Goal: Task Accomplishment & Management: Manage account settings

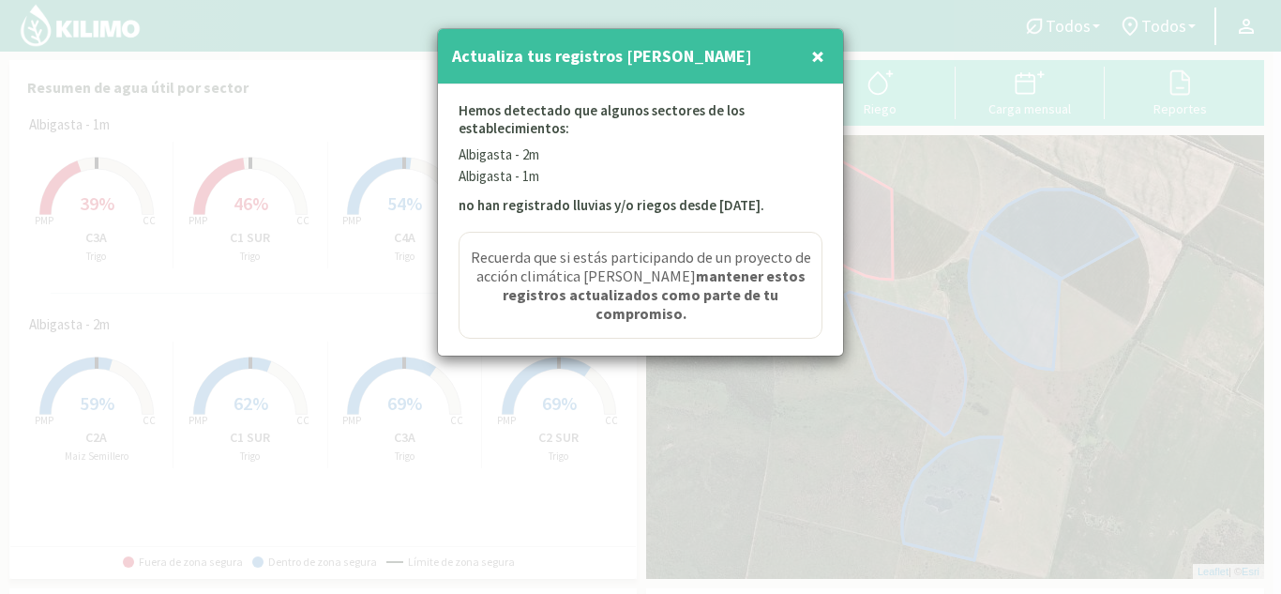
click at [823, 49] on span "×" at bounding box center [817, 55] width 13 height 31
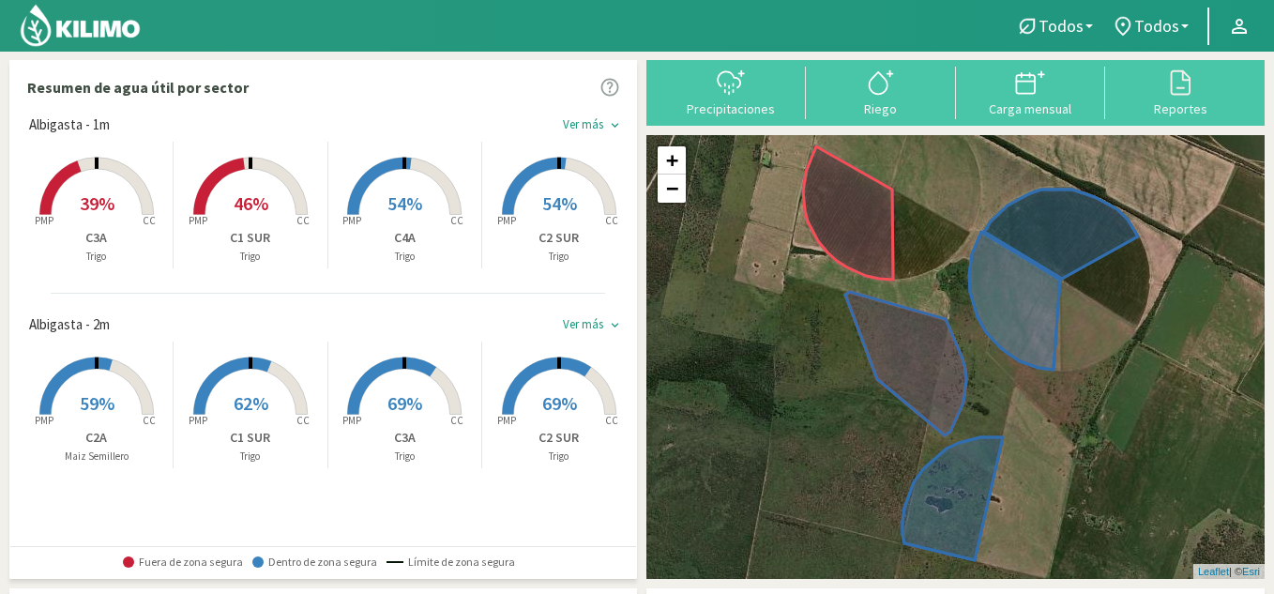
click at [603, 115] on div "Ver más keyboard_arrow_down" at bounding box center [595, 125] width 64 height 23
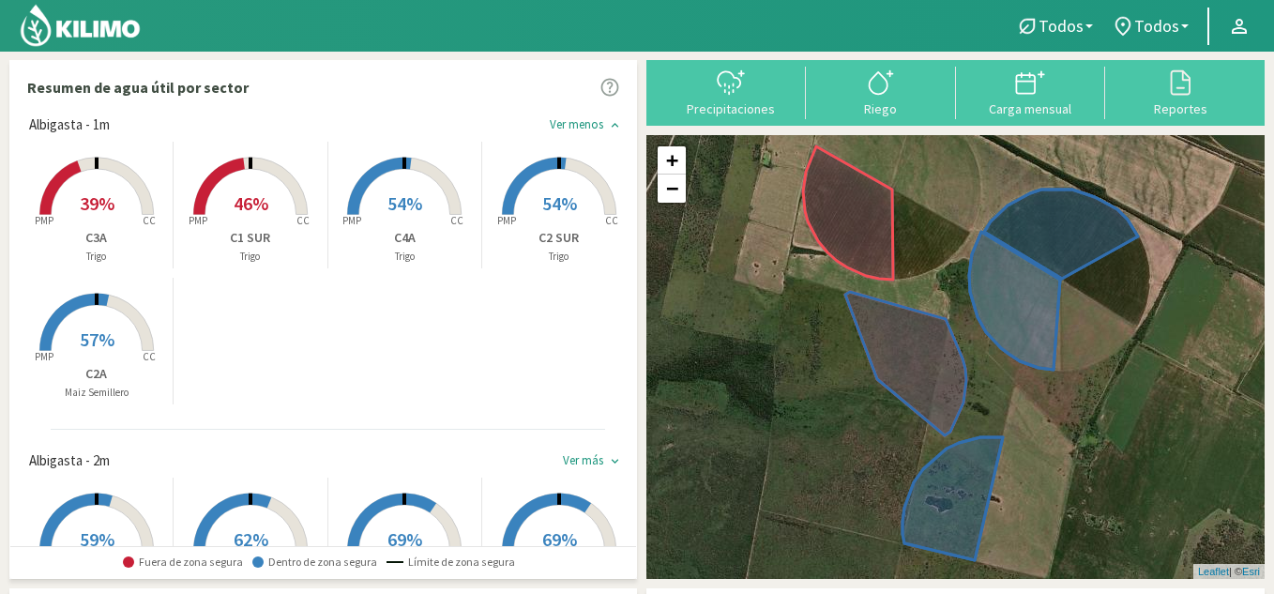
click at [603, 115] on div "Ver menos keyboard_arrow_down" at bounding box center [588, 125] width 77 height 23
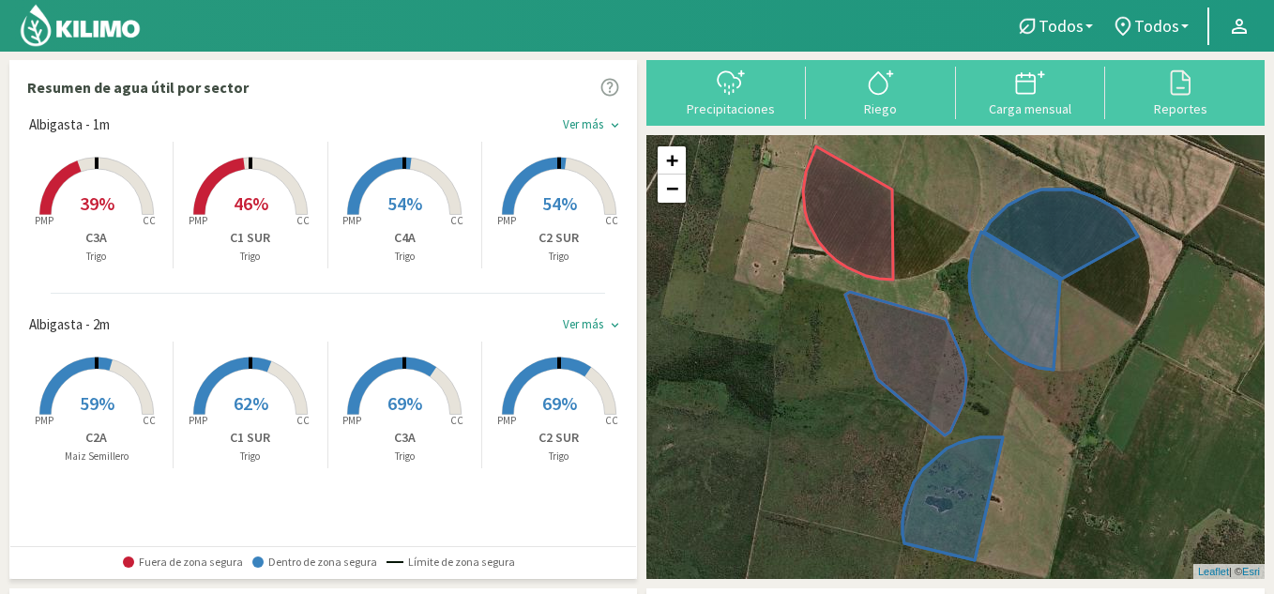
click at [603, 115] on div "Ver más keyboard_arrow_down" at bounding box center [595, 125] width 64 height 23
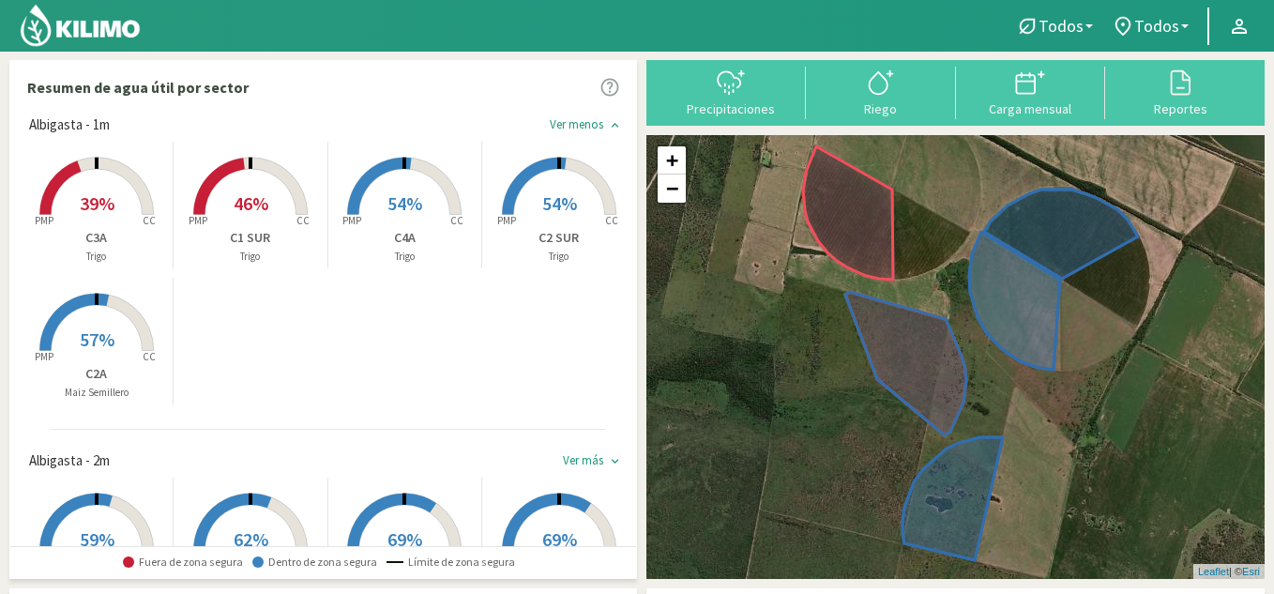
click at [253, 245] on p "C1 SUR" at bounding box center [250, 238] width 153 height 20
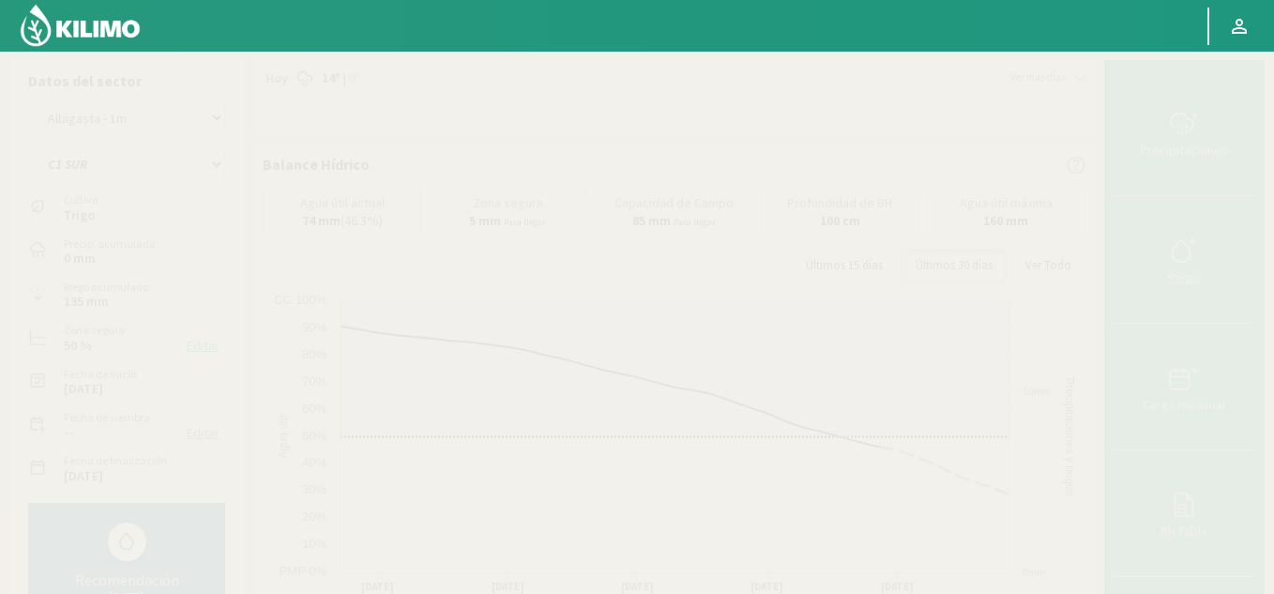
click at [1179, 259] on icon at bounding box center [1184, 250] width 30 height 30
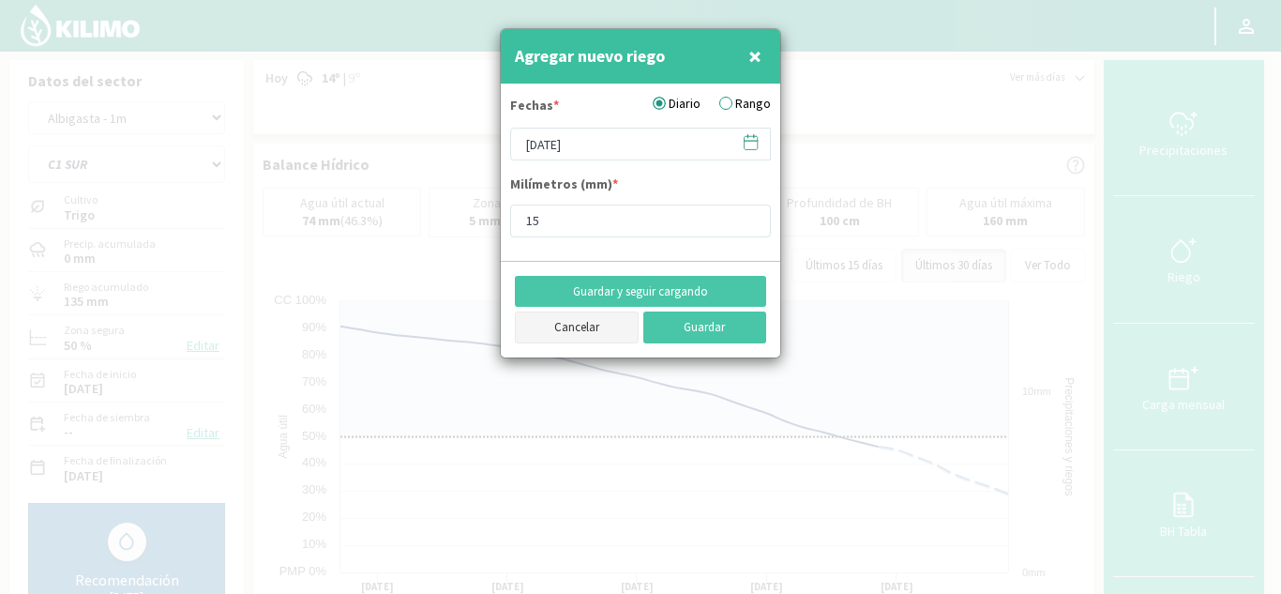
click at [584, 320] on button "Cancelar" at bounding box center [577, 327] width 124 height 32
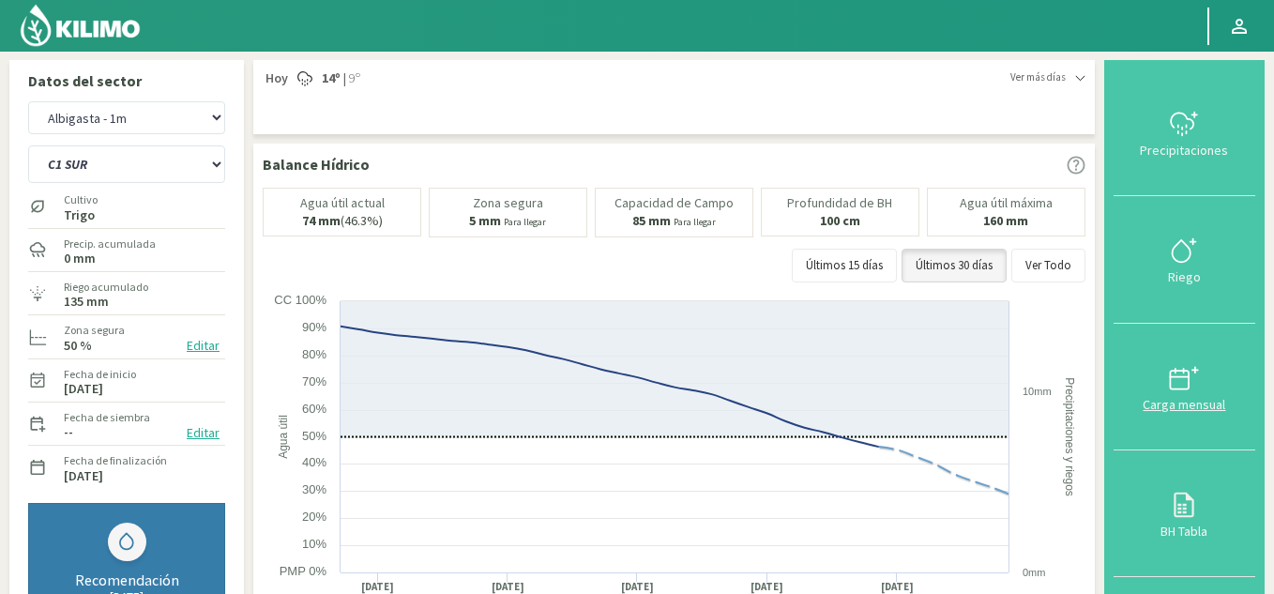
click at [1203, 398] on div "Carga mensual" at bounding box center [1184, 404] width 130 height 13
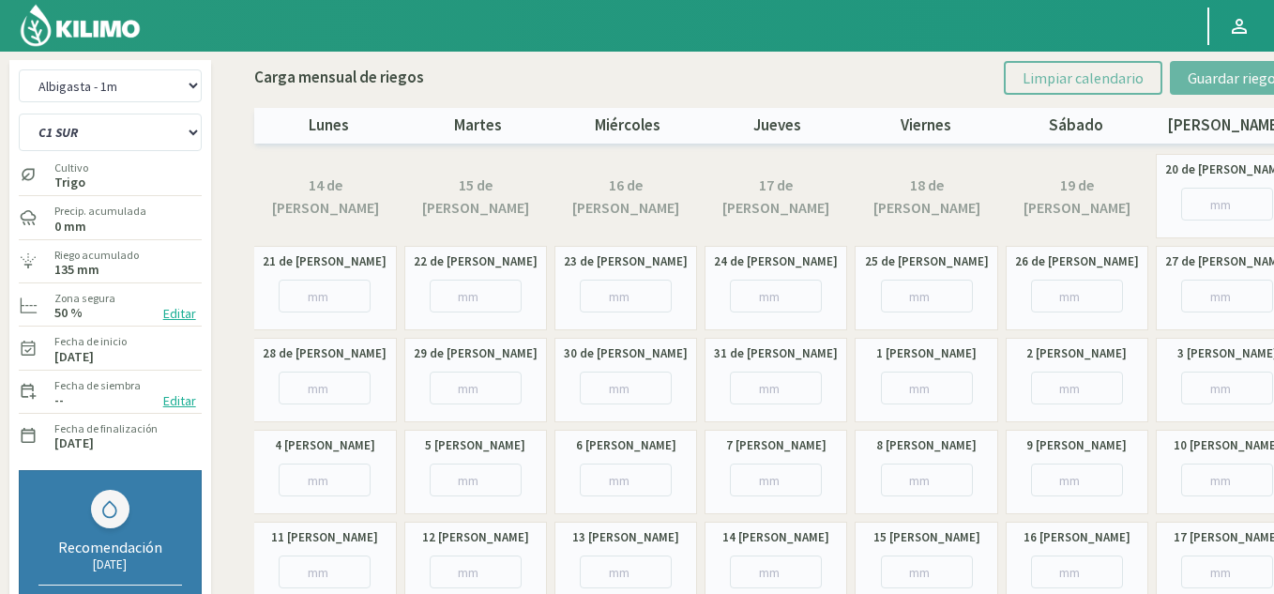
click at [369, 73] on p "Carga mensual de riegos" at bounding box center [339, 78] width 170 height 24
click at [64, 26] on img at bounding box center [80, 25] width 123 height 45
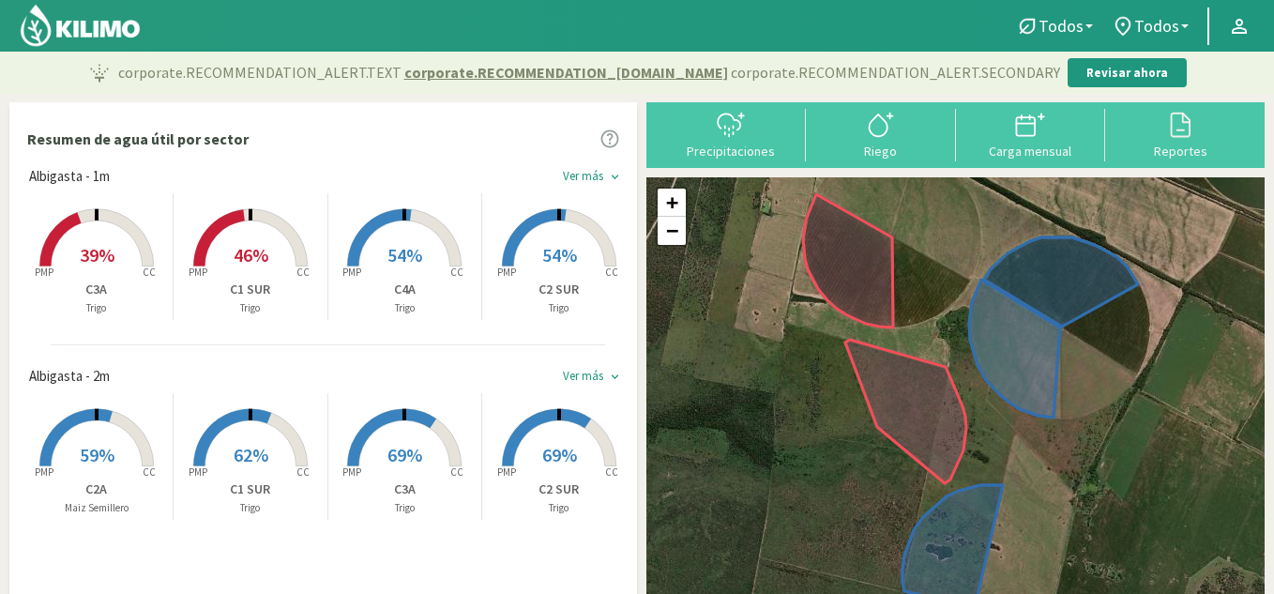
click at [263, 264] on span "46%" at bounding box center [251, 254] width 35 height 23
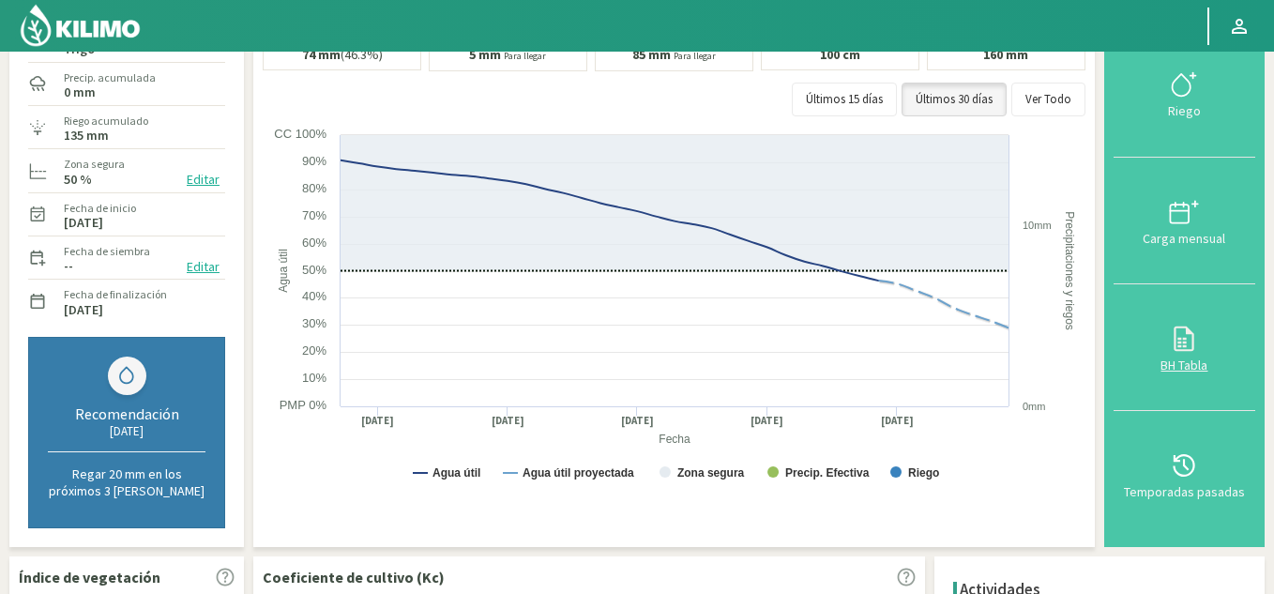
scroll to position [188, 0]
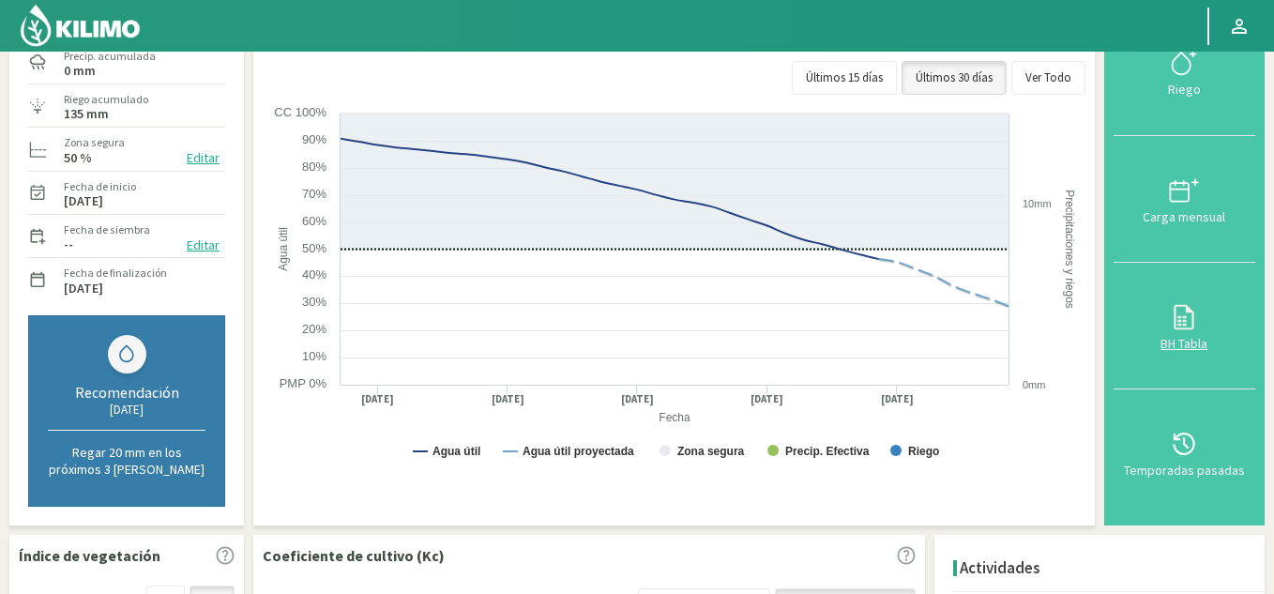
drag, startPoint x: 1193, startPoint y: 336, endPoint x: 1210, endPoint y: 365, distance: 33.6
click at [1195, 337] on div "BH Tabla" at bounding box center [1184, 343] width 130 height 13
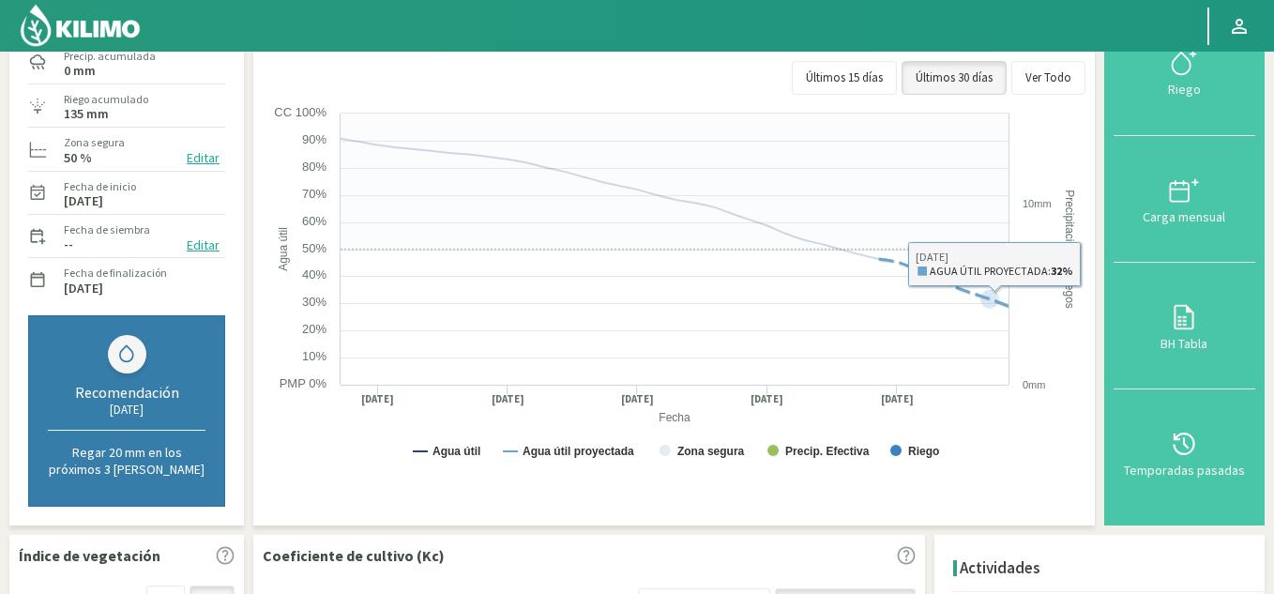
scroll to position [90, 0]
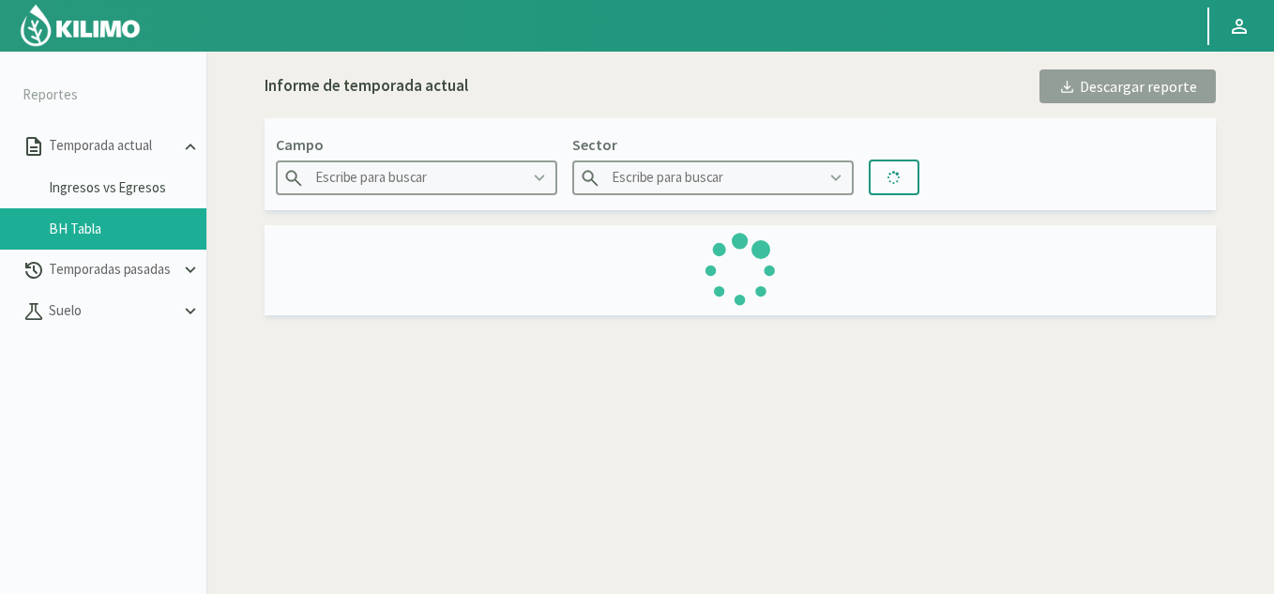
type input "Albigasta - 1m"
type input "C1 SUR"
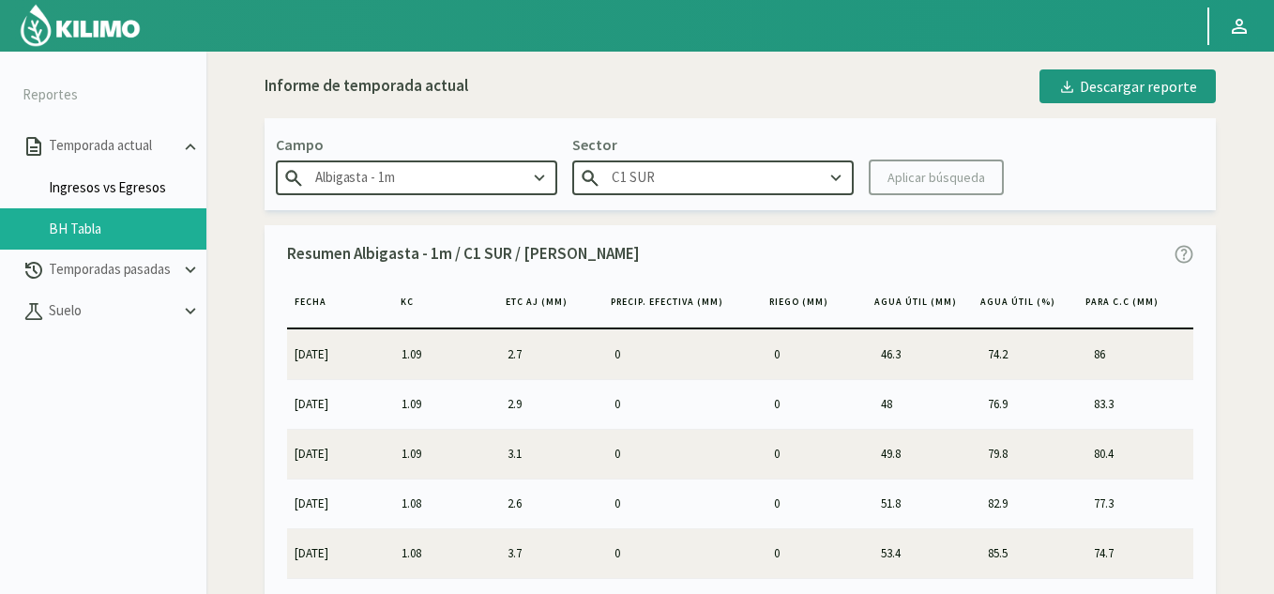
click at [134, 182] on link "Ingresos vs Egresos" at bounding box center [128, 187] width 158 height 17
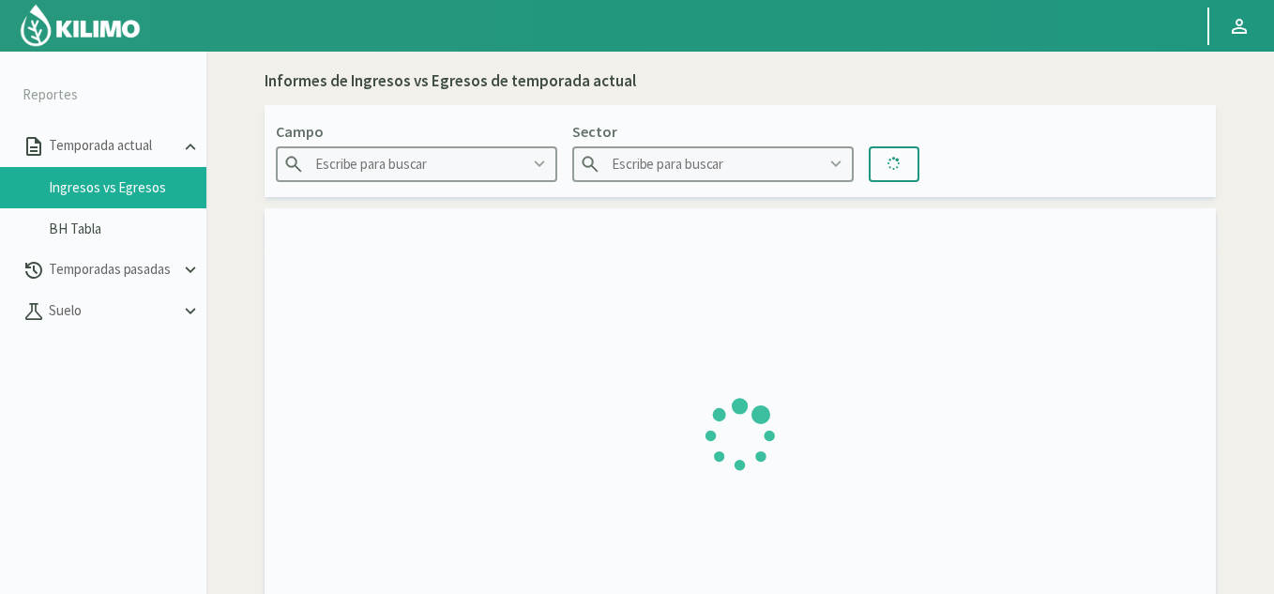
type input "Albigasta - 1m"
type input "C1 SUR"
type input "[DATE] - [DATE]"
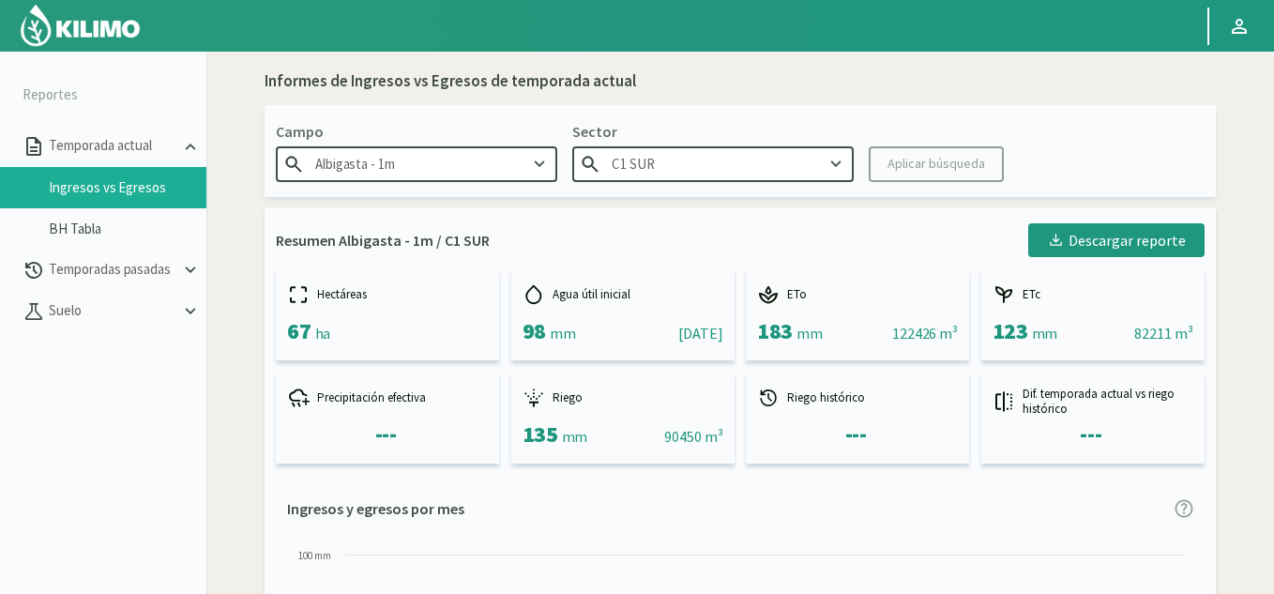
click at [65, 23] on img at bounding box center [80, 25] width 123 height 45
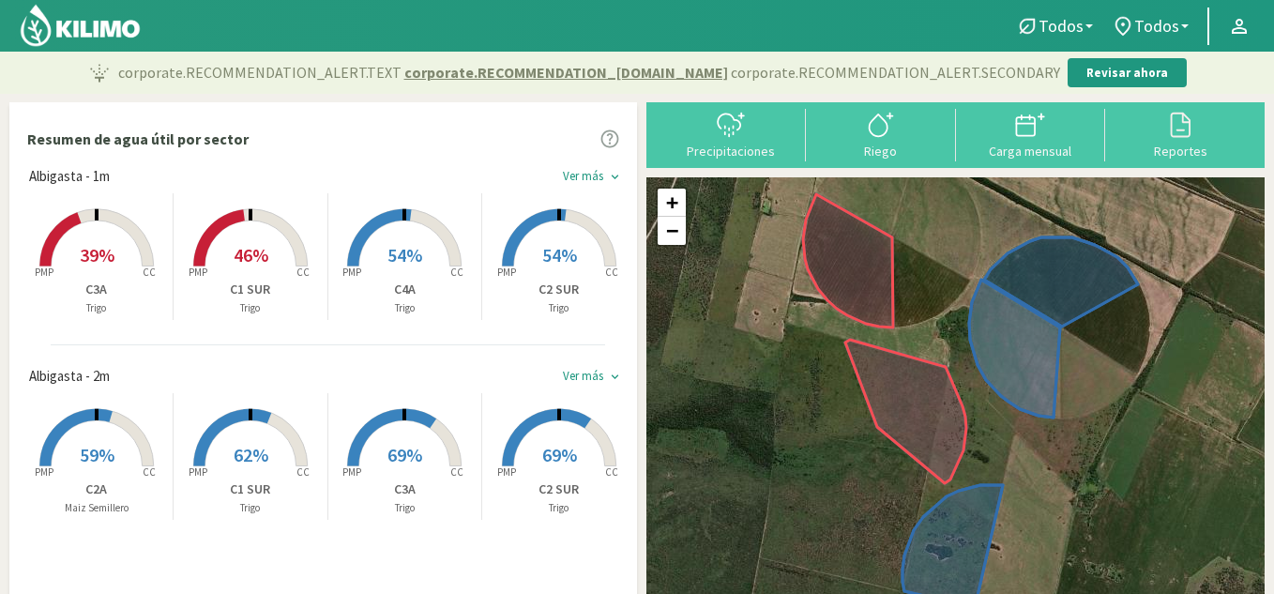
click at [276, 239] on rect at bounding box center [250, 268] width 150 height 150
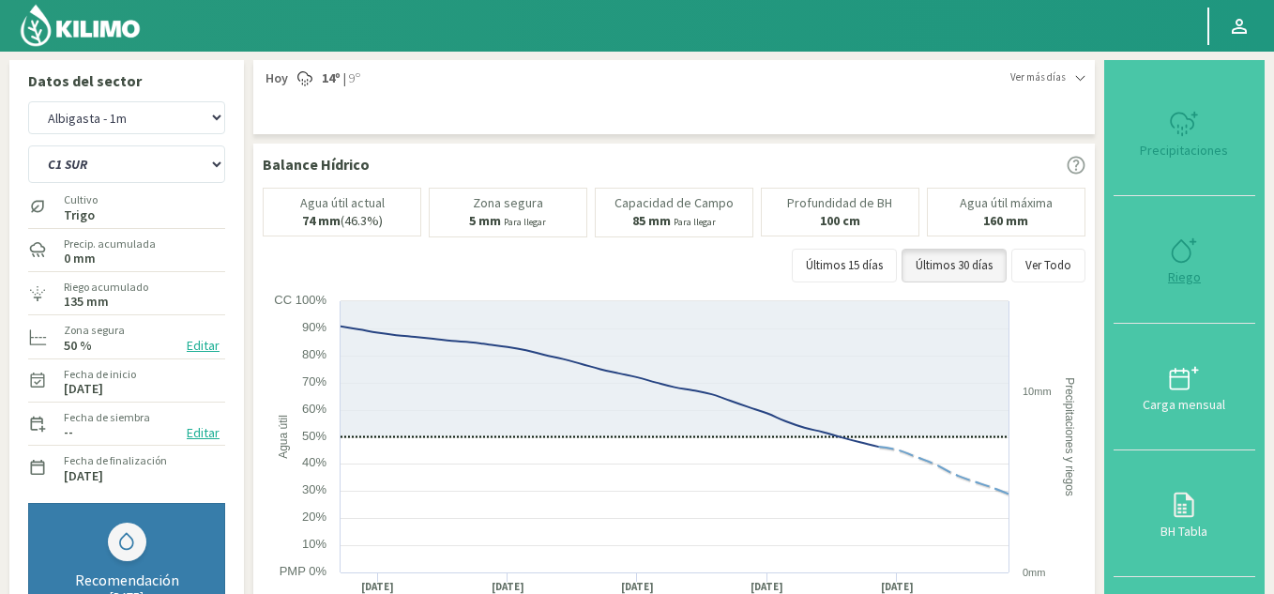
type input "15"
click at [1191, 281] on div "Riego" at bounding box center [1184, 276] width 130 height 13
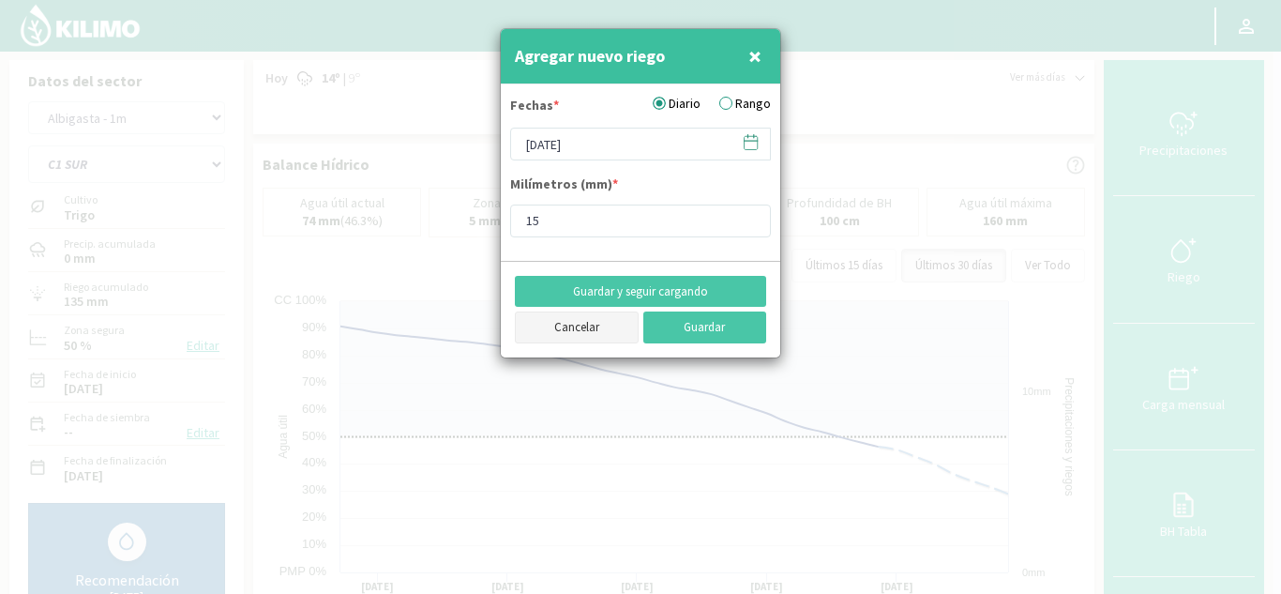
click at [557, 326] on button "Cancelar" at bounding box center [577, 327] width 124 height 32
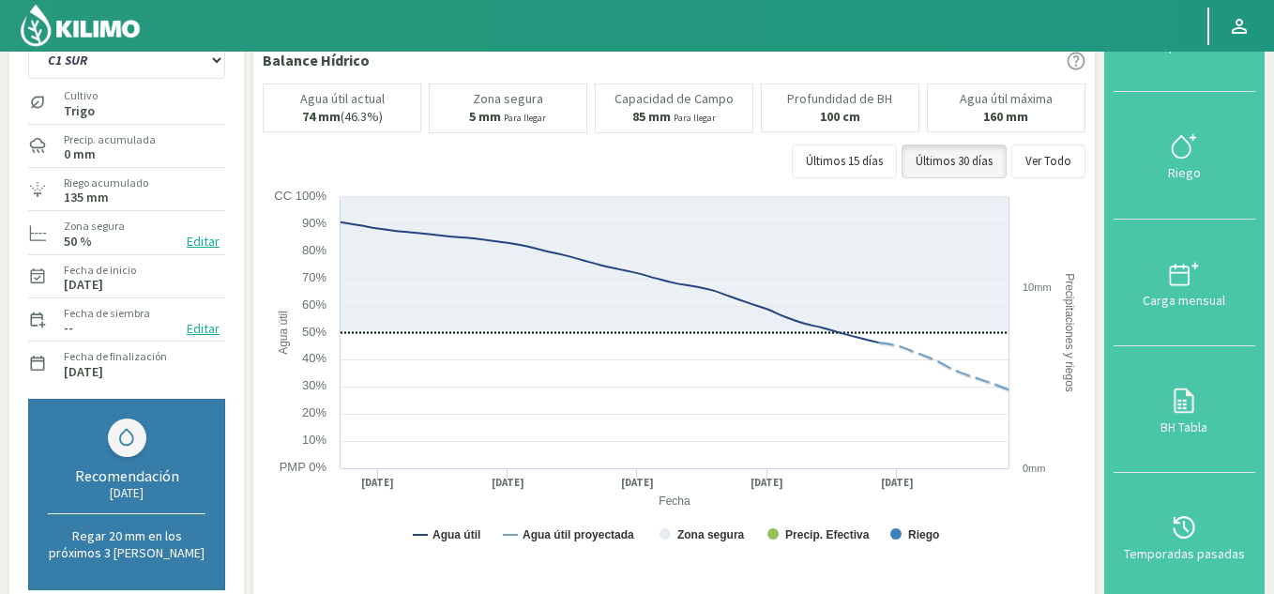
scroll to position [94, 0]
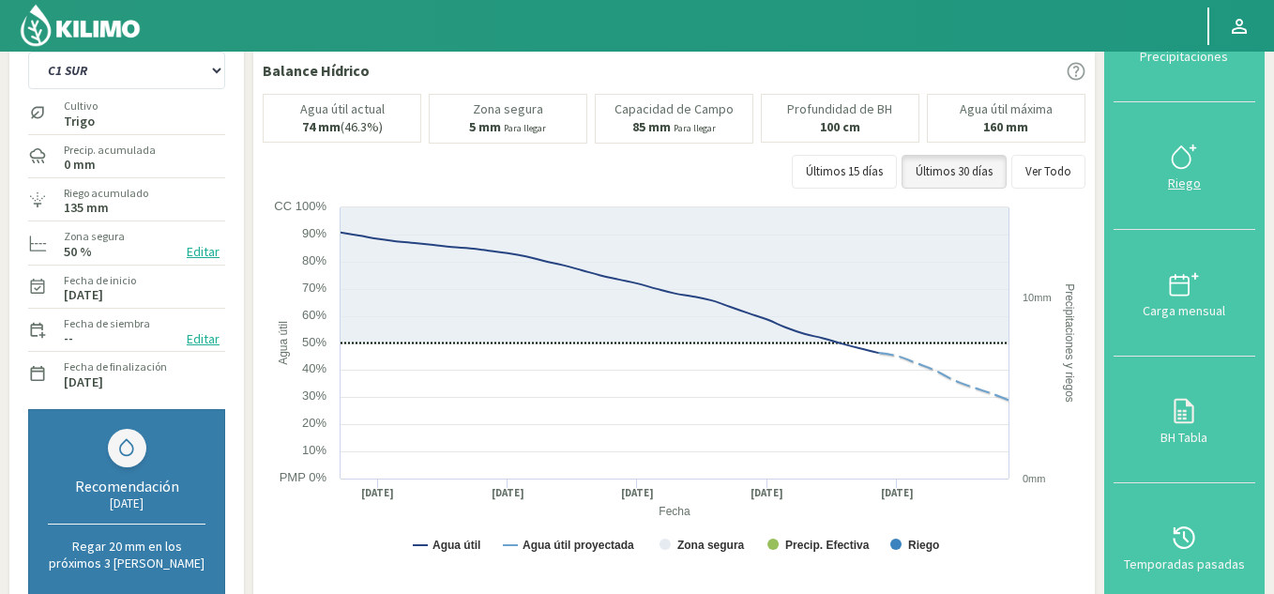
click at [1184, 178] on div "Riego" at bounding box center [1184, 182] width 130 height 13
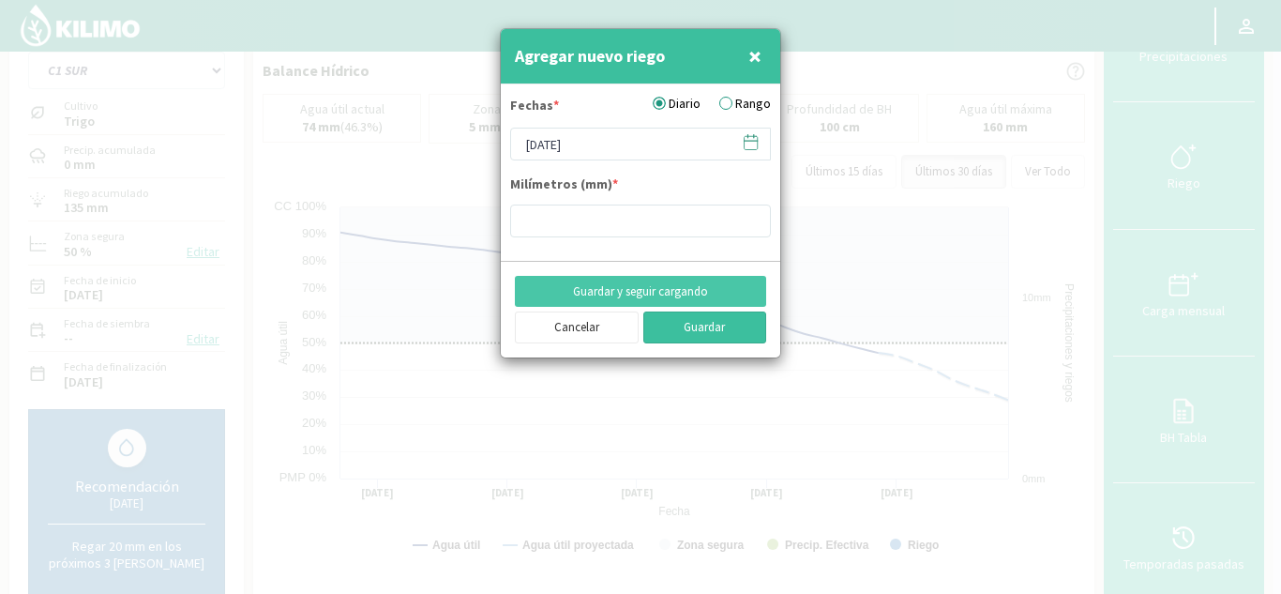
type input "15"
click at [534, 143] on input "[DATE]" at bounding box center [640, 144] width 261 height 33
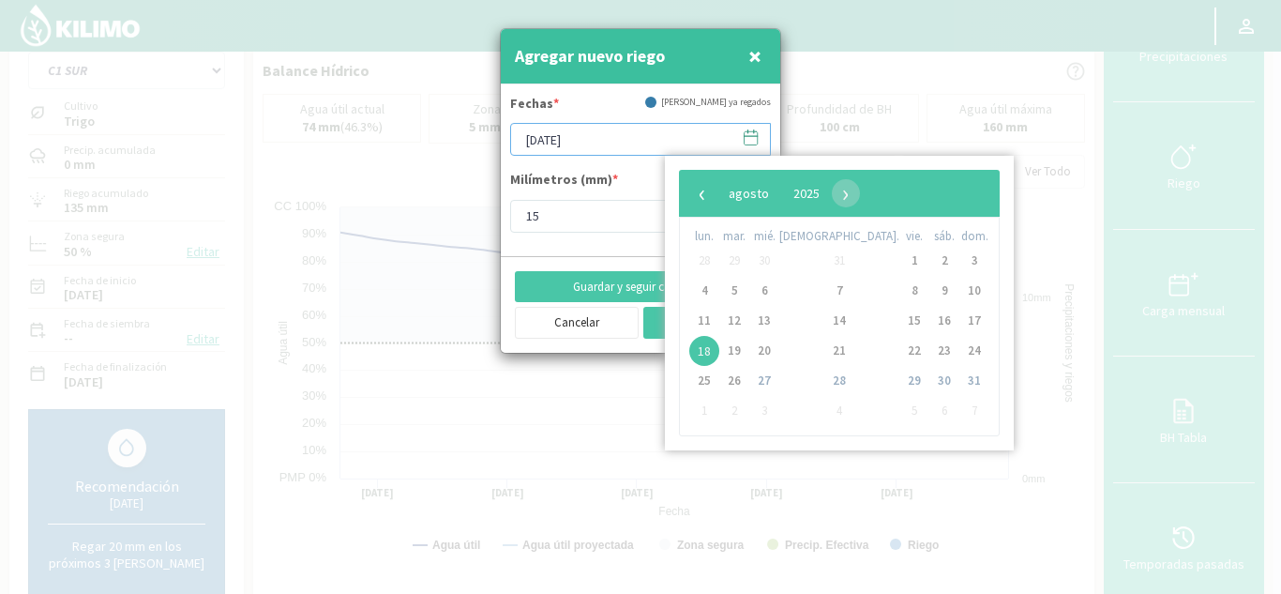
click at [534, 143] on input "[DATE]" at bounding box center [640, 139] width 261 height 33
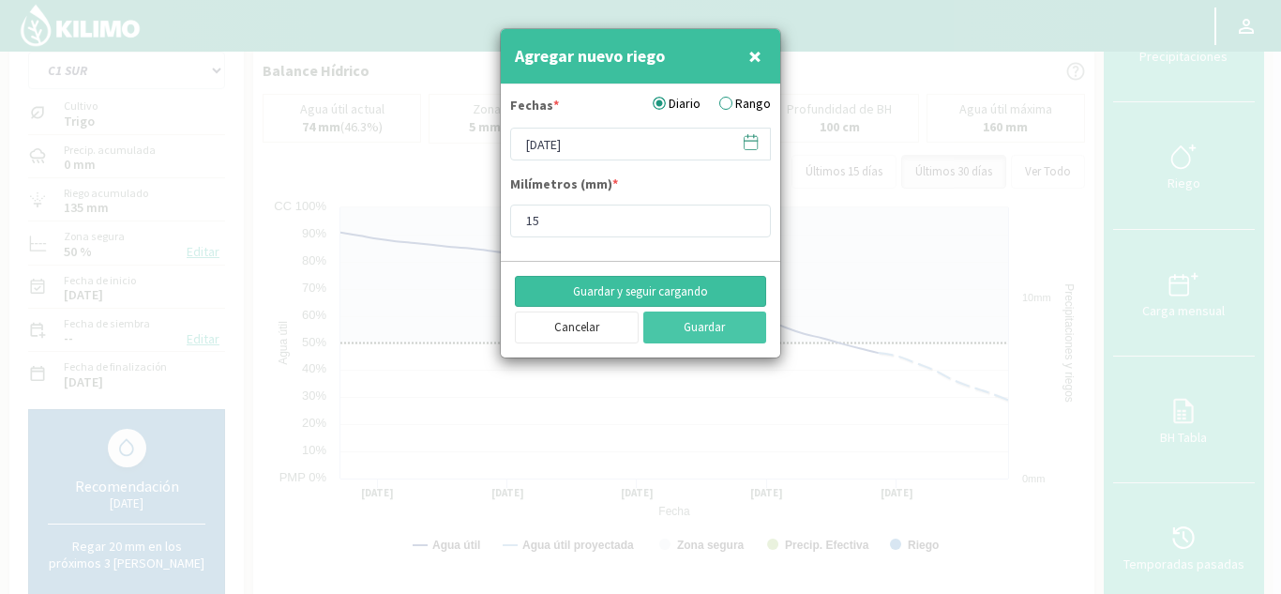
click at [628, 290] on button "Guardar y seguir cargando" at bounding box center [640, 292] width 251 height 32
click at [531, 151] on input "[DATE]" at bounding box center [640, 144] width 261 height 33
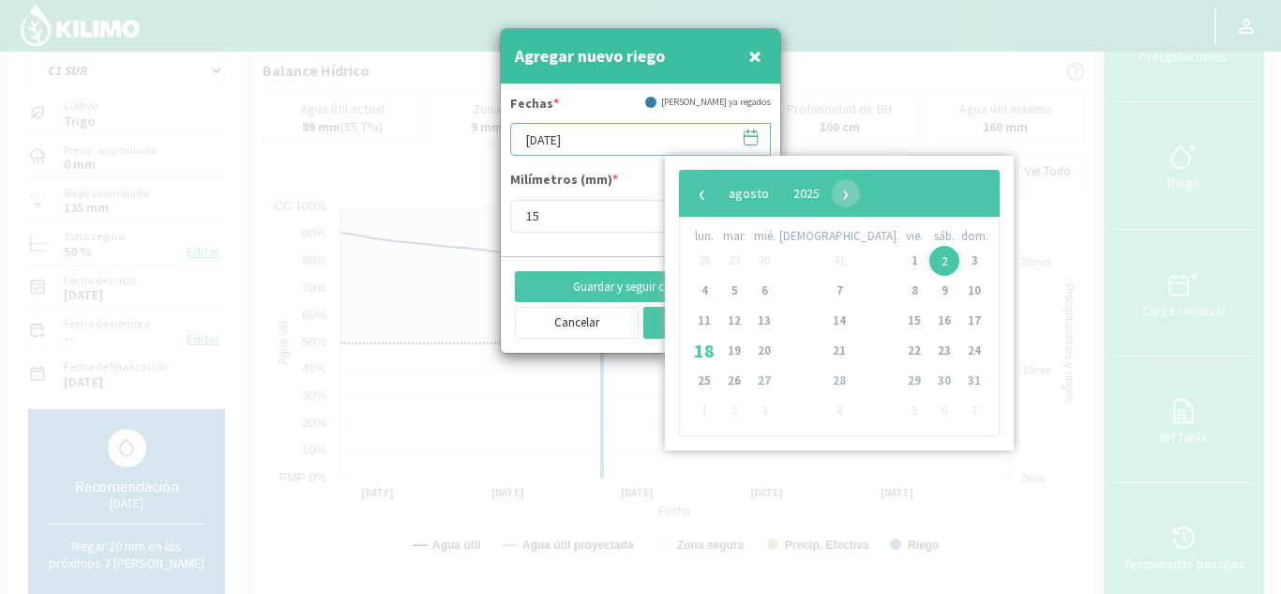
click at [531, 151] on input "[DATE]" at bounding box center [640, 139] width 261 height 33
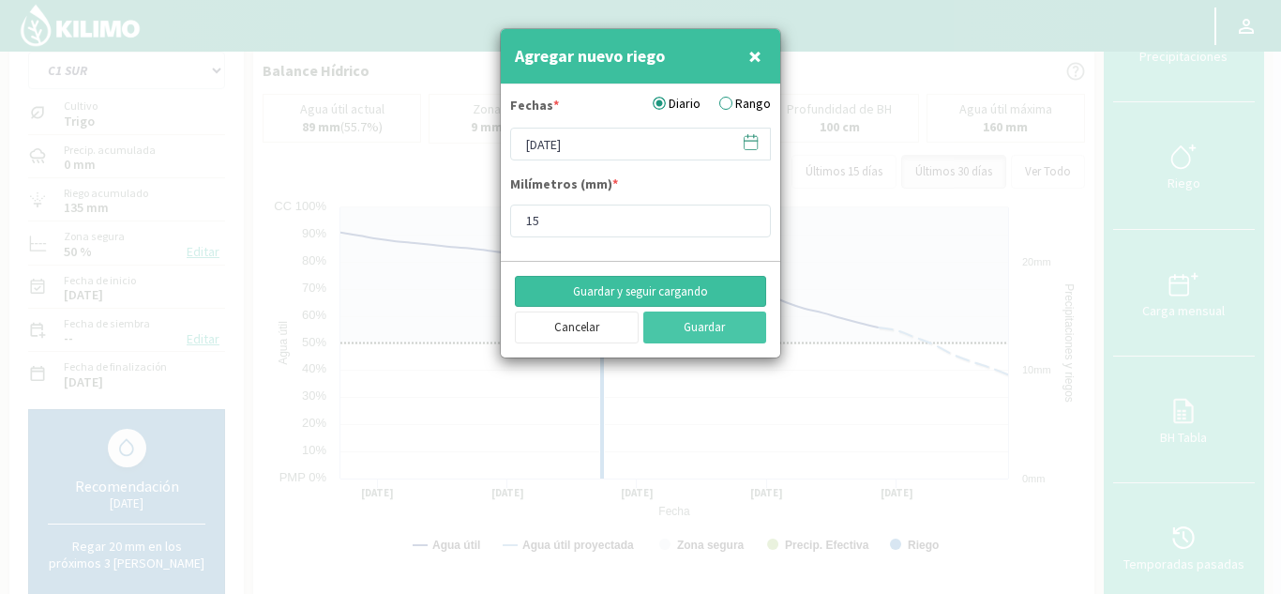
click at [703, 293] on button "Guardar y seguir cargando" at bounding box center [640, 292] width 251 height 32
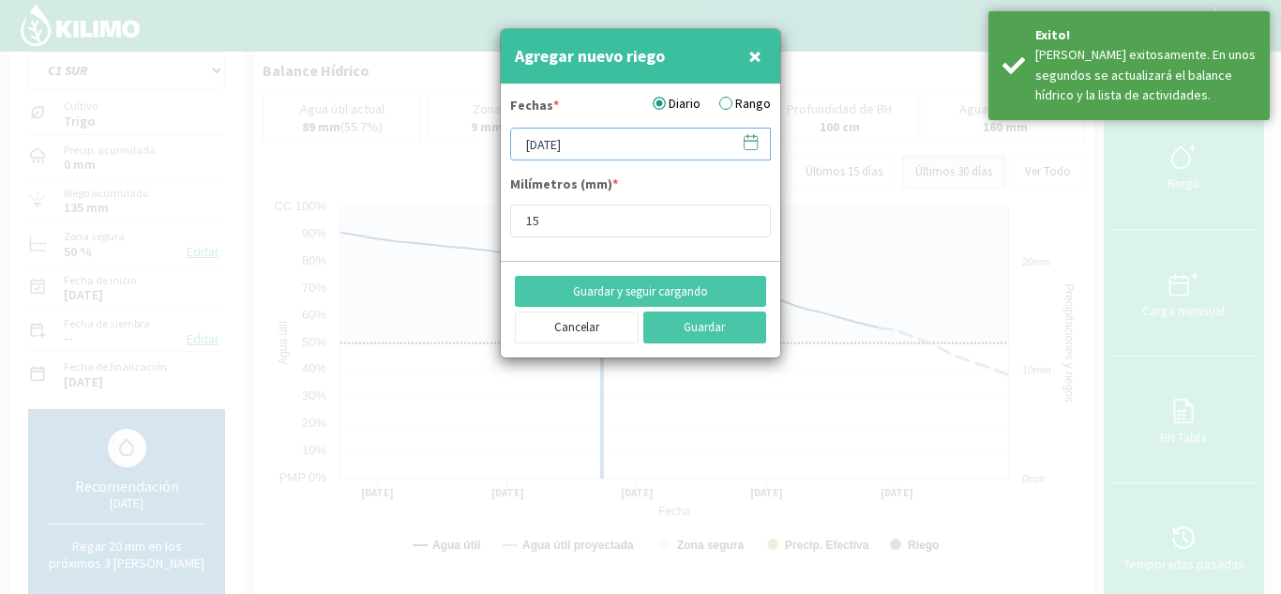
click at [531, 140] on input "[DATE]" at bounding box center [640, 144] width 261 height 33
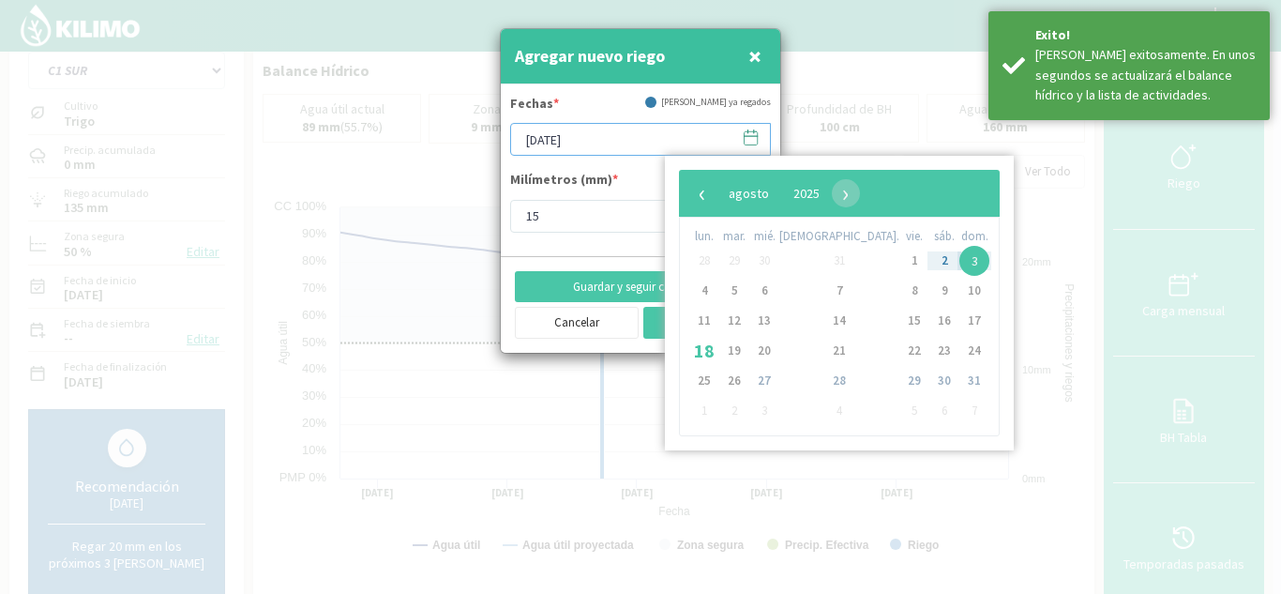
click at [531, 141] on input "[DATE]" at bounding box center [640, 139] width 261 height 33
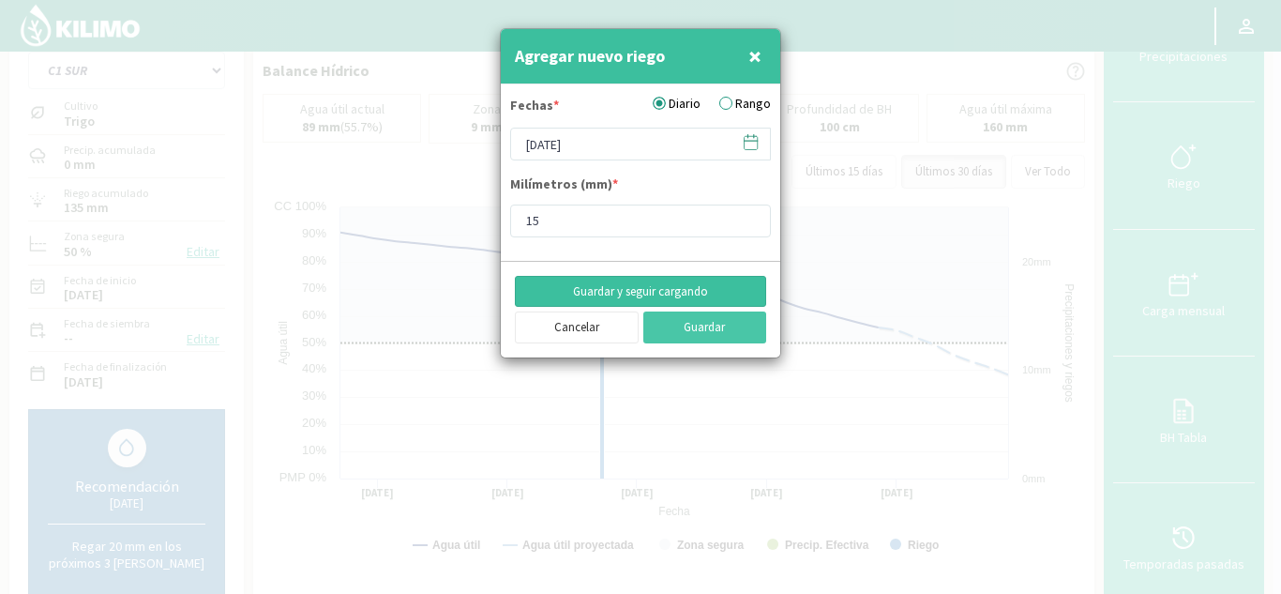
click at [673, 295] on button "Guardar y seguir cargando" at bounding box center [640, 292] width 251 height 32
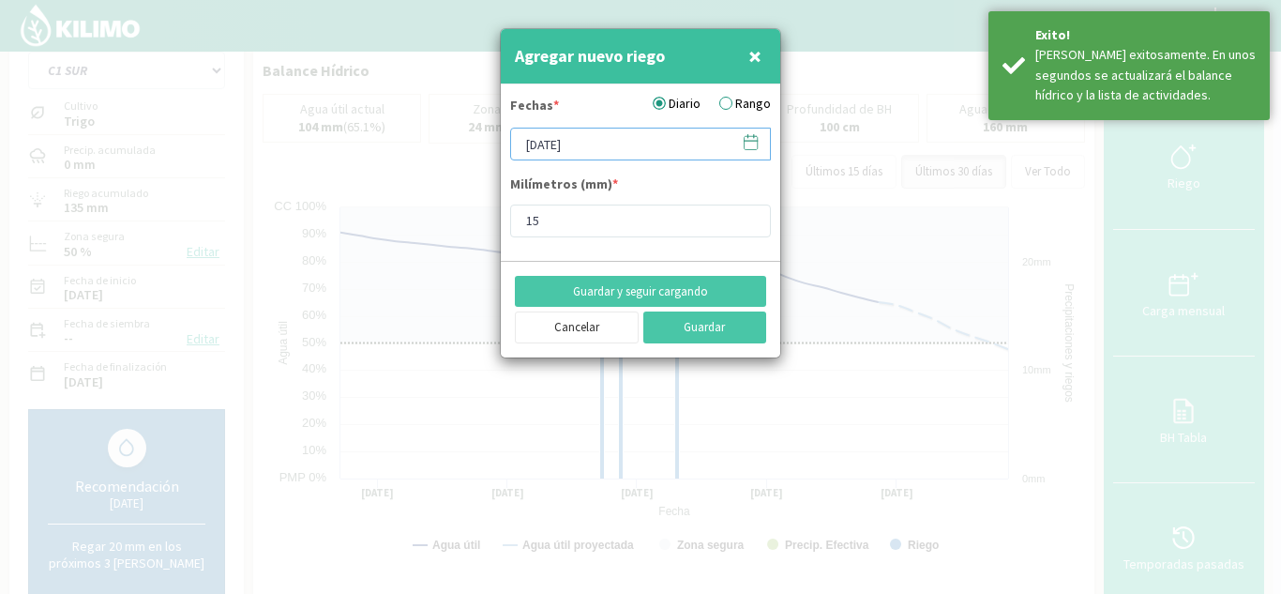
click at [528, 141] on input "[DATE]" at bounding box center [640, 144] width 261 height 33
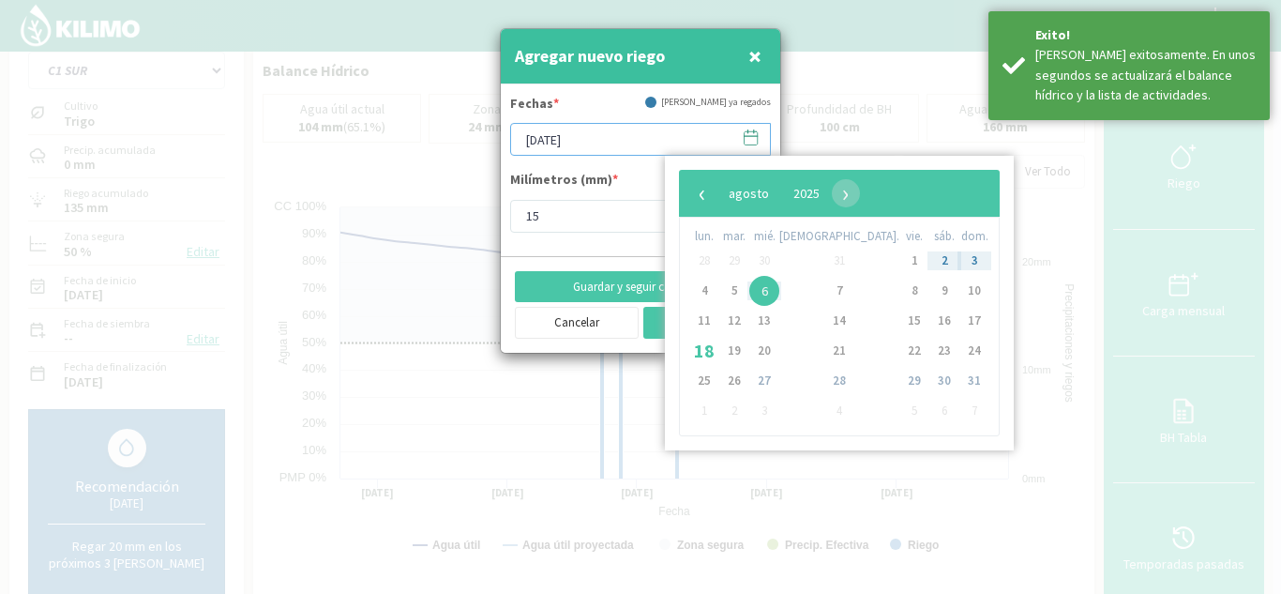
click at [528, 141] on input "[DATE]" at bounding box center [640, 139] width 261 height 33
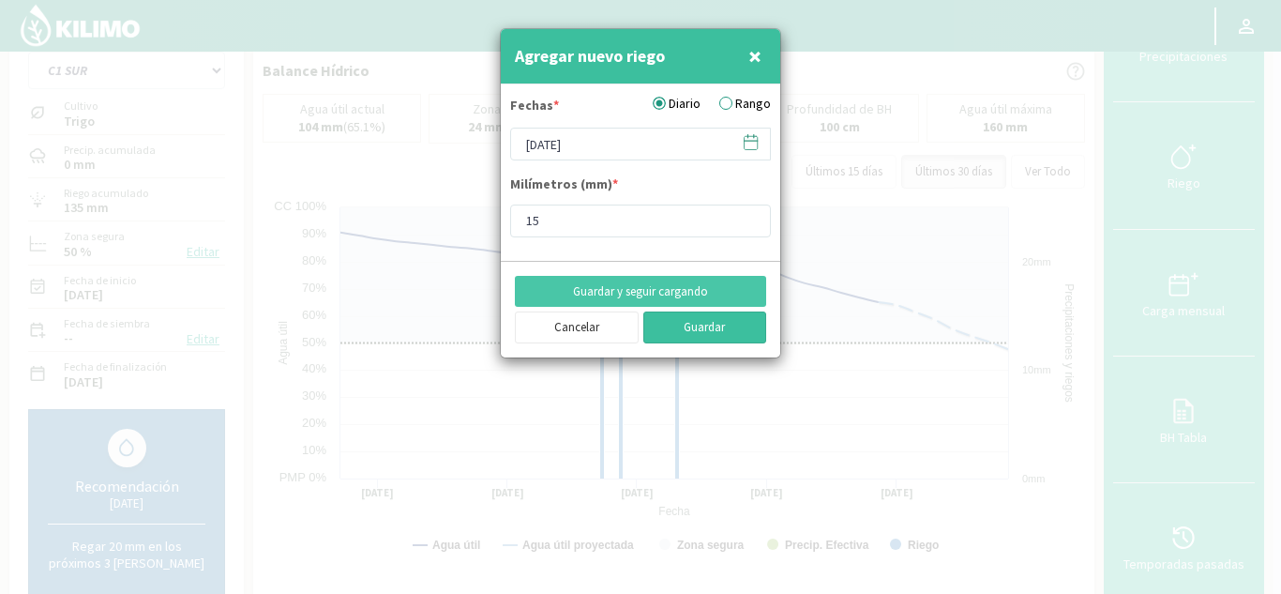
click at [715, 331] on button "Guardar" at bounding box center [705, 327] width 124 height 32
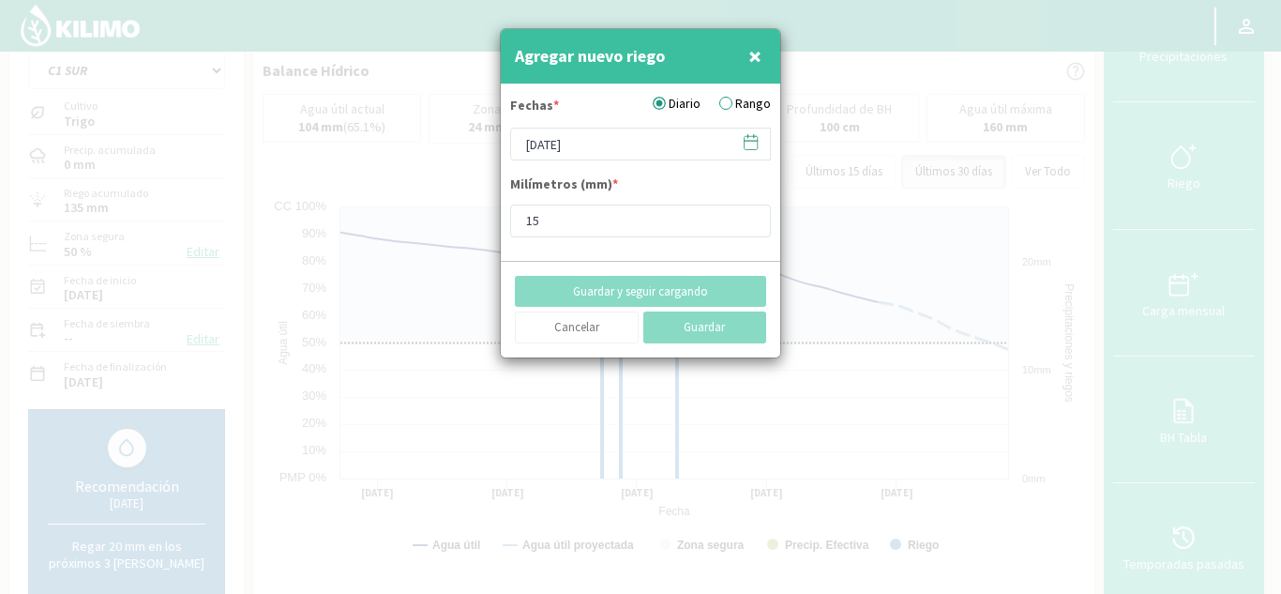
type input "[DATE]"
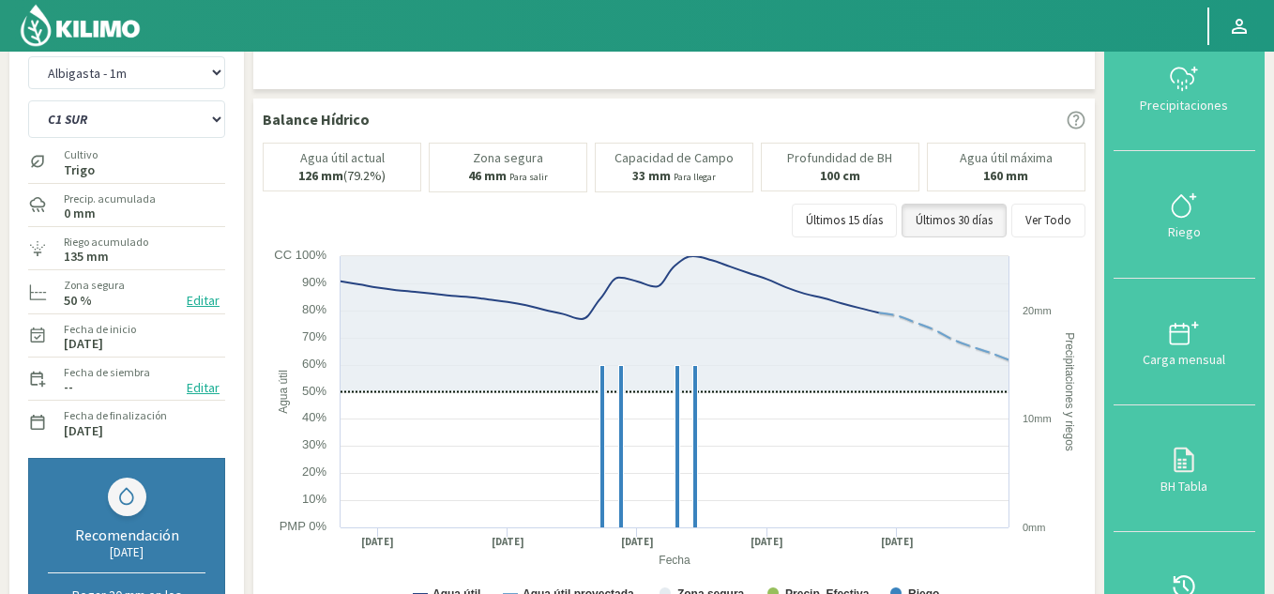
scroll to position [0, 0]
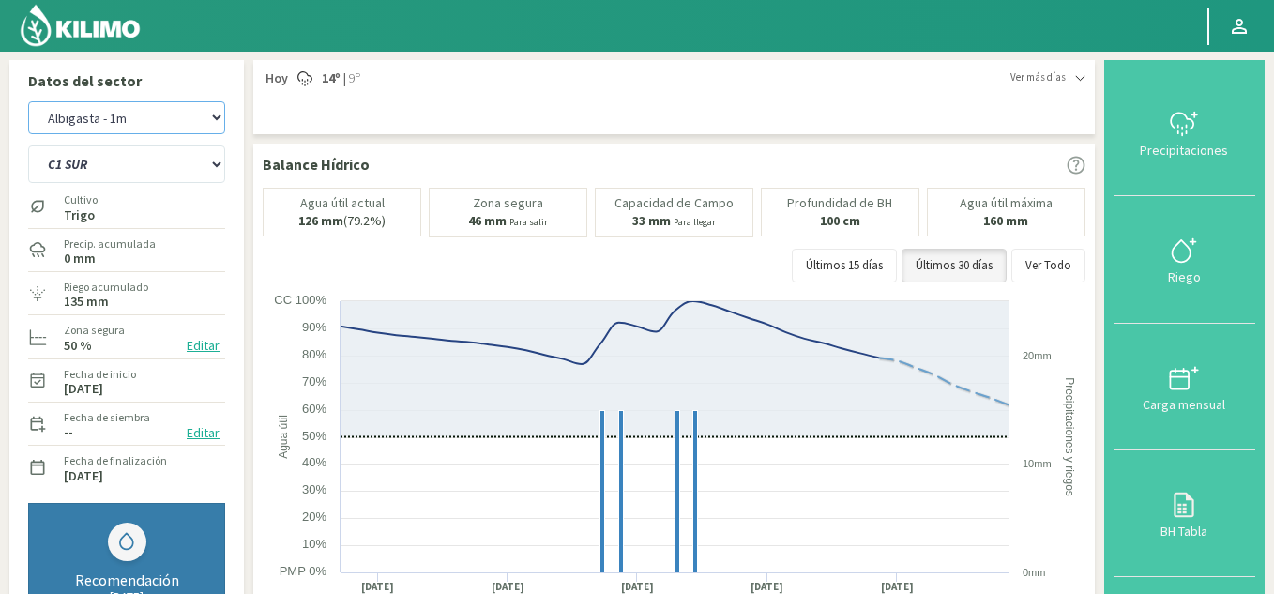
click at [215, 118] on select "Albigasta - 1m Albigasta - 2m" at bounding box center [126, 117] width 197 height 33
click at [28, 101] on select "Albigasta - 1m Albigasta - 2m" at bounding box center [126, 117] width 197 height 33
select select "3: Object"
select select "5: Object"
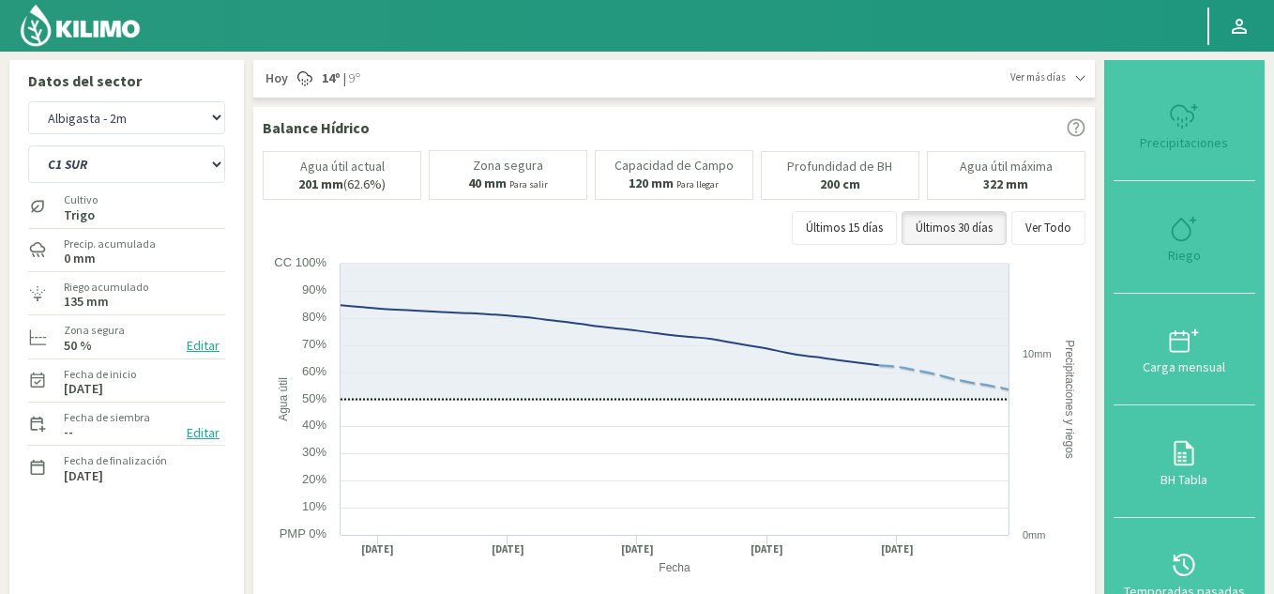
click at [231, 144] on div "Albigasta - 1m Albigasta - 2m C1 SUR C2A C2 SUR C3A C4A Cultivo [PERSON_NAME] P…" at bounding box center [127, 372] width 216 height 560
click at [1193, 251] on div "Riego" at bounding box center [1184, 255] width 130 height 13
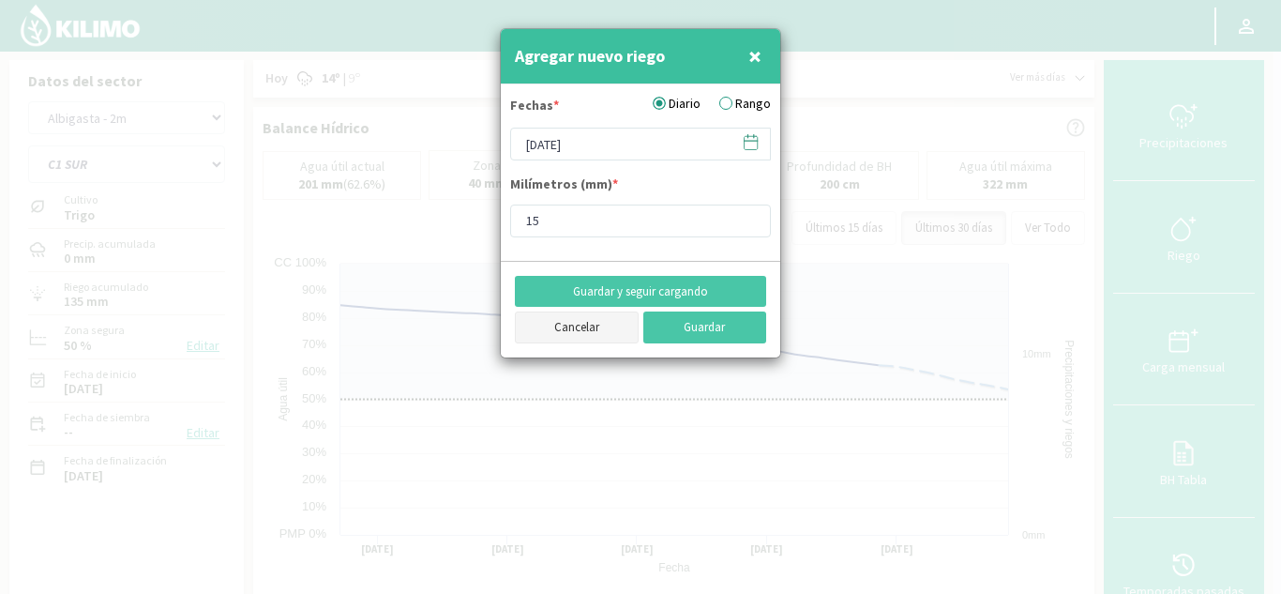
click at [562, 336] on button "Cancelar" at bounding box center [577, 327] width 124 height 32
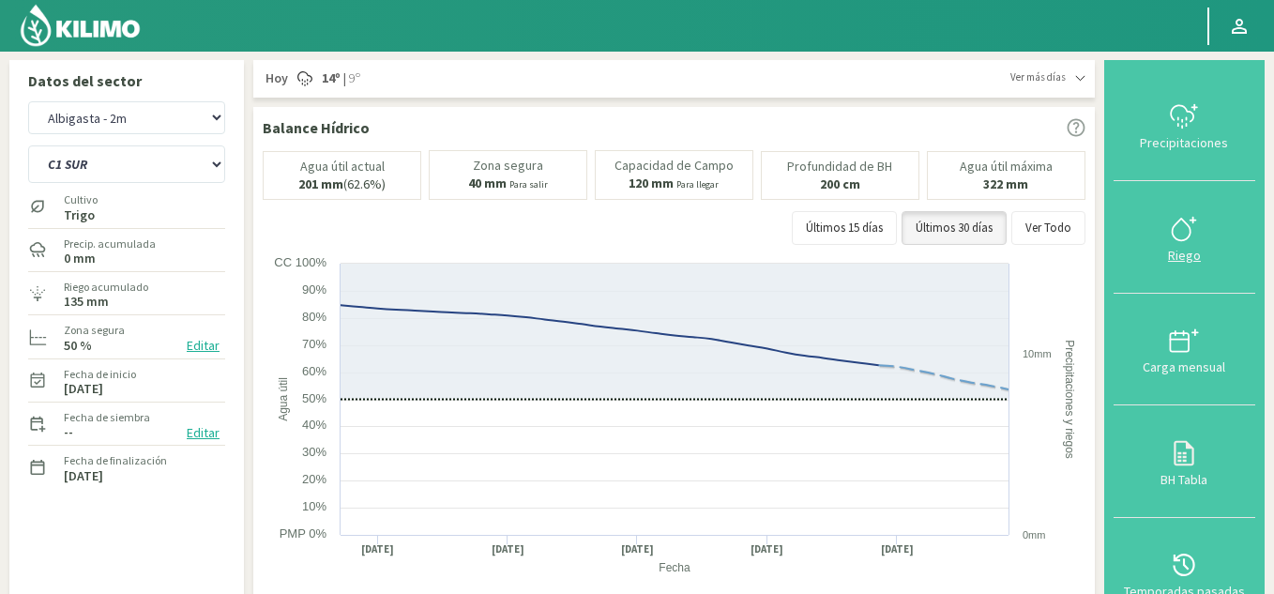
click at [1195, 251] on div "Riego" at bounding box center [1184, 255] width 130 height 13
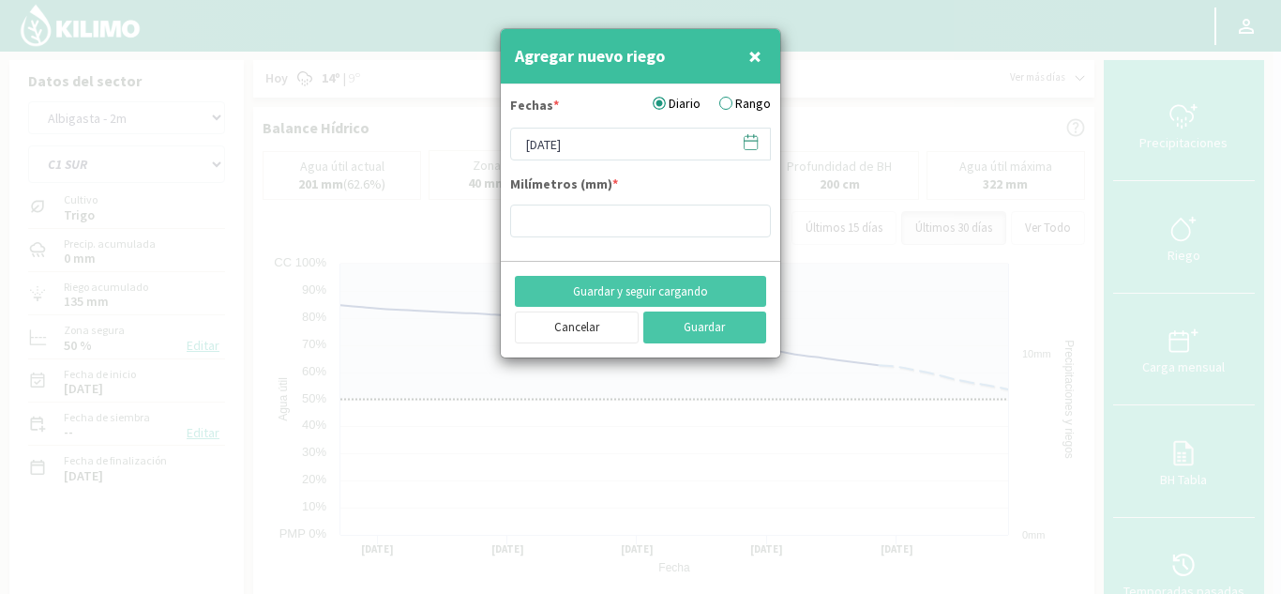
type input "15"
click at [529, 148] on input "[DATE]" at bounding box center [640, 144] width 261 height 33
click at [666, 288] on button "Guardar y seguir cargando" at bounding box center [640, 292] width 251 height 32
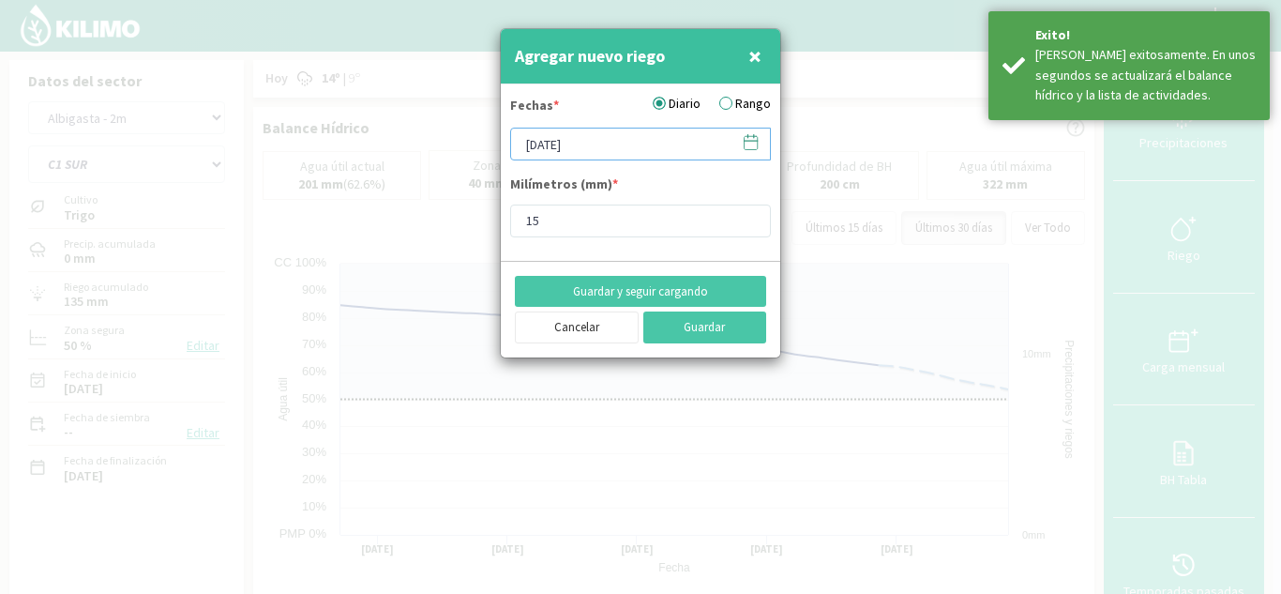
click at [524, 144] on input "[DATE]" at bounding box center [640, 144] width 261 height 33
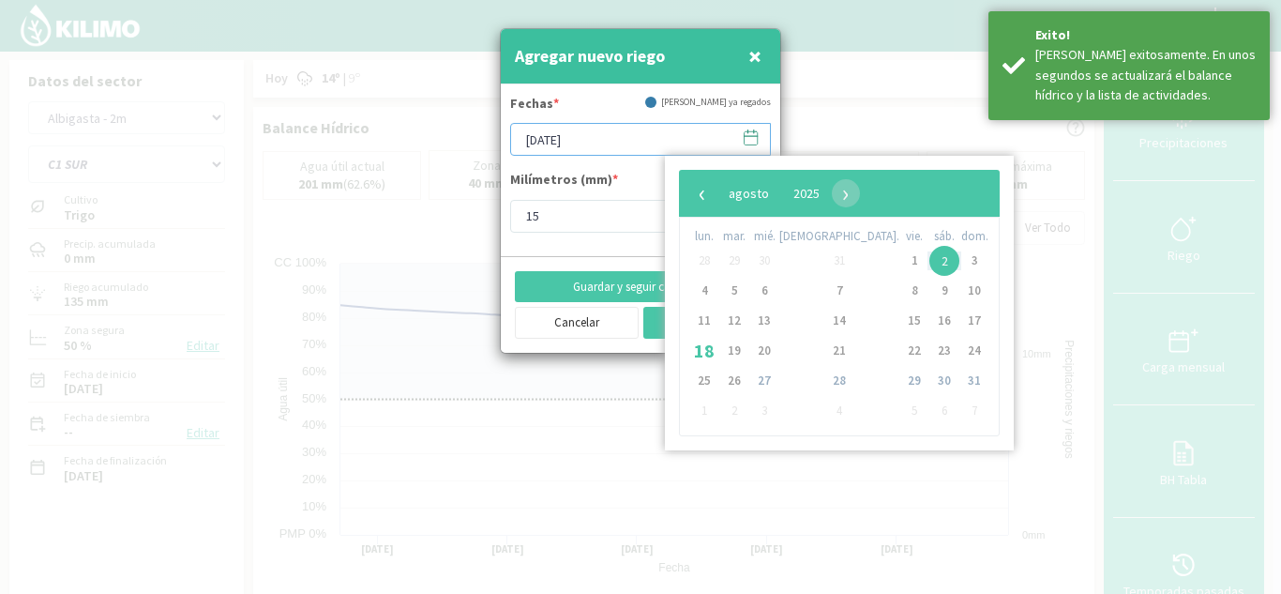
click at [524, 144] on input "[DATE]" at bounding box center [640, 139] width 261 height 33
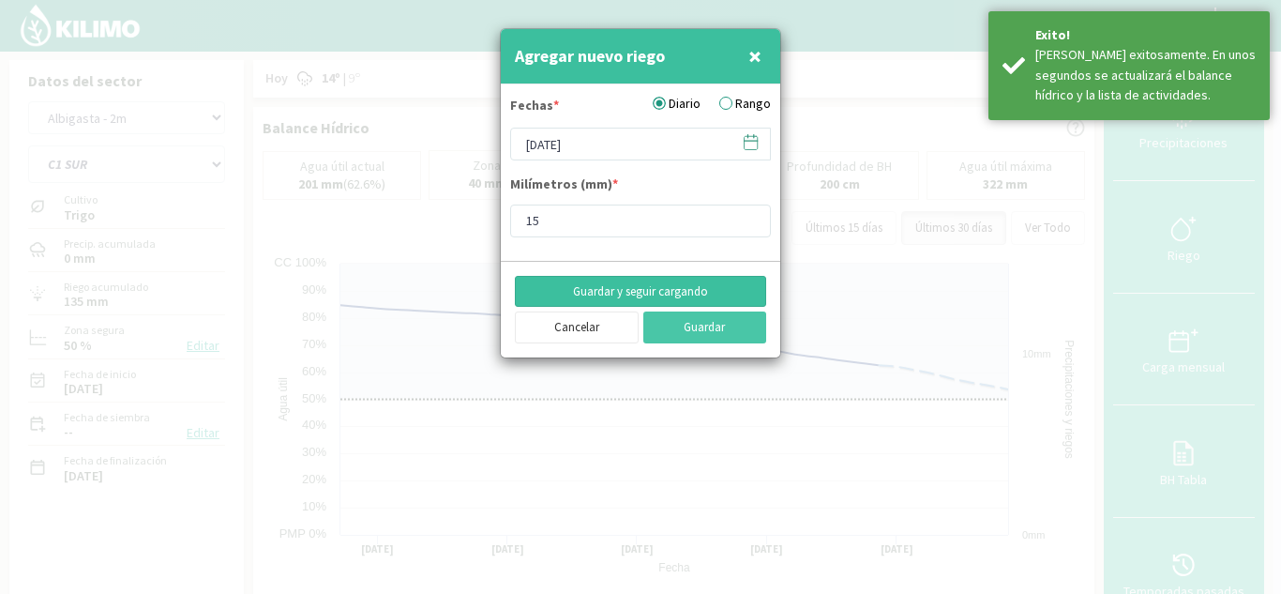
click at [605, 283] on button "Guardar y seguir cargando" at bounding box center [640, 292] width 251 height 32
click at [527, 152] on input "[DATE]" at bounding box center [640, 144] width 261 height 33
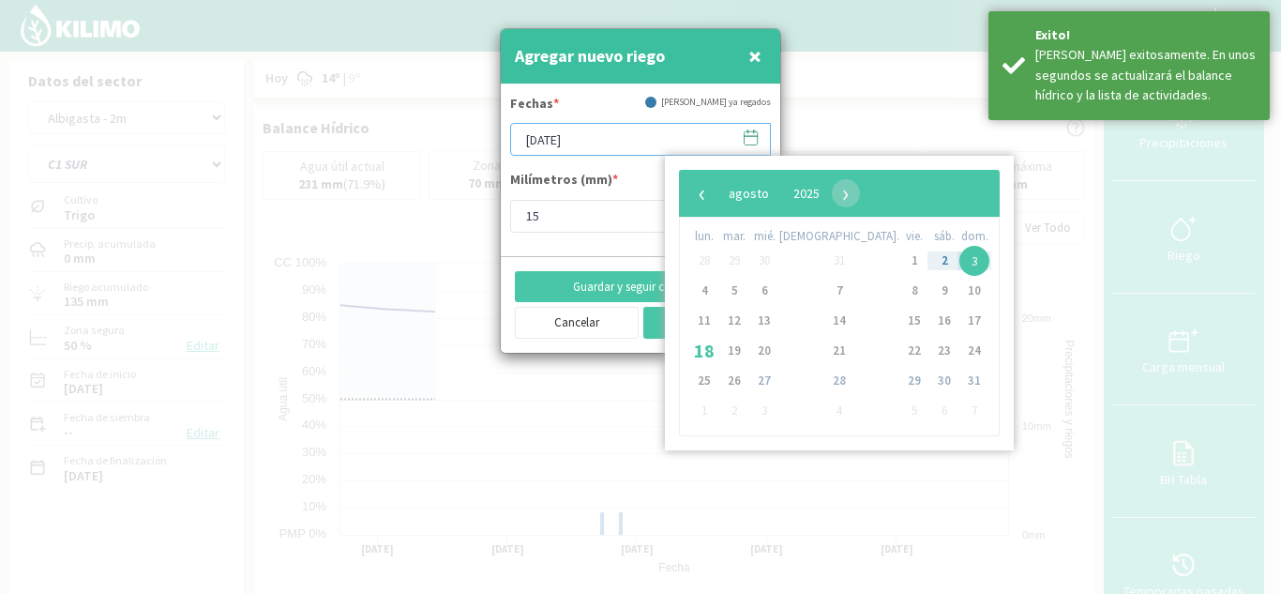
click at [527, 152] on input "[DATE]" at bounding box center [640, 139] width 261 height 33
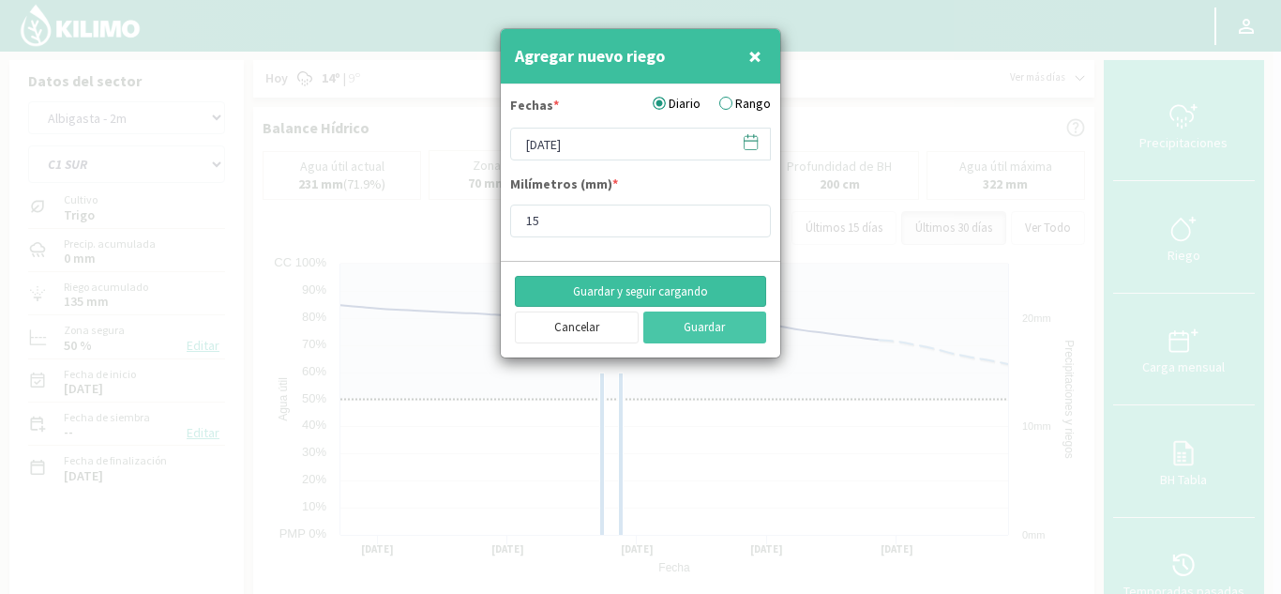
click at [651, 288] on button "Guardar y seguir cargando" at bounding box center [640, 292] width 251 height 32
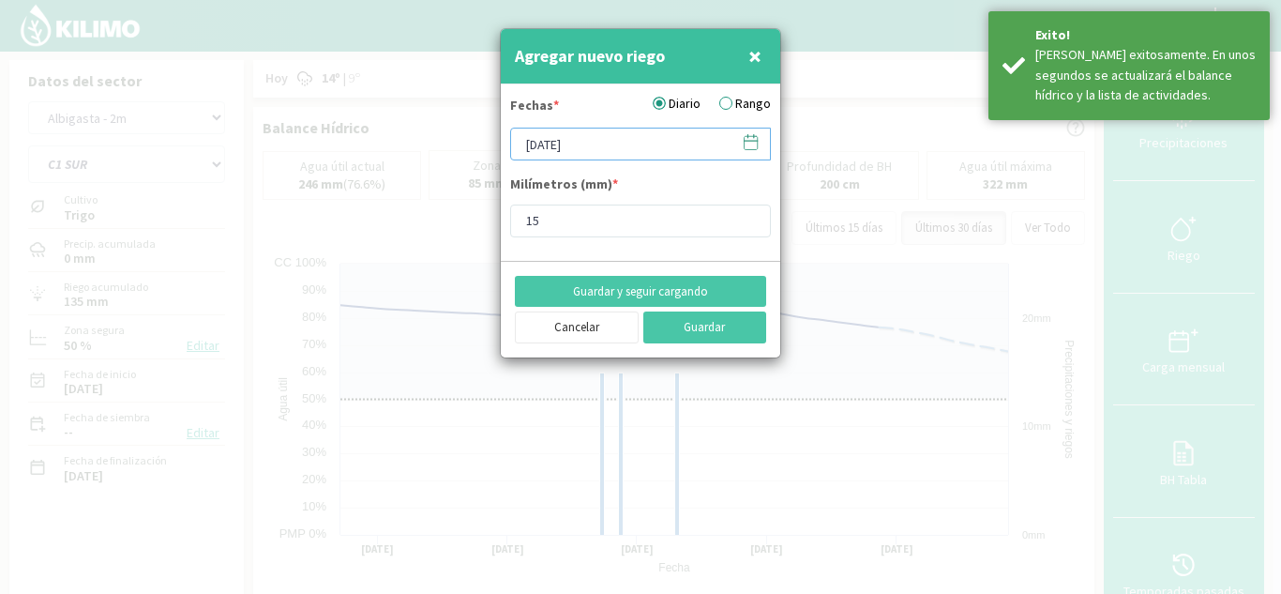
click at [530, 142] on input "[DATE]" at bounding box center [640, 144] width 261 height 33
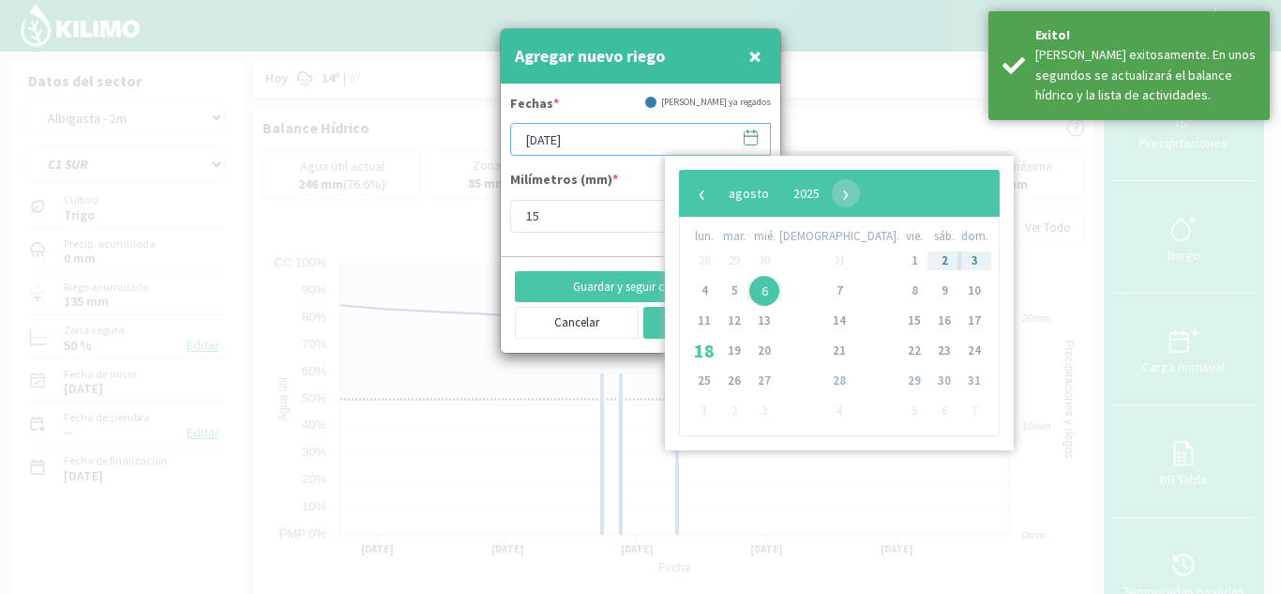
click at [530, 142] on input "[DATE]" at bounding box center [640, 139] width 261 height 33
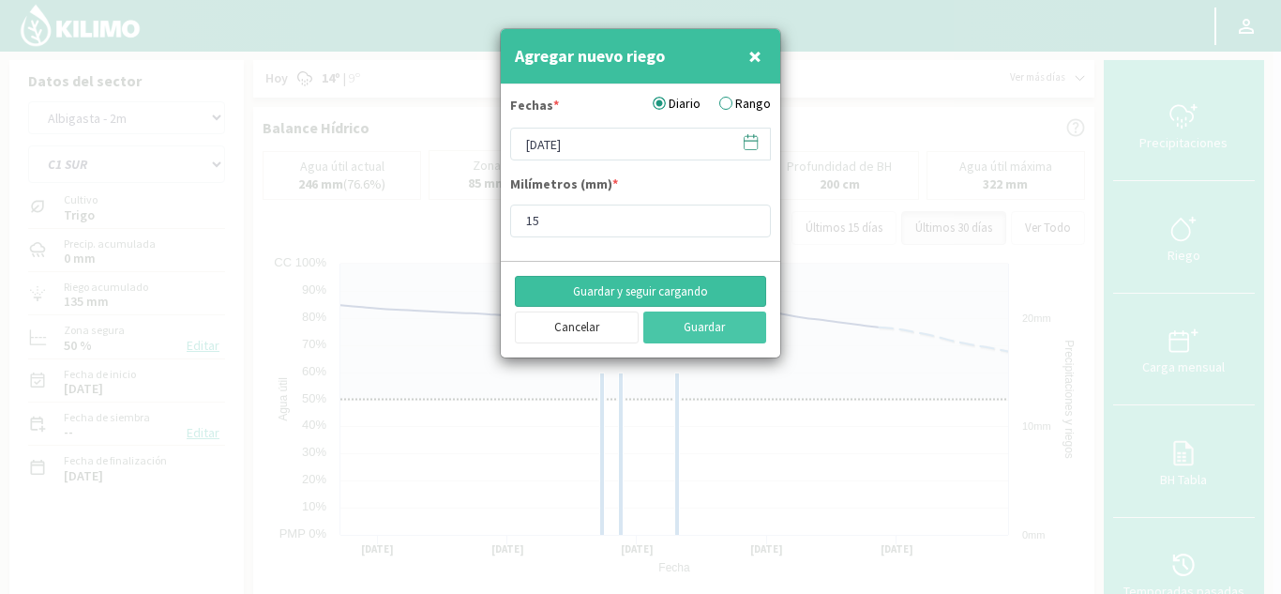
click at [632, 291] on button "Guardar y seguir cargando" at bounding box center [640, 292] width 251 height 32
click at [674, 325] on button "Guardar" at bounding box center [705, 327] width 124 height 32
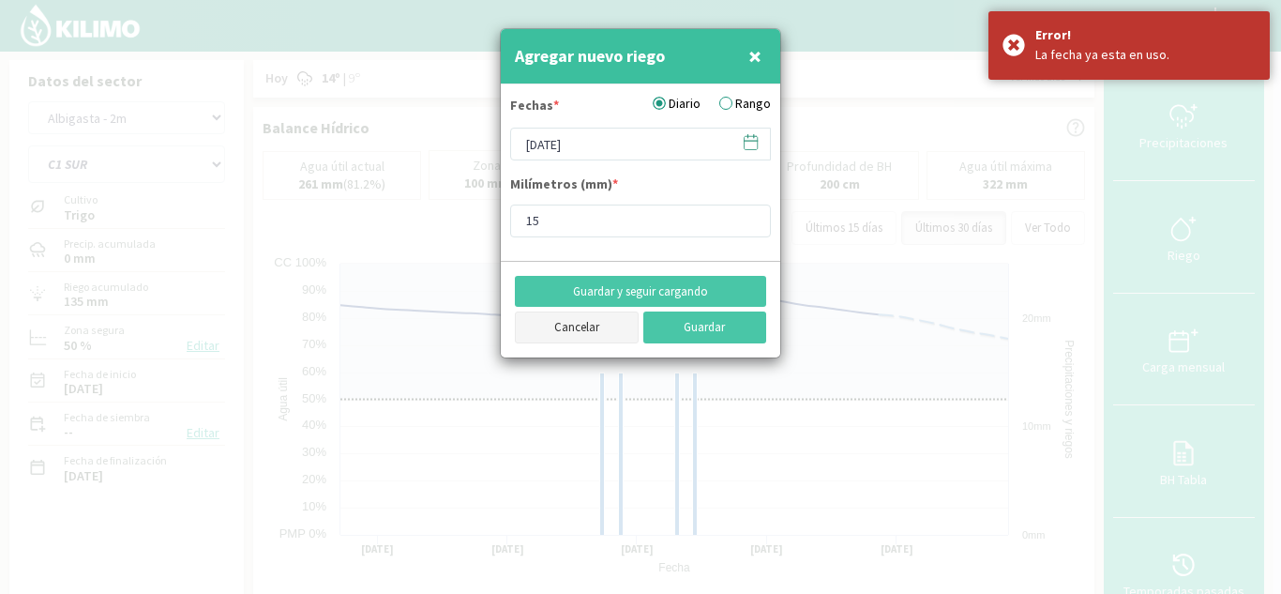
click at [588, 319] on button "Cancelar" at bounding box center [577, 327] width 124 height 32
type input "[DATE]"
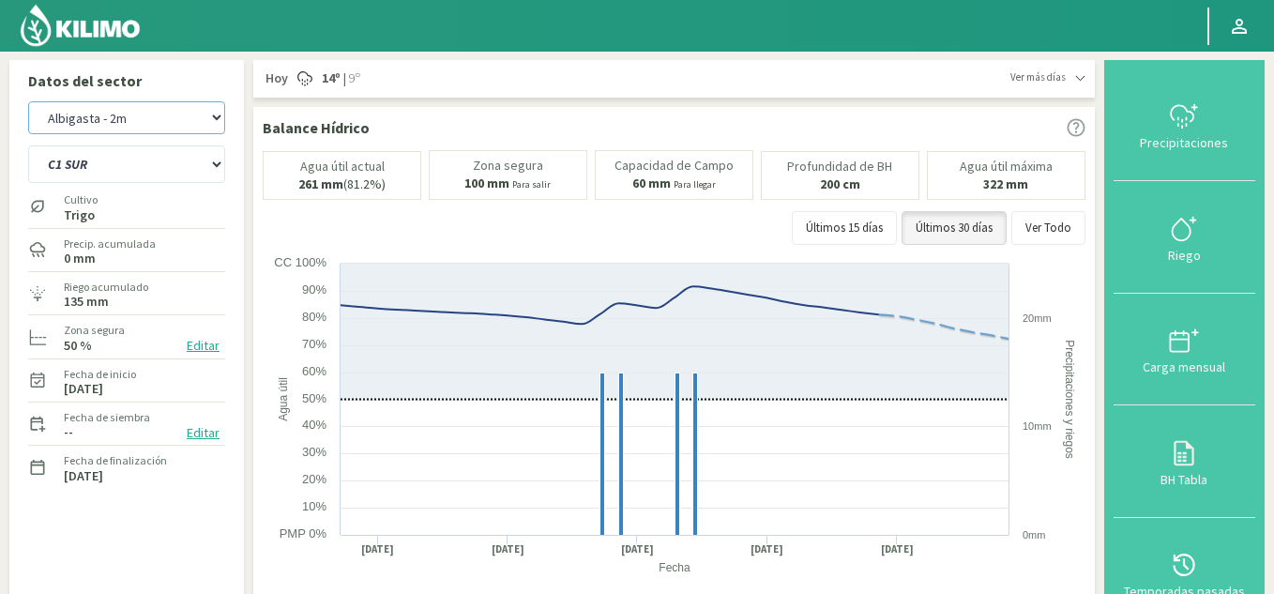
click at [165, 117] on select "Albigasta - 1m Albigasta - 2m" at bounding box center [126, 117] width 197 height 33
click at [28, 101] on select "Albigasta - 1m Albigasta - 2m" at bounding box center [126, 117] width 197 height 33
select select "4: Object"
select select "10: Object"
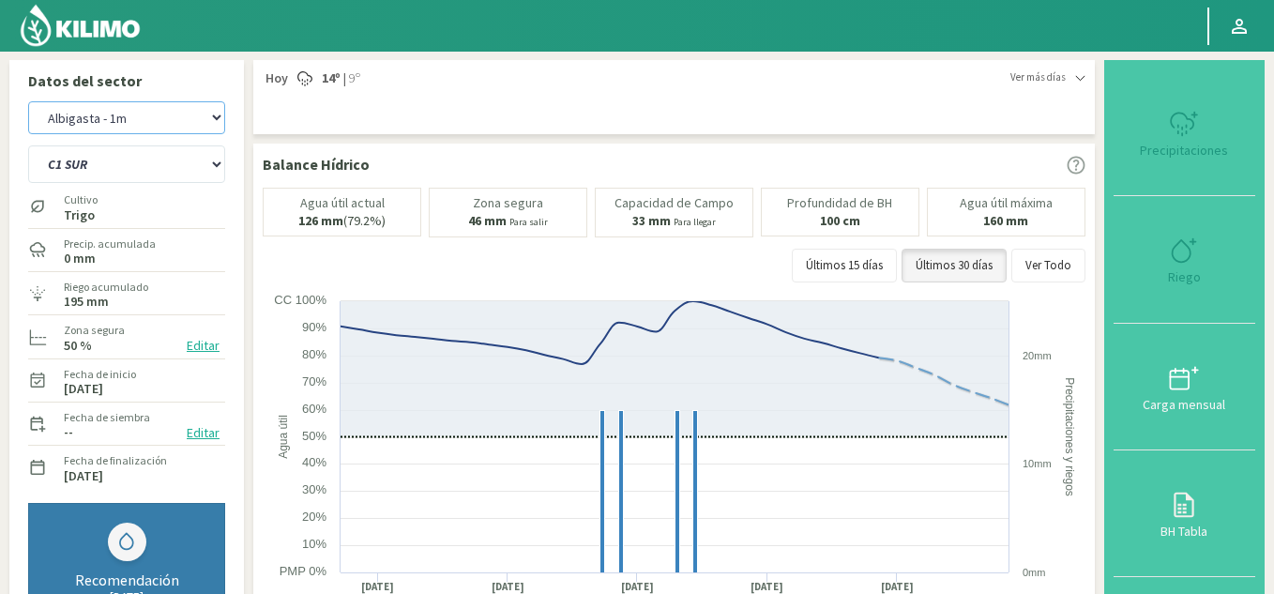
click at [168, 121] on select "Albigasta - 1m Albigasta - 2m" at bounding box center [126, 117] width 197 height 33
click at [28, 101] on select "Albigasta - 1m Albigasta - 2m" at bounding box center [126, 117] width 197 height 33
click at [229, 183] on div "Albigasta - 1m Albigasta - 2m C1 SUR C2A C2 SUR C3A C4A Cultivo [PERSON_NAME] P…" at bounding box center [127, 409] width 216 height 634
select select "7: Object"
select select "15: Object"
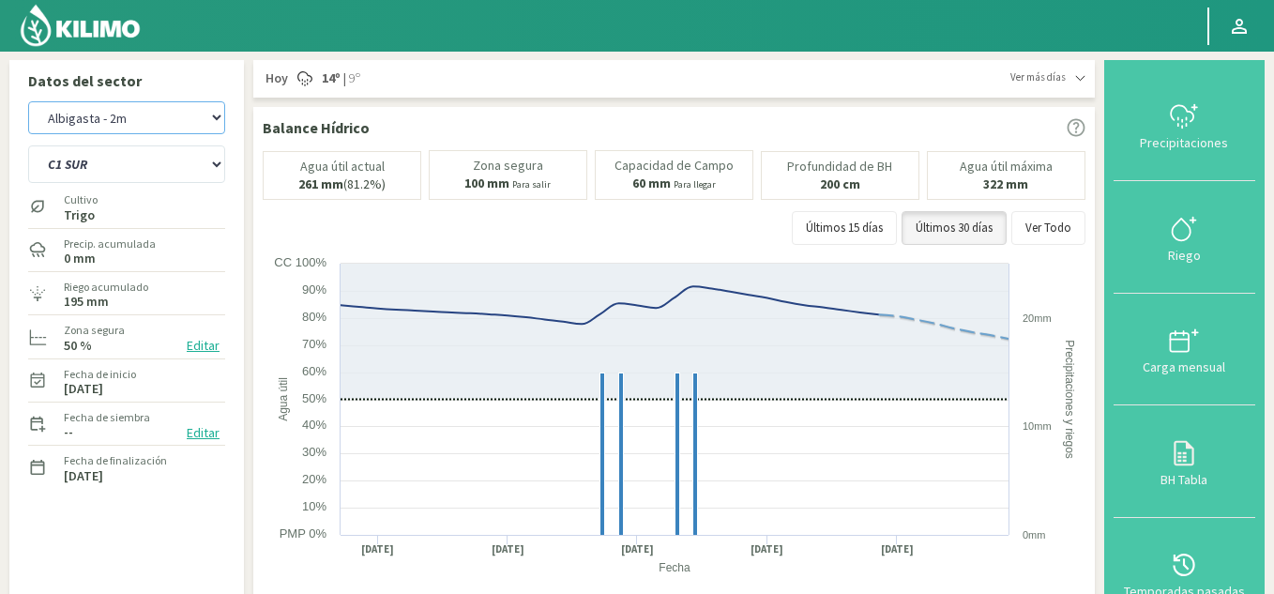
click at [123, 129] on select "Albigasta - 1m Albigasta - 2m" at bounding box center [126, 117] width 197 height 33
select select "6: Object"
click at [28, 101] on select "Albigasta - 1m Albigasta - 2m" at bounding box center [126, 117] width 197 height 33
drag, startPoint x: 92, startPoint y: 33, endPoint x: 87, endPoint y: 54, distance: 22.1
click at [92, 32] on img at bounding box center [80, 25] width 123 height 45
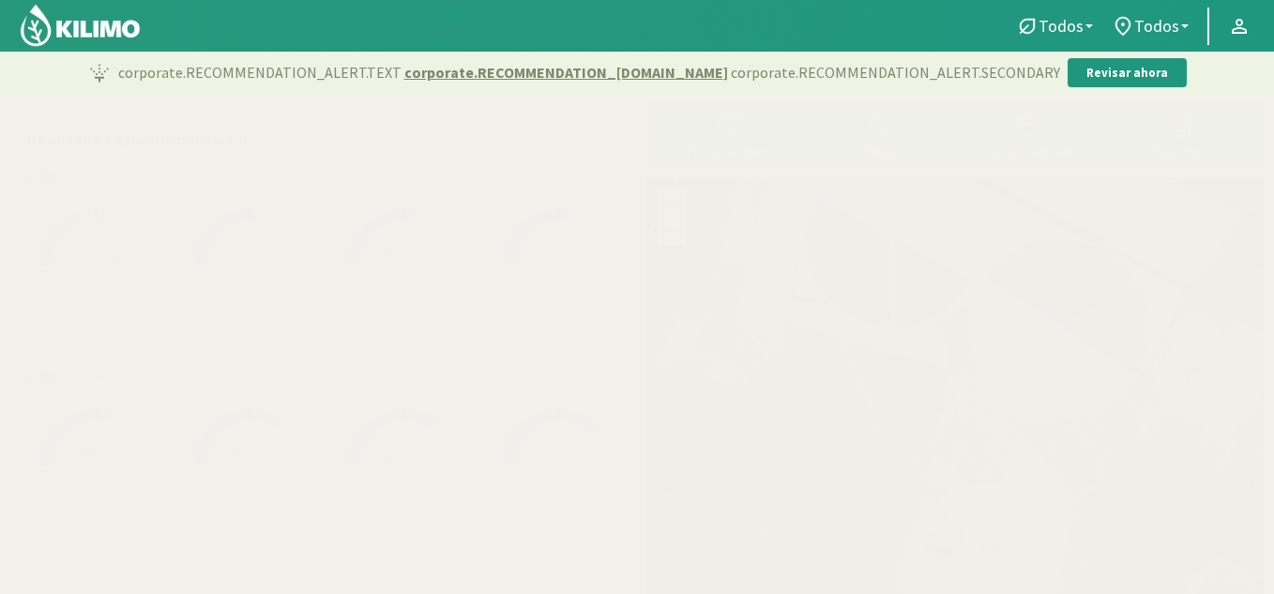
click at [583, 169] on div "Ver más" at bounding box center [583, 176] width 40 height 15
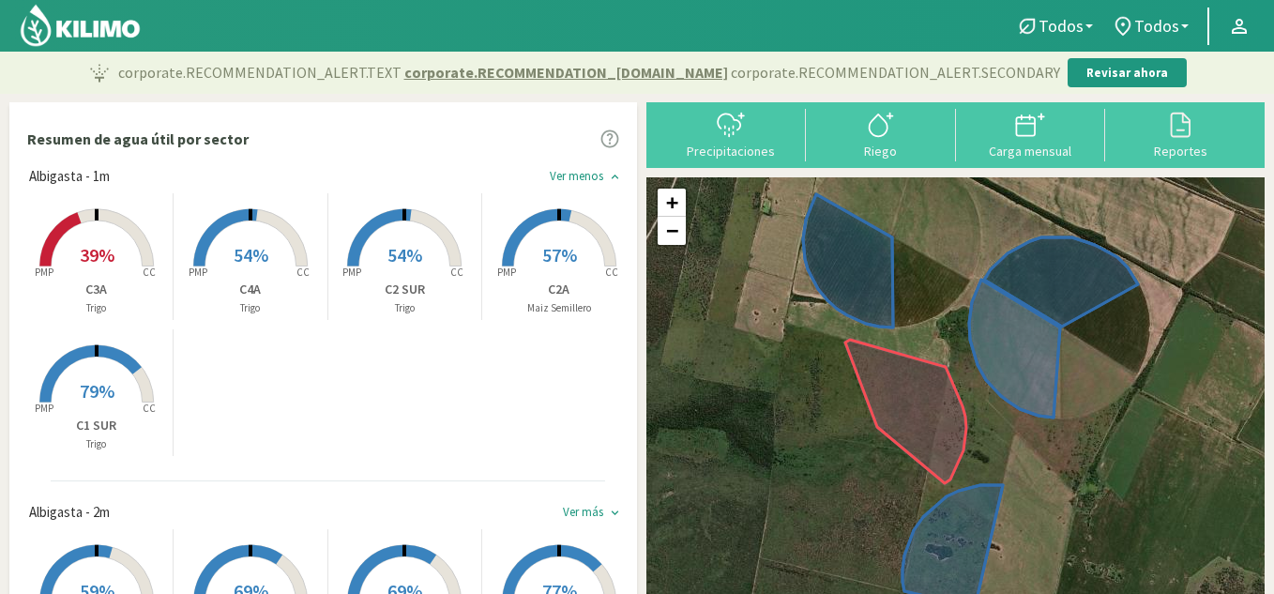
click at [430, 263] on rect at bounding box center [404, 268] width 150 height 150
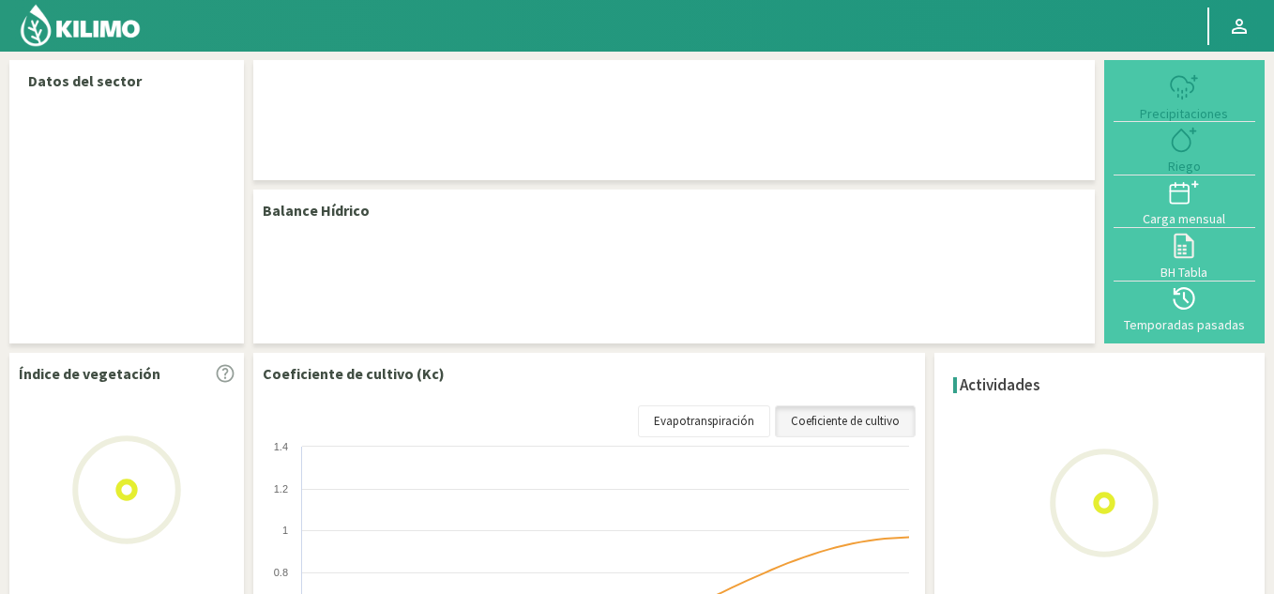
select select "2: Object"
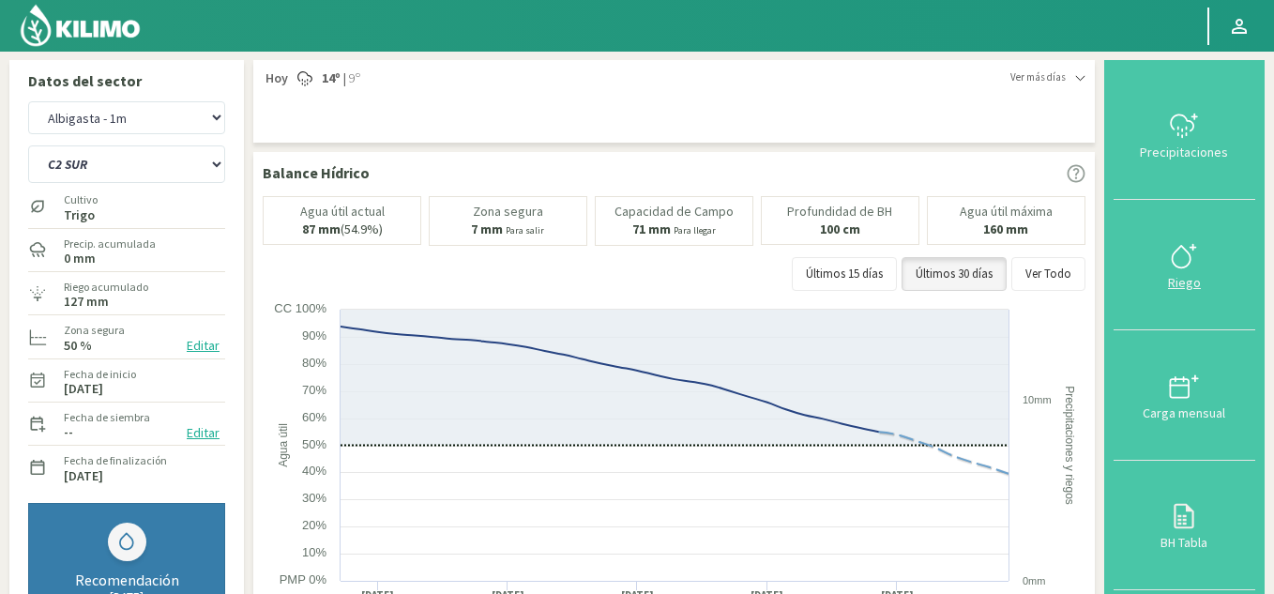
click at [1194, 280] on div "Riego" at bounding box center [1184, 282] width 130 height 13
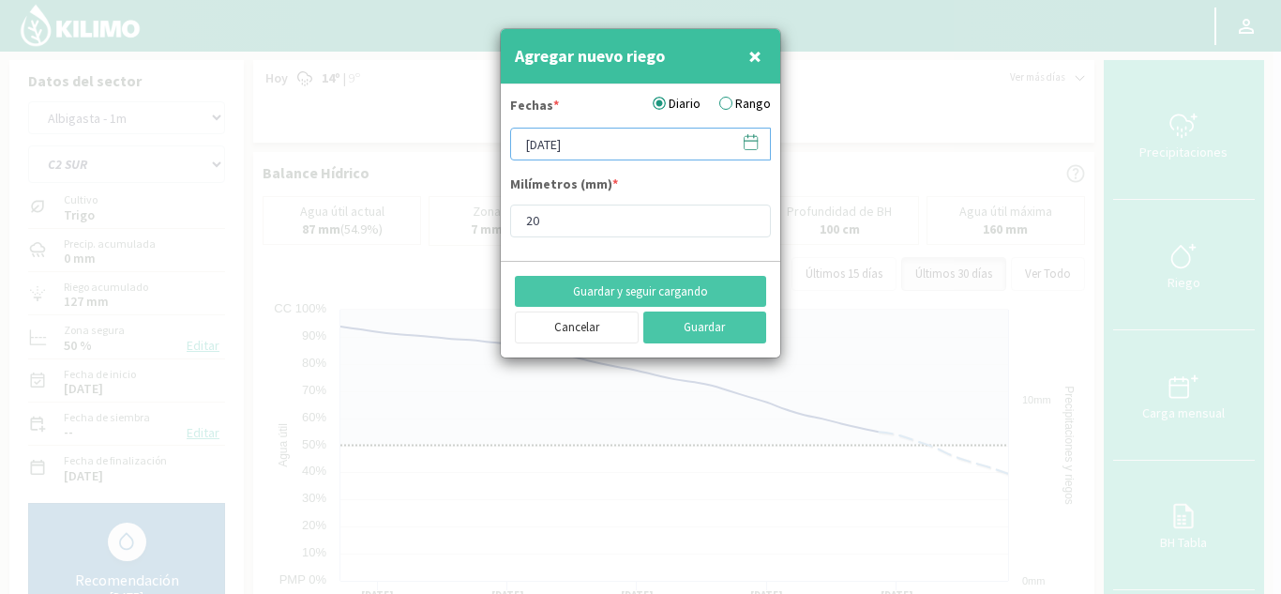
click at [529, 149] on input "[DATE]" at bounding box center [640, 144] width 261 height 33
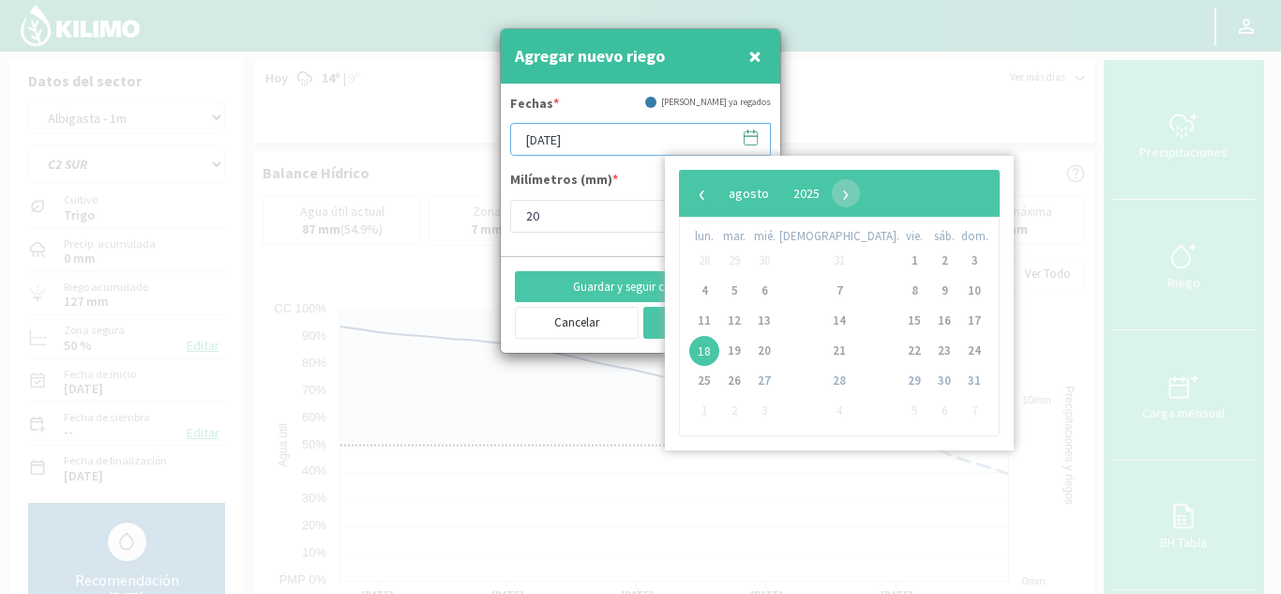
click at [529, 148] on input "[DATE]" at bounding box center [640, 139] width 261 height 33
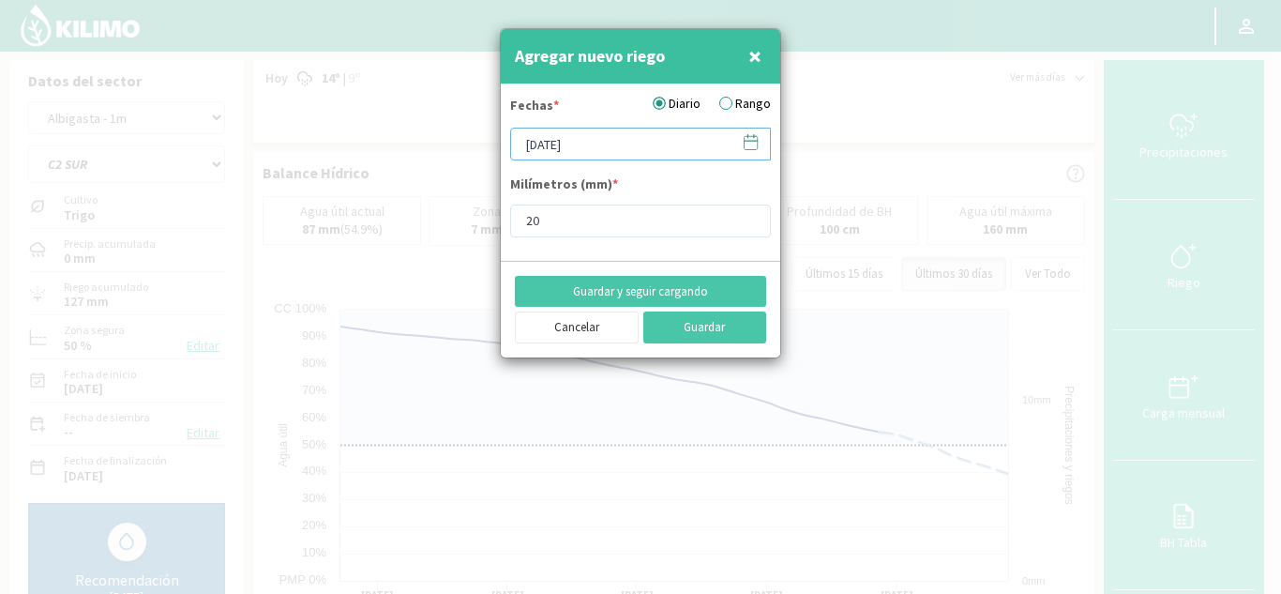
click at [547, 153] on input "[DATE]" at bounding box center [640, 144] width 261 height 33
click at [575, 228] on input "20" at bounding box center [640, 220] width 261 height 33
click at [634, 290] on button "Guardar y seguir cargando" at bounding box center [640, 292] width 251 height 32
click at [578, 331] on button "Cancelar" at bounding box center [577, 327] width 124 height 32
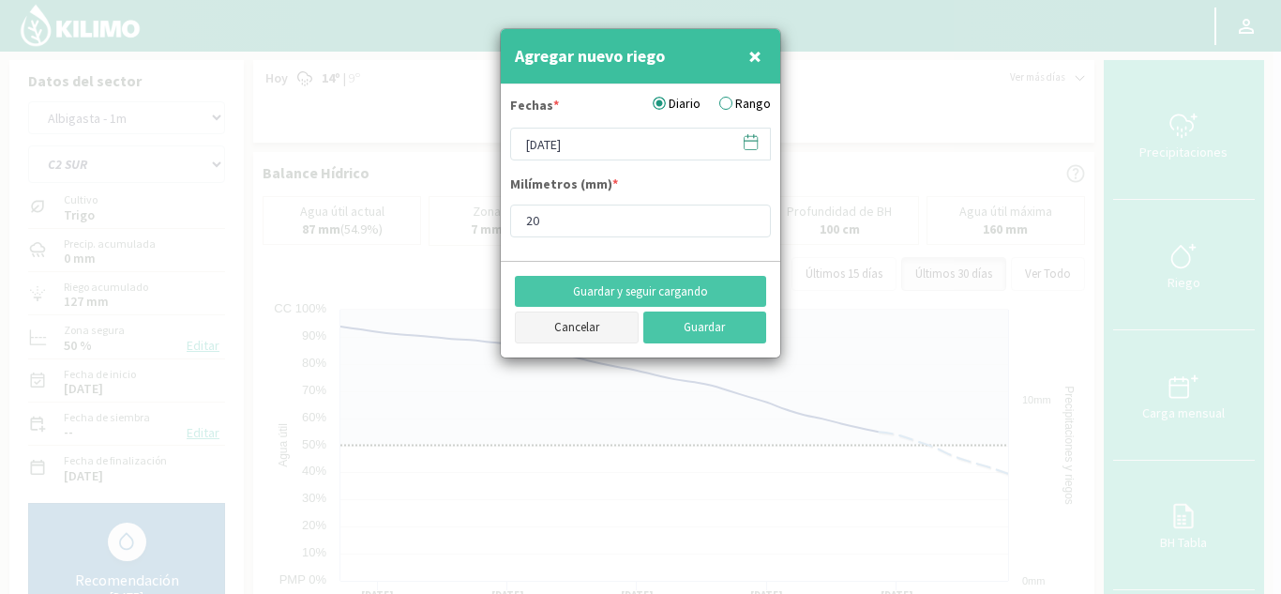
type input "[DATE]"
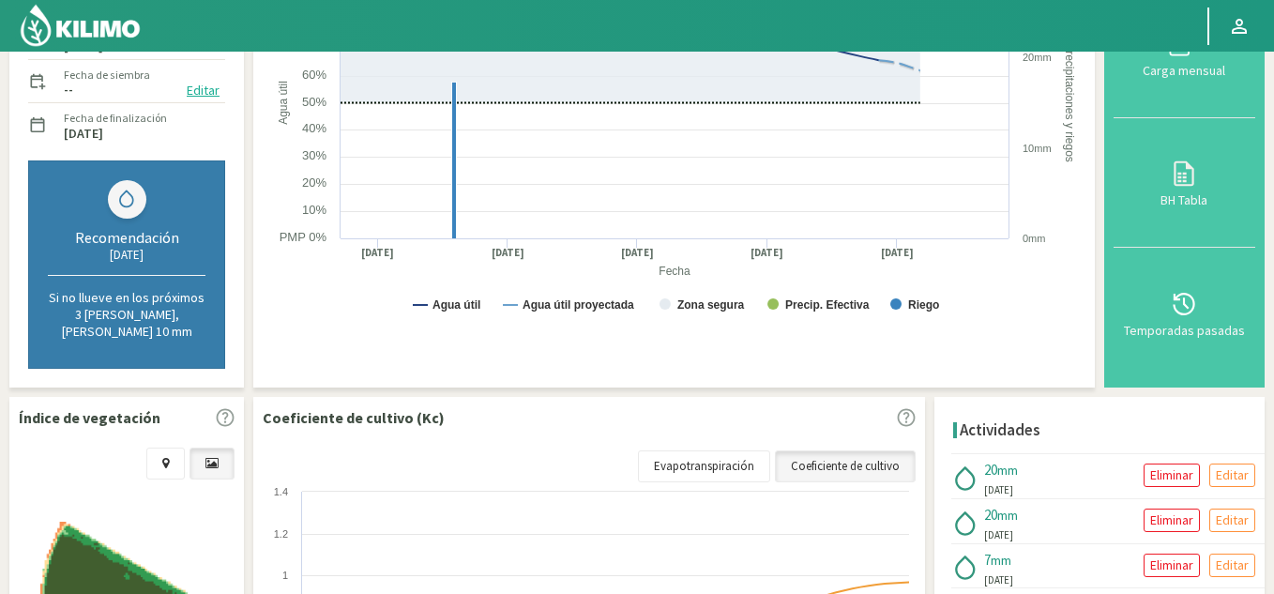
scroll to position [375, 0]
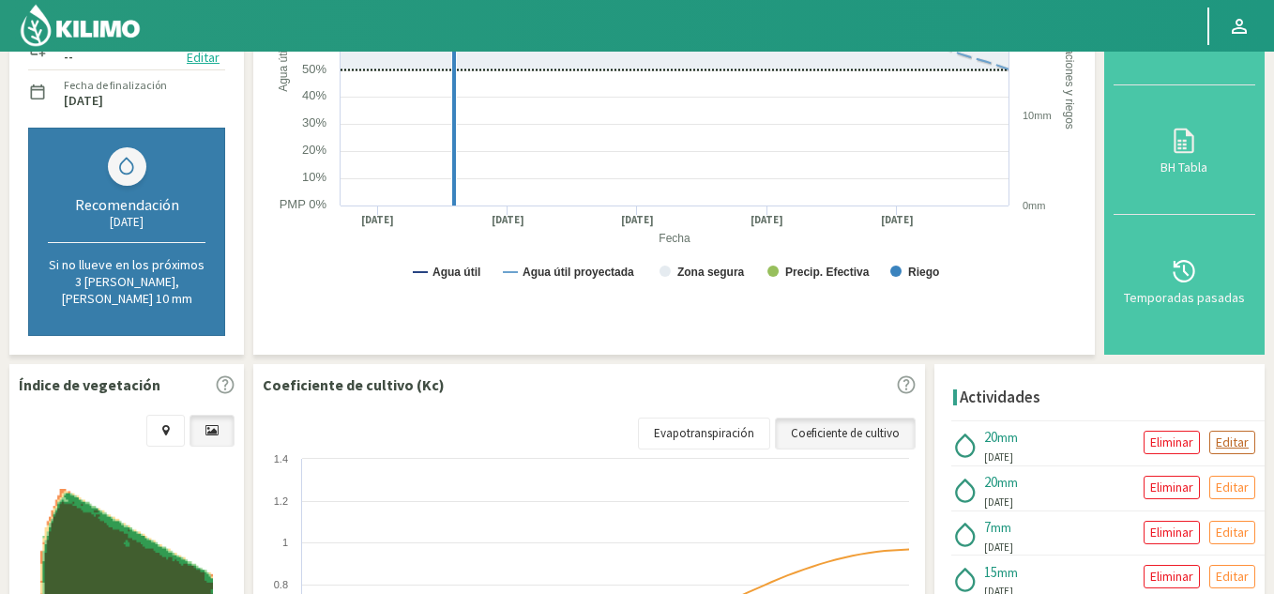
click at [1240, 431] on p "Editar" at bounding box center [1232, 442] width 33 height 22
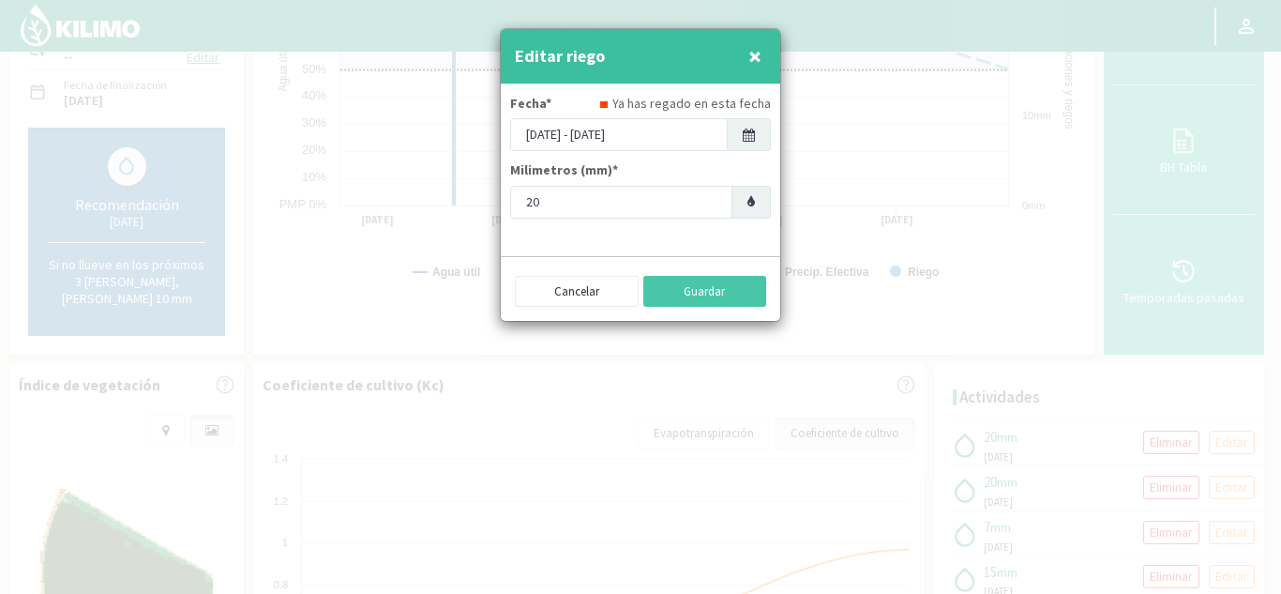
click at [533, 137] on div "[DATE] - [DATE]" at bounding box center [619, 134] width 218 height 33
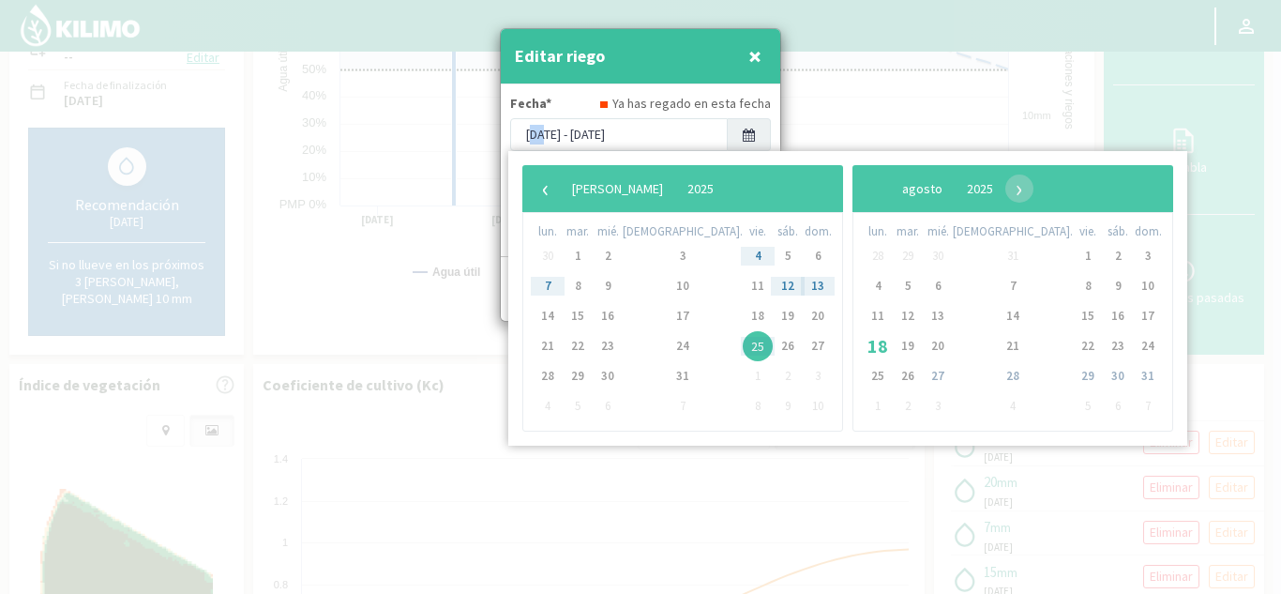
click at [533, 137] on div "[DATE] - [DATE]" at bounding box center [619, 134] width 218 height 33
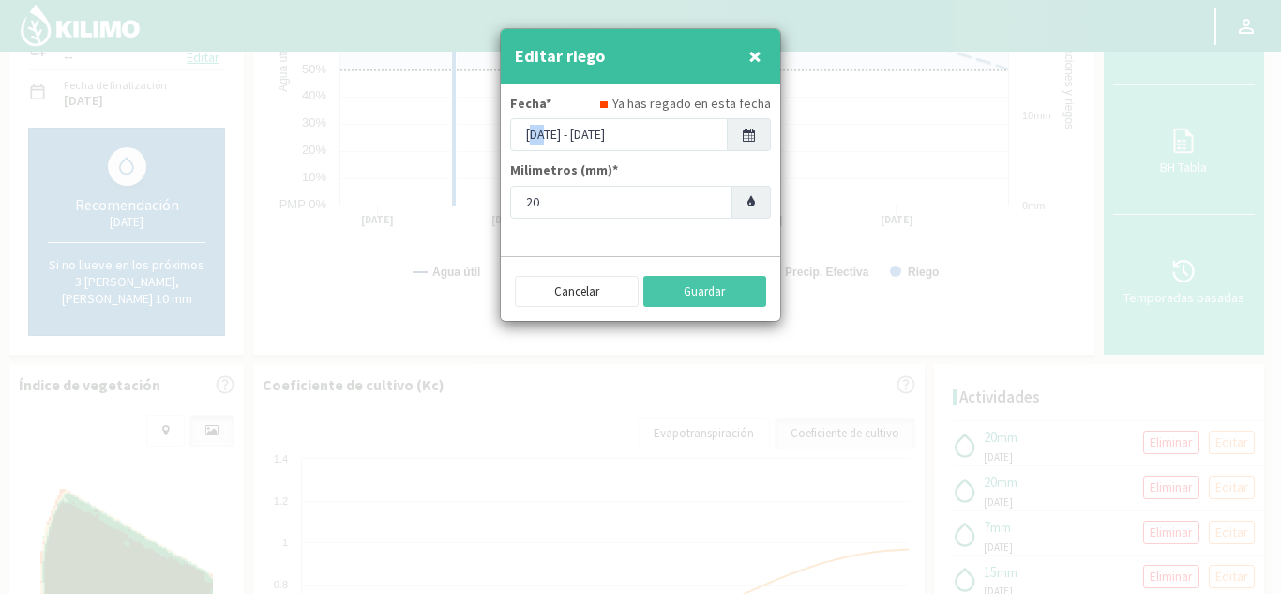
click at [527, 130] on div "[DATE] - [DATE]" at bounding box center [619, 134] width 218 height 33
click at [528, 130] on div "[DATE] - [DATE]" at bounding box center [619, 134] width 218 height 33
click at [528, 132] on div "[DATE] - [DATE]" at bounding box center [619, 134] width 218 height 33
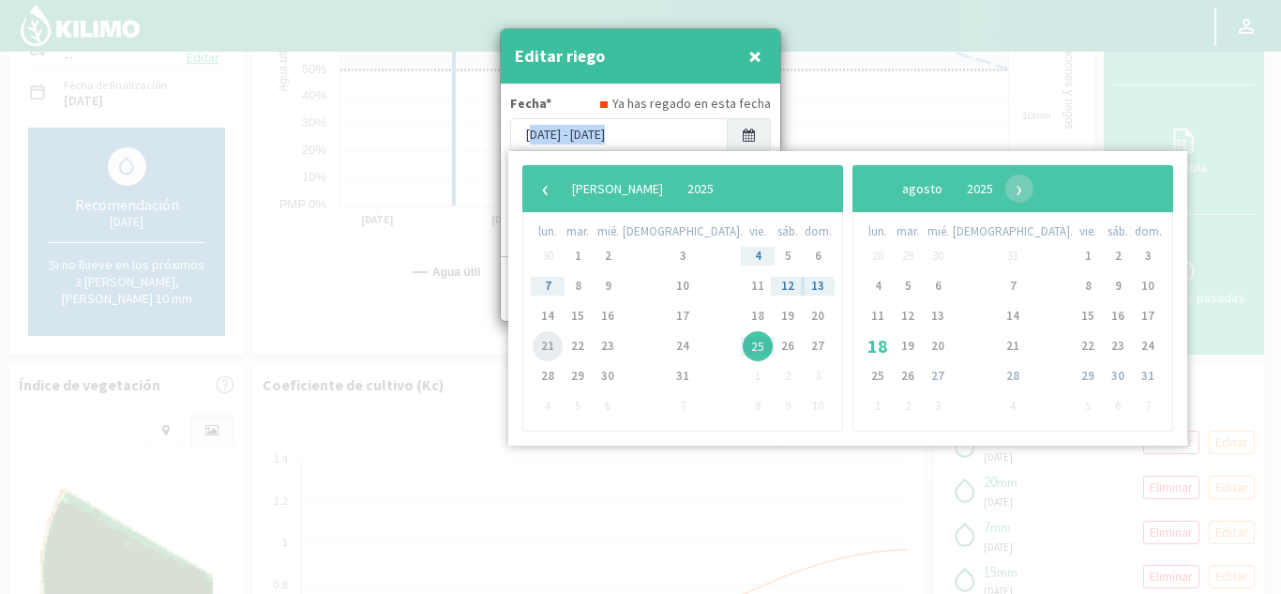
click at [546, 348] on span "21" at bounding box center [548, 346] width 30 height 30
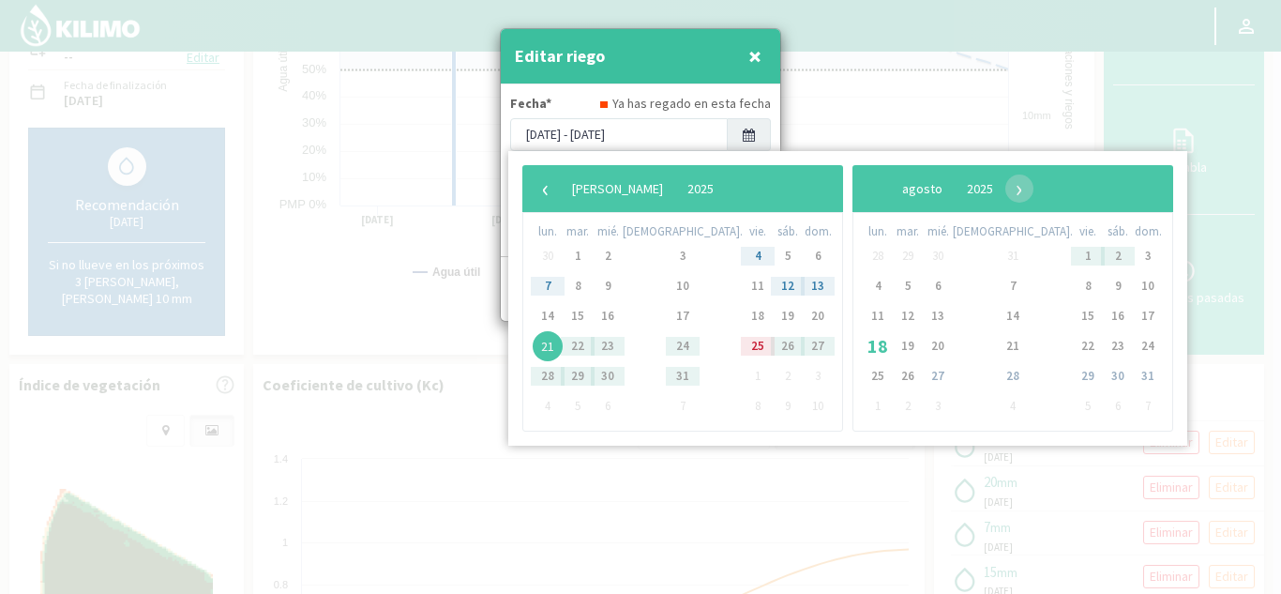
click at [905, 114] on div at bounding box center [640, 297] width 1281 height 594
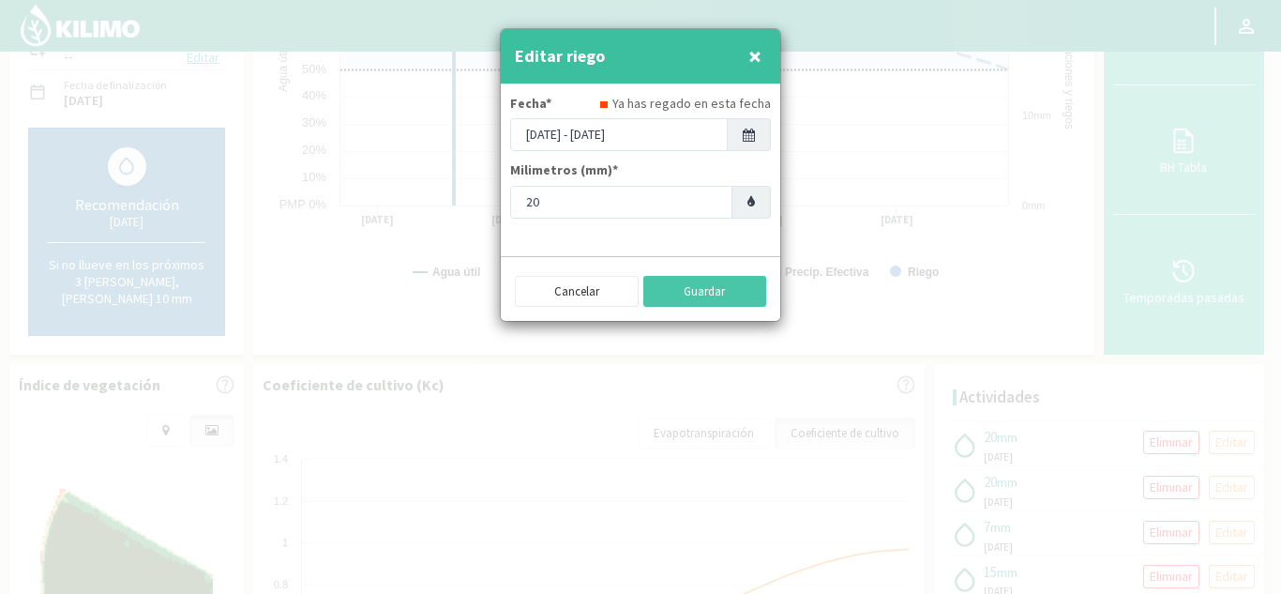
click at [748, 130] on icon at bounding box center [749, 135] width 12 height 13
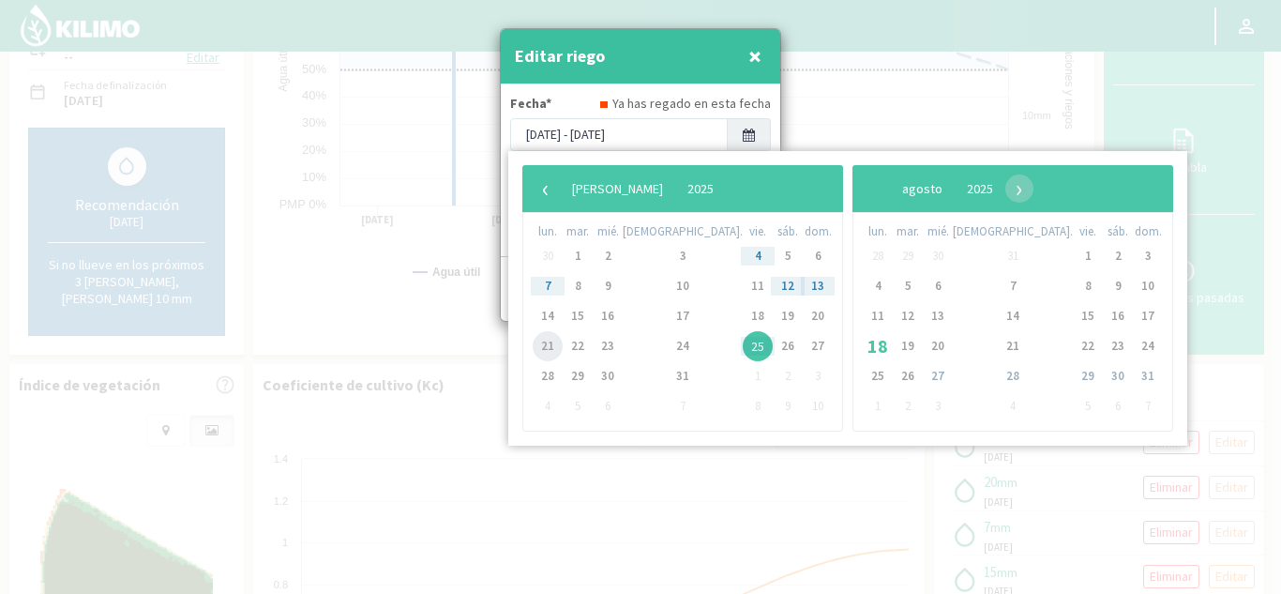
click at [550, 347] on span "21" at bounding box center [548, 346] width 30 height 30
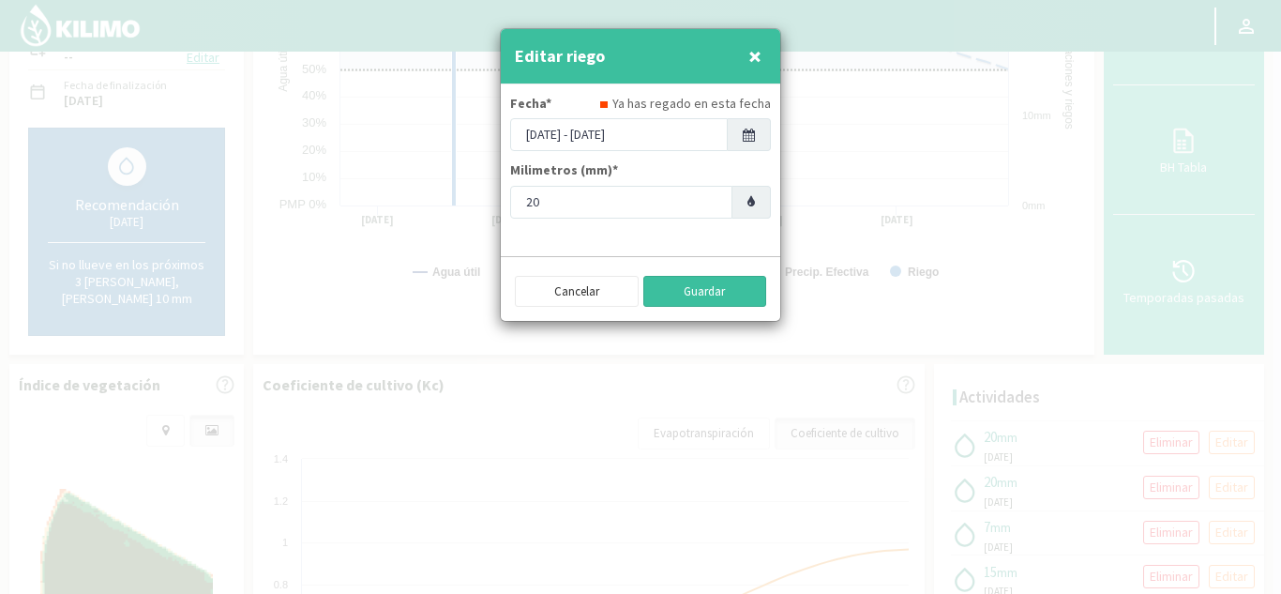
click at [728, 295] on button "Guardar" at bounding box center [705, 292] width 124 height 32
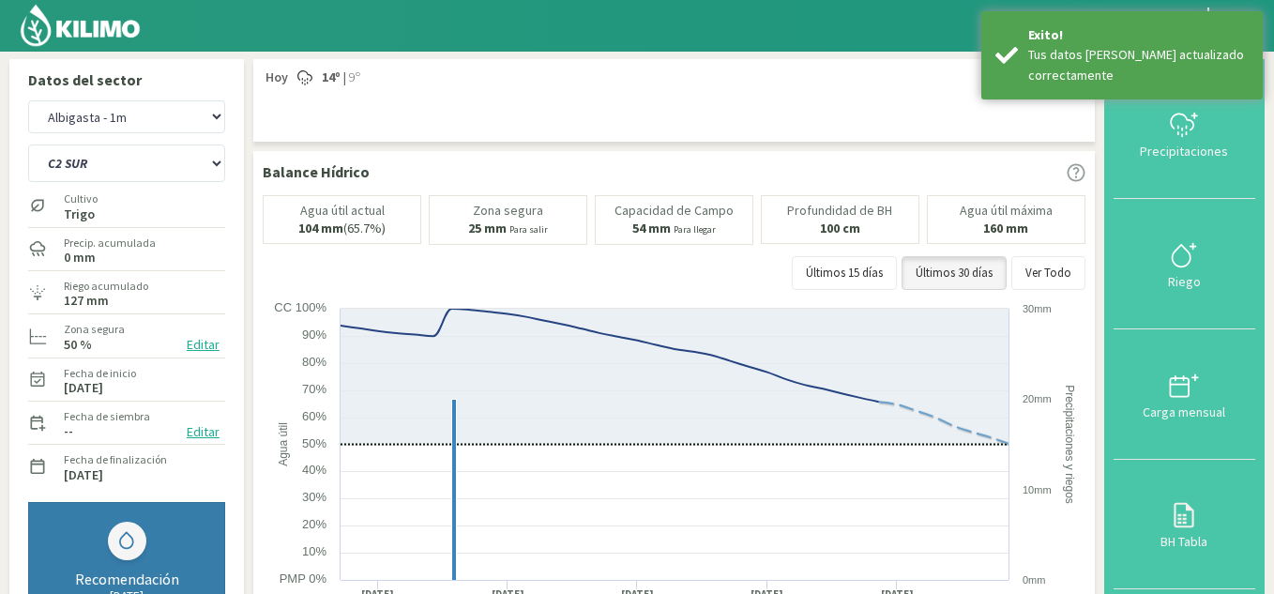
scroll to position [0, 0]
click at [1197, 278] on div "Riego" at bounding box center [1184, 282] width 130 height 13
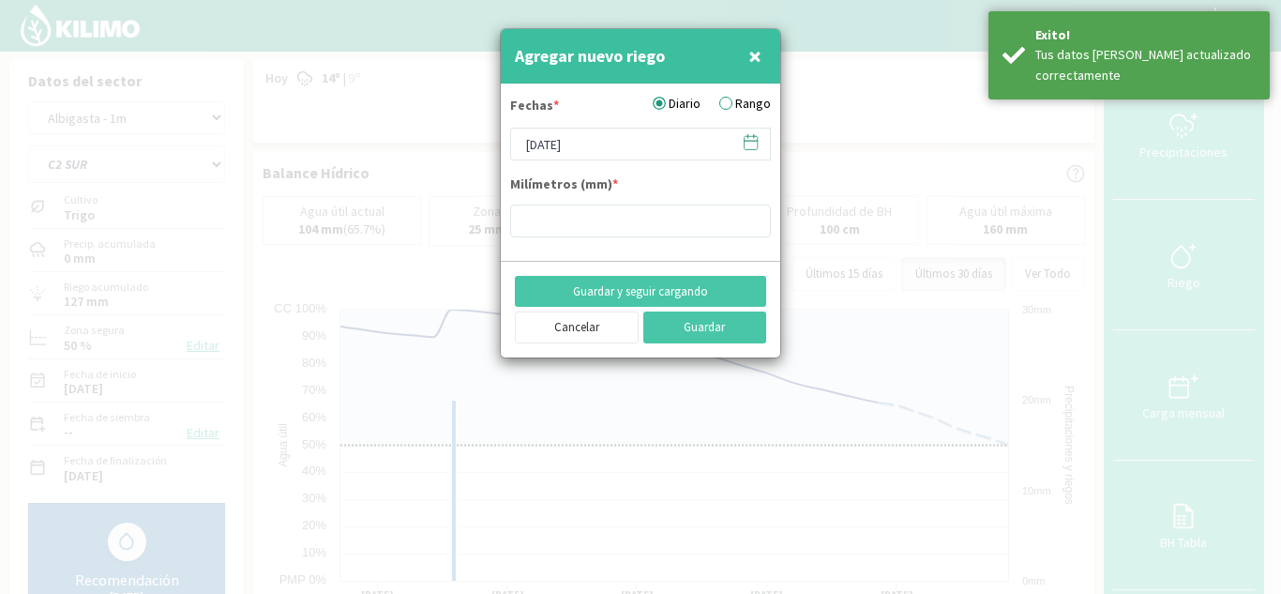
type input "20"
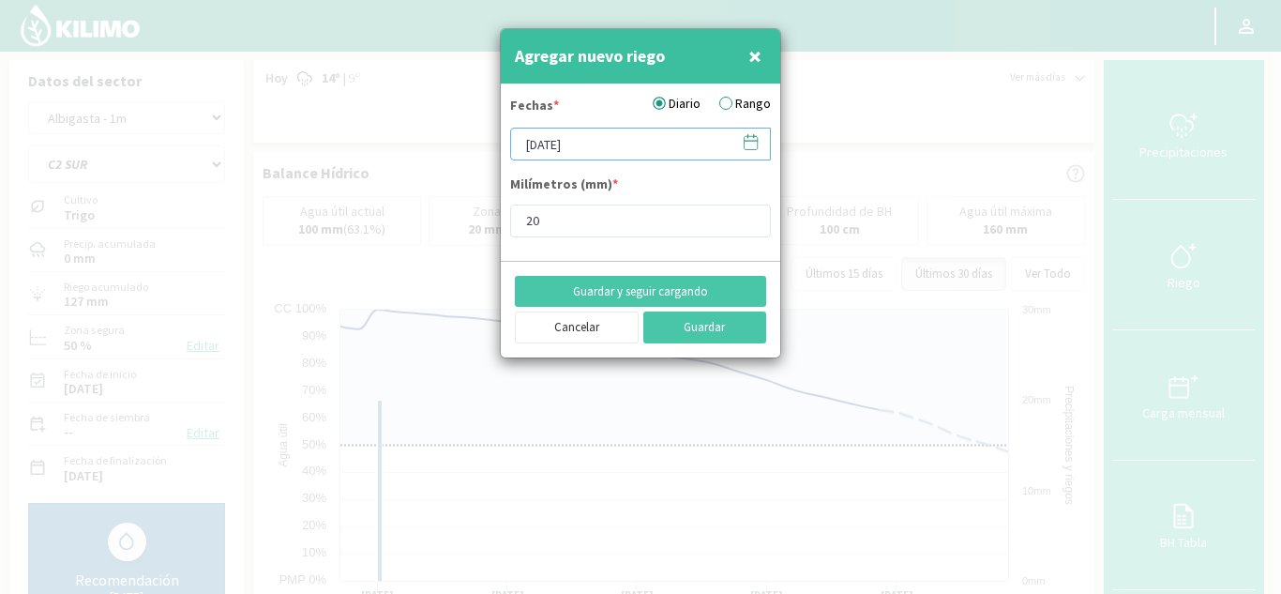
click at [536, 147] on input "[DATE]" at bounding box center [640, 144] width 261 height 33
click at [607, 226] on input "20" at bounding box center [640, 220] width 261 height 33
click at [615, 289] on button "Guardar y seguir cargando" at bounding box center [640, 292] width 251 height 32
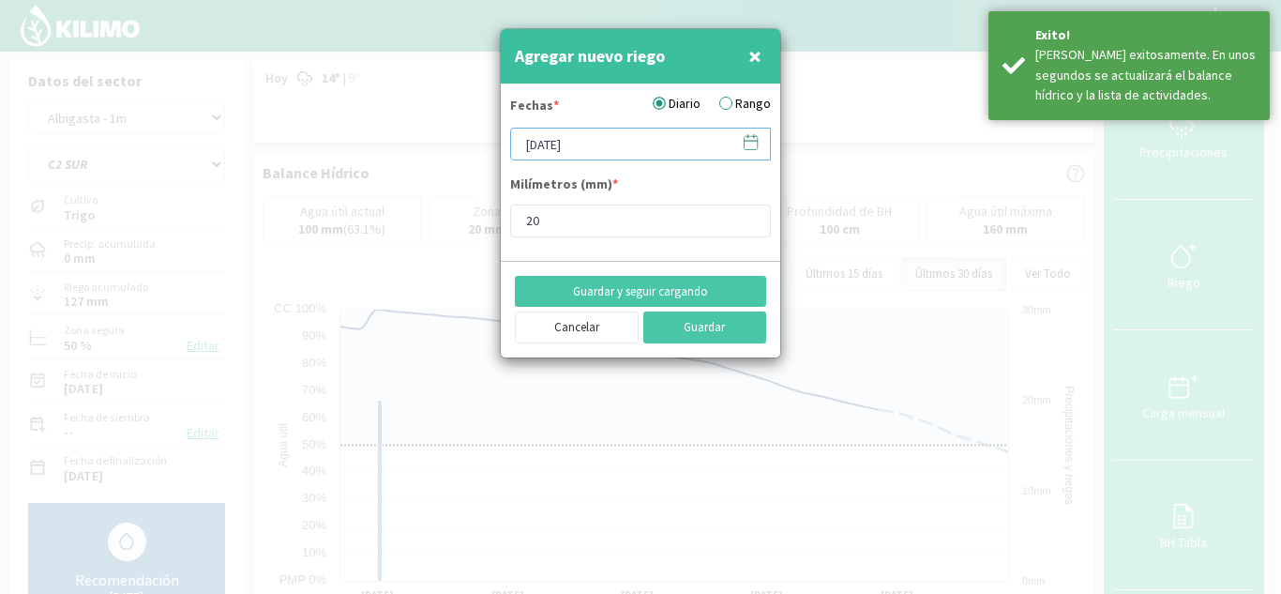
click at [529, 144] on input "[DATE]" at bounding box center [640, 144] width 261 height 33
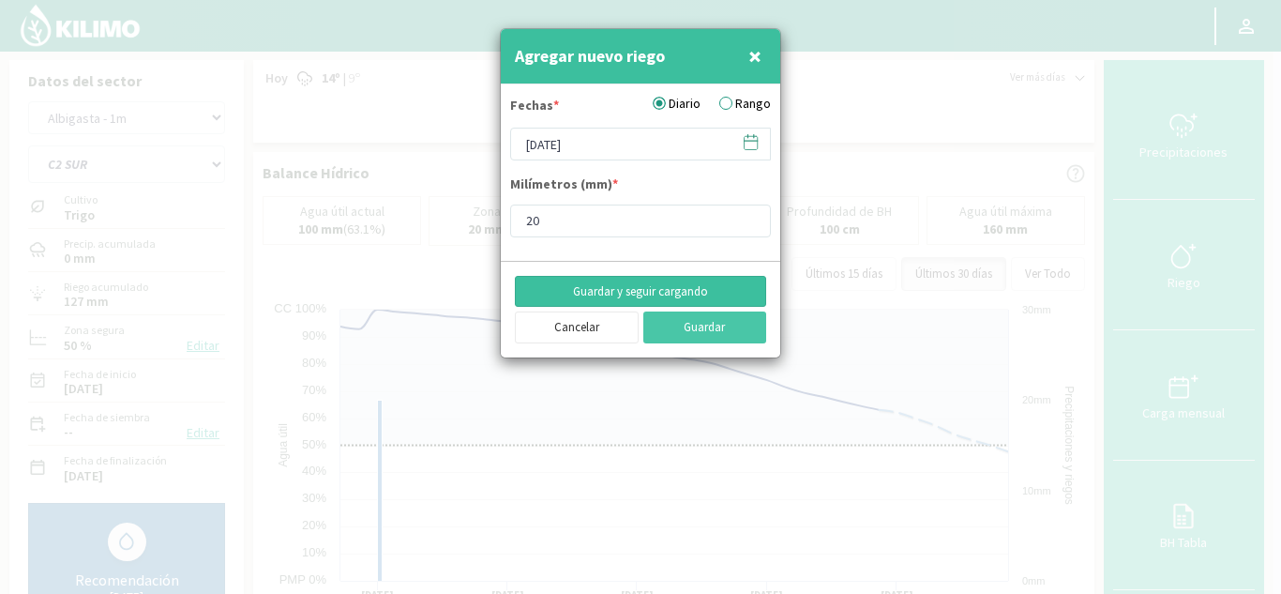
click at [656, 281] on button "Guardar y seguir cargando" at bounding box center [640, 292] width 251 height 32
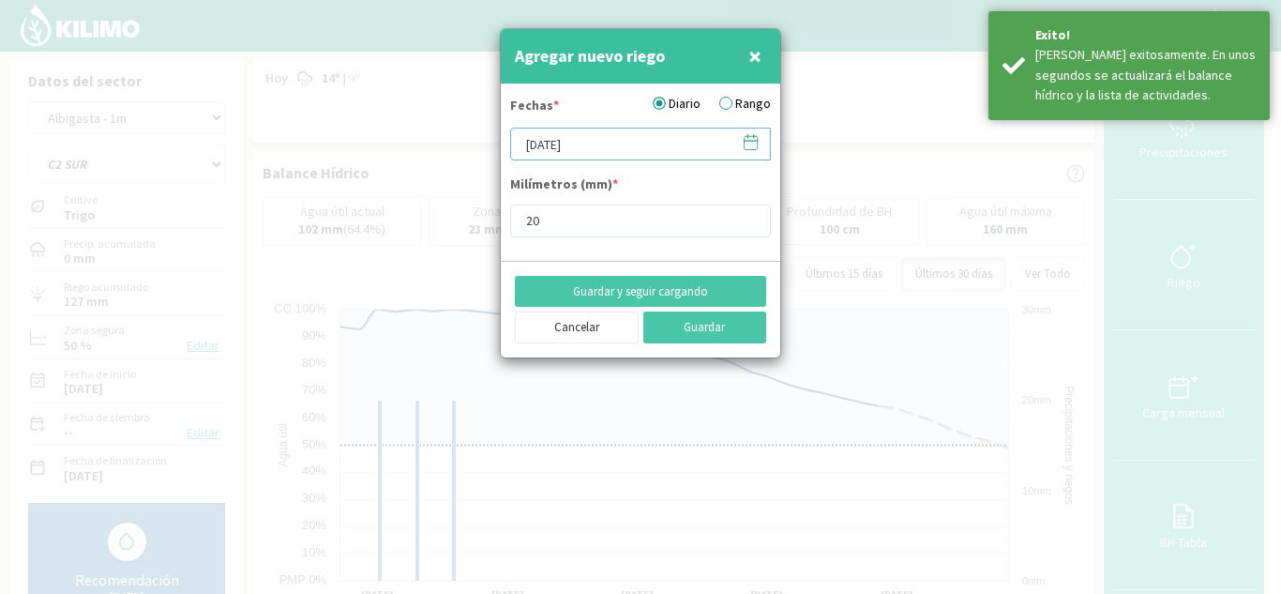
click at [529, 150] on input "[DATE]" at bounding box center [640, 144] width 261 height 33
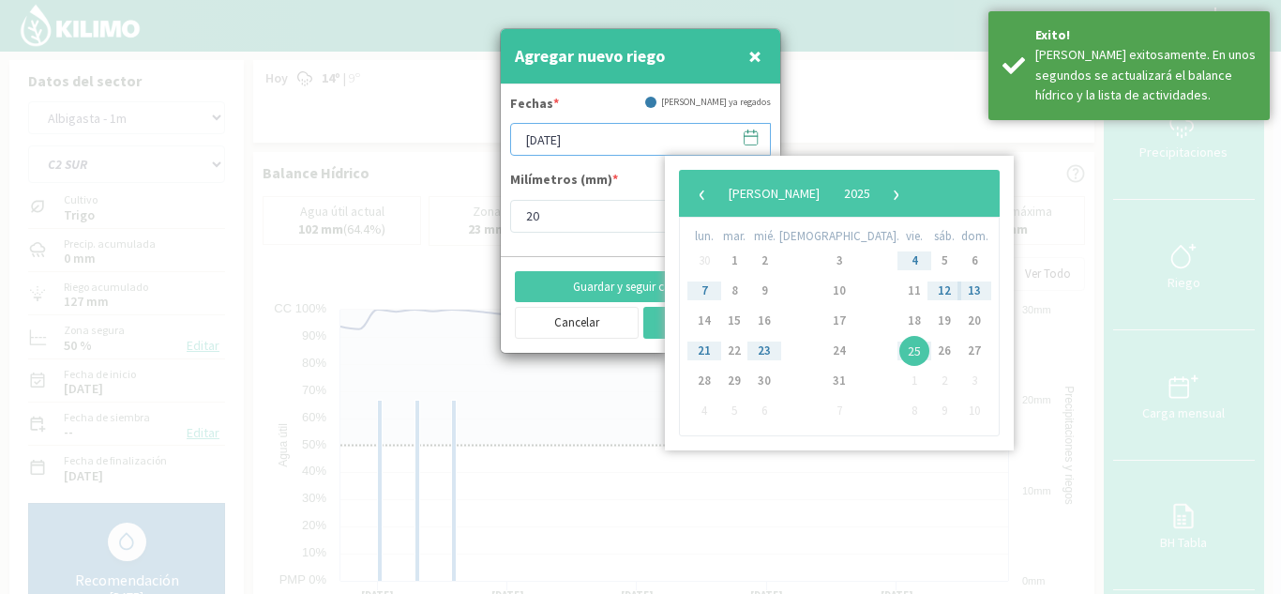
click at [529, 150] on input "[DATE]" at bounding box center [640, 139] width 261 height 33
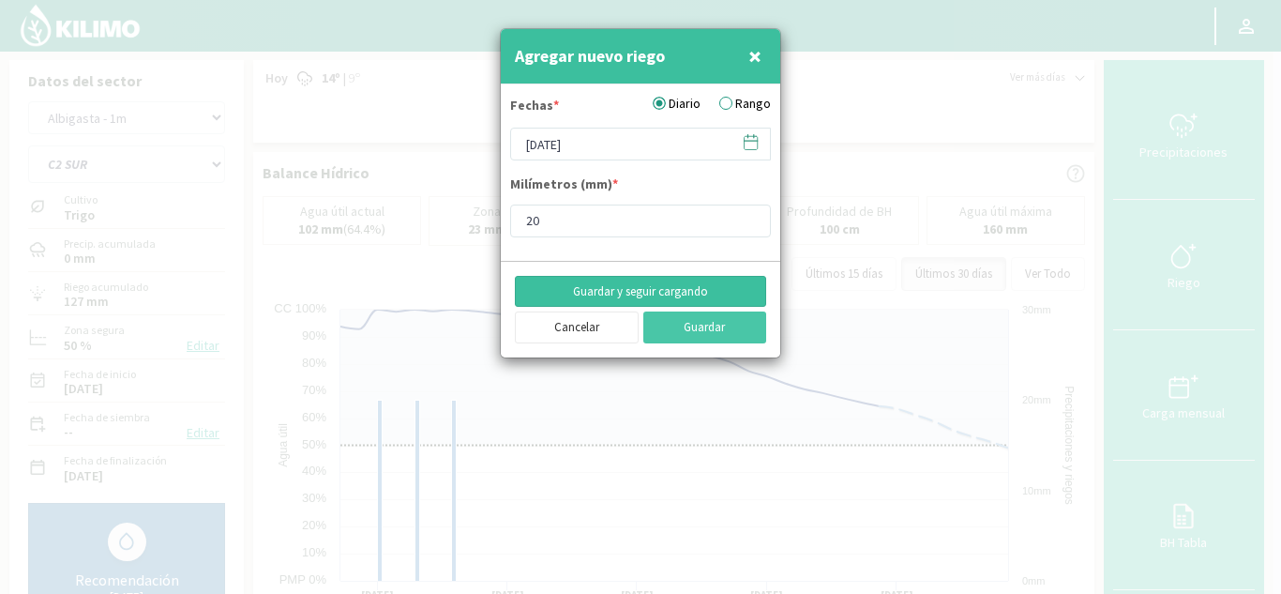
click at [610, 286] on button "Guardar y seguir cargando" at bounding box center [640, 292] width 251 height 32
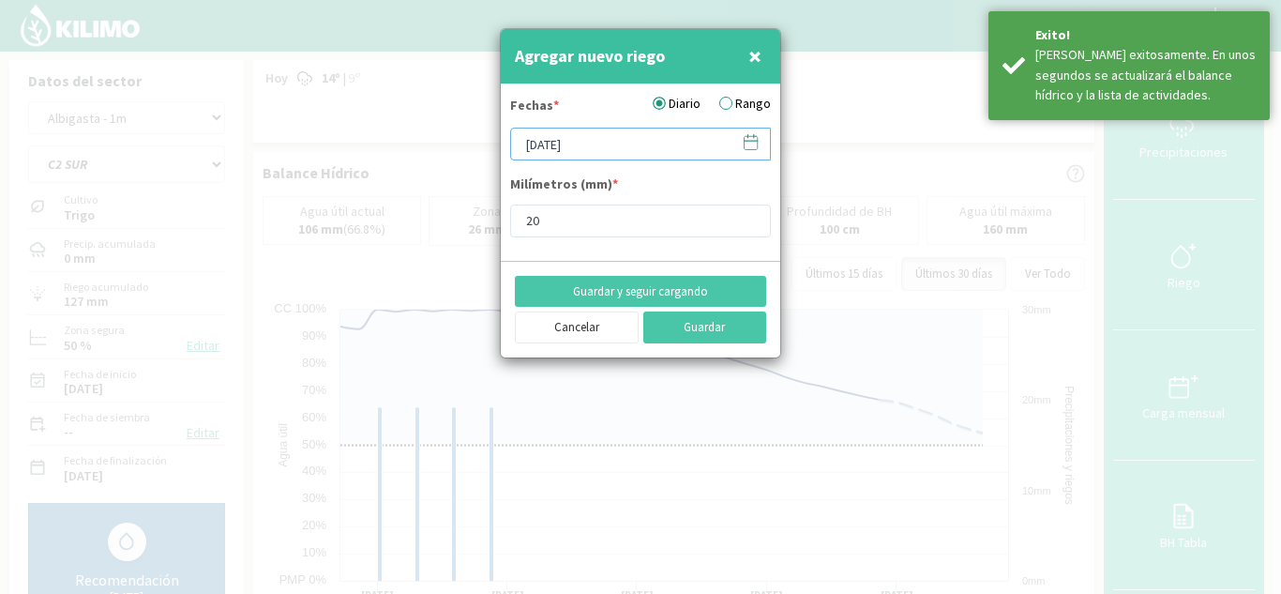
click at [522, 147] on input "[DATE]" at bounding box center [640, 144] width 261 height 33
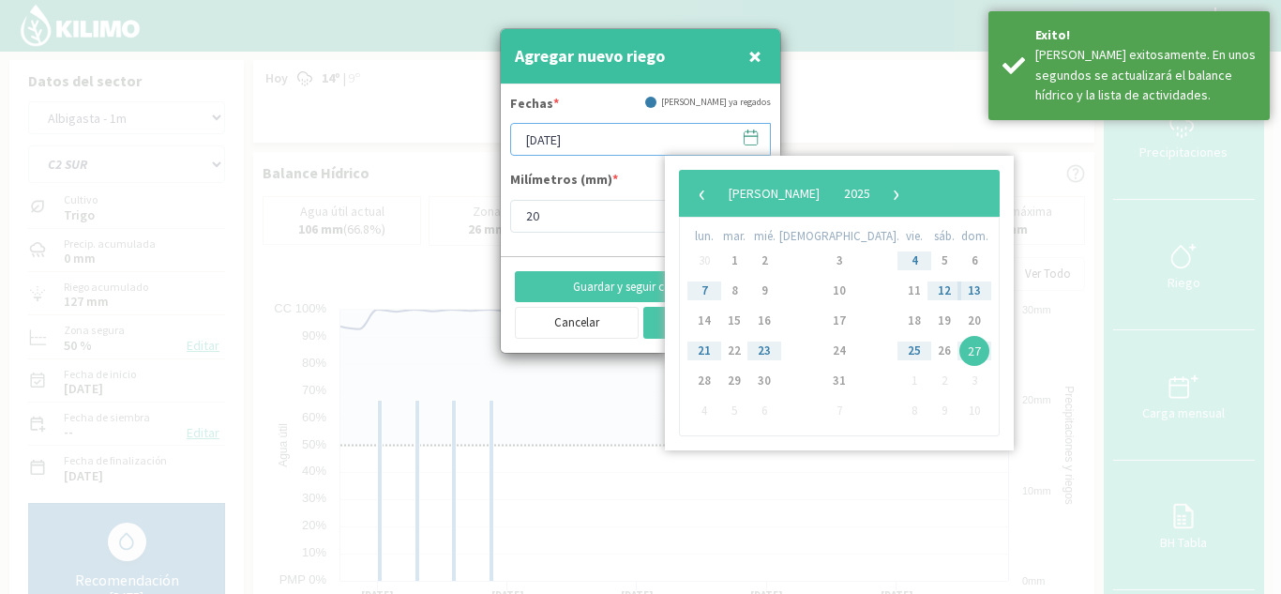
click at [530, 146] on input "[DATE]" at bounding box center [640, 139] width 261 height 33
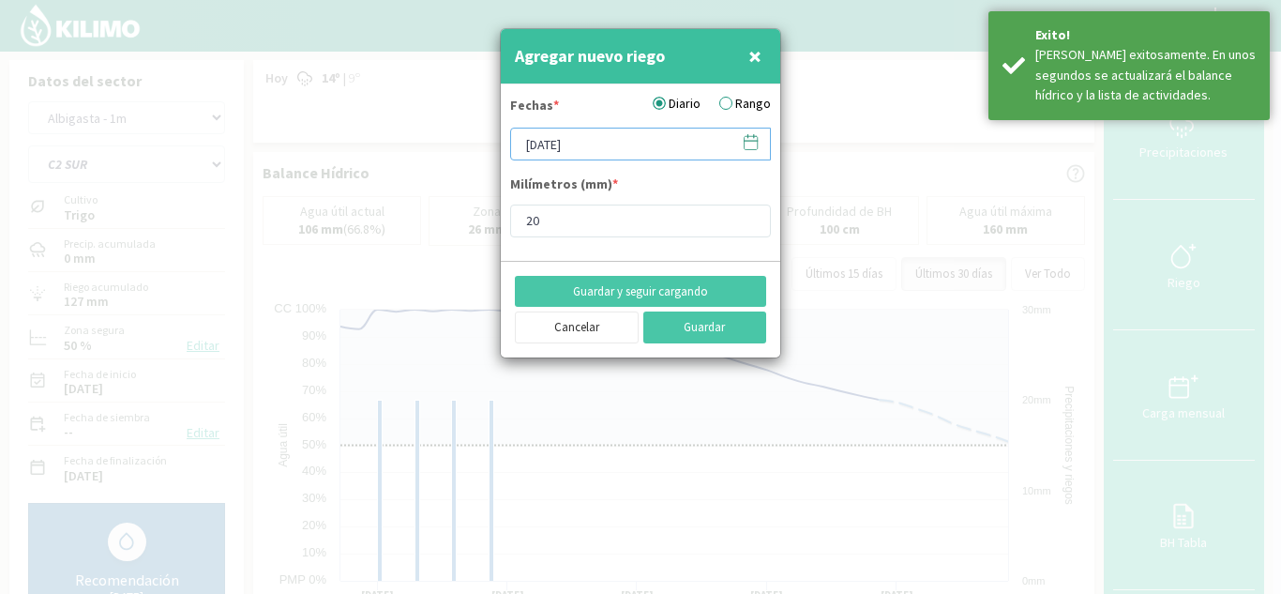
click at [530, 146] on input "[DATE]" at bounding box center [640, 144] width 261 height 33
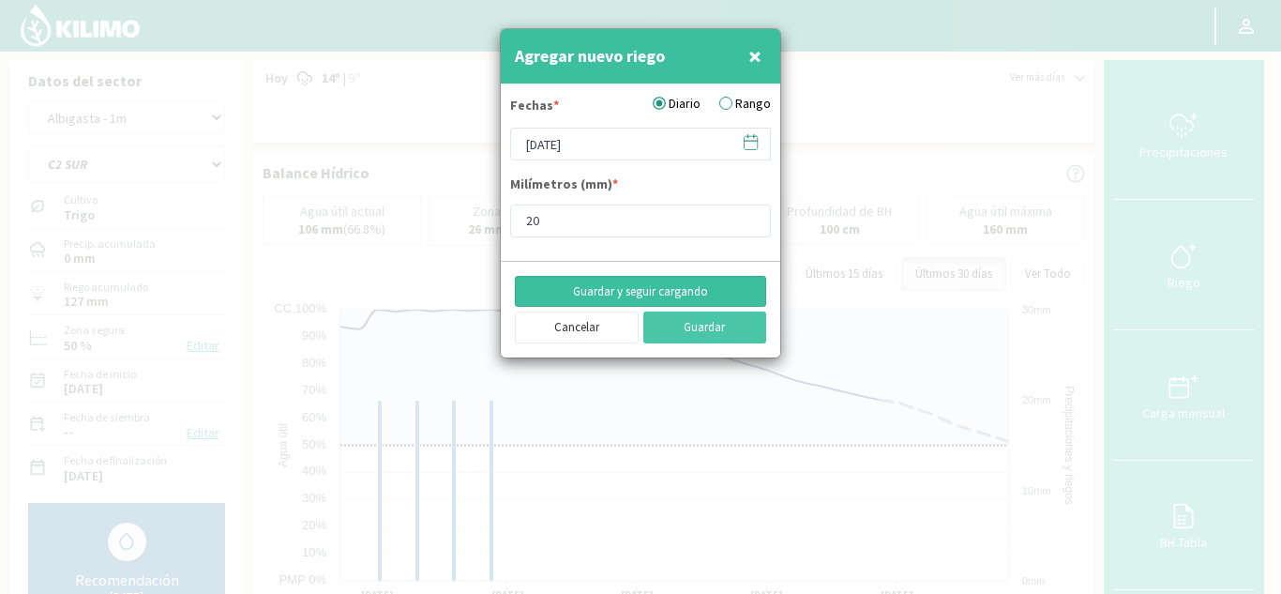
click at [637, 296] on button "Guardar y seguir cargando" at bounding box center [640, 292] width 251 height 32
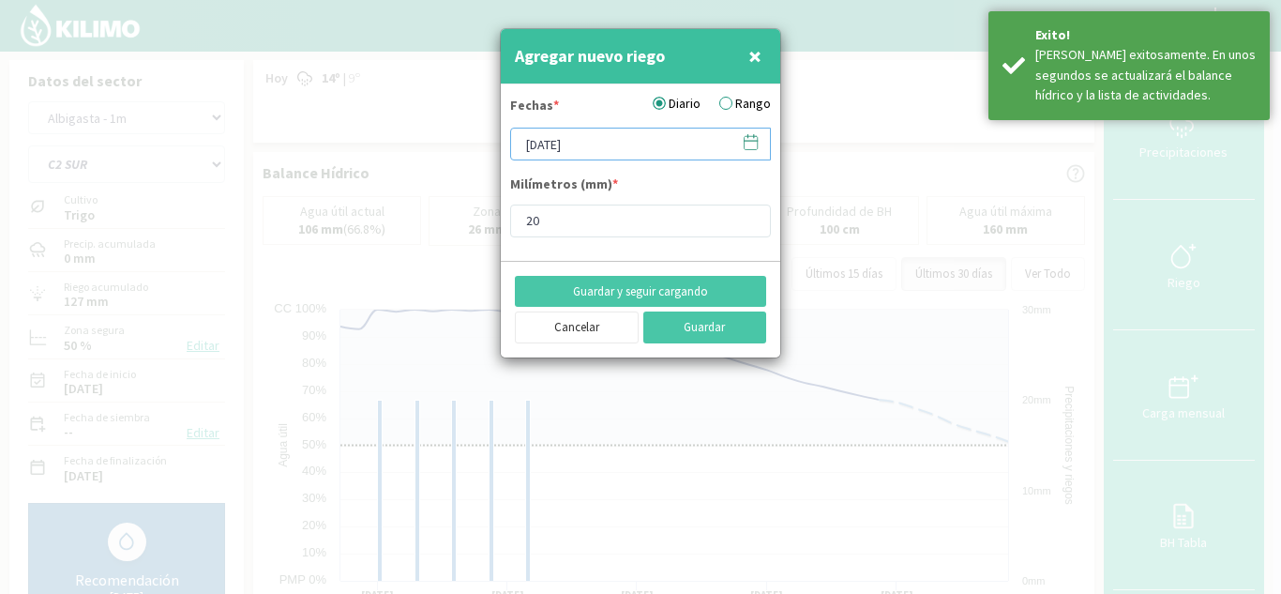
click at [535, 148] on input "[DATE]" at bounding box center [640, 144] width 261 height 33
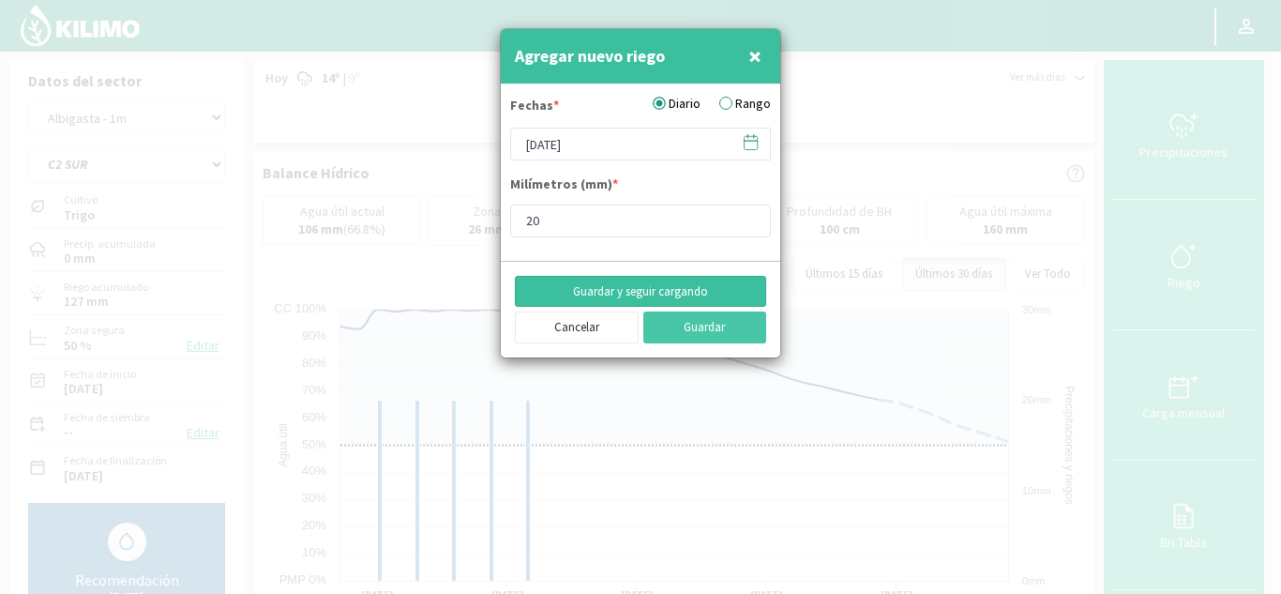
click at [658, 284] on button "Guardar y seguir cargando" at bounding box center [640, 292] width 251 height 32
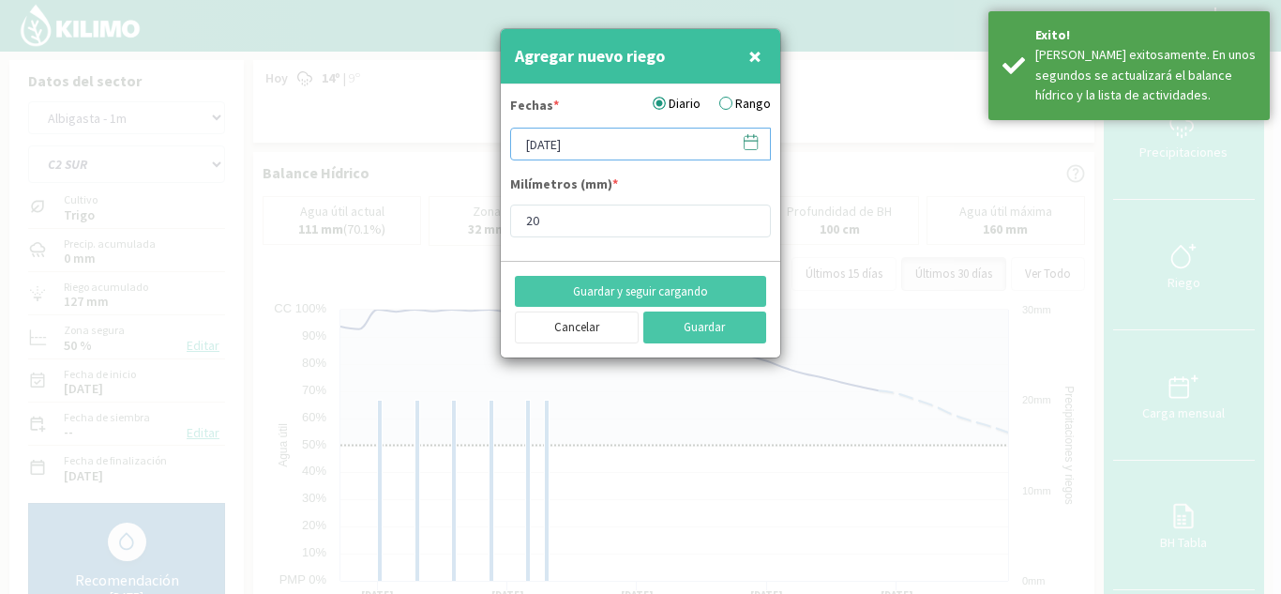
click at [522, 144] on input "[DATE]" at bounding box center [640, 144] width 261 height 33
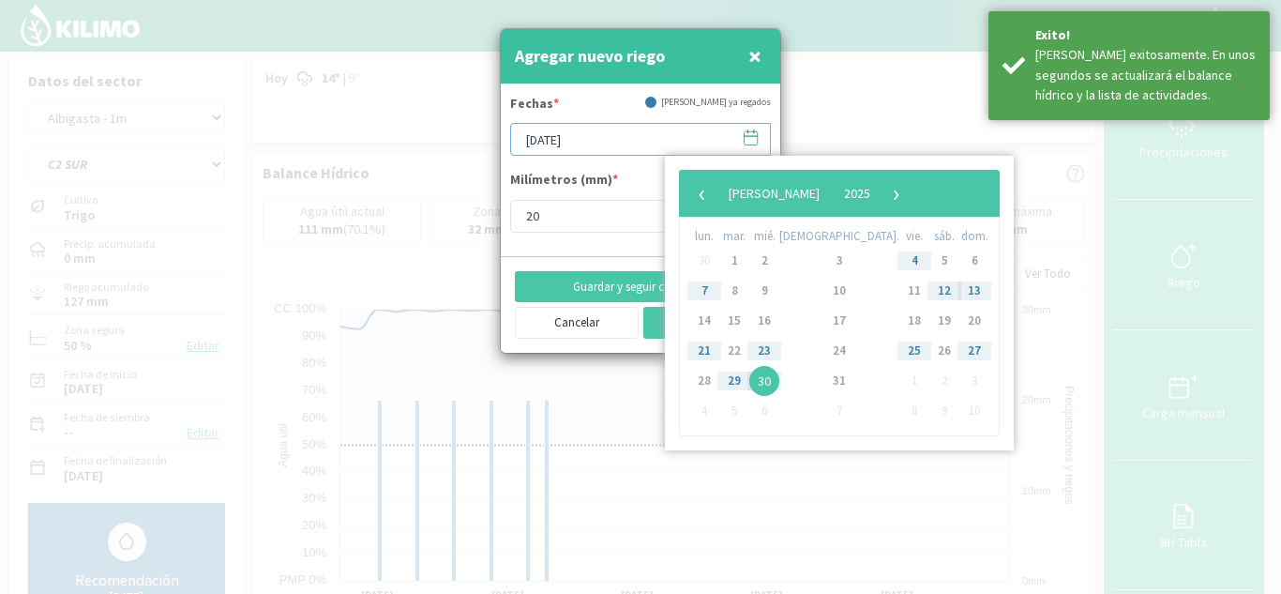
click at [530, 147] on input "[DATE]" at bounding box center [640, 139] width 261 height 33
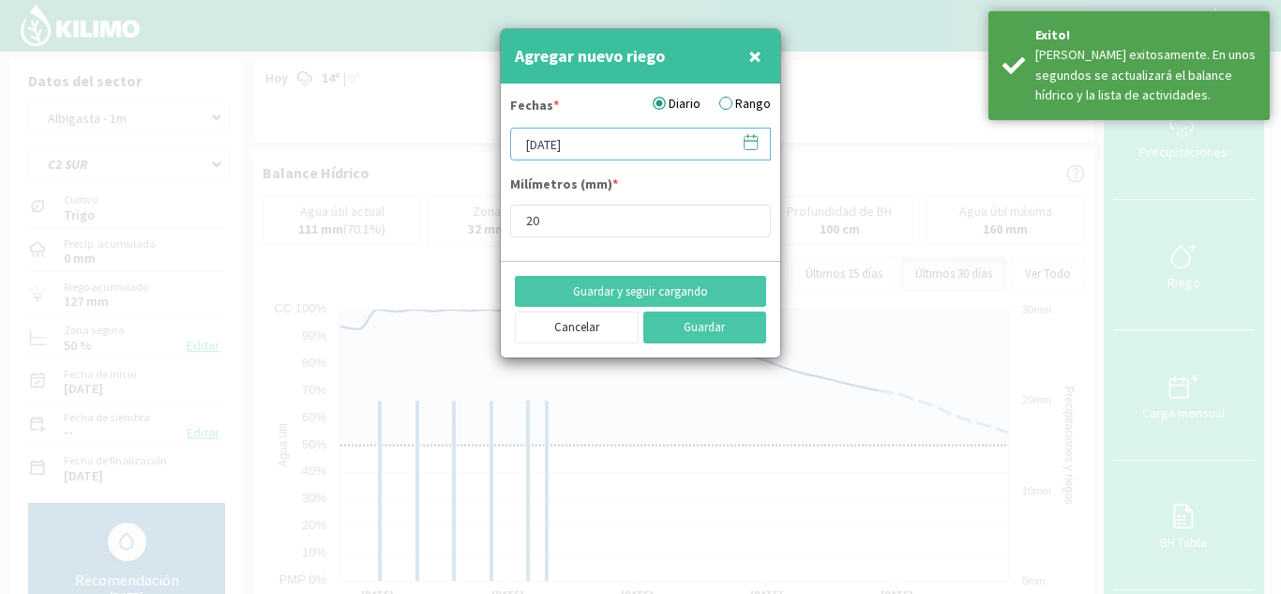
click at [529, 146] on input "[DATE]" at bounding box center [640, 144] width 261 height 33
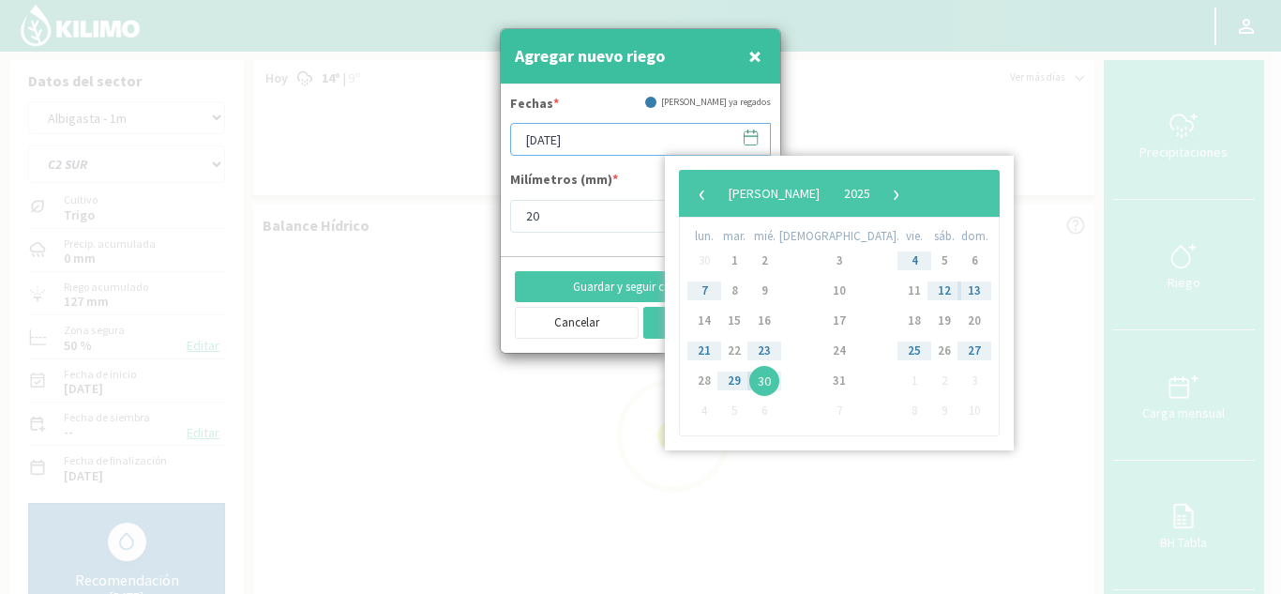
click at [553, 141] on input "[DATE]" at bounding box center [640, 139] width 261 height 33
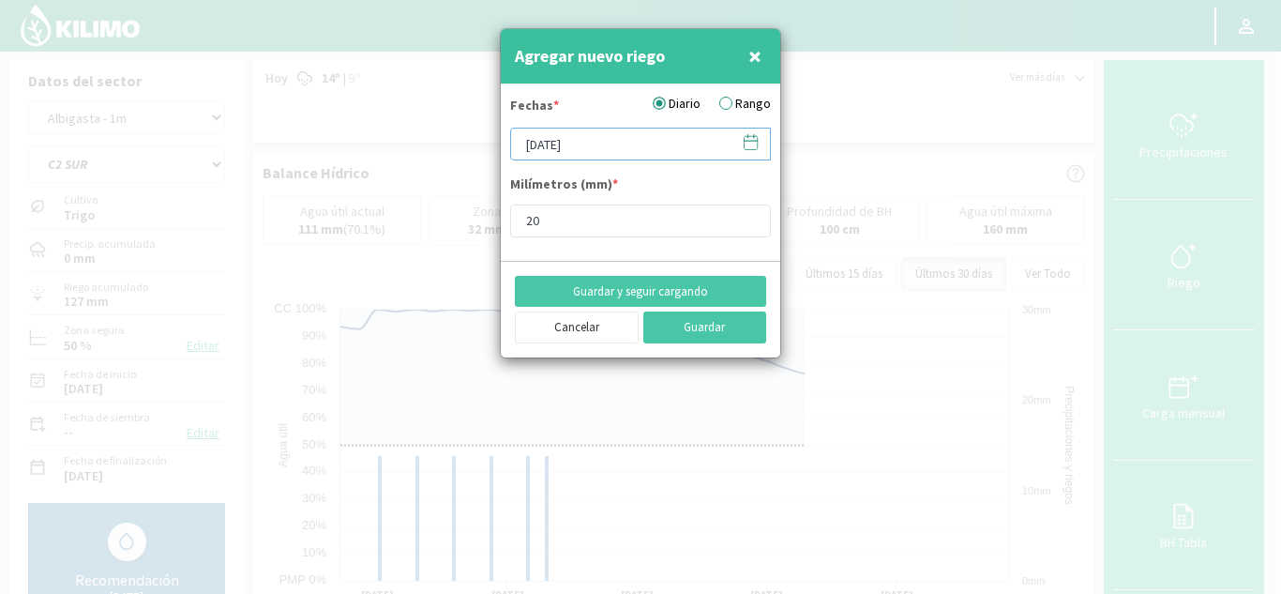
click at [559, 144] on input "[DATE]" at bounding box center [640, 144] width 261 height 33
click at [606, 288] on button "Guardar y seguir cargando" at bounding box center [640, 292] width 251 height 32
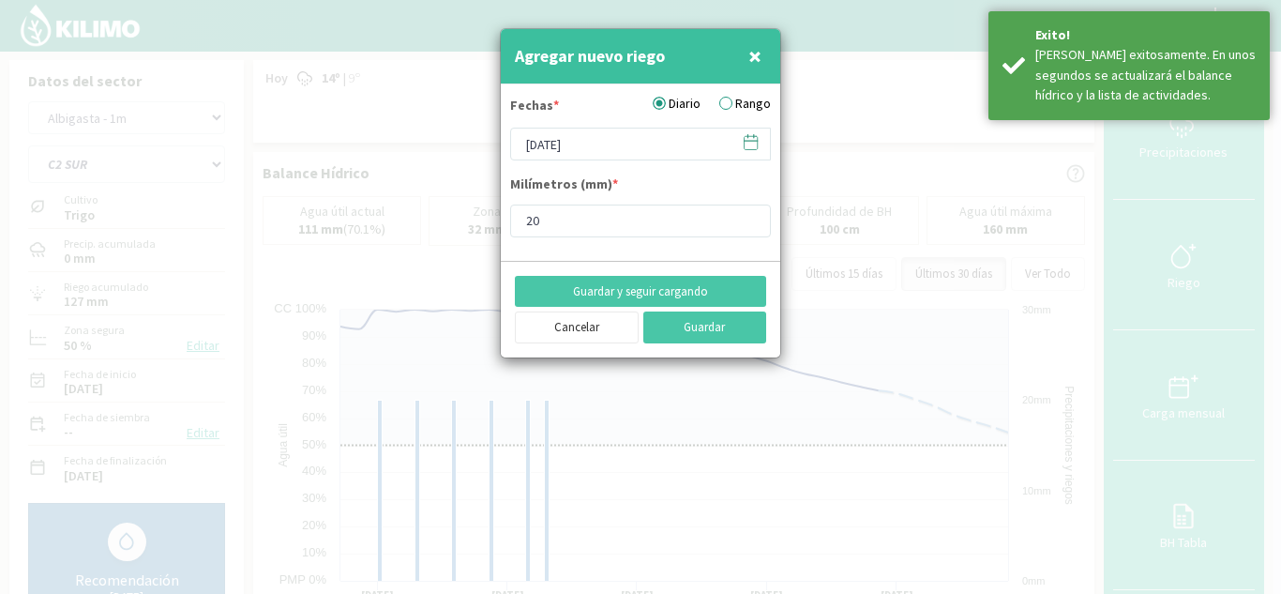
click at [753, 145] on icon at bounding box center [751, 142] width 18 height 18
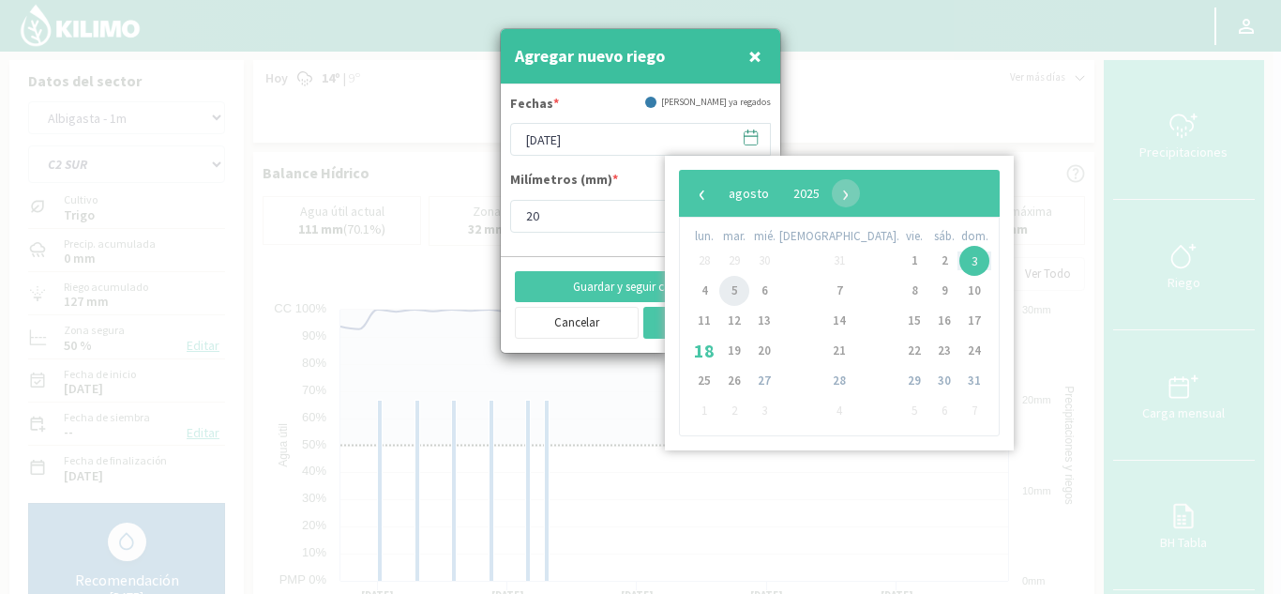
click at [730, 287] on span "5" at bounding box center [734, 291] width 30 height 30
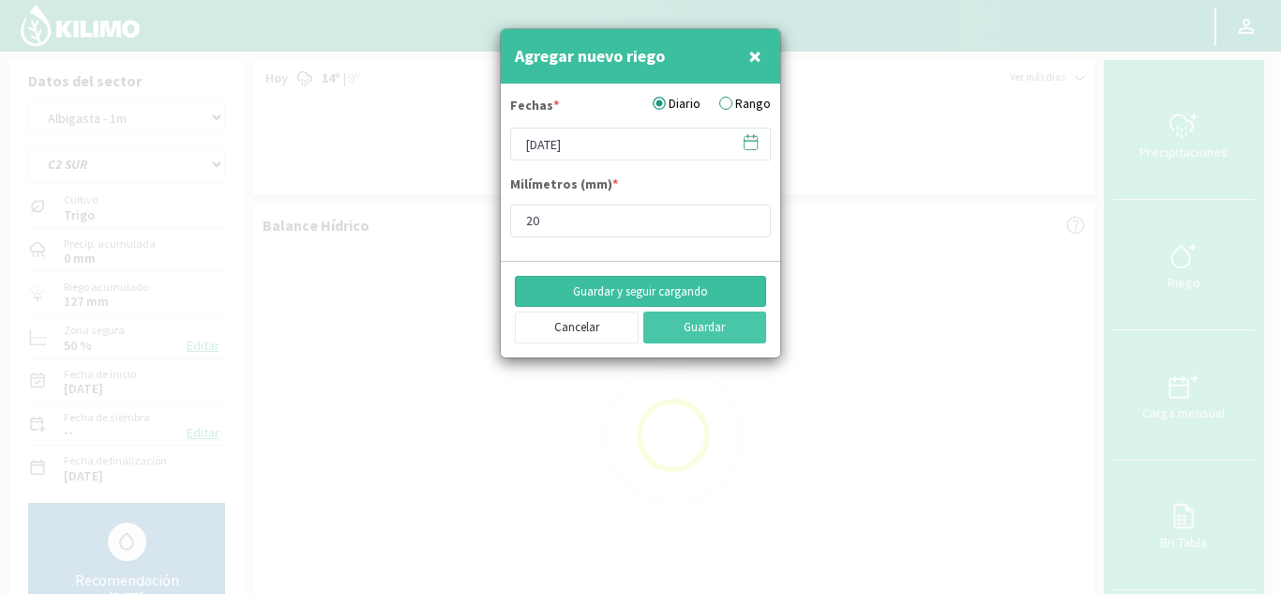
click at [643, 289] on button "Guardar y seguir cargando" at bounding box center [640, 292] width 251 height 32
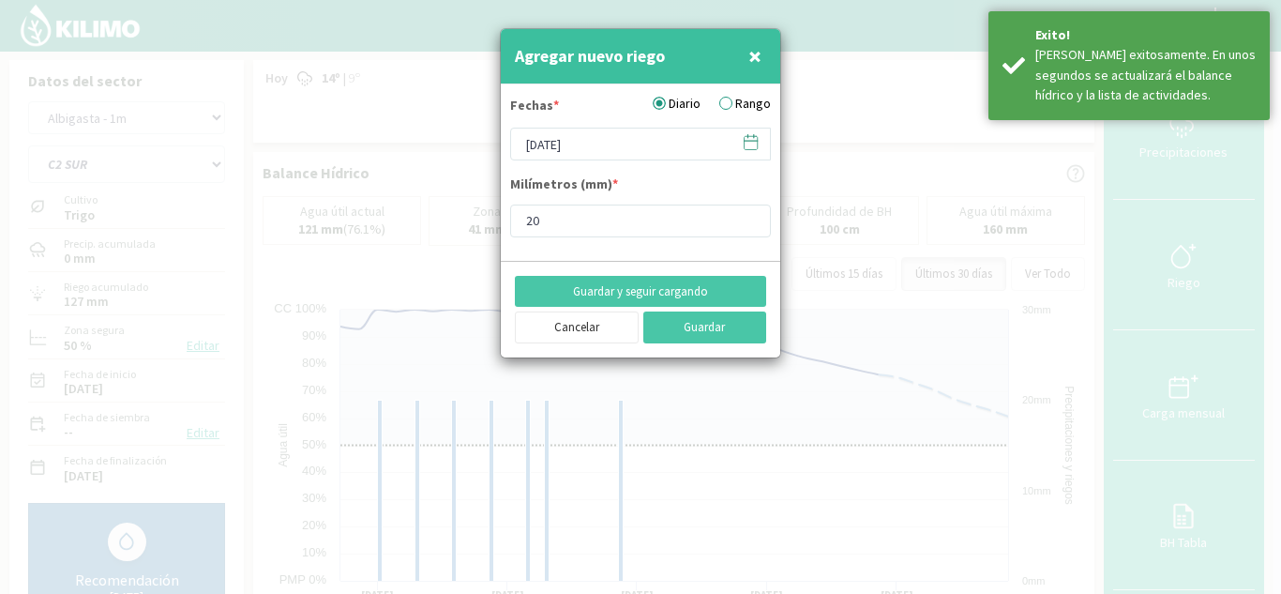
click at [752, 136] on icon at bounding box center [751, 142] width 13 height 13
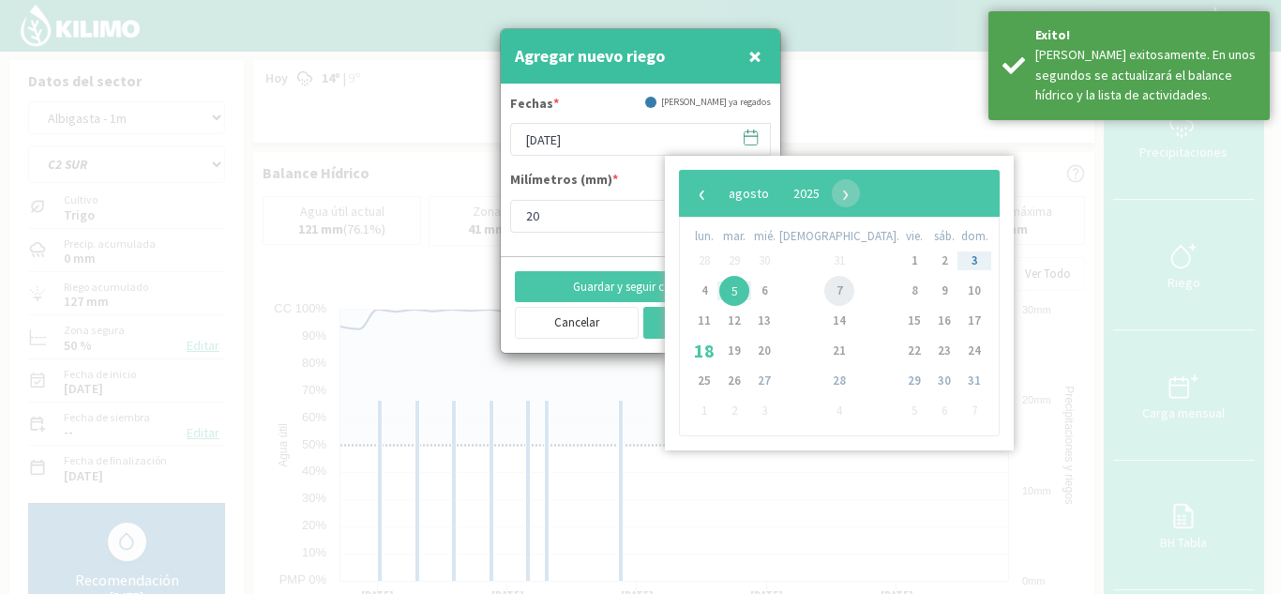
click at [825, 294] on span "7" at bounding box center [840, 291] width 30 height 30
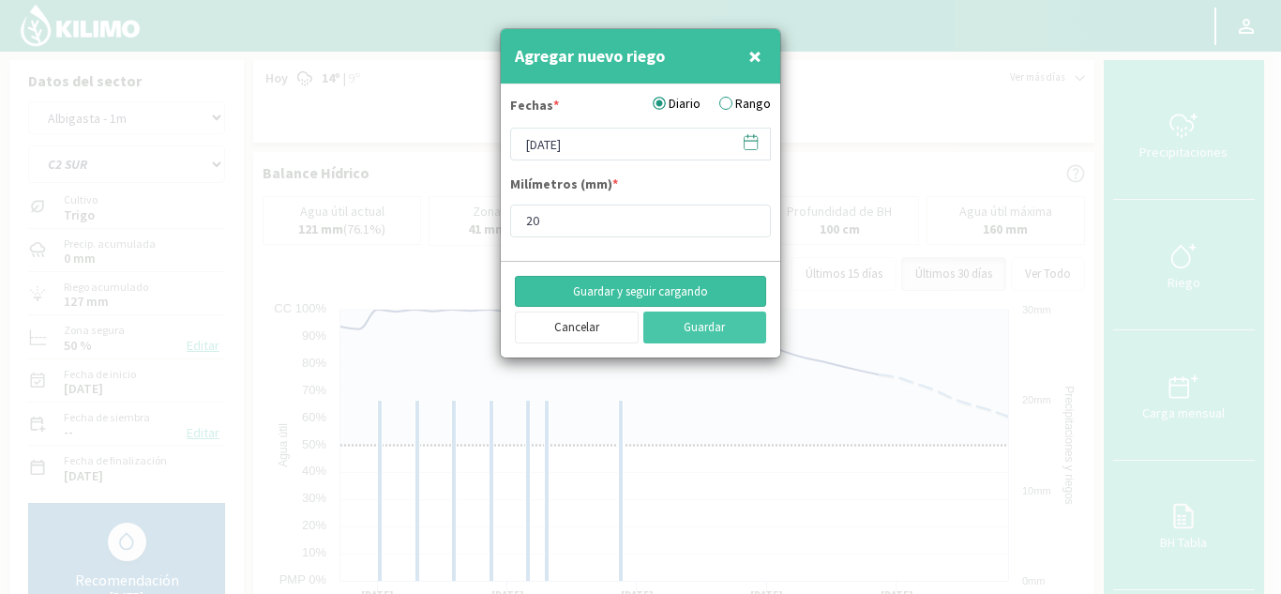
click at [643, 283] on button "Guardar y seguir cargando" at bounding box center [640, 292] width 251 height 32
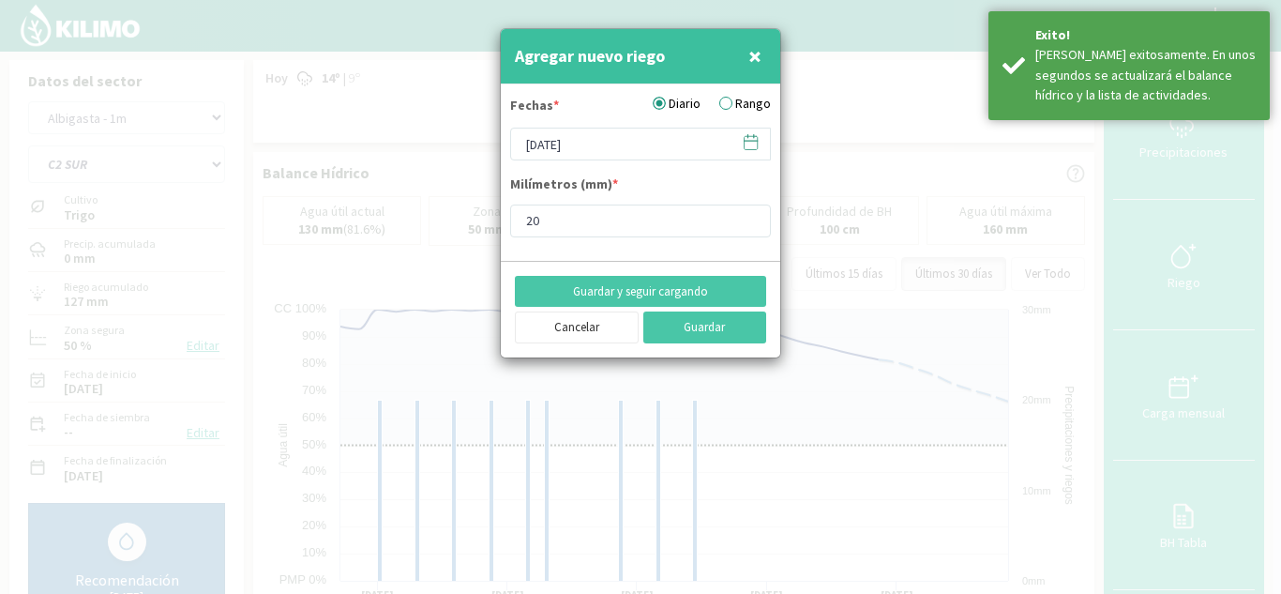
click at [755, 142] on icon at bounding box center [751, 142] width 18 height 18
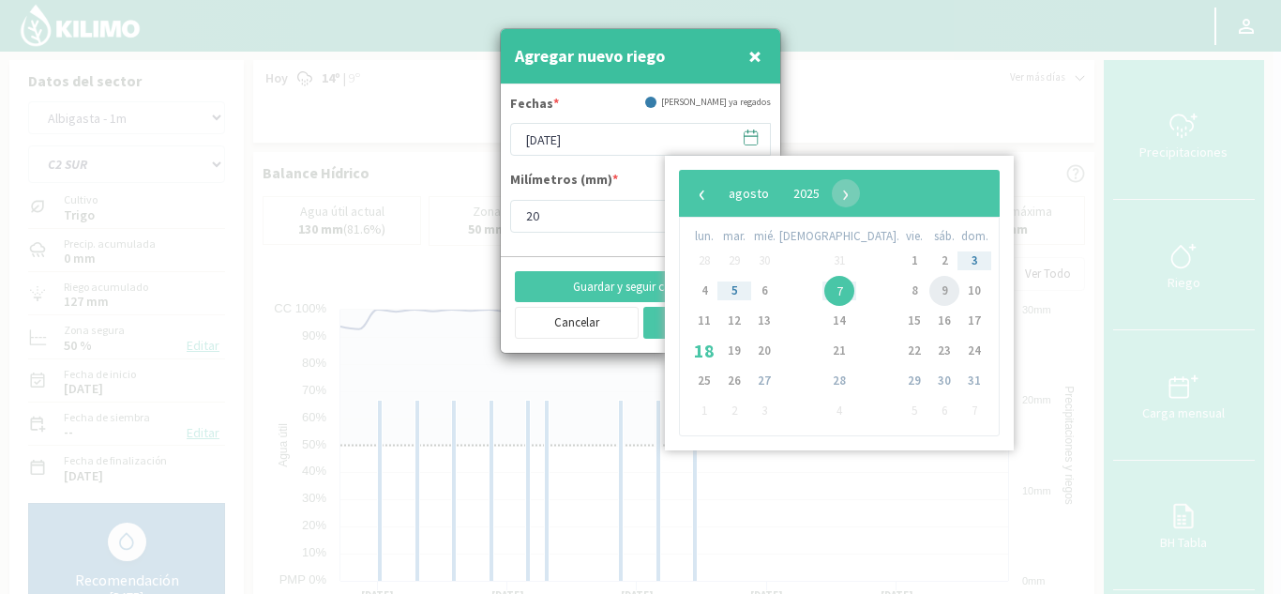
click at [930, 290] on span "9" at bounding box center [945, 291] width 30 height 30
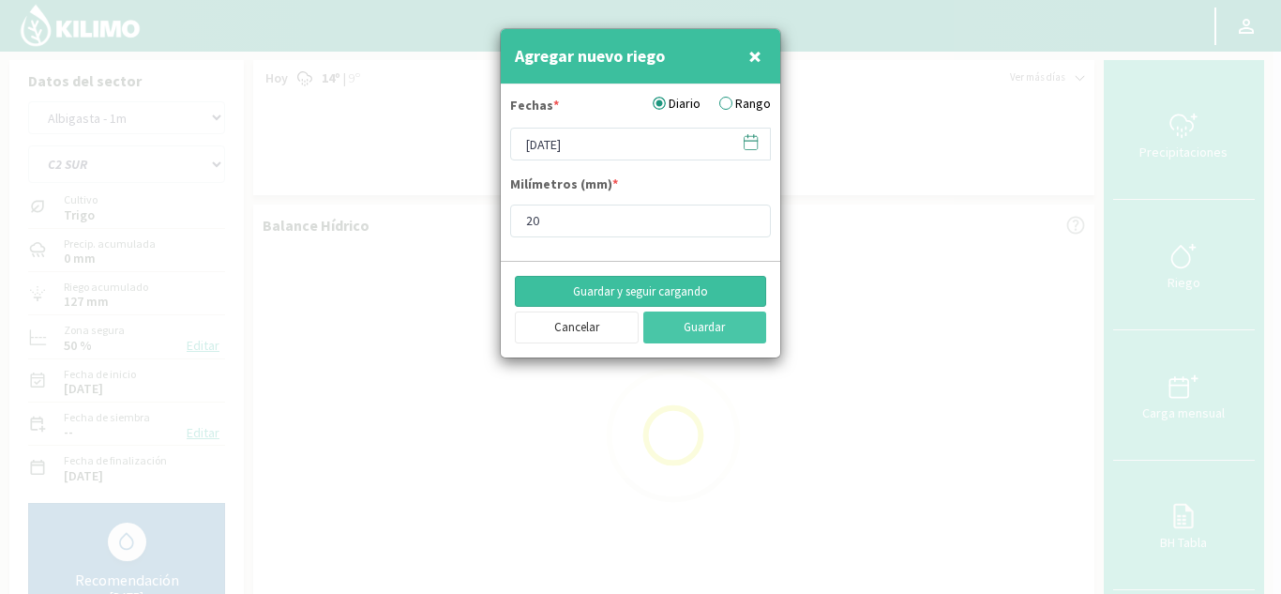
click at [673, 294] on button "Guardar y seguir cargando" at bounding box center [640, 292] width 251 height 32
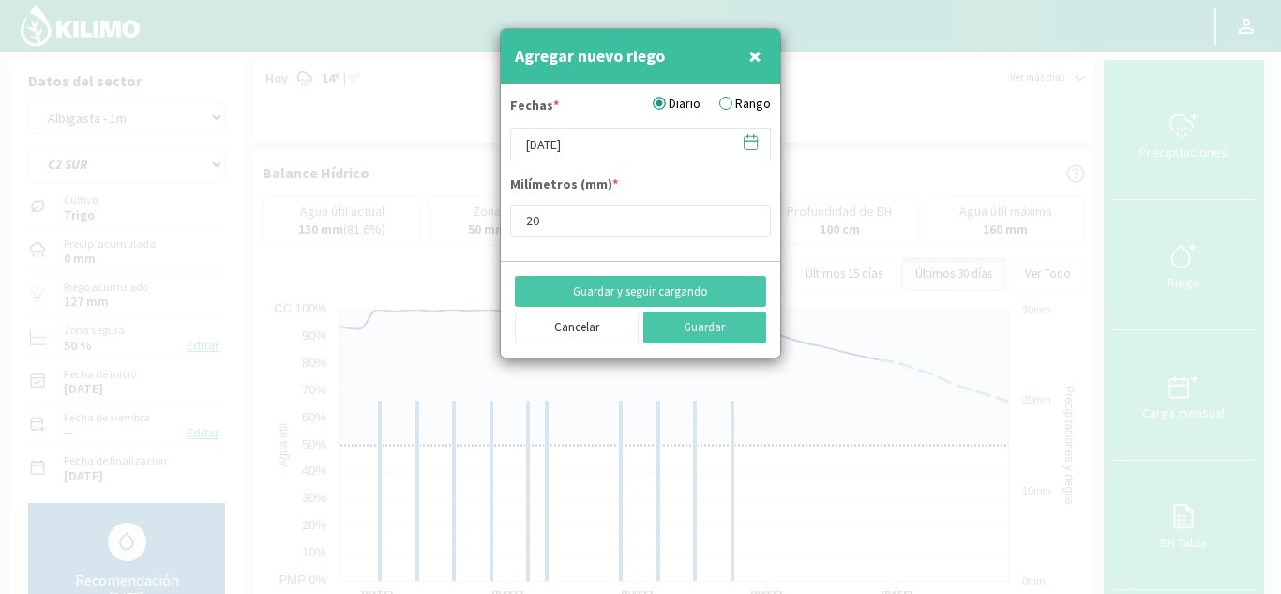
click at [749, 140] on icon at bounding box center [751, 142] width 18 height 18
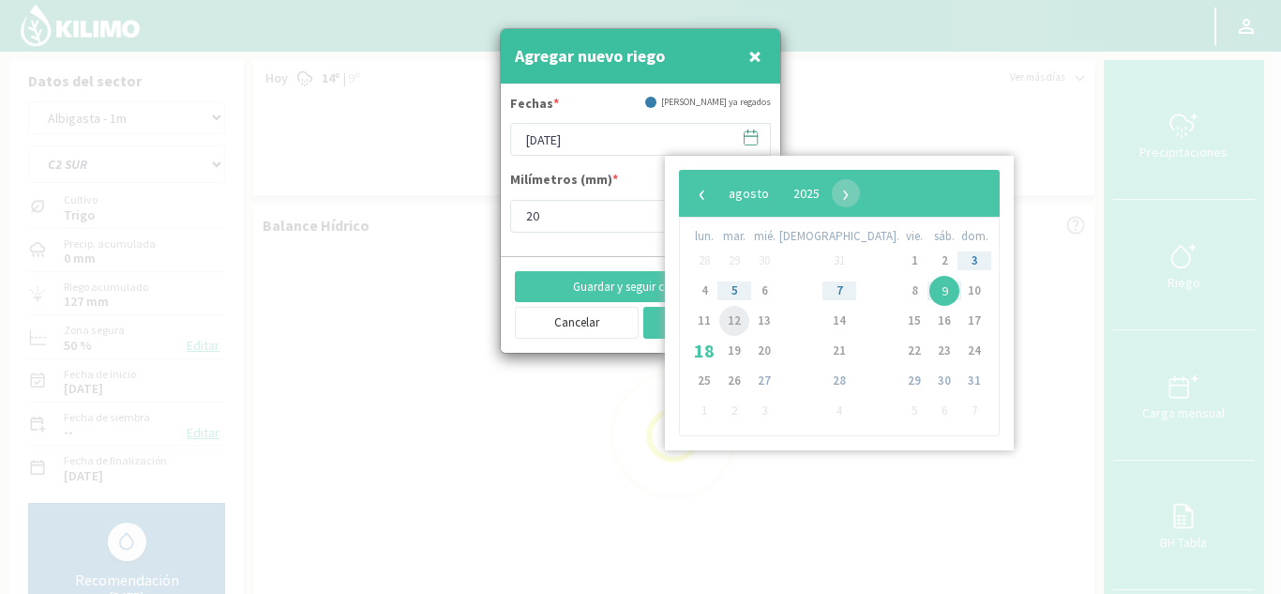
click at [734, 325] on span "12" at bounding box center [734, 321] width 30 height 30
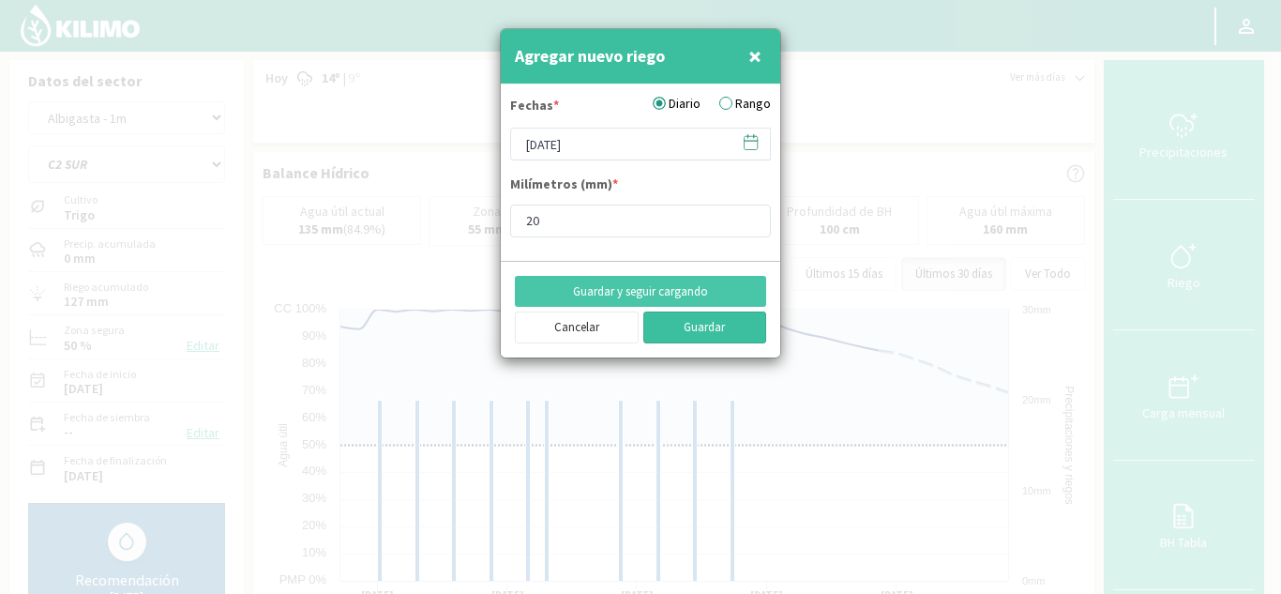
click at [704, 321] on button "Guardar" at bounding box center [705, 327] width 124 height 32
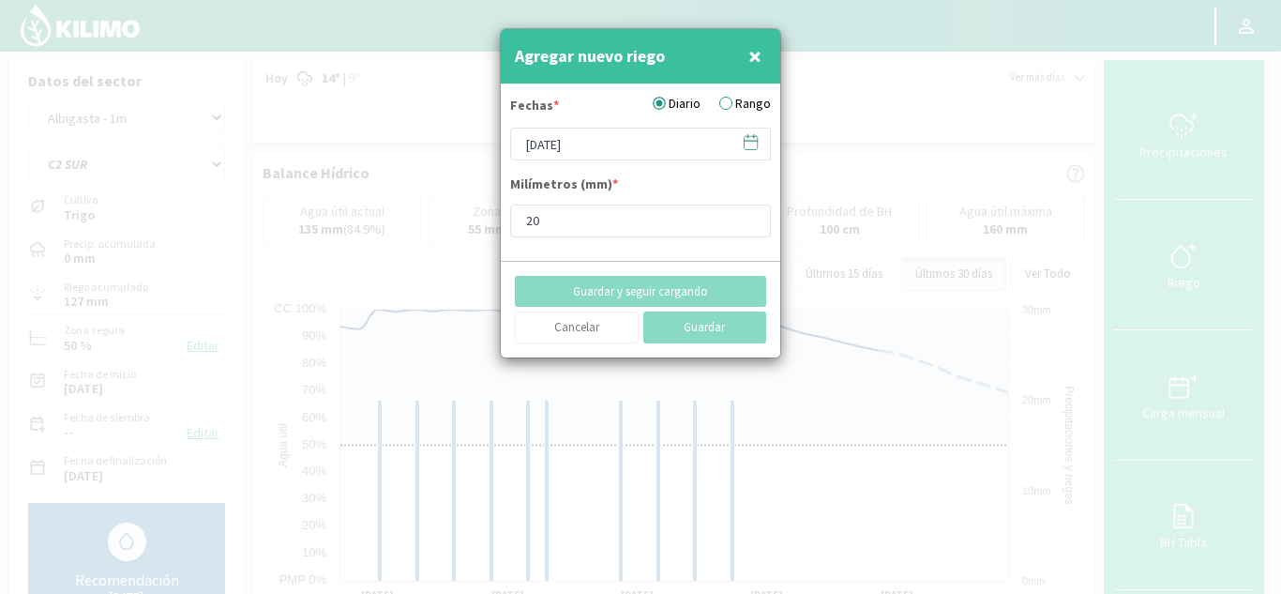
type input "[DATE]"
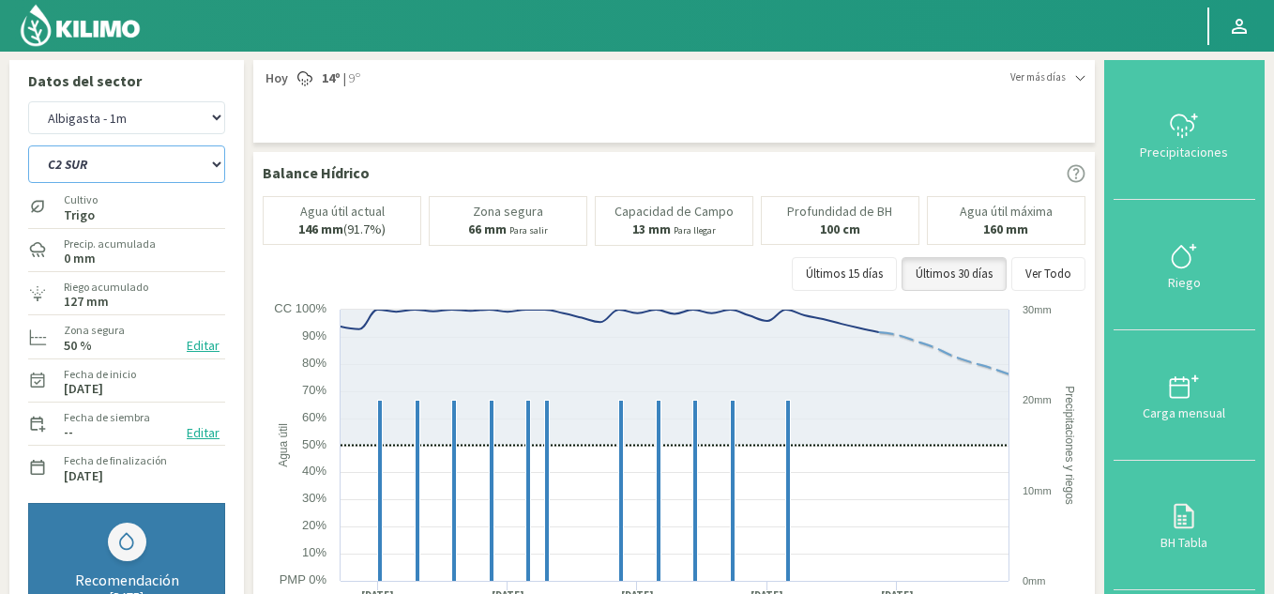
click at [129, 156] on select "C1 SUR C2A C2 SUR C3A C4A" at bounding box center [126, 164] width 197 height 38
click at [28, 145] on select "C1 SUR C2A C2 SUR C3A C4A" at bounding box center [126, 164] width 197 height 38
click at [142, 110] on select "Albigasta - 1m Albigasta - 2m" at bounding box center [126, 117] width 197 height 33
click at [28, 101] on select "Albigasta - 1m Albigasta - 2m" at bounding box center [126, 117] width 197 height 33
select select "3: Object"
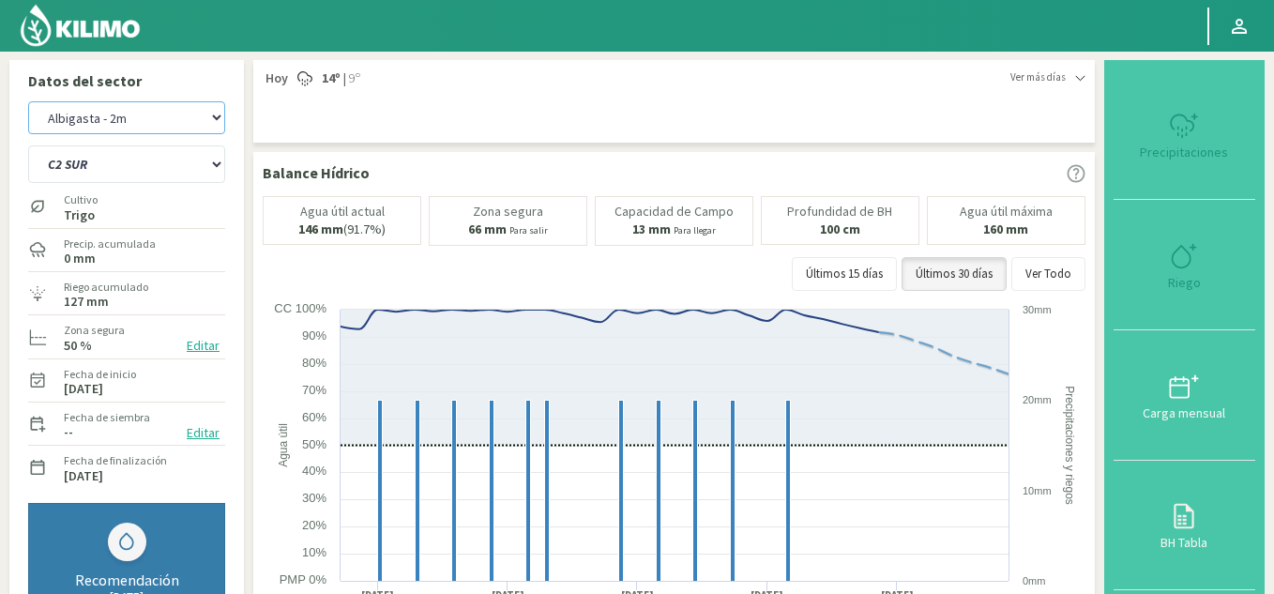
select select "5: Object"
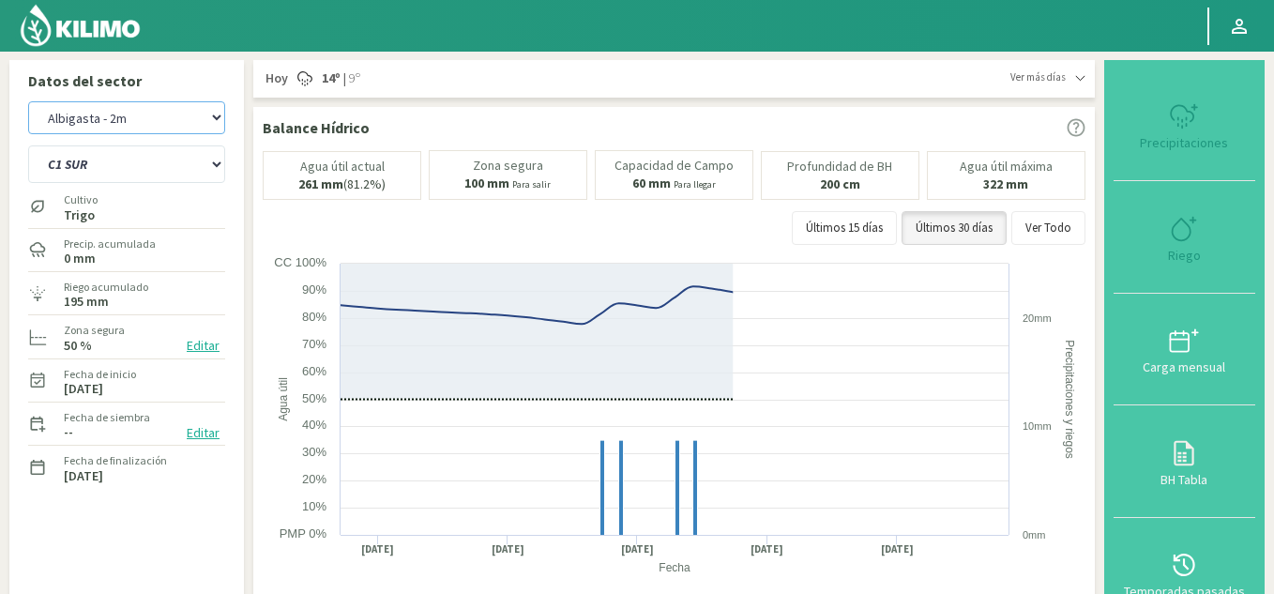
click at [170, 123] on select "Albigasta - 1m Albigasta - 2m" at bounding box center [126, 117] width 197 height 33
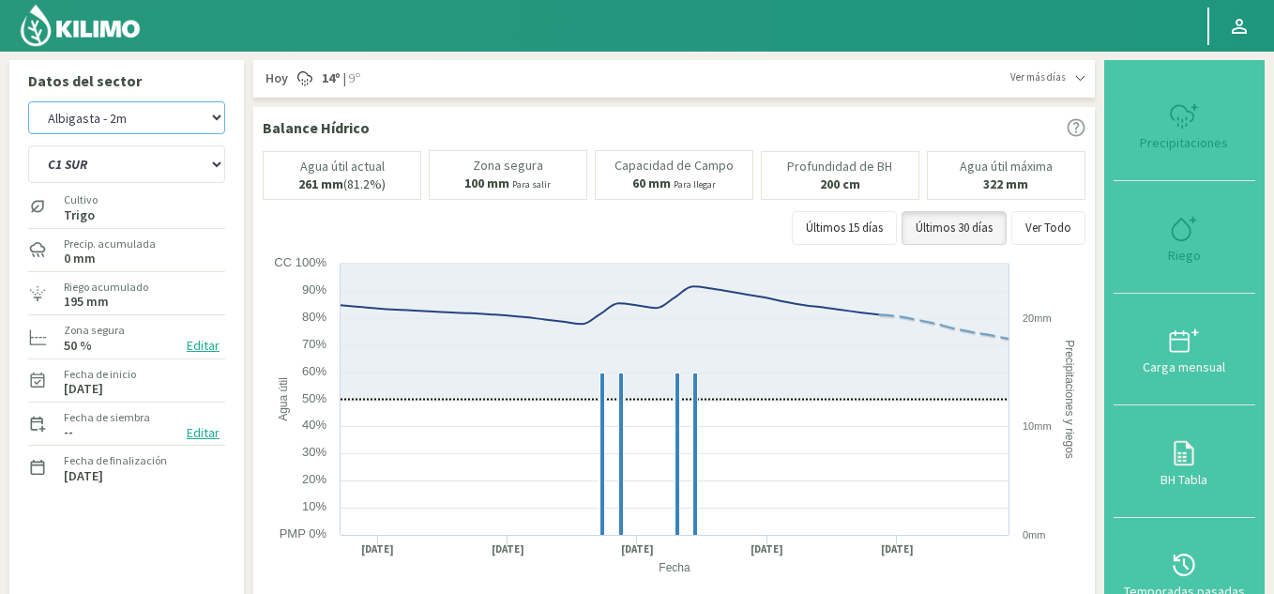
select select "2: Object"
click at [28, 101] on select "Albigasta - 1m Albigasta - 2m" at bounding box center [126, 117] width 197 height 33
click at [145, 167] on select "C1 SUR C2A C2 SUR C3A C4A" at bounding box center [126, 164] width 197 height 38
click at [28, 145] on select "C1 SUR C2A C2 SUR C3A C4A" at bounding box center [126, 164] width 197 height 38
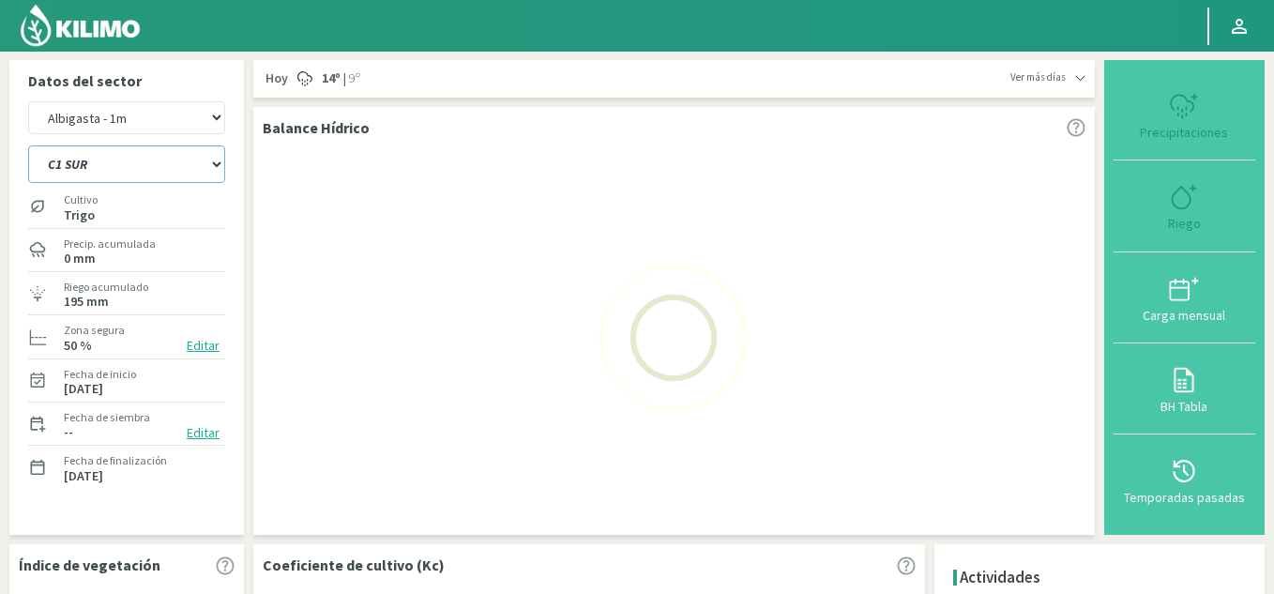
click at [204, 170] on select "C1 SUR C2A C2 SUR C3A C4A" at bounding box center [126, 164] width 197 height 38
select select "12: Object"
click at [28, 145] on select "C1 SUR C2A C2 SUR C3A C4A" at bounding box center [126, 164] width 197 height 38
select select "4: Object"
select select "15: Object"
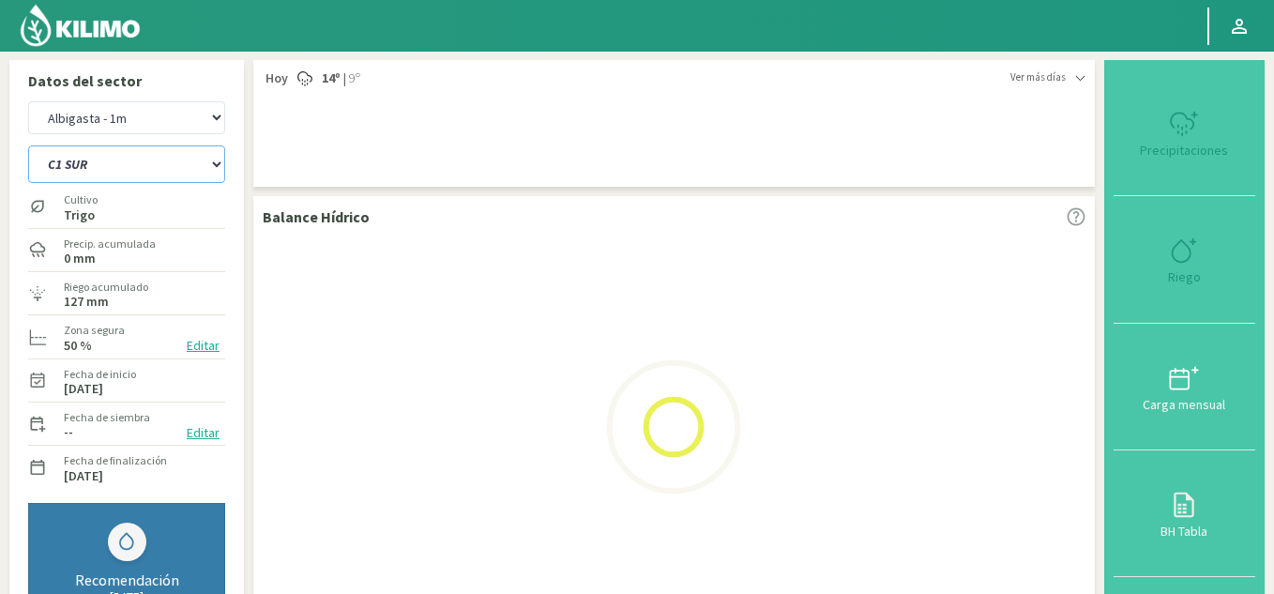
select select "6: Object"
select select "22: Object"
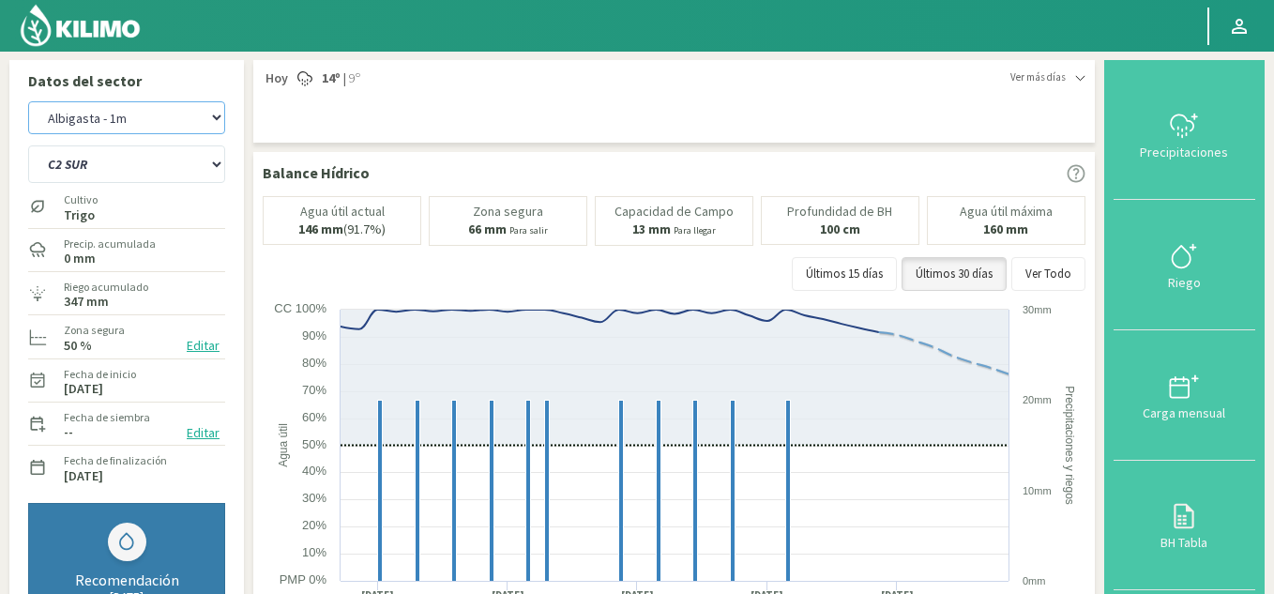
click at [160, 132] on select "Albigasta - 1m Albigasta - 2m" at bounding box center [126, 117] width 197 height 33
click at [28, 101] on select "Albigasta - 1m Albigasta - 2m" at bounding box center [126, 117] width 197 height 33
select select "9: Object"
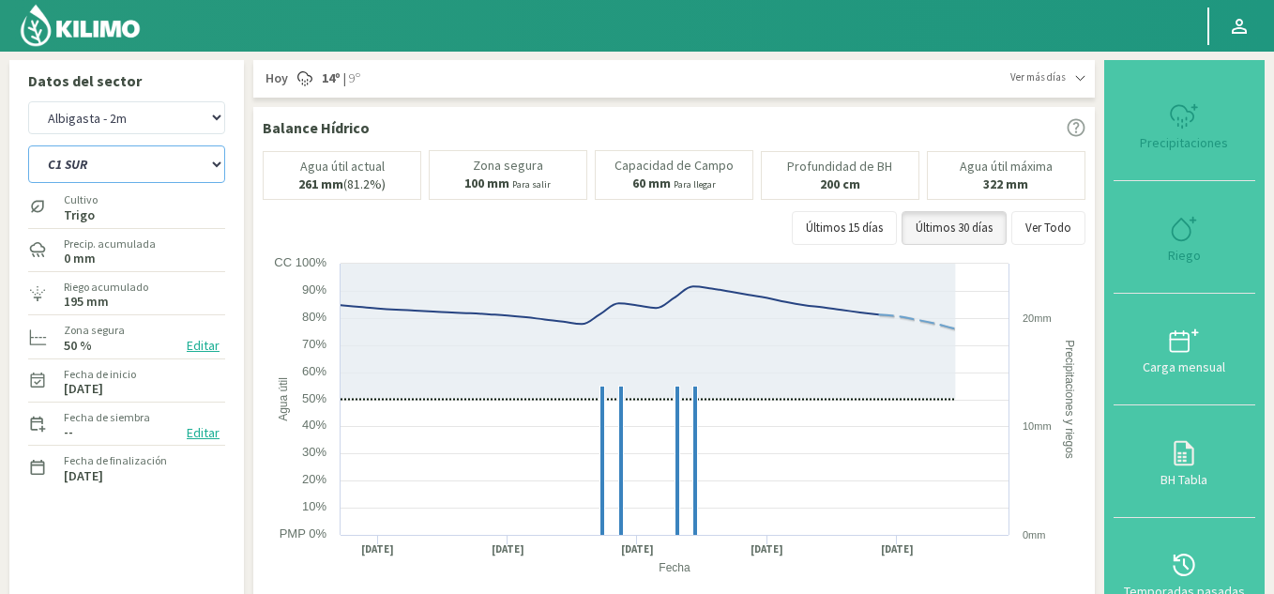
click at [123, 165] on select "C1 SUR C2A C2 SUR C3A C4A" at bounding box center [126, 164] width 197 height 38
select select "27: Object"
click at [28, 145] on select "C1 SUR C2A C2 SUR C3A C4A" at bounding box center [126, 164] width 197 height 38
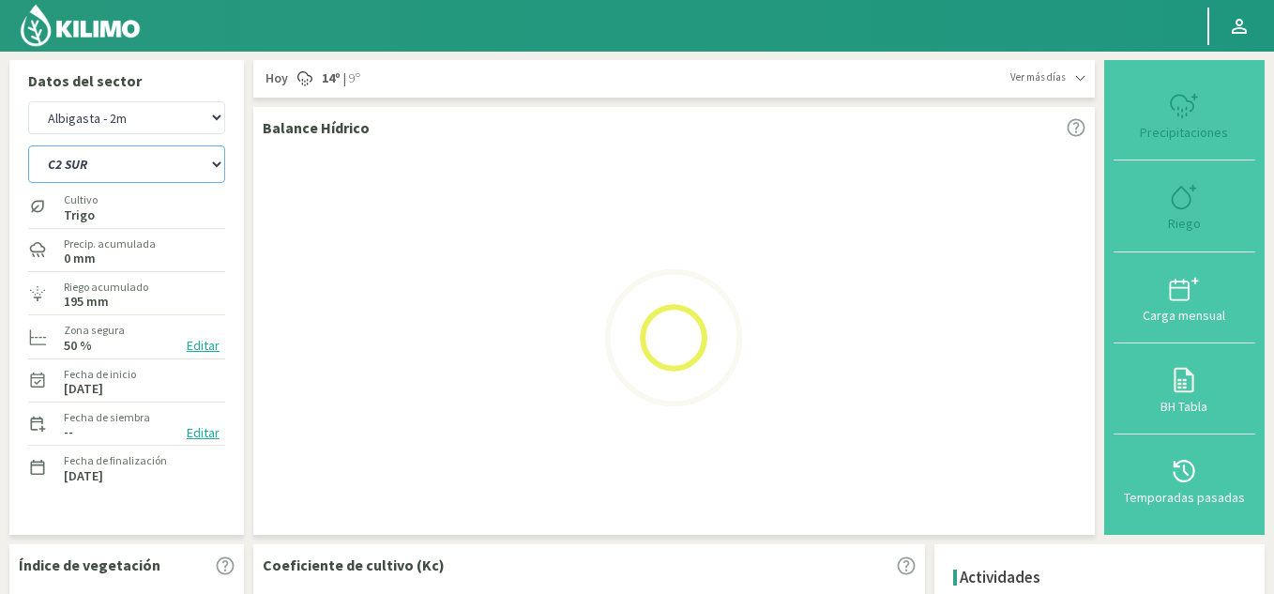
select select "11: Object"
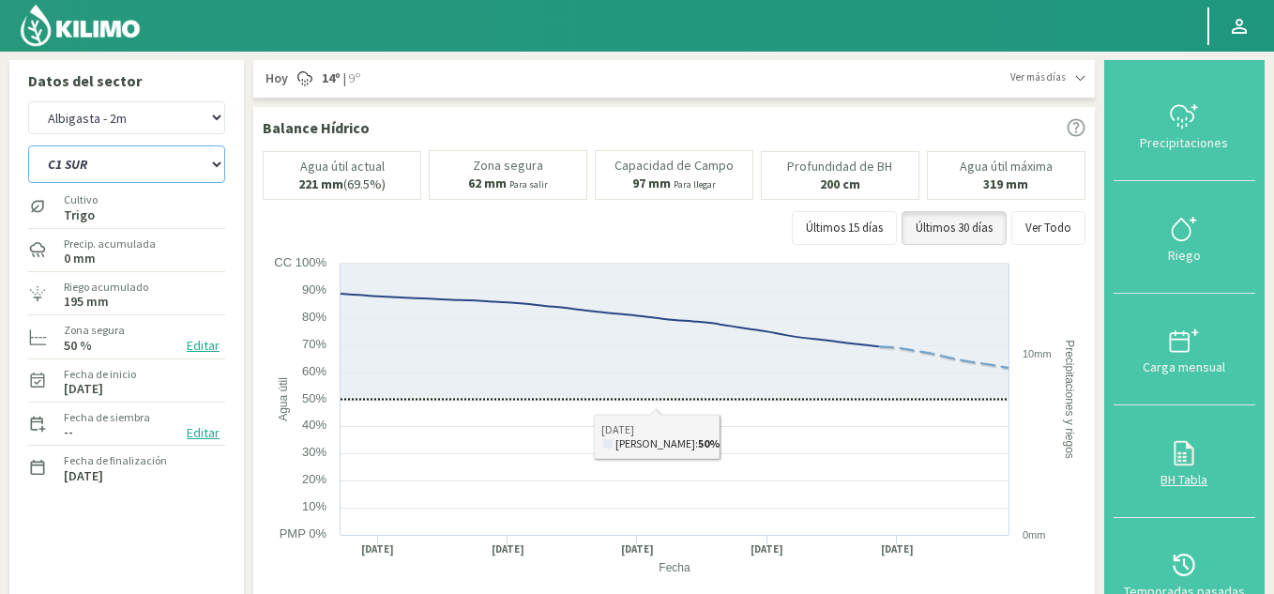
select select "32: Object"
click at [1182, 249] on div "Riego" at bounding box center [1184, 255] width 130 height 13
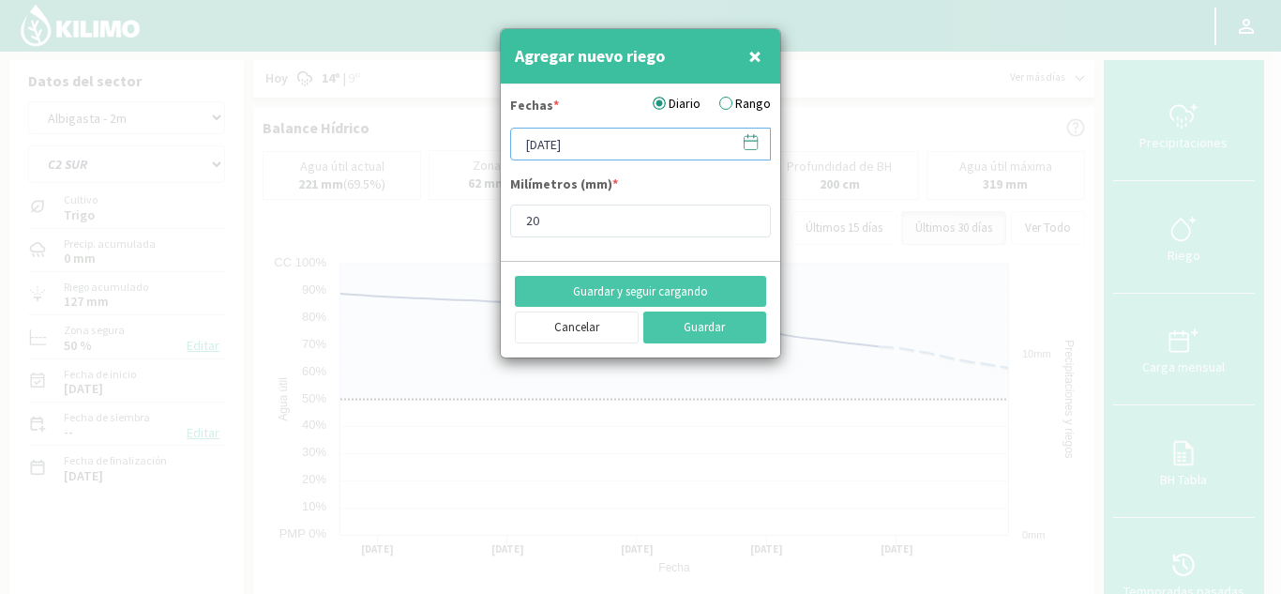
click at [526, 148] on input "[DATE]" at bounding box center [640, 144] width 261 height 33
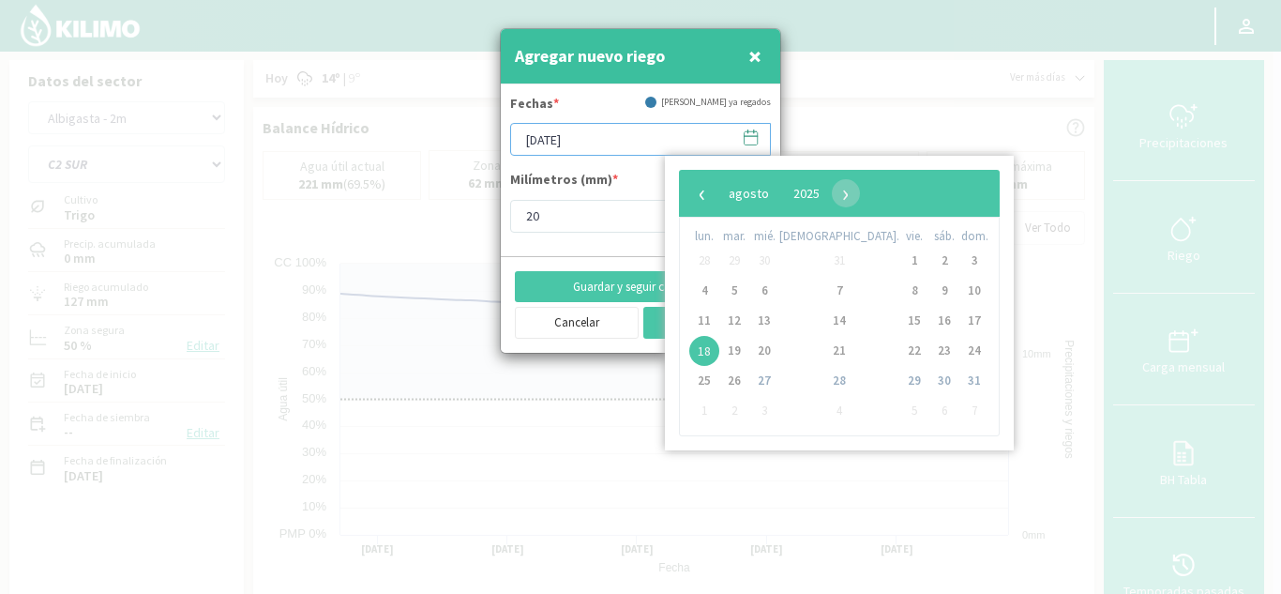
click at [526, 148] on input "[DATE]" at bounding box center [640, 139] width 261 height 33
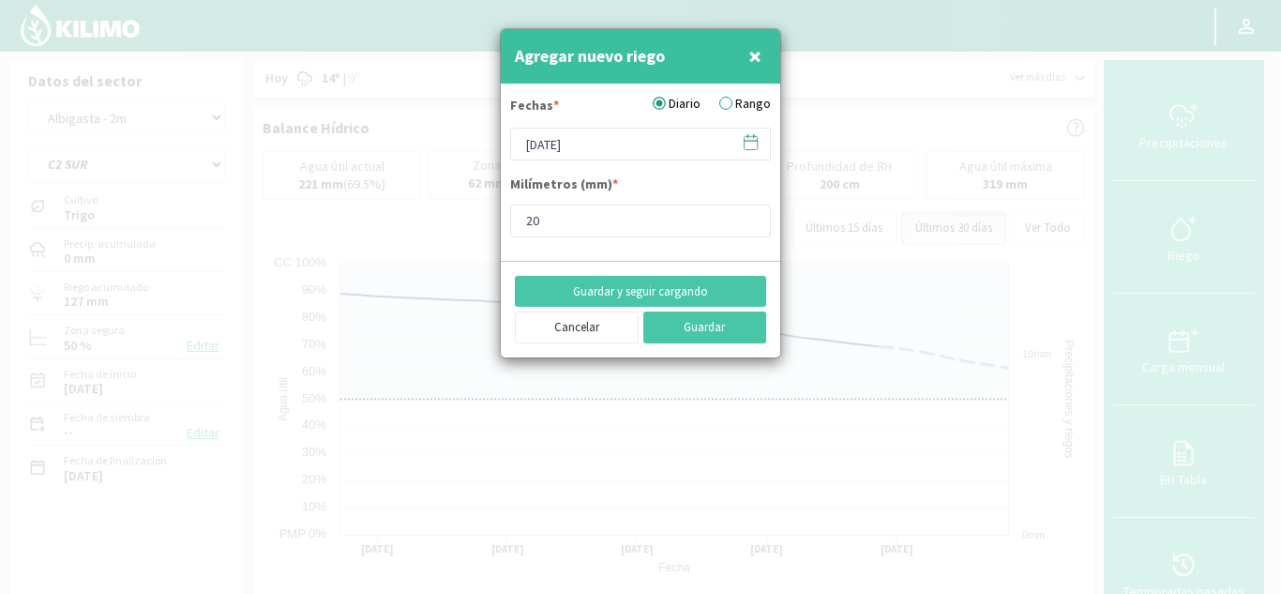
click at [754, 151] on icon at bounding box center [751, 142] width 18 height 18
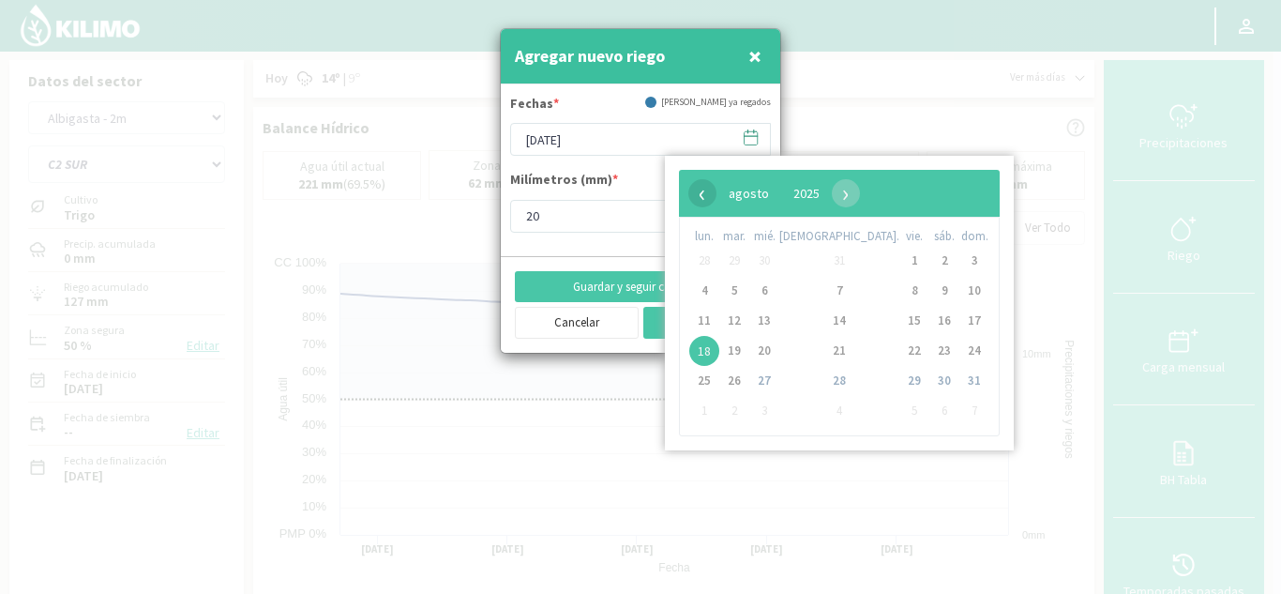
click at [697, 192] on span "‹" at bounding box center [703, 193] width 28 height 28
click at [709, 352] on span "21" at bounding box center [704, 351] width 30 height 30
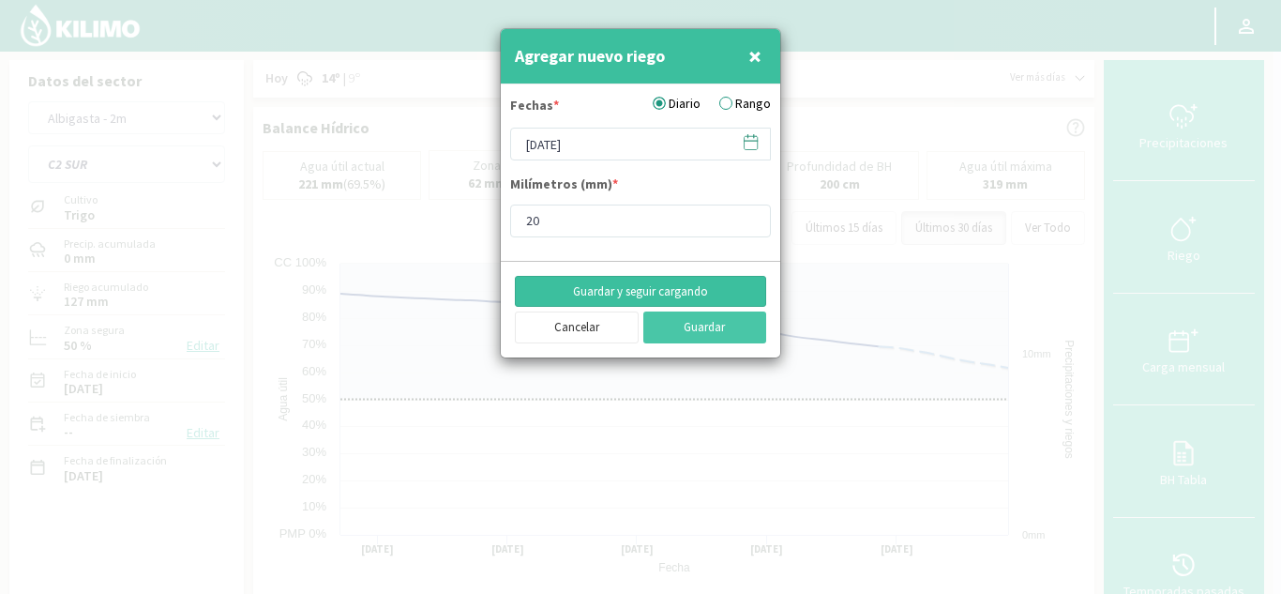
click at [639, 293] on button "Guardar y seguir cargando" at bounding box center [640, 292] width 251 height 32
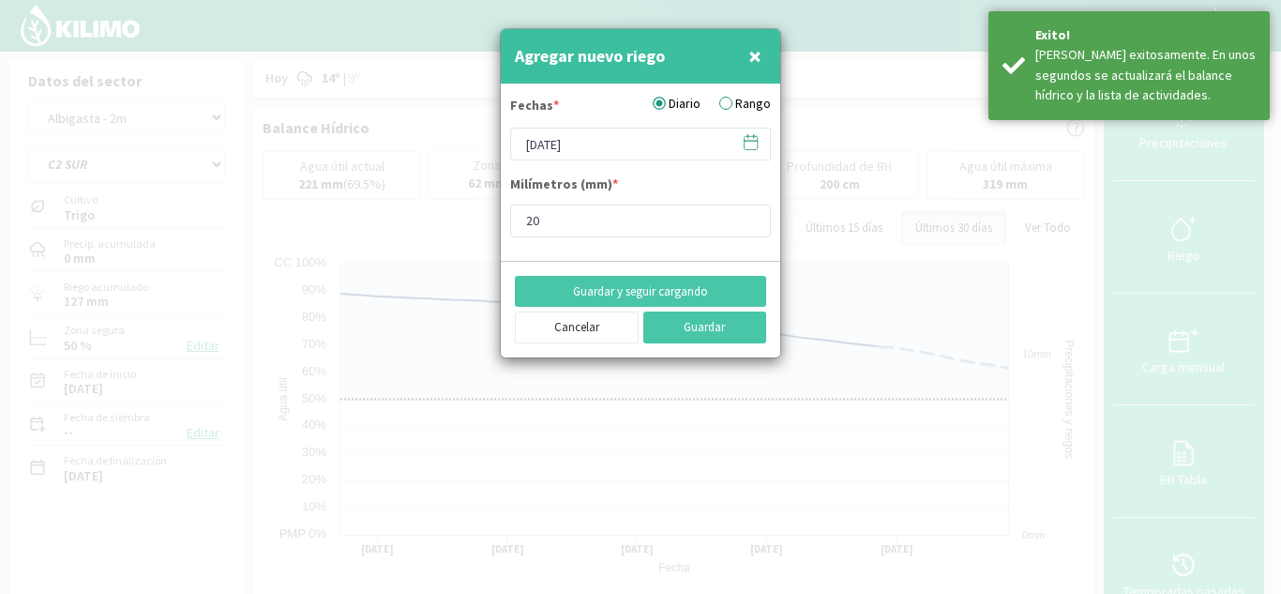
click at [754, 147] on icon at bounding box center [751, 142] width 18 height 18
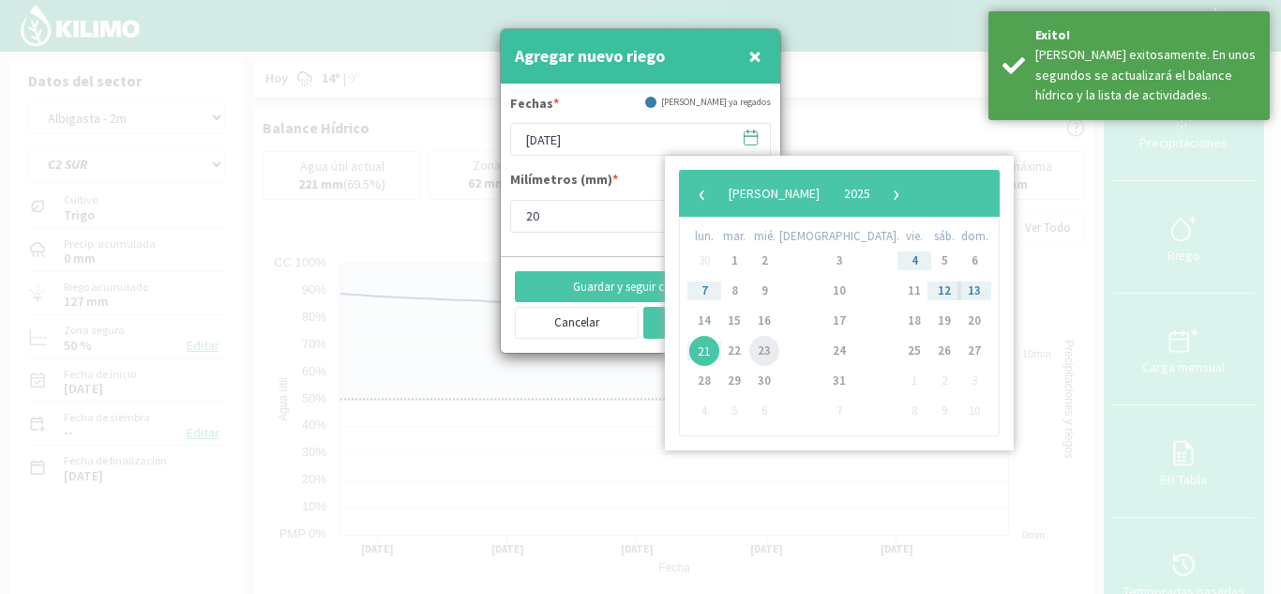
click at [780, 352] on span "23" at bounding box center [764, 351] width 30 height 30
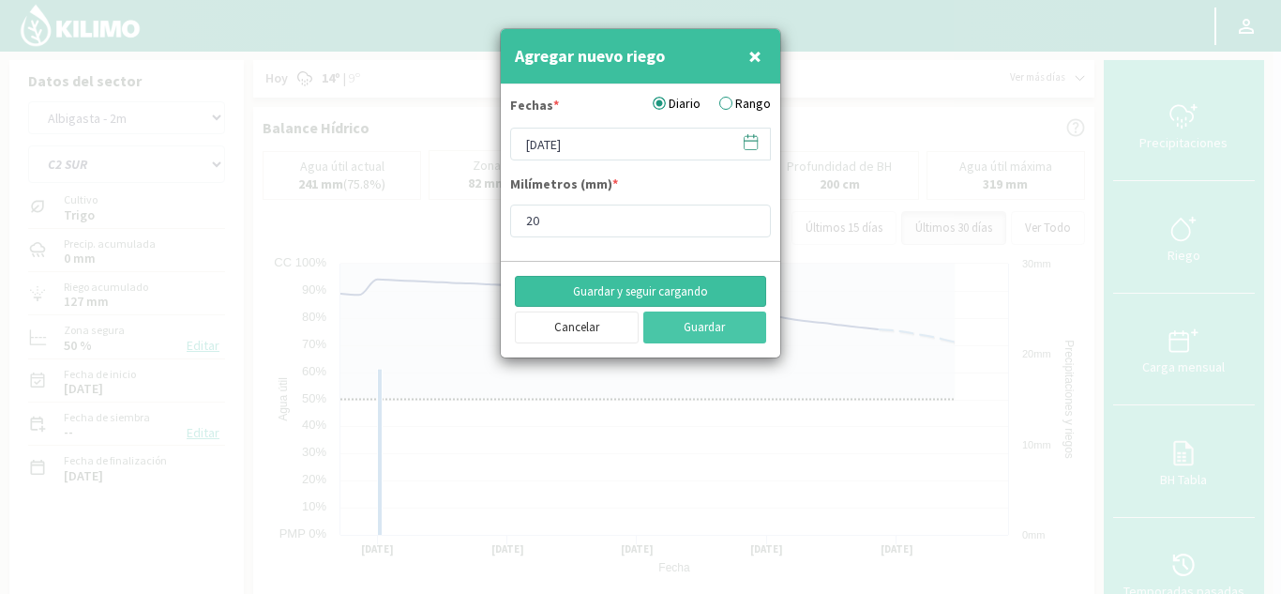
click at [658, 293] on button "Guardar y seguir cargando" at bounding box center [640, 292] width 251 height 32
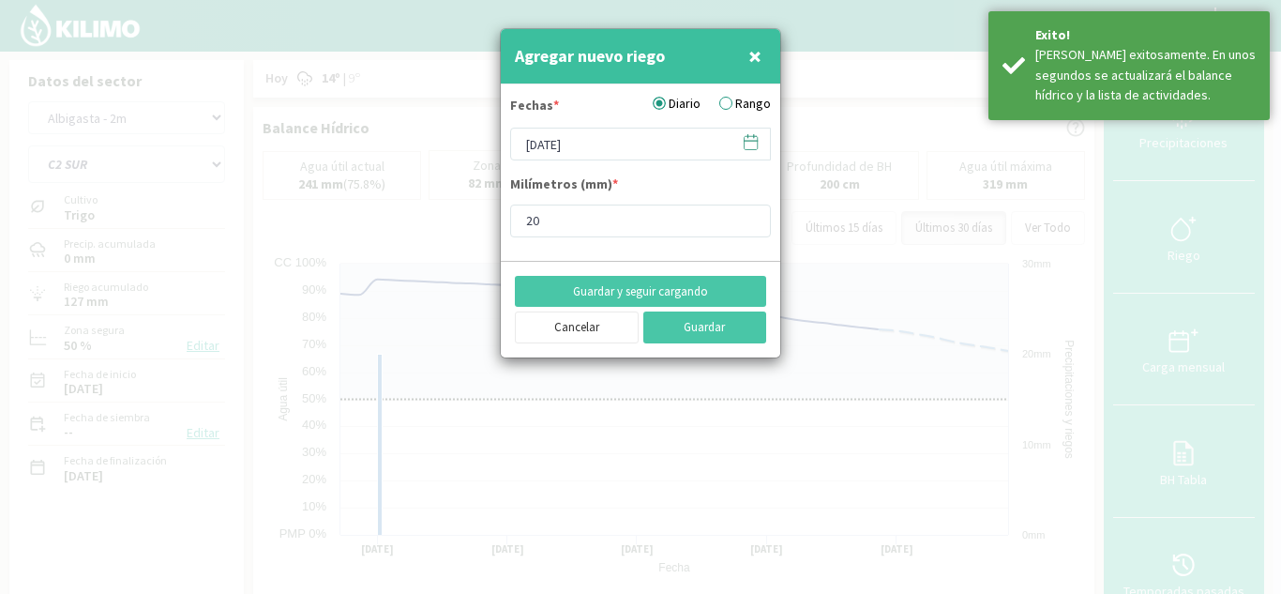
click at [757, 147] on icon at bounding box center [751, 142] width 18 height 18
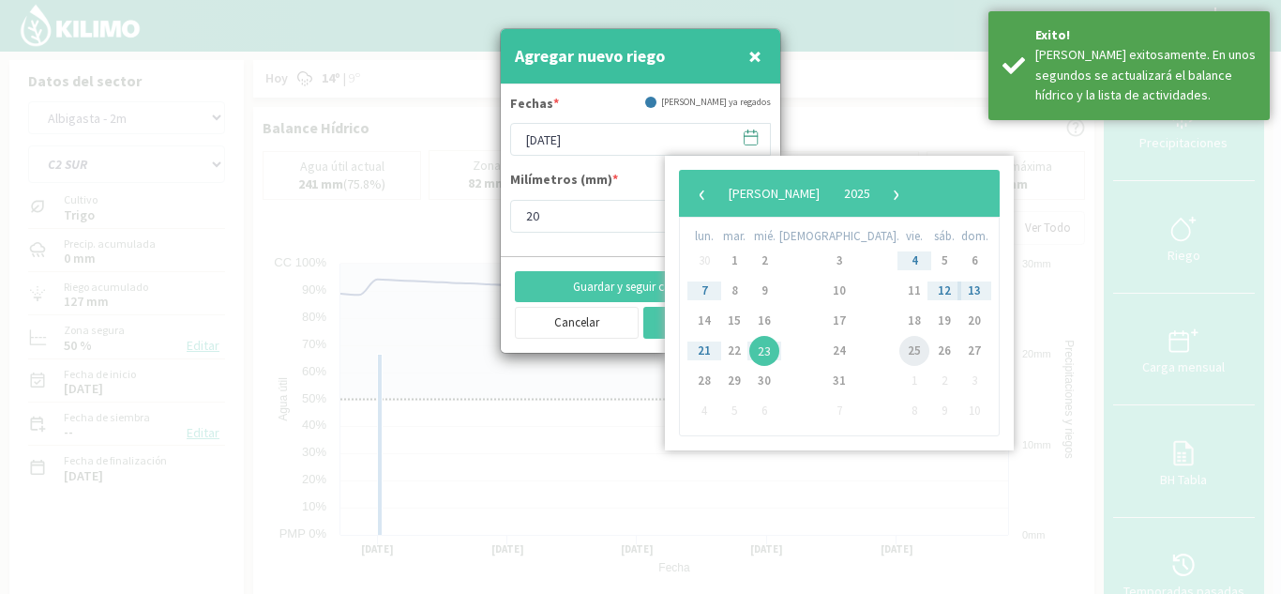
click at [900, 348] on span "25" at bounding box center [915, 351] width 30 height 30
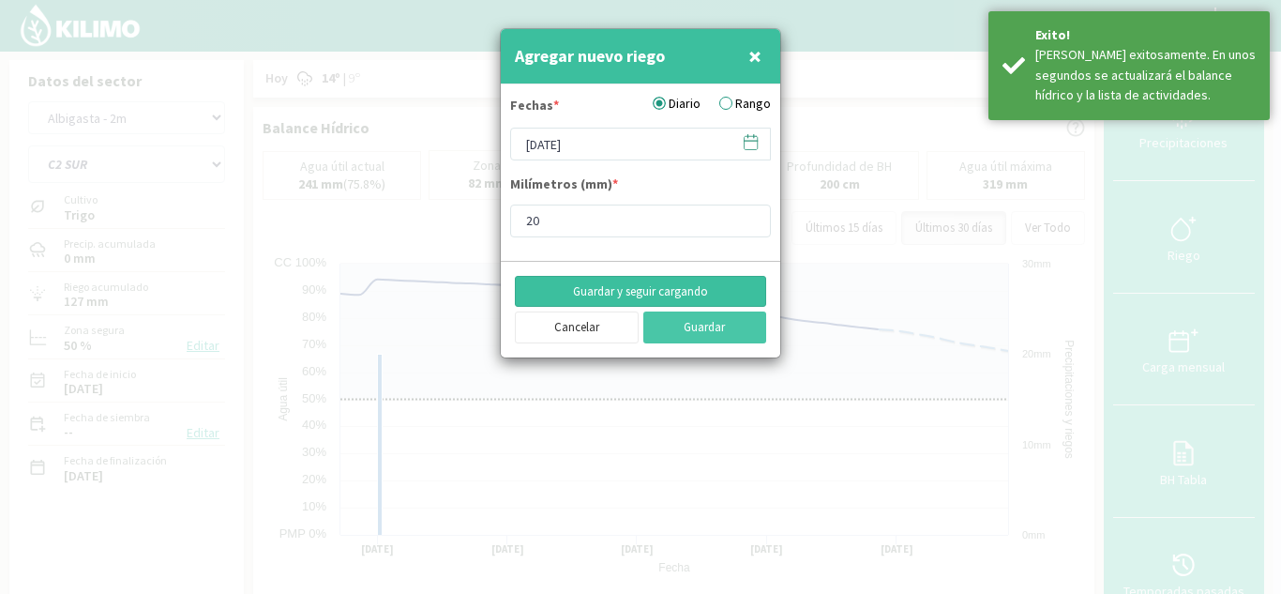
click at [715, 290] on button "Guardar y seguir cargando" at bounding box center [640, 292] width 251 height 32
drag, startPoint x: 755, startPoint y: 142, endPoint x: 750, endPoint y: 152, distance: 11.3
click at [754, 143] on icon at bounding box center [751, 142] width 18 height 18
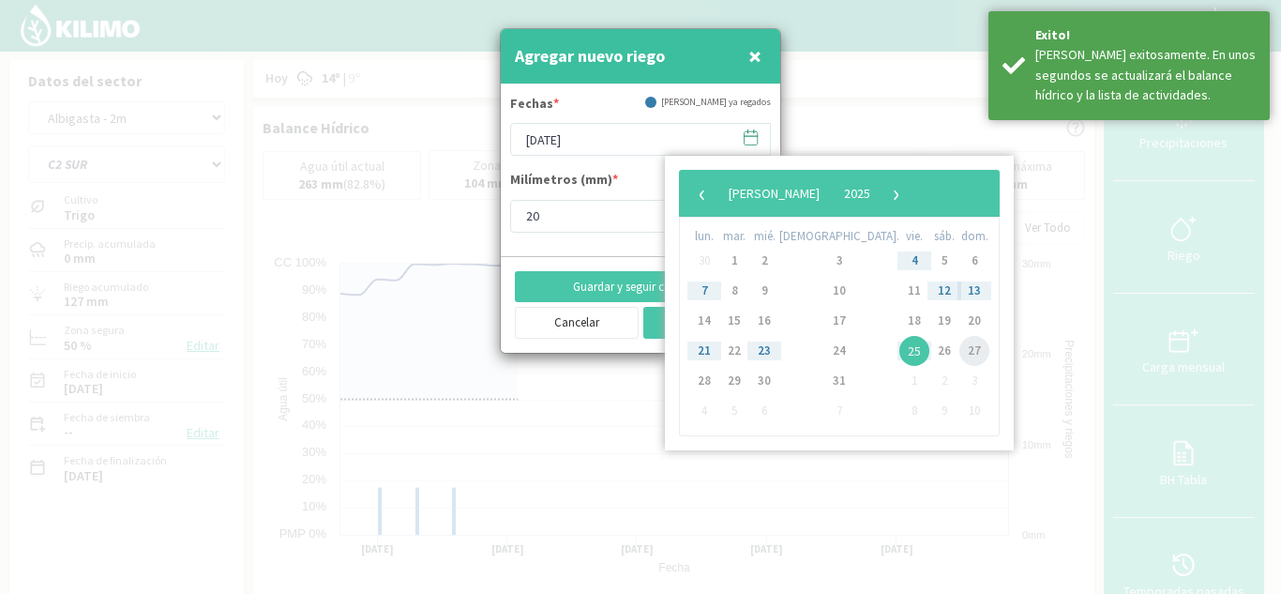
click at [960, 351] on span "27" at bounding box center [975, 351] width 30 height 30
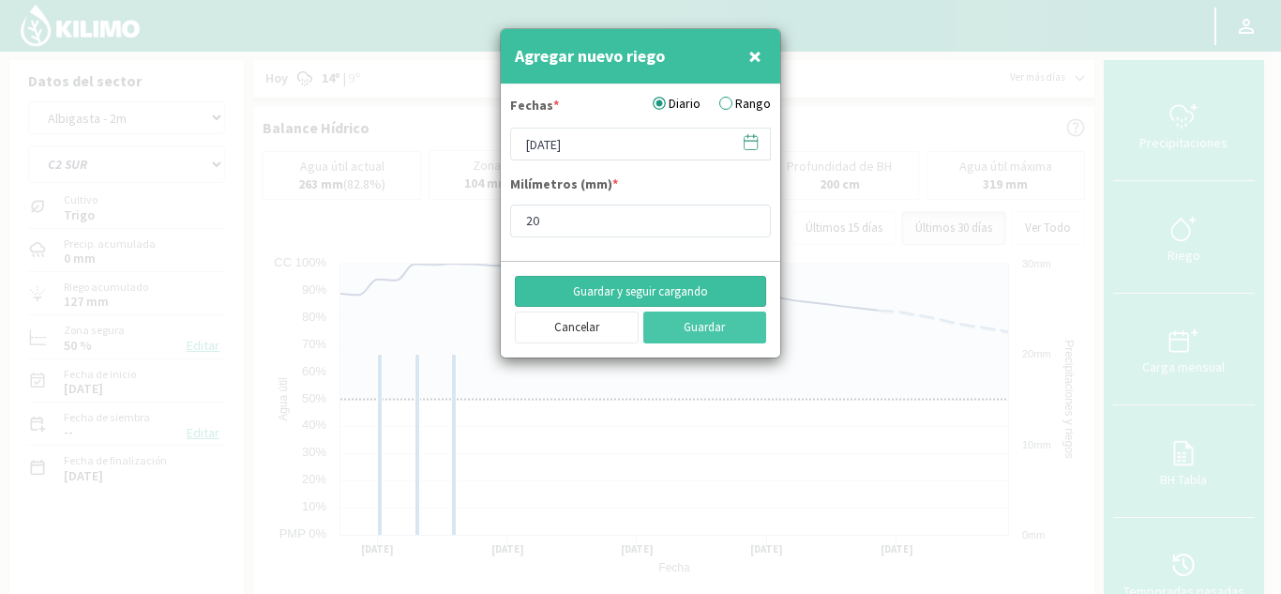
click at [682, 291] on button "Guardar y seguir cargando" at bounding box center [640, 292] width 251 height 32
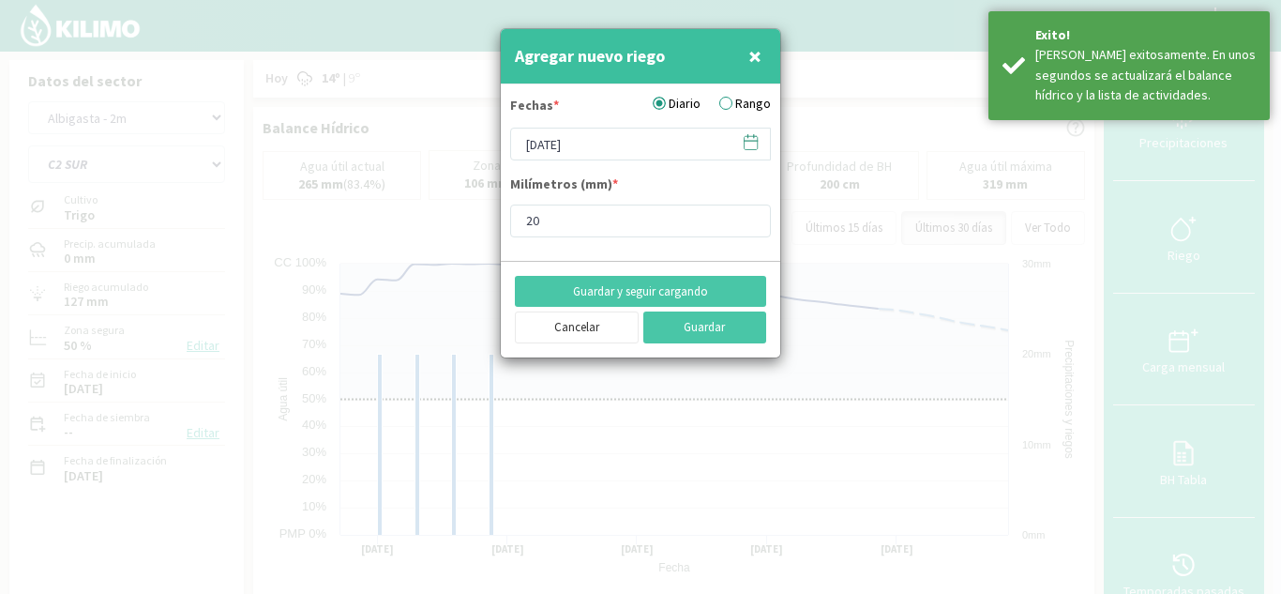
click at [749, 146] on icon at bounding box center [751, 142] width 18 height 18
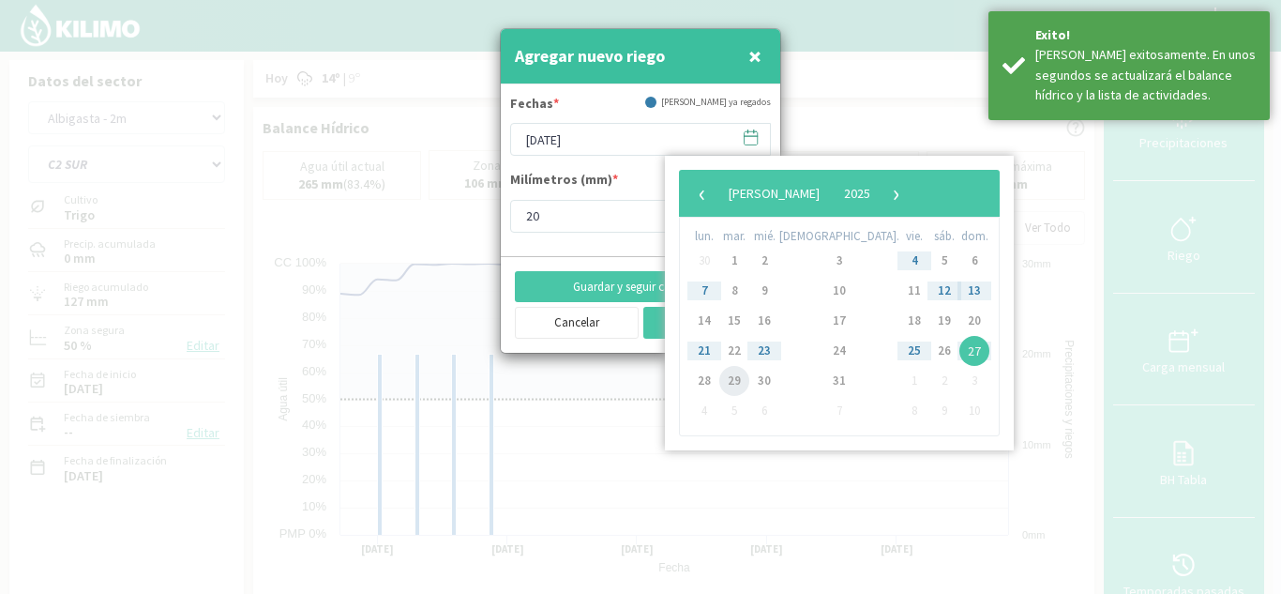
click at [744, 382] on span "29" at bounding box center [734, 381] width 30 height 30
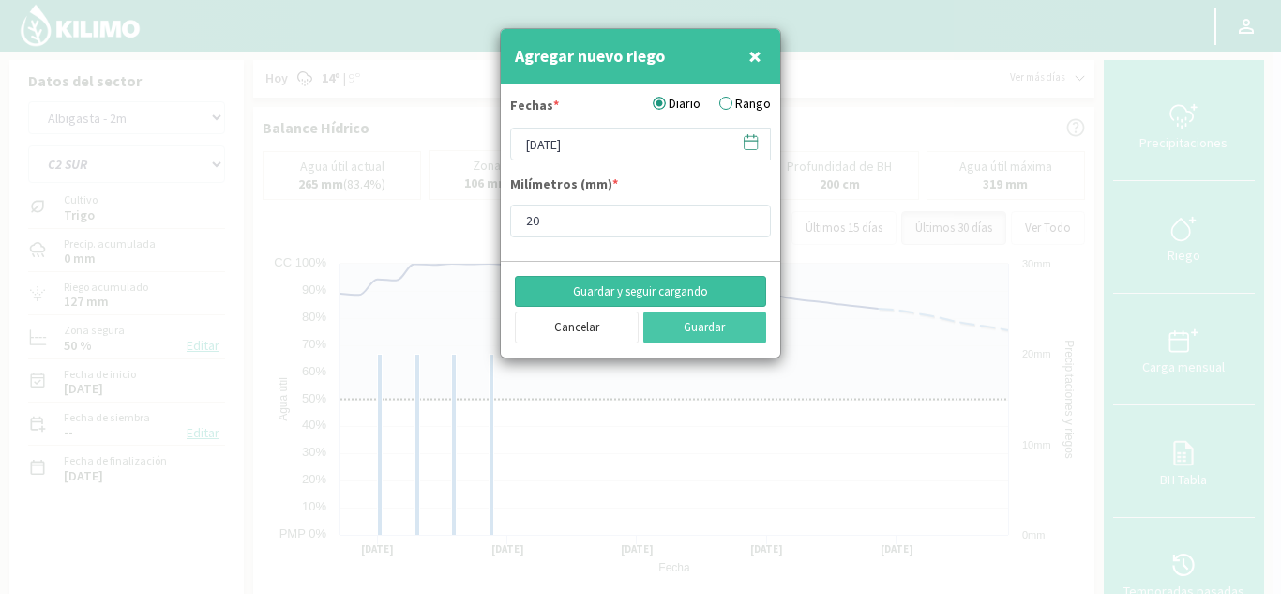
click at [680, 290] on button "Guardar y seguir cargando" at bounding box center [640, 292] width 251 height 32
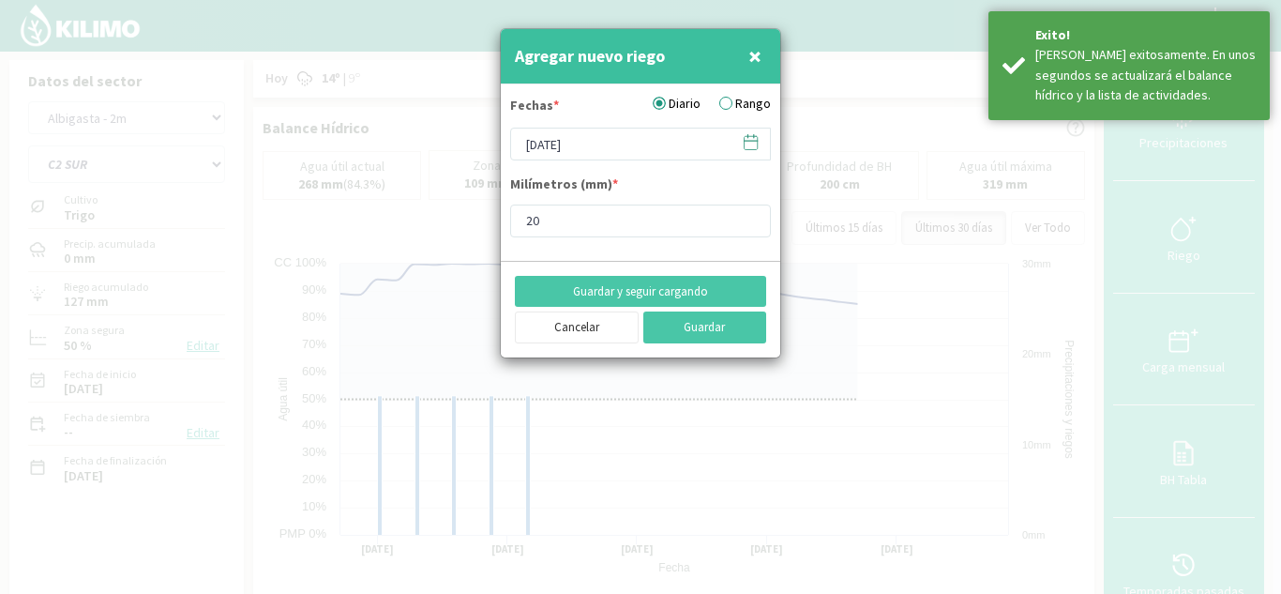
click at [745, 142] on icon at bounding box center [751, 142] width 18 height 18
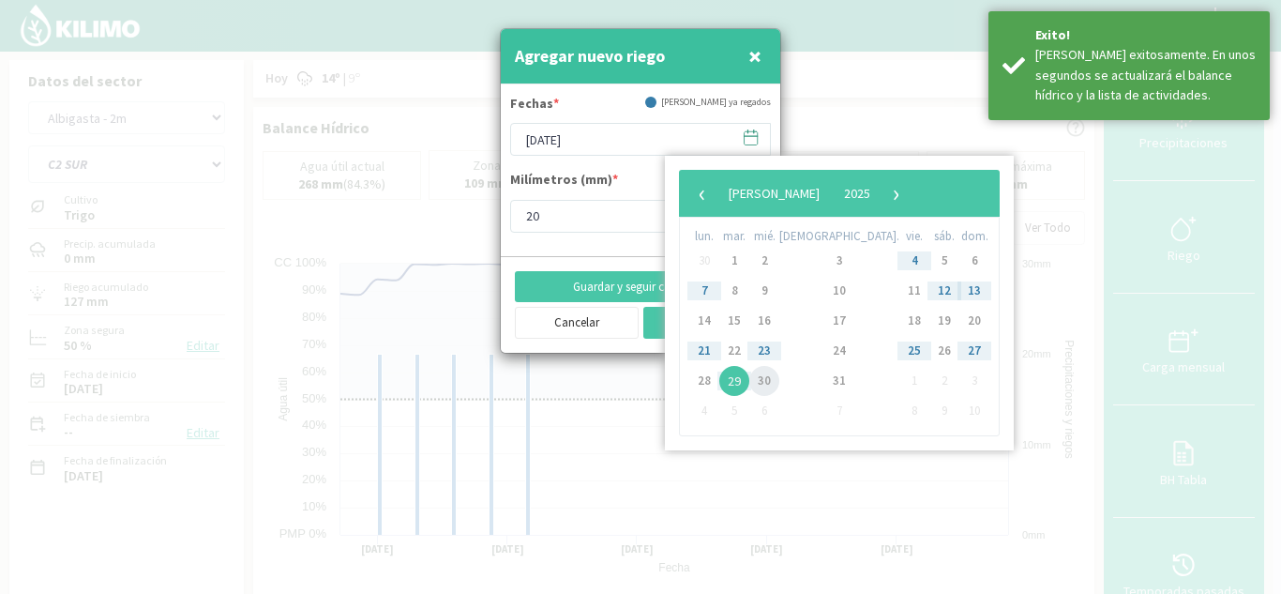
click at [772, 378] on span "30" at bounding box center [764, 381] width 30 height 30
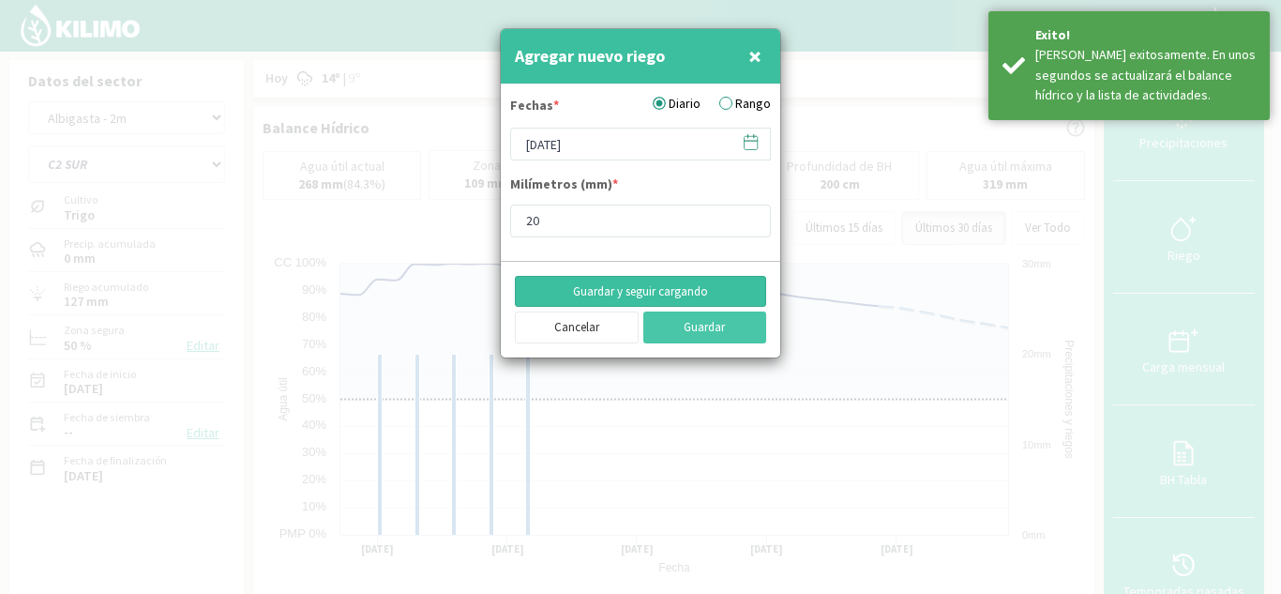
click at [659, 286] on button "Guardar y seguir cargando" at bounding box center [640, 292] width 251 height 32
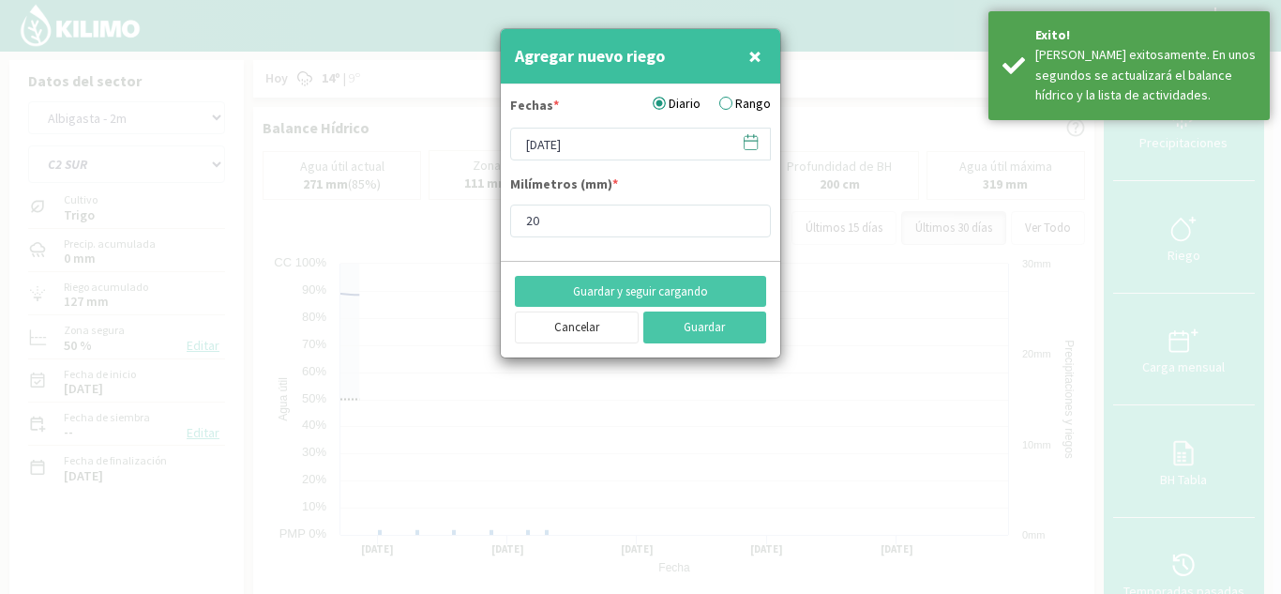
click at [746, 145] on icon at bounding box center [751, 142] width 18 height 18
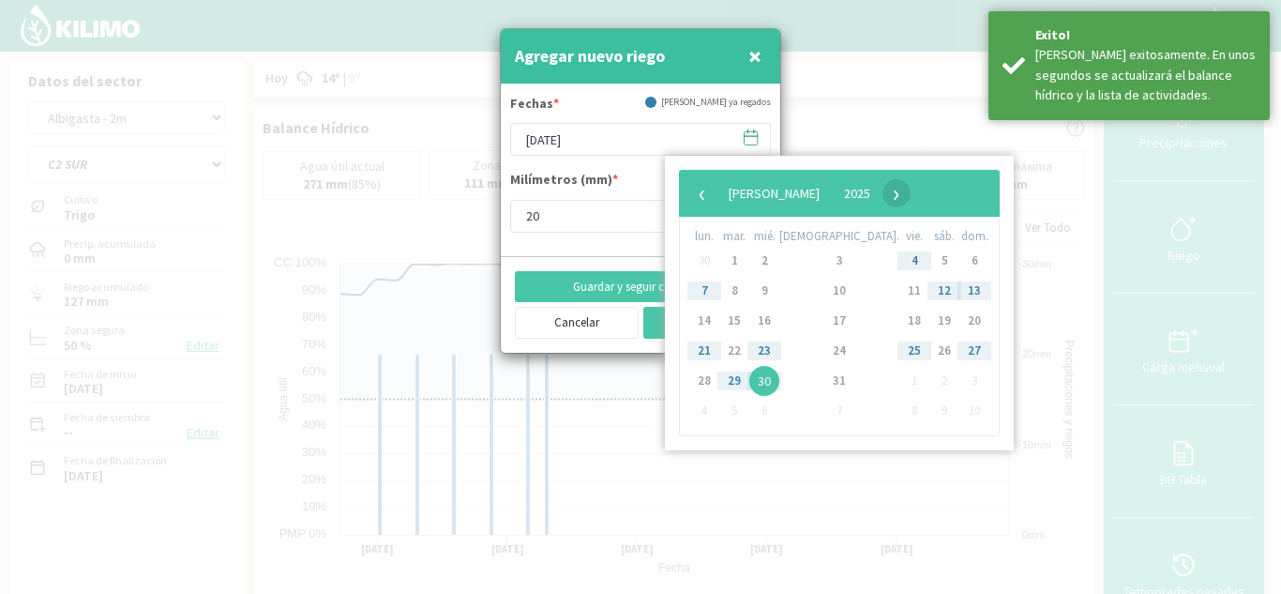
click at [911, 194] on span "›" at bounding box center [897, 193] width 28 height 28
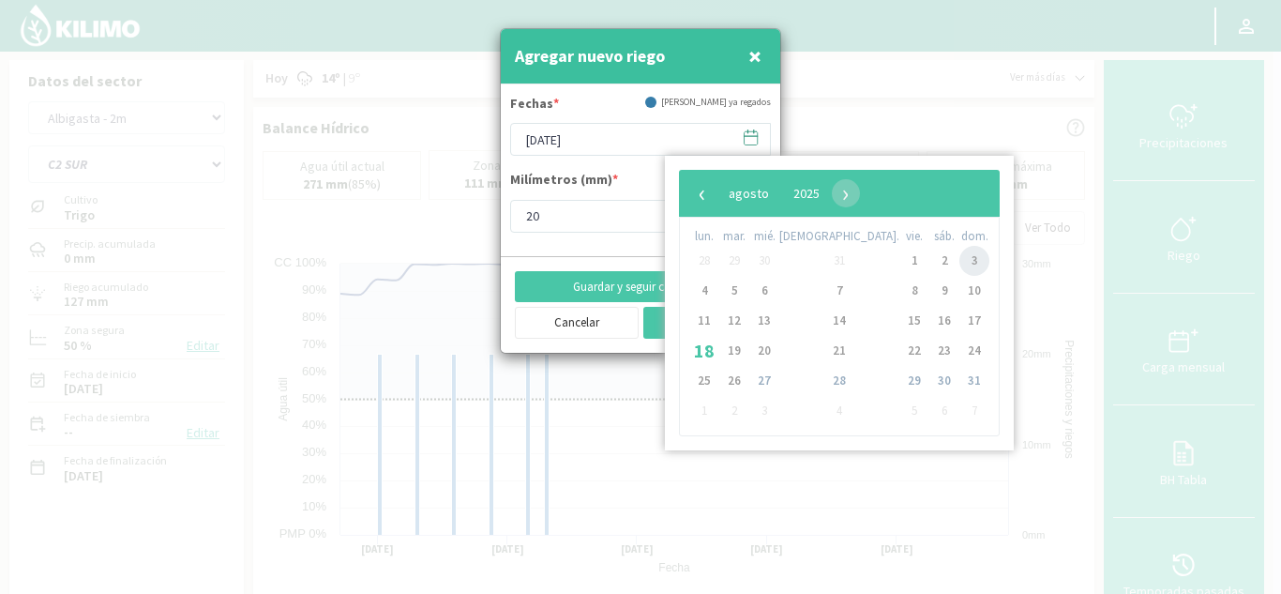
click at [960, 260] on span "3" at bounding box center [975, 261] width 30 height 30
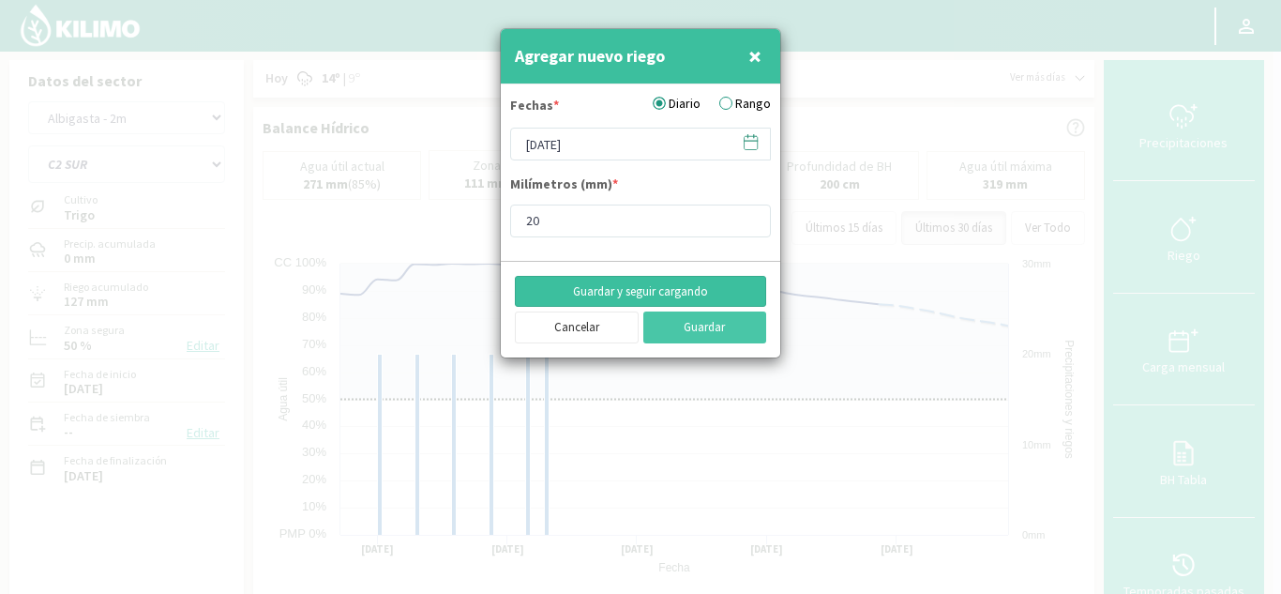
click at [719, 284] on button "Guardar y seguir cargando" at bounding box center [640, 292] width 251 height 32
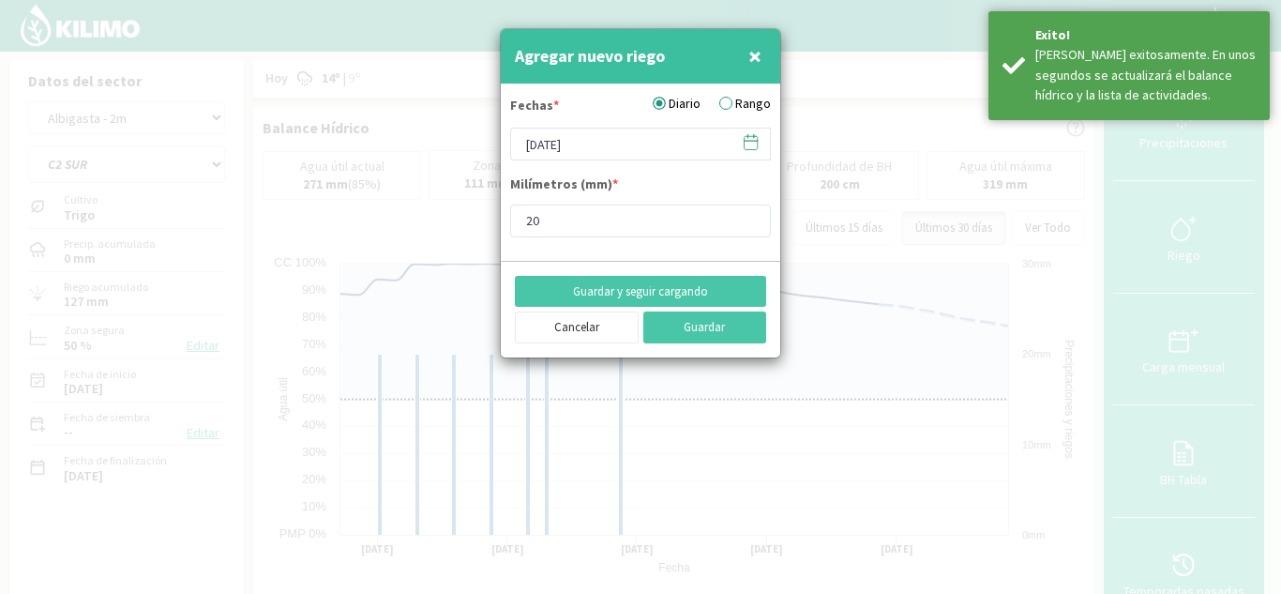
click at [750, 146] on icon at bounding box center [751, 142] width 18 height 18
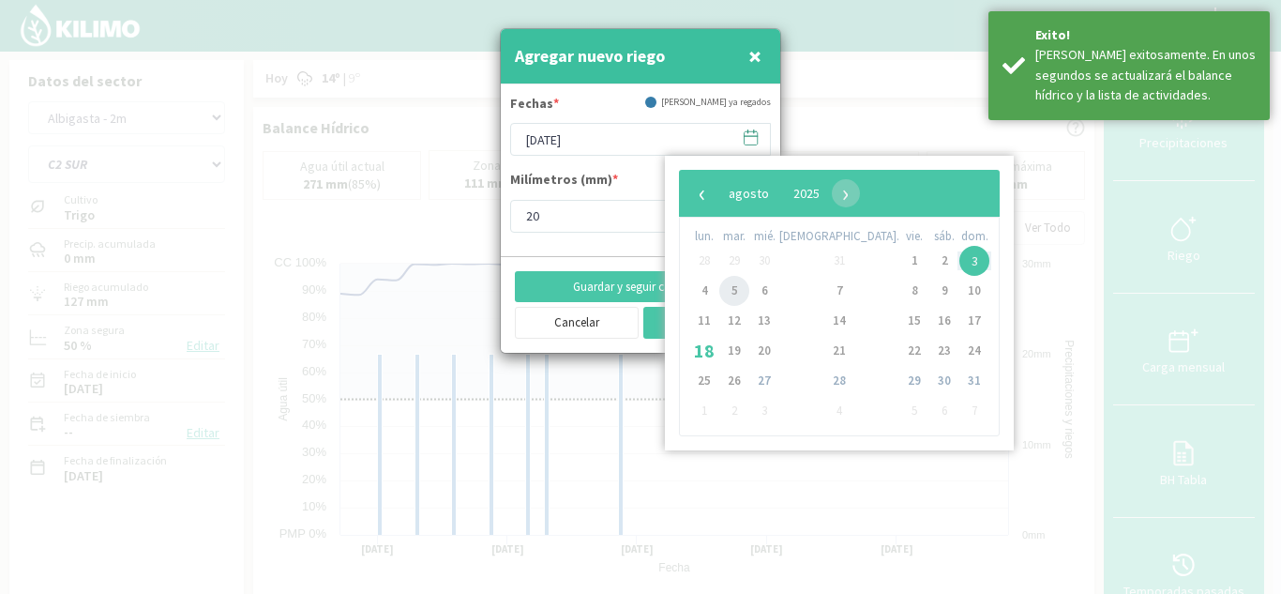
click at [739, 291] on span "5" at bounding box center [734, 291] width 30 height 30
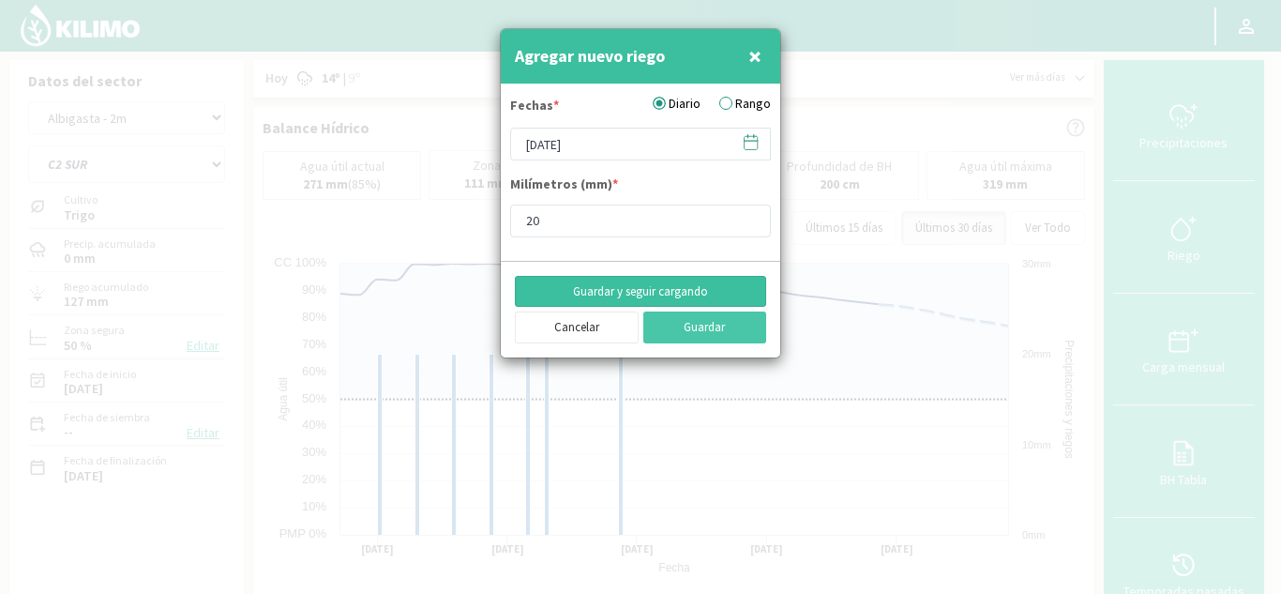
click at [699, 282] on button "Guardar y seguir cargando" at bounding box center [640, 292] width 251 height 32
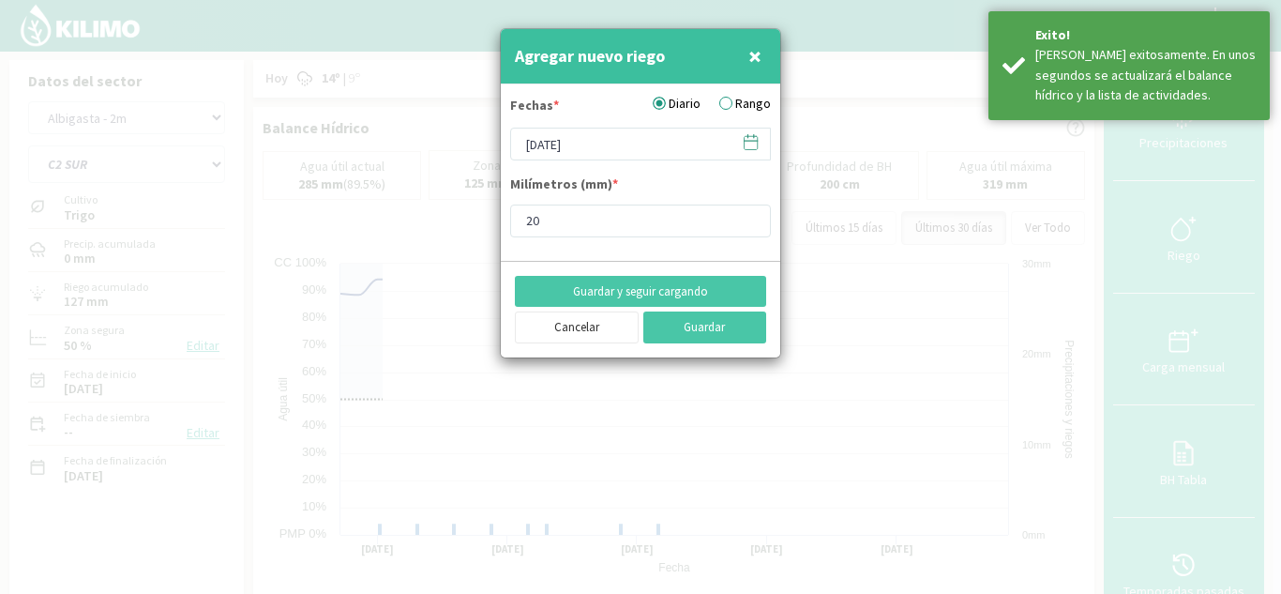
click at [752, 145] on icon at bounding box center [751, 142] width 18 height 18
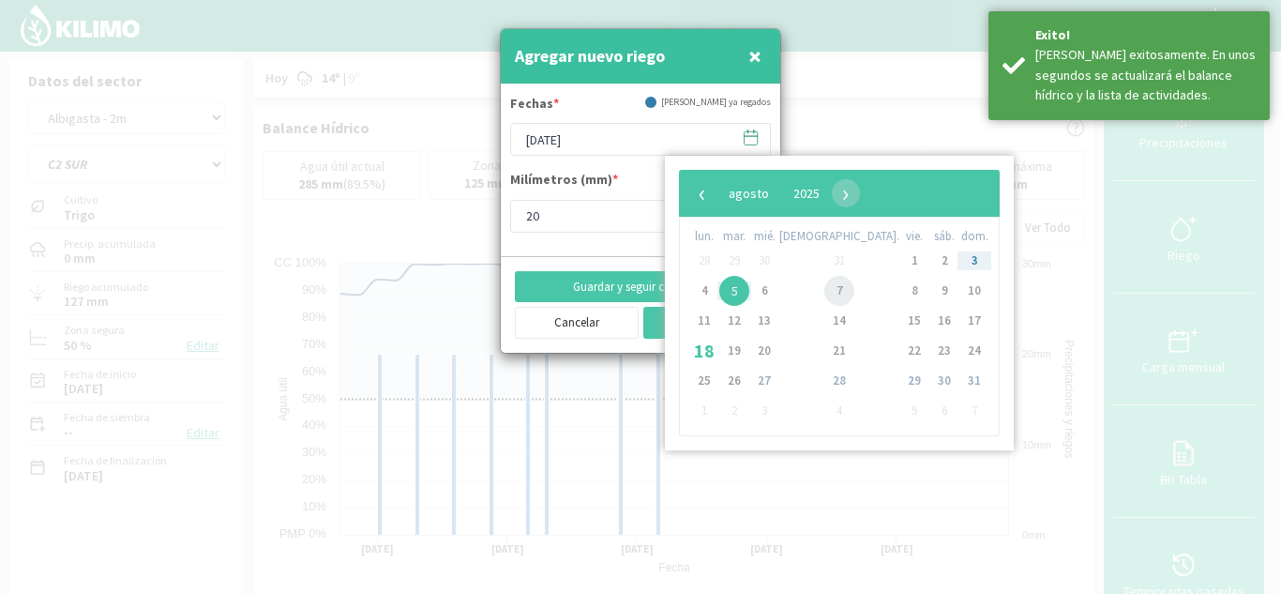
click at [825, 295] on span "7" at bounding box center [840, 291] width 30 height 30
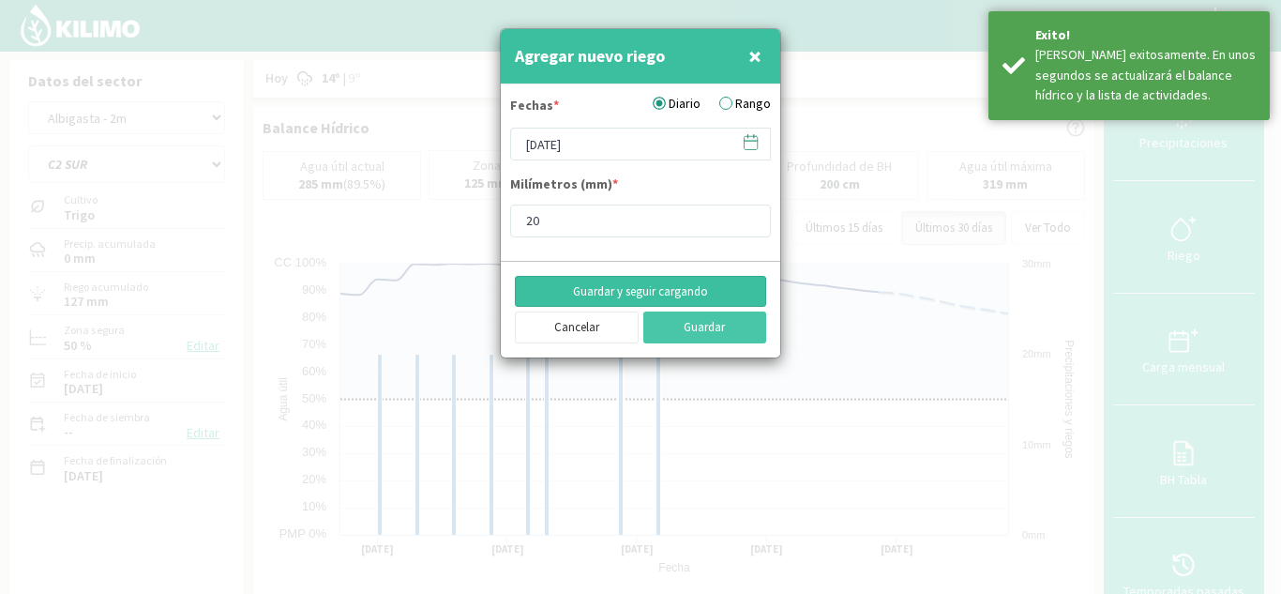
click at [695, 290] on button "Guardar y seguir cargando" at bounding box center [640, 292] width 251 height 32
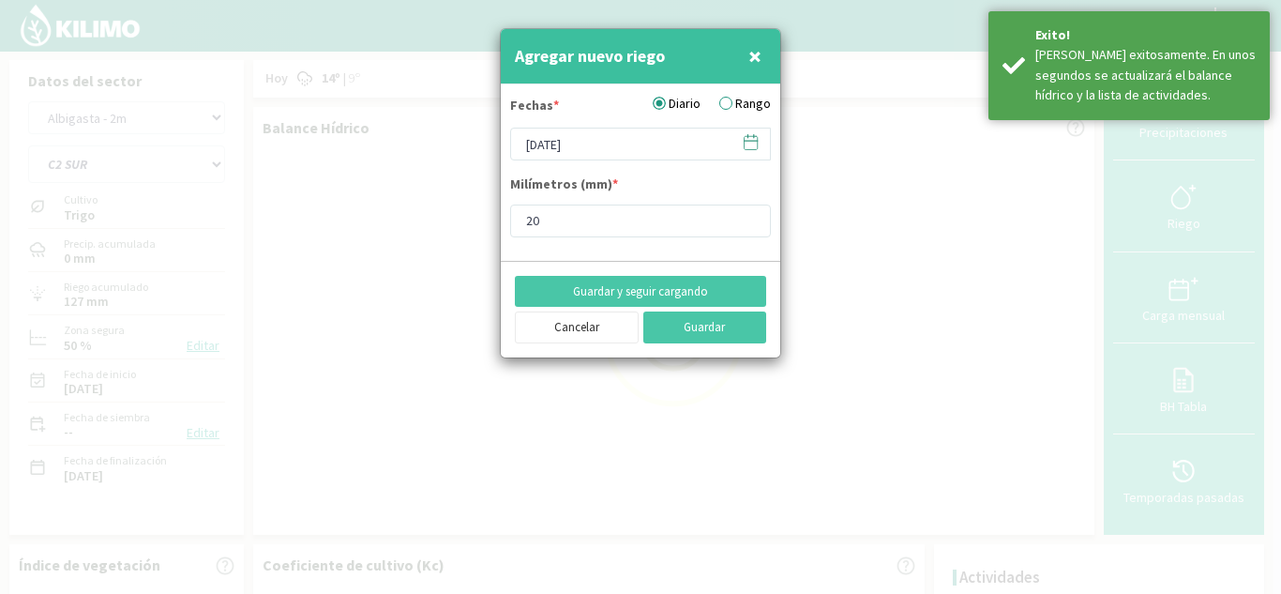
click at [755, 147] on icon at bounding box center [751, 142] width 18 height 18
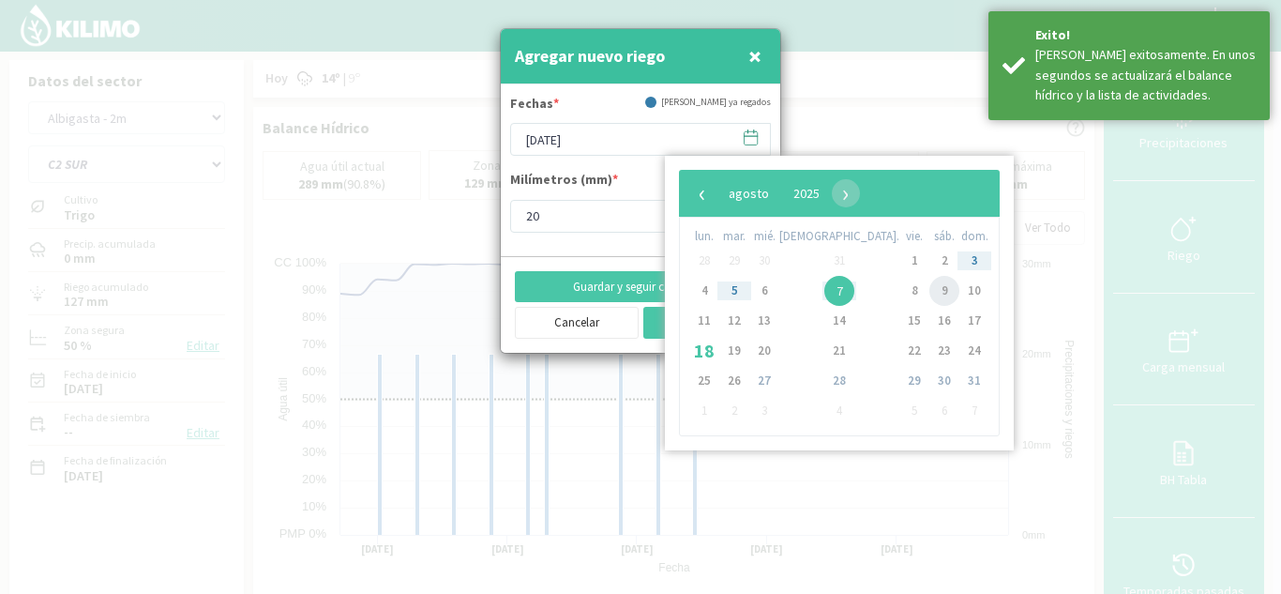
click at [930, 289] on span "9" at bounding box center [945, 291] width 30 height 30
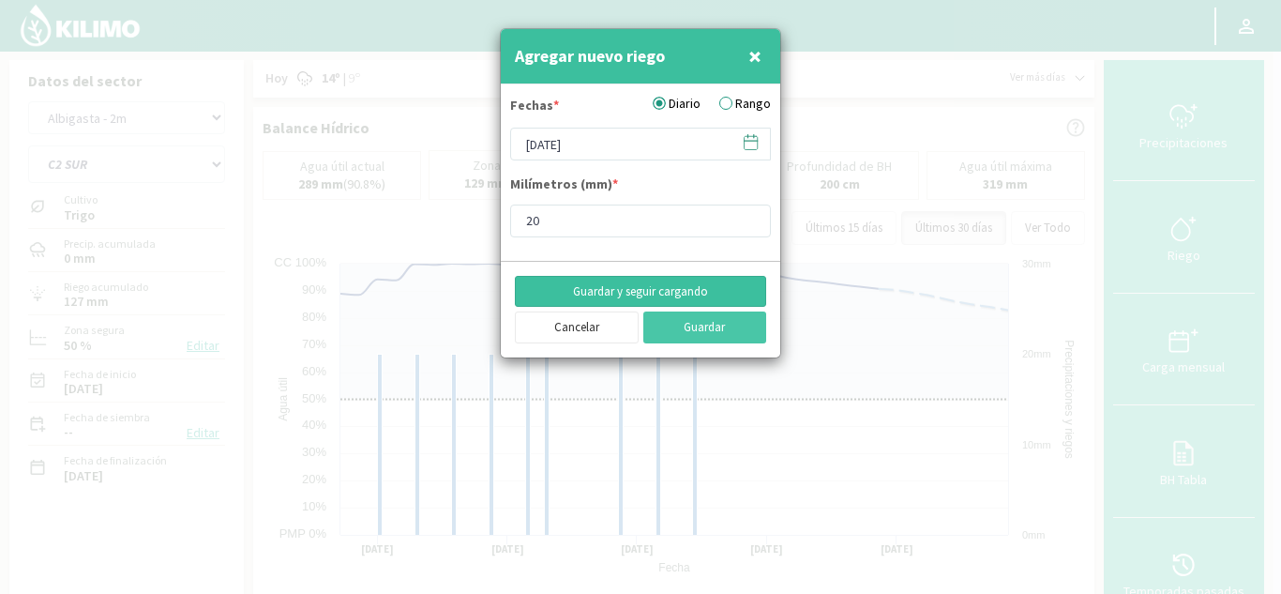
click at [690, 289] on button "Guardar y seguir cargando" at bounding box center [640, 292] width 251 height 32
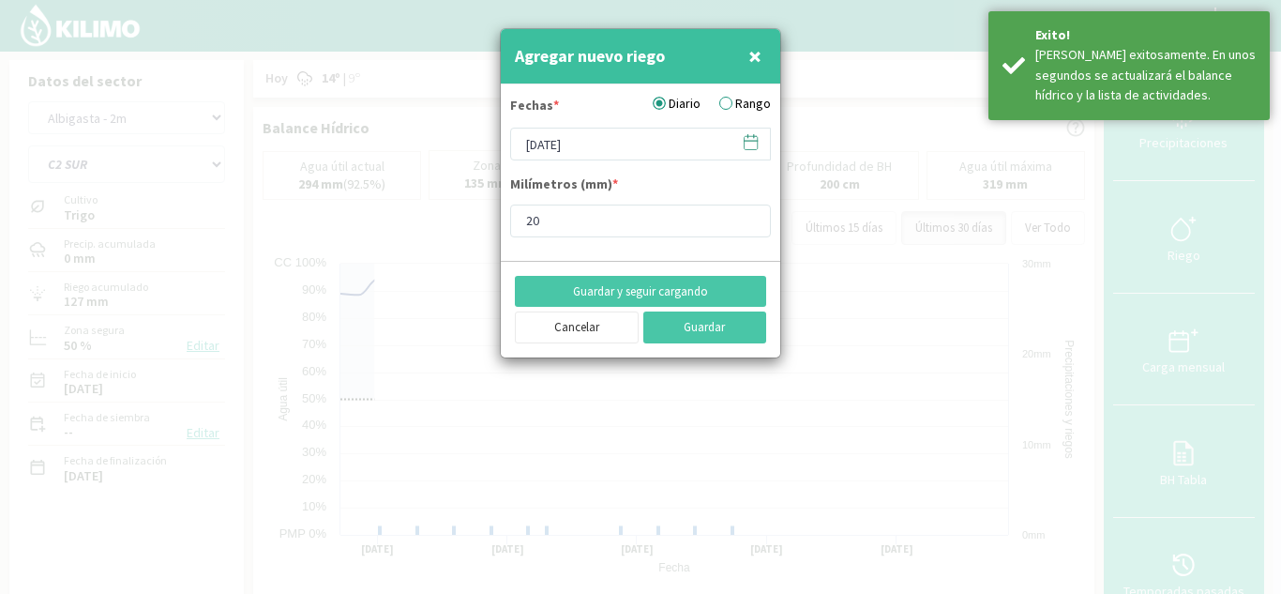
click at [755, 141] on icon at bounding box center [751, 141] width 13 height 0
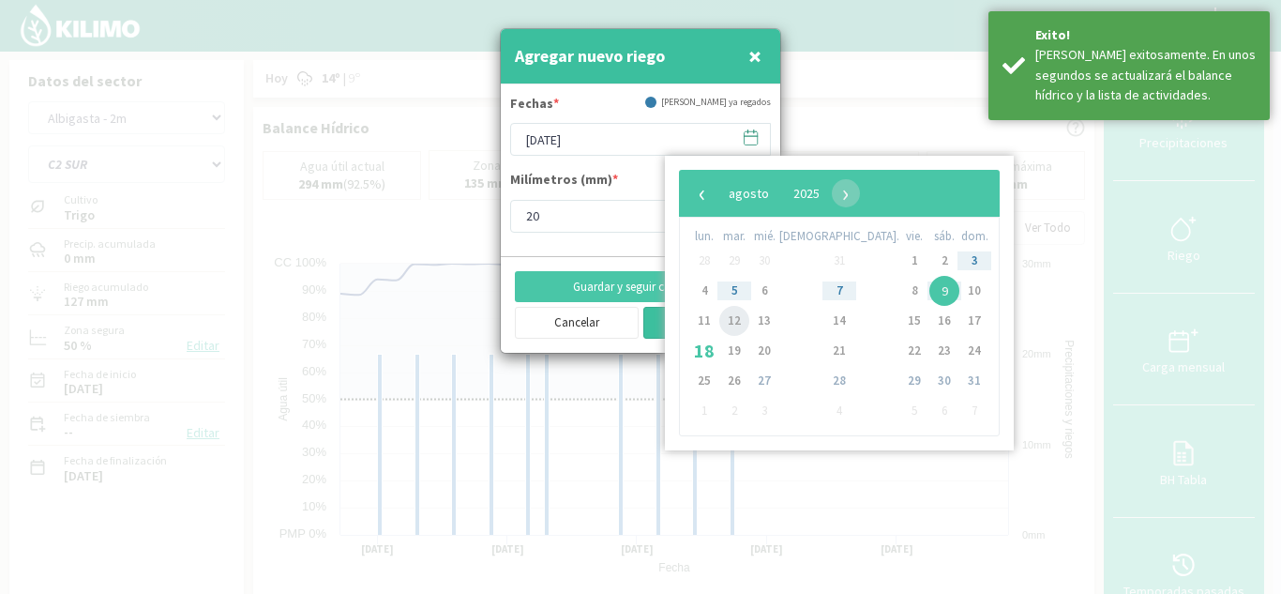
click at [749, 320] on span "12" at bounding box center [734, 321] width 30 height 30
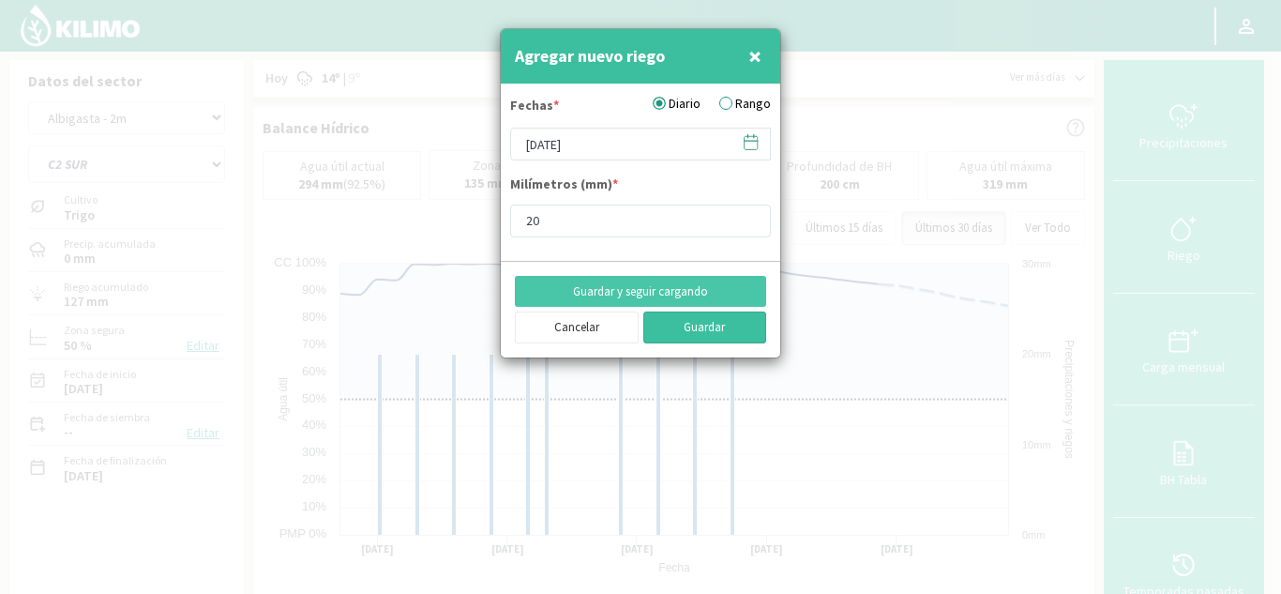
click at [689, 322] on button "Guardar" at bounding box center [705, 327] width 124 height 32
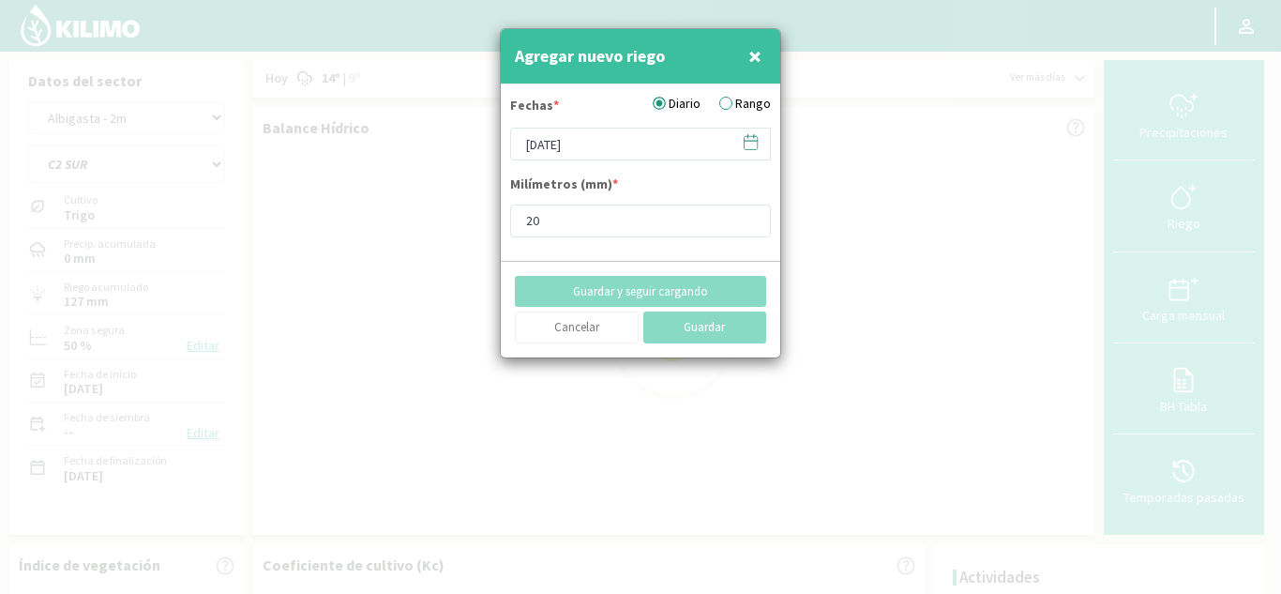
type input "[DATE]"
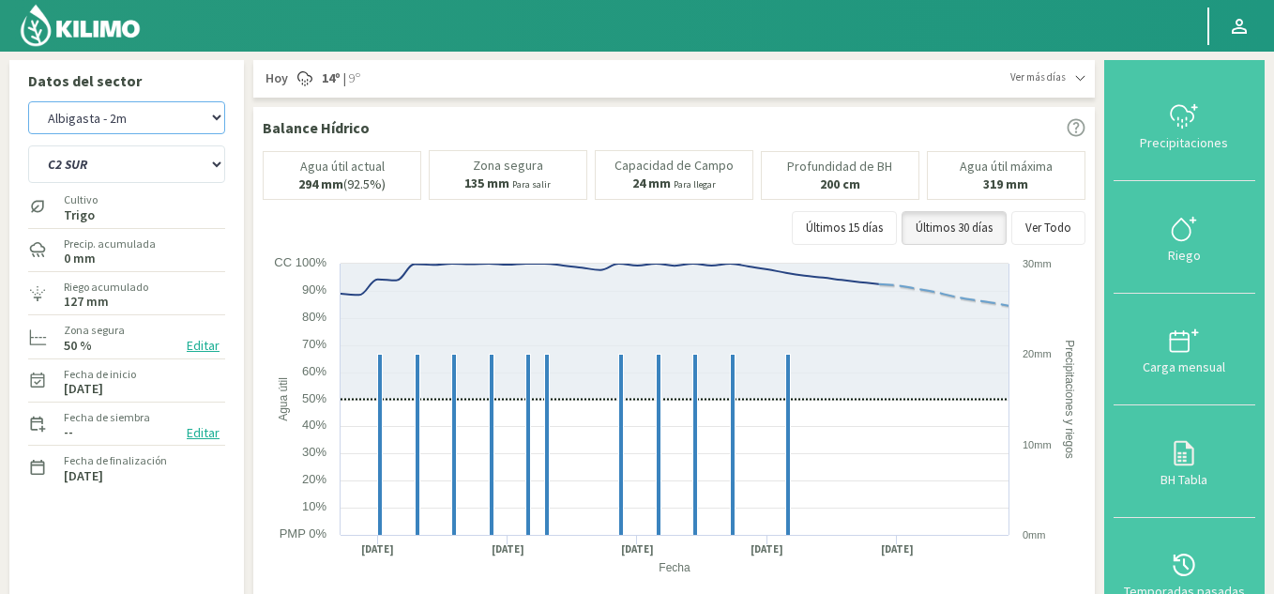
click at [124, 127] on select "Albigasta - 1m Albigasta - 2m" at bounding box center [126, 117] width 197 height 33
click at [28, 101] on select "Albigasta - 1m Albigasta - 2m" at bounding box center [126, 117] width 197 height 33
select select "12: Object"
select select "35: Object"
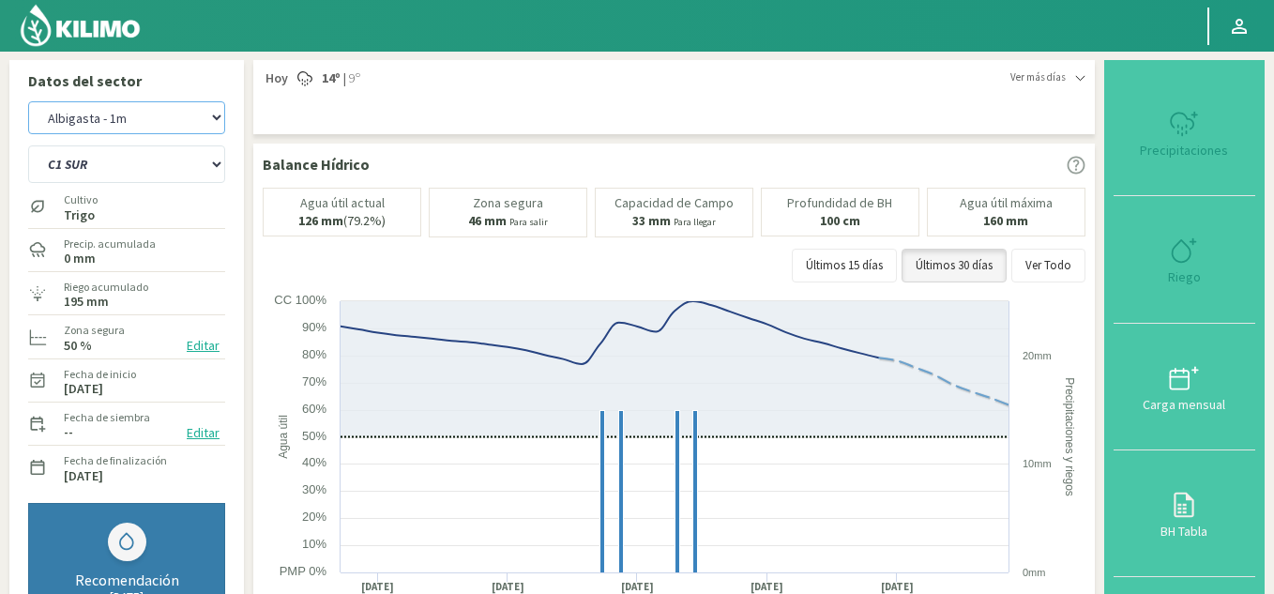
click at [141, 123] on select "Albigasta - 1m Albigasta - 2m" at bounding box center [126, 117] width 197 height 33
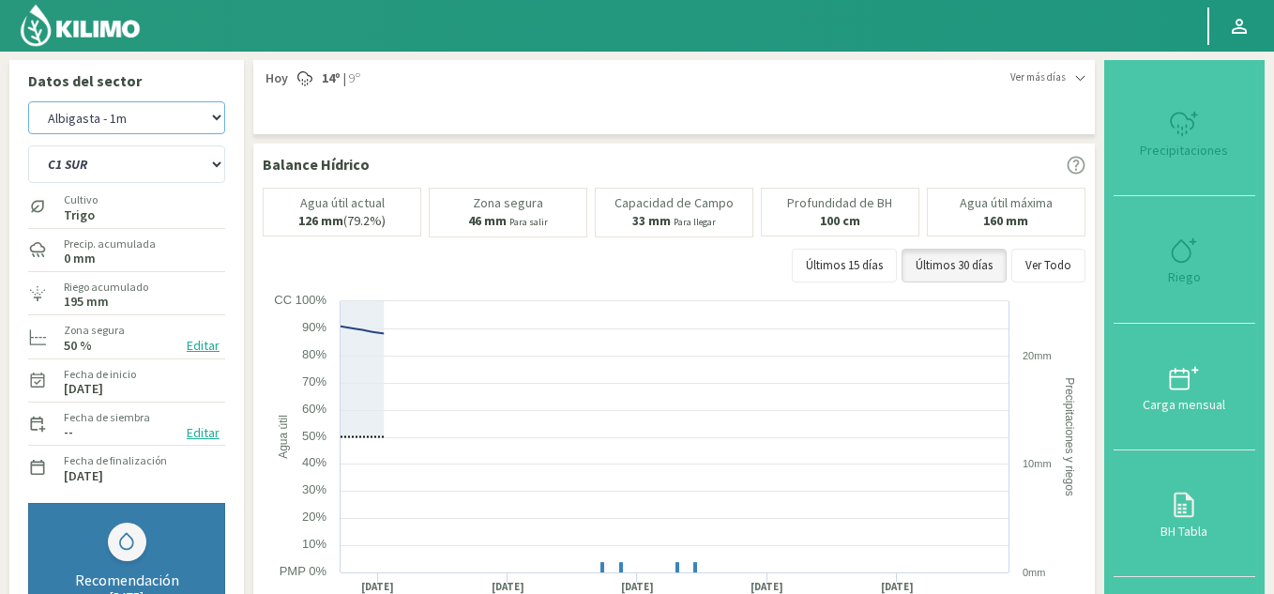
click at [28, 101] on select "Albigasta - 1m Albigasta - 2m" at bounding box center [126, 117] width 197 height 33
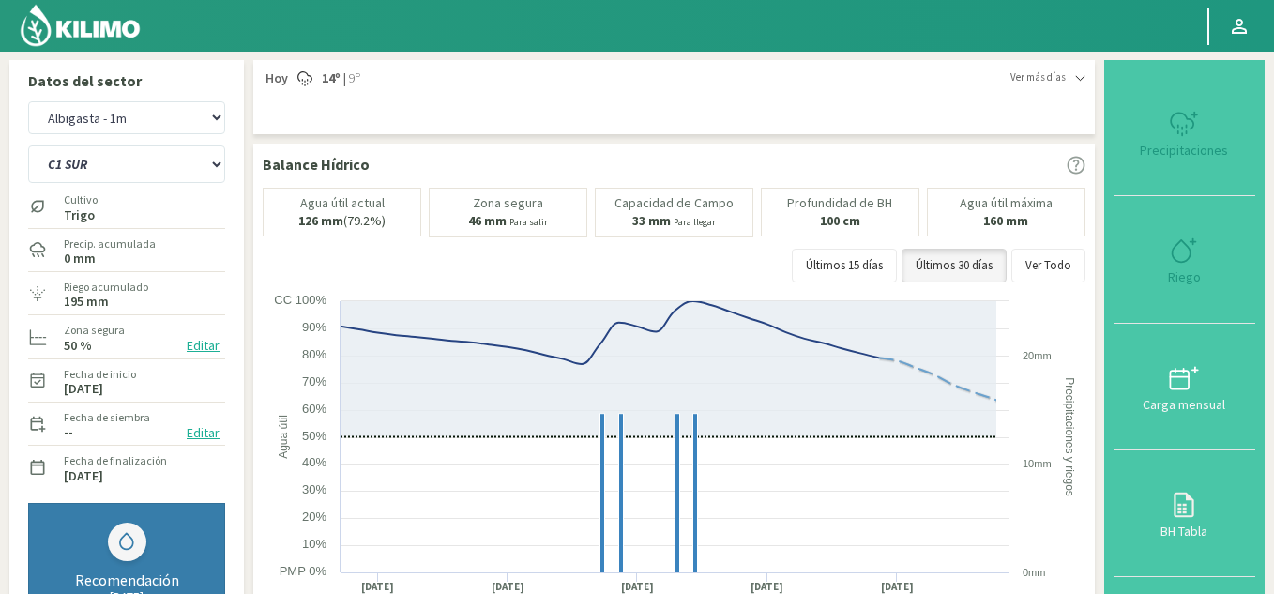
click at [118, 140] on div "C1 SUR C2A C2 SUR C3A C4A" at bounding box center [126, 162] width 197 height 47
click at [118, 124] on select "Albigasta - 1m Albigasta - 2m" at bounding box center [126, 117] width 197 height 33
select select "13: Object"
click at [28, 101] on select "Albigasta - 1m Albigasta - 2m" at bounding box center [126, 117] width 197 height 33
click at [129, 152] on select "C1 SUR C2A C2 SUR C3A C4A" at bounding box center [126, 164] width 197 height 38
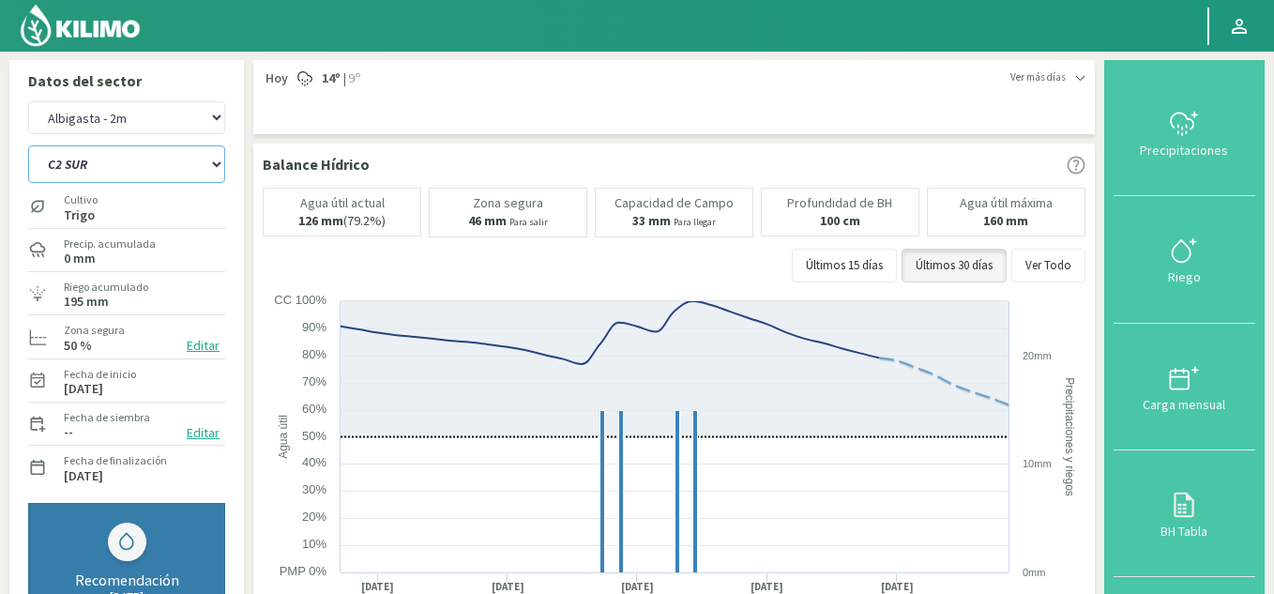
click at [28, 145] on select "C1 SUR C2A C2 SUR C3A C4A" at bounding box center [126, 164] width 197 height 38
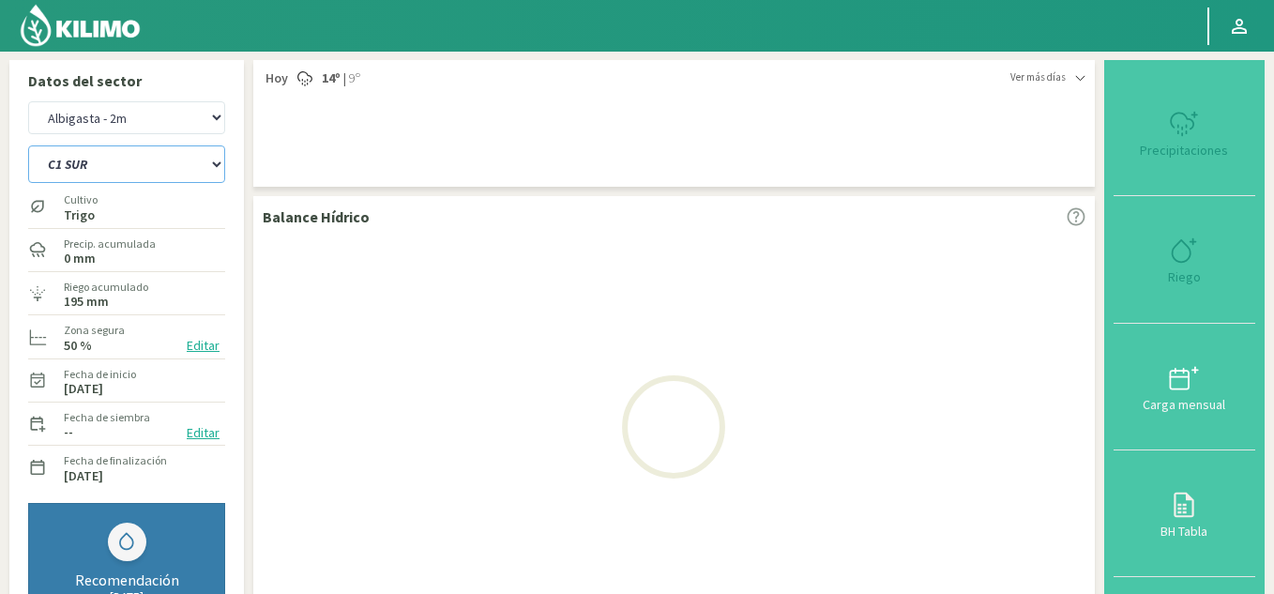
click at [190, 159] on select "C1 SUR C2A C2 SUR C3A C4A" at bounding box center [126, 164] width 197 height 38
select select "42: Object"
click at [28, 145] on select "C1 SUR C2A C2 SUR C3A C4A" at bounding box center [126, 164] width 197 height 38
select select "15: Object"
select select "45: Object"
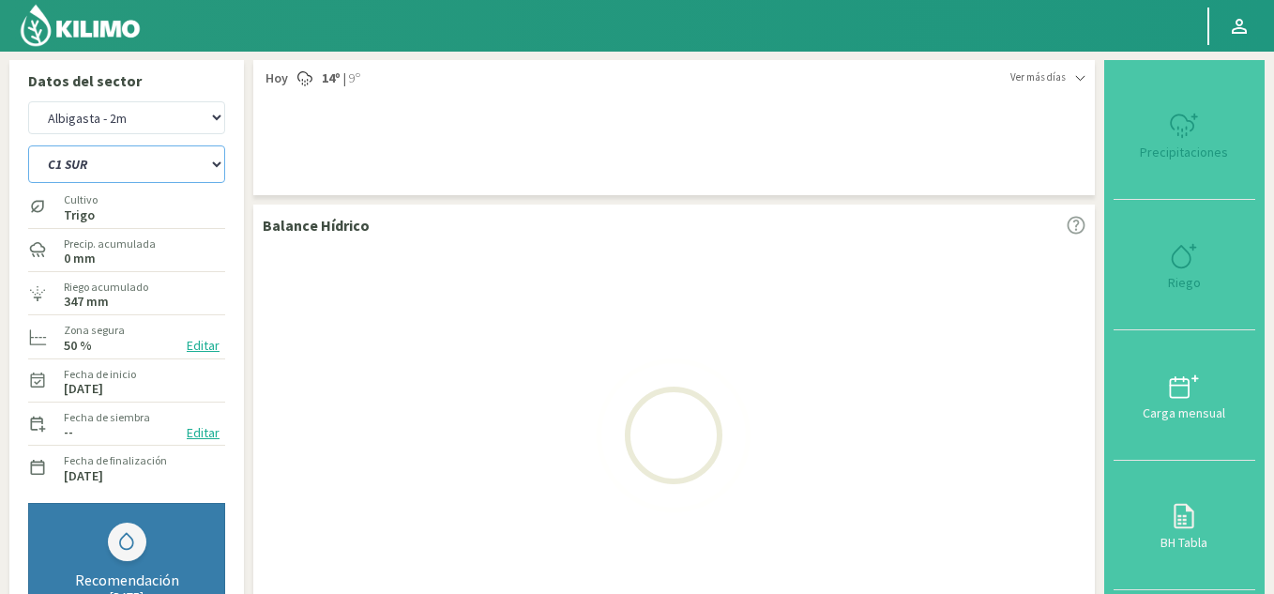
select select "17: Object"
select select "52: Object"
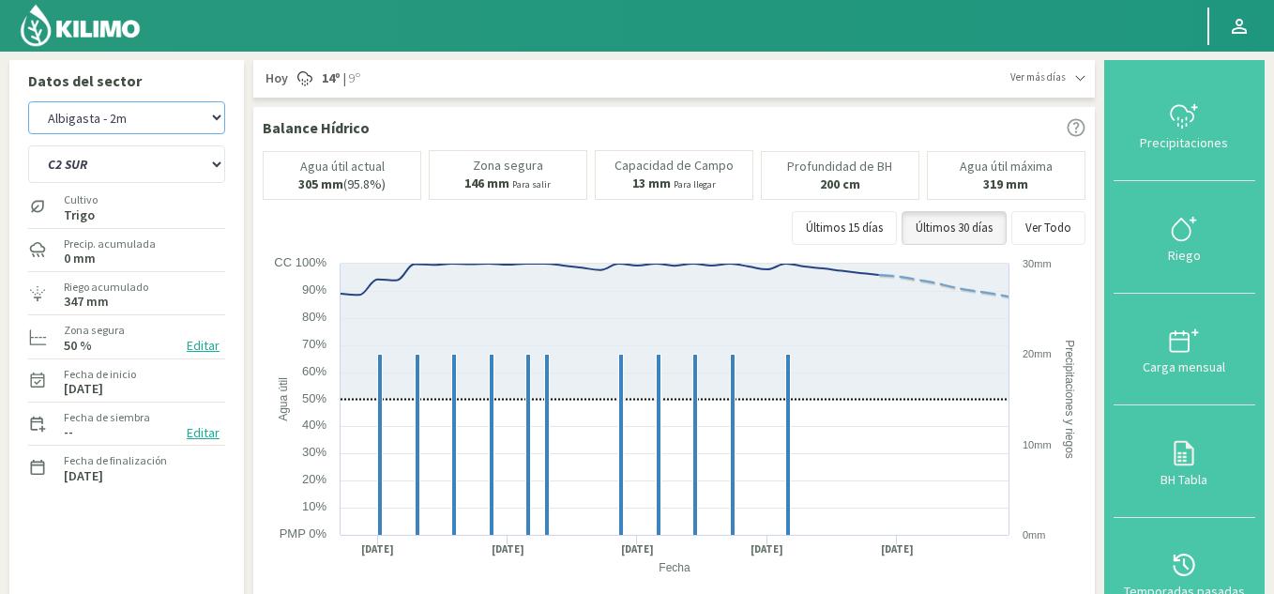
click at [134, 111] on select "Albigasta - 1m Albigasta - 2m" at bounding box center [126, 117] width 197 height 33
select select "16: Object"
click at [28, 101] on select "Albigasta - 1m Albigasta - 2m" at bounding box center [126, 117] width 197 height 33
drag, startPoint x: 95, startPoint y: 33, endPoint x: 100, endPoint y: 48, distance: 16.0
click at [95, 33] on img at bounding box center [80, 25] width 123 height 45
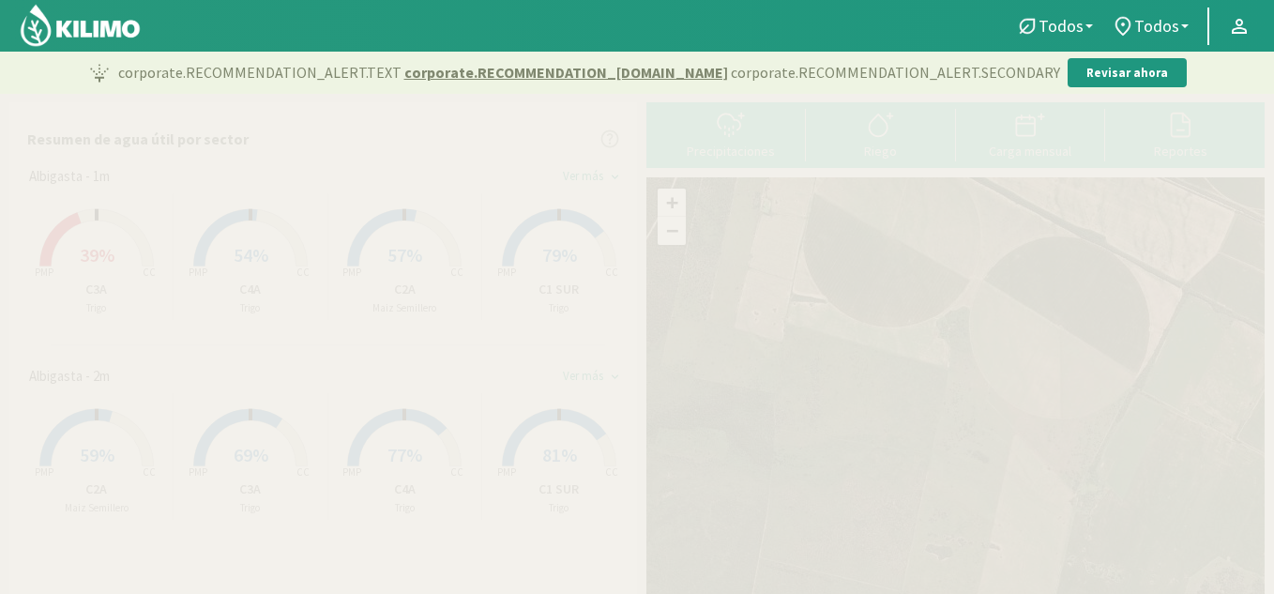
click at [576, 170] on div "Ver más" at bounding box center [583, 176] width 40 height 15
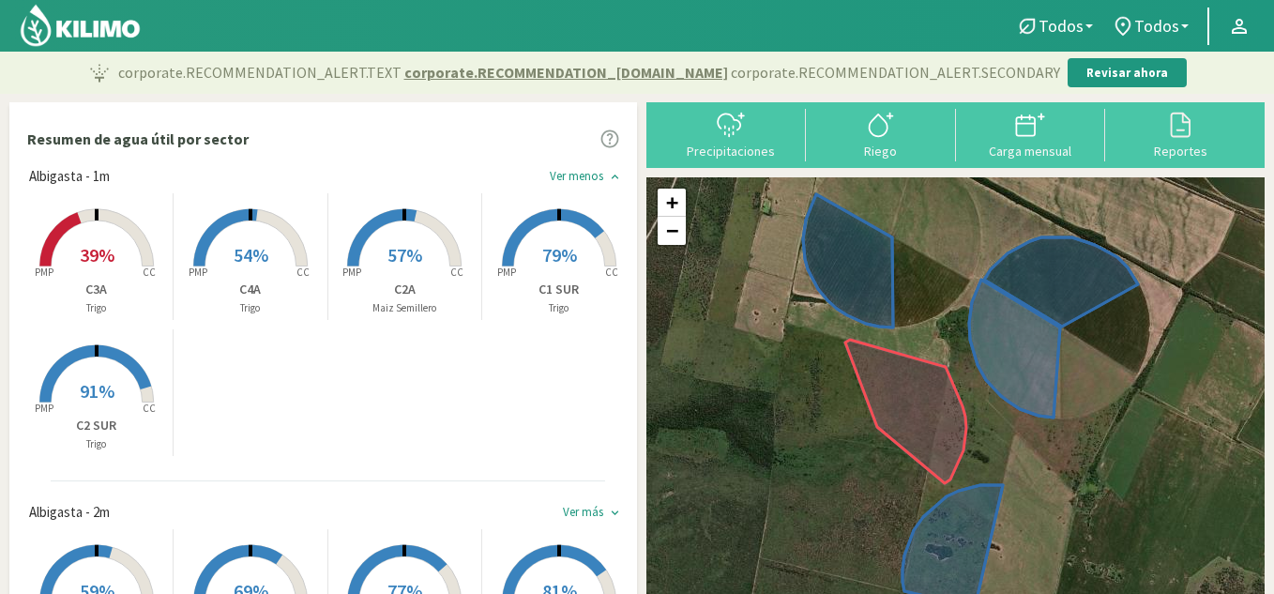
click at [422, 266] on rect at bounding box center [404, 268] width 150 height 150
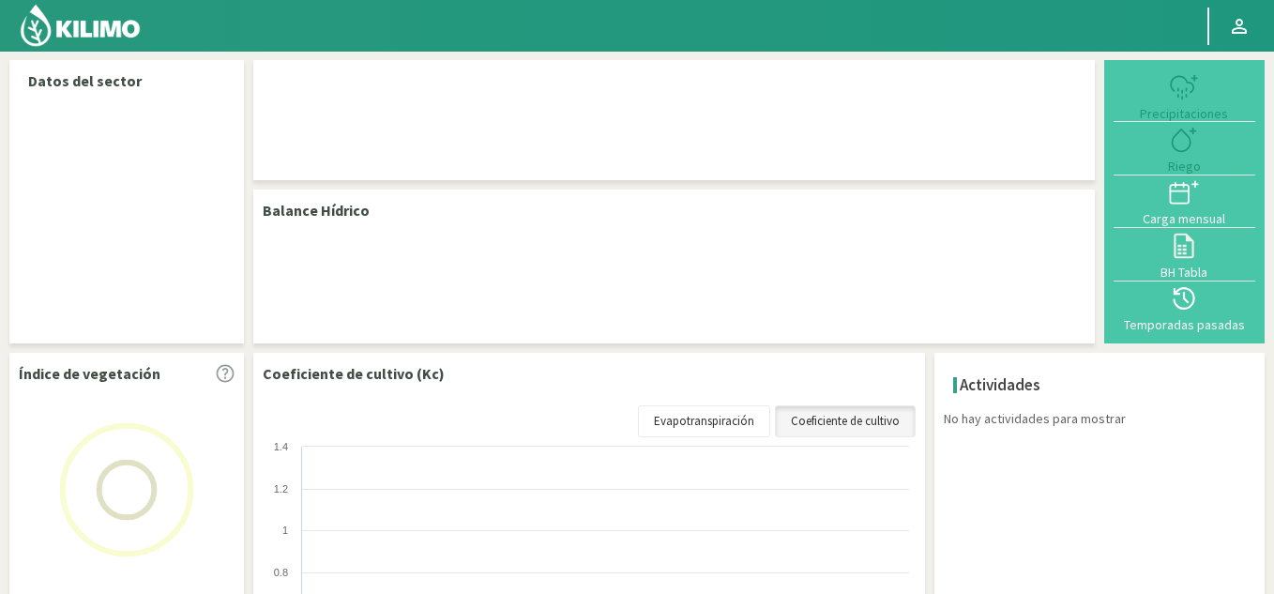
select select "1: Object"
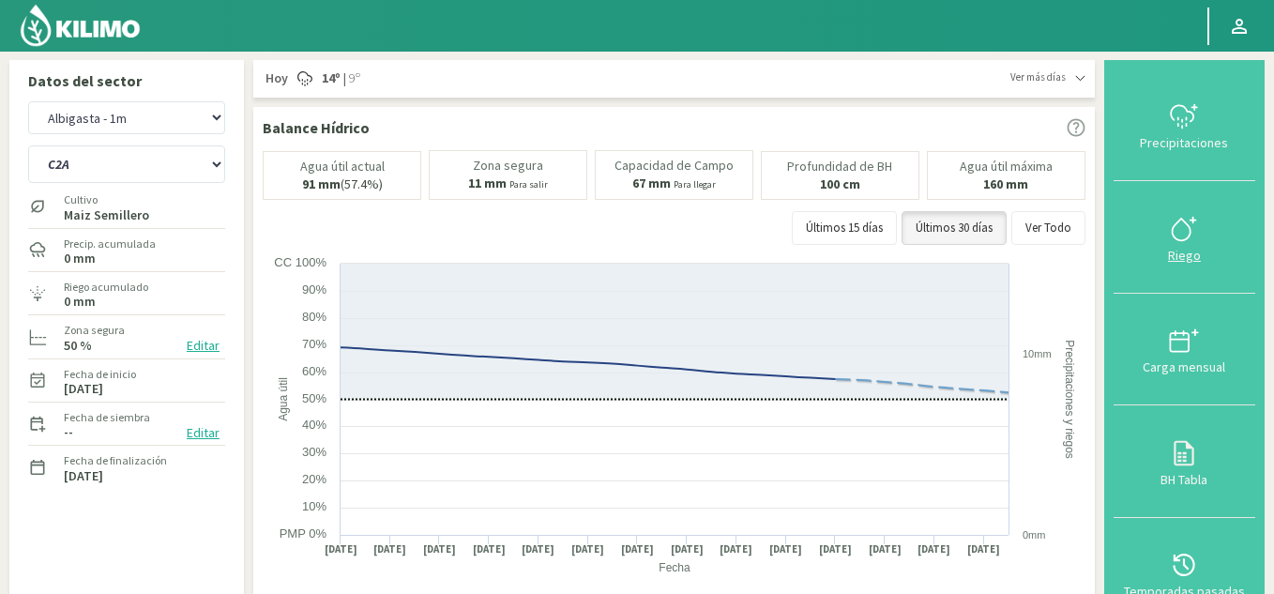
click at [1188, 254] on div "Riego" at bounding box center [1184, 255] width 130 height 13
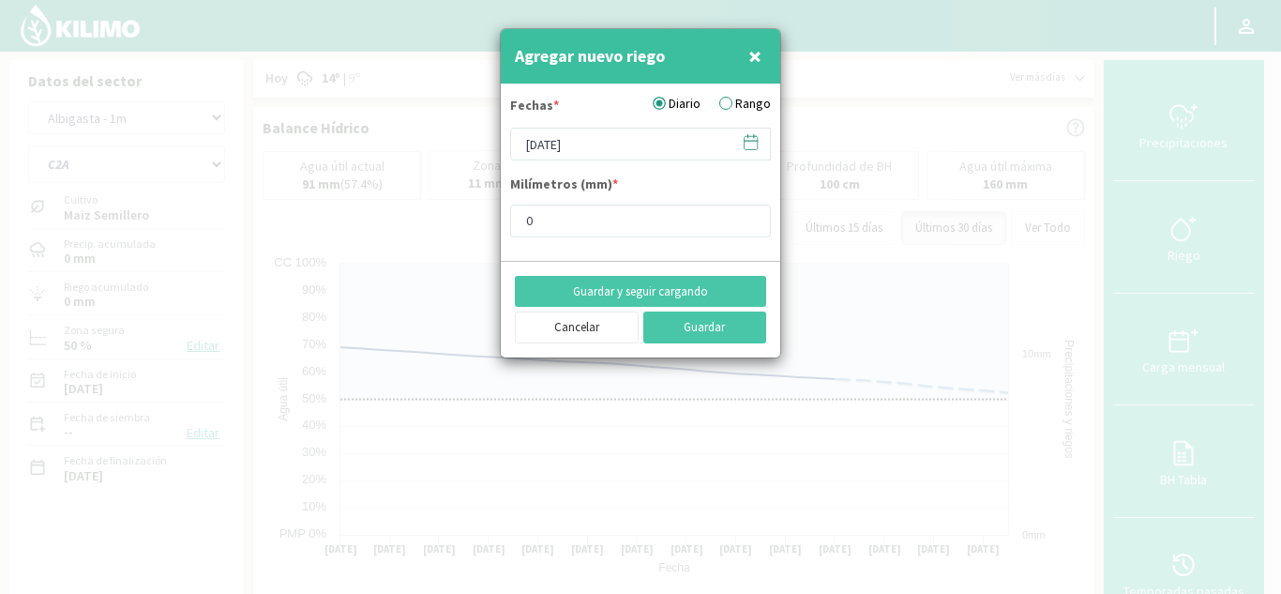
click at [748, 144] on icon at bounding box center [751, 142] width 18 height 18
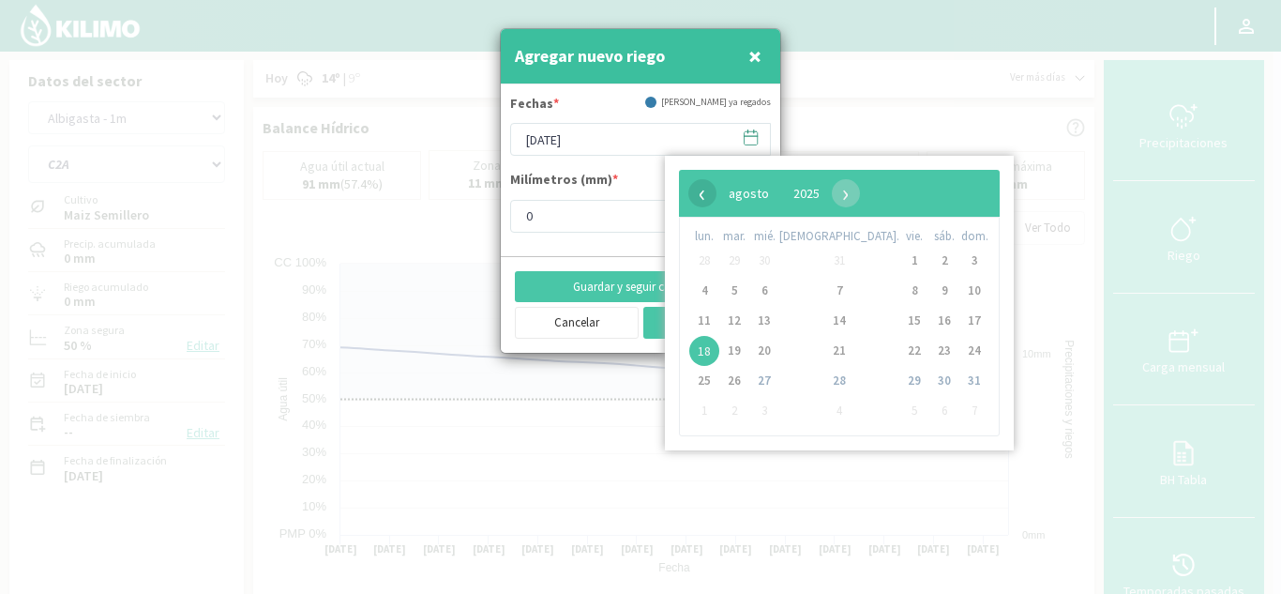
click at [699, 190] on span "‹" at bounding box center [703, 193] width 28 height 28
click at [900, 262] on span "4" at bounding box center [915, 261] width 30 height 30
type input "[DATE]"
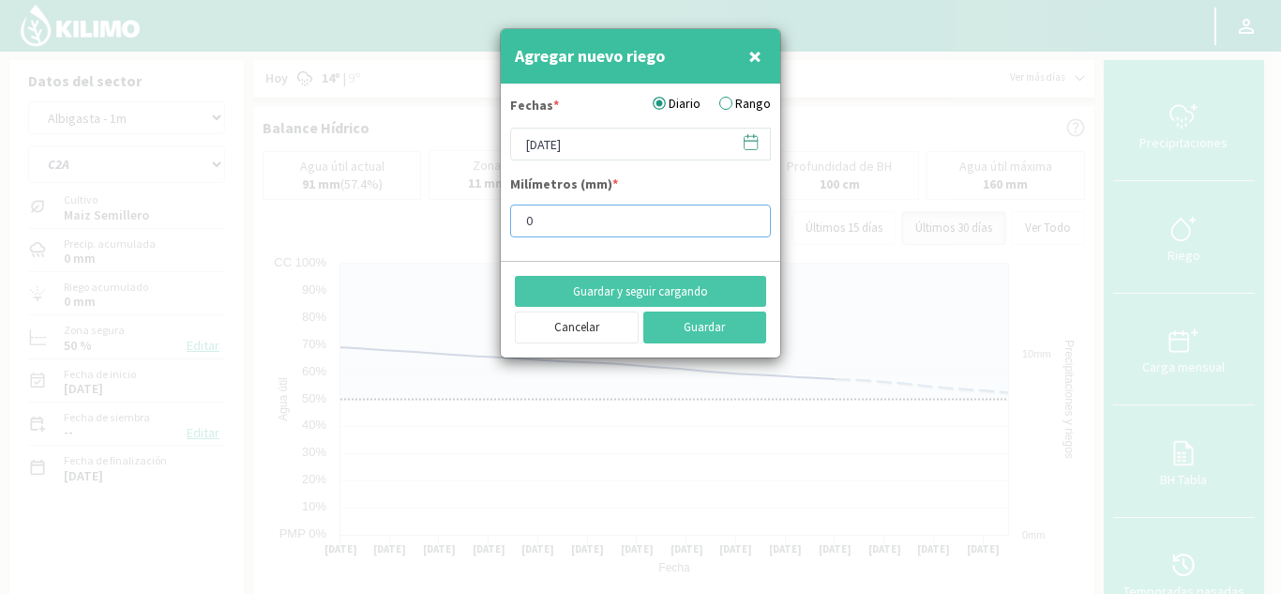
click at [553, 219] on input "0" at bounding box center [640, 220] width 261 height 33
drag, startPoint x: 573, startPoint y: 229, endPoint x: 490, endPoint y: 228, distance: 83.5
click at [490, 228] on div "Agregar nuevo riego × Fechas * Diario Rango [DATE] Milímetros (mm) * 0 Guardar …" at bounding box center [640, 297] width 1281 height 594
click at [740, 296] on button "Guardar y seguir cargando" at bounding box center [640, 292] width 251 height 32
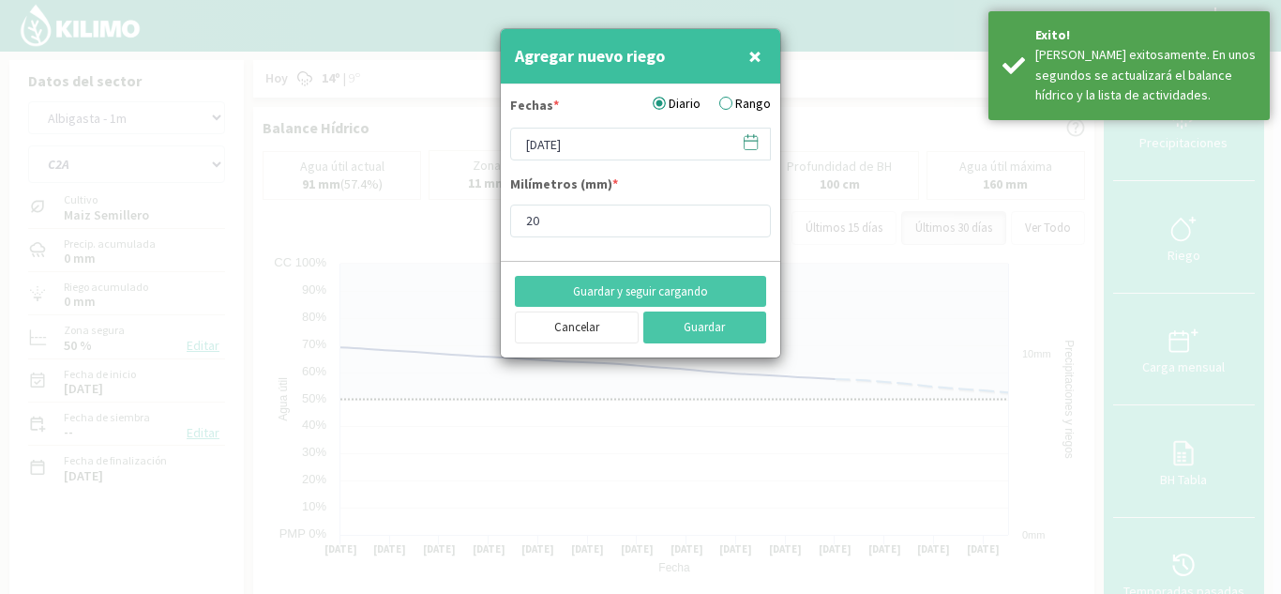
type input "0"
click at [754, 140] on icon at bounding box center [751, 142] width 18 height 18
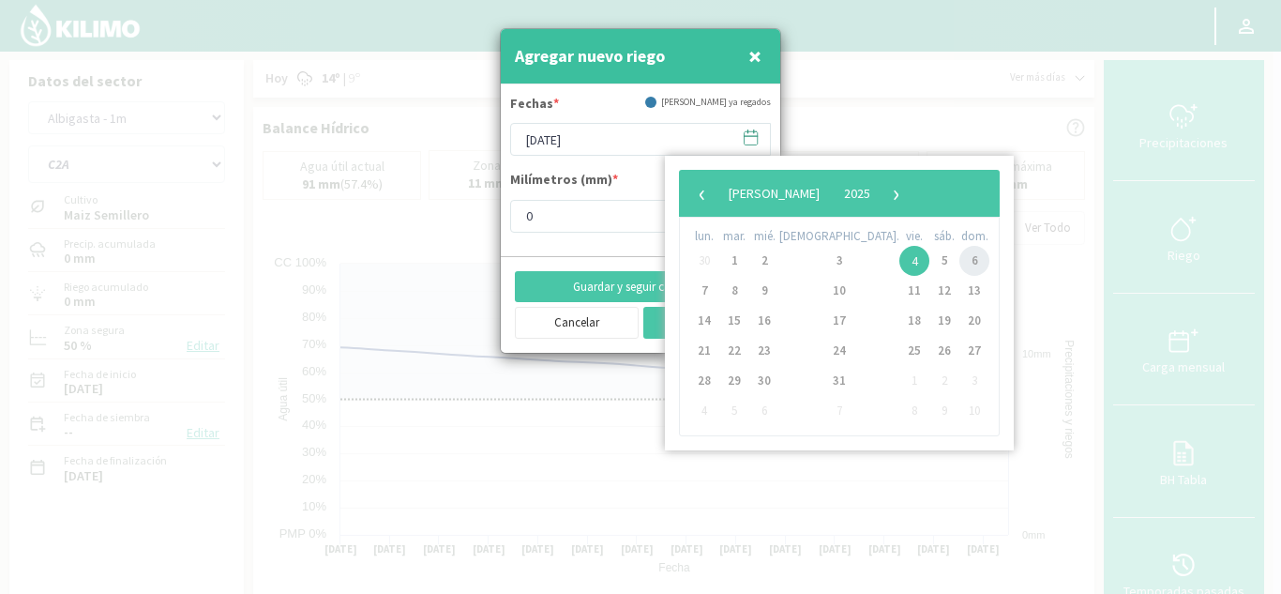
click at [960, 259] on span "6" at bounding box center [975, 261] width 30 height 30
type input "[DATE]"
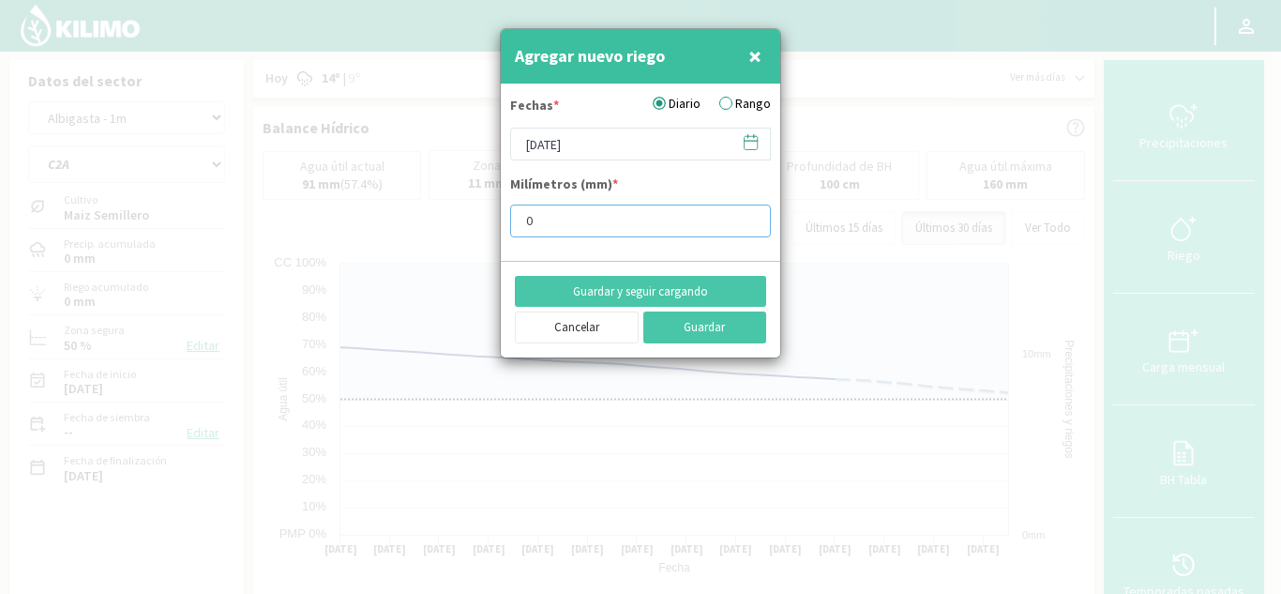
drag, startPoint x: 611, startPoint y: 216, endPoint x: 377, endPoint y: 204, distance: 233.8
click at [384, 208] on div "Agregar nuevo riego × Fechas * Diario Rango [DATE] Milímetros (mm) * 0 Guardar …" at bounding box center [640, 297] width 1281 height 594
click at [699, 291] on button "Guardar y seguir cargando" at bounding box center [640, 292] width 251 height 32
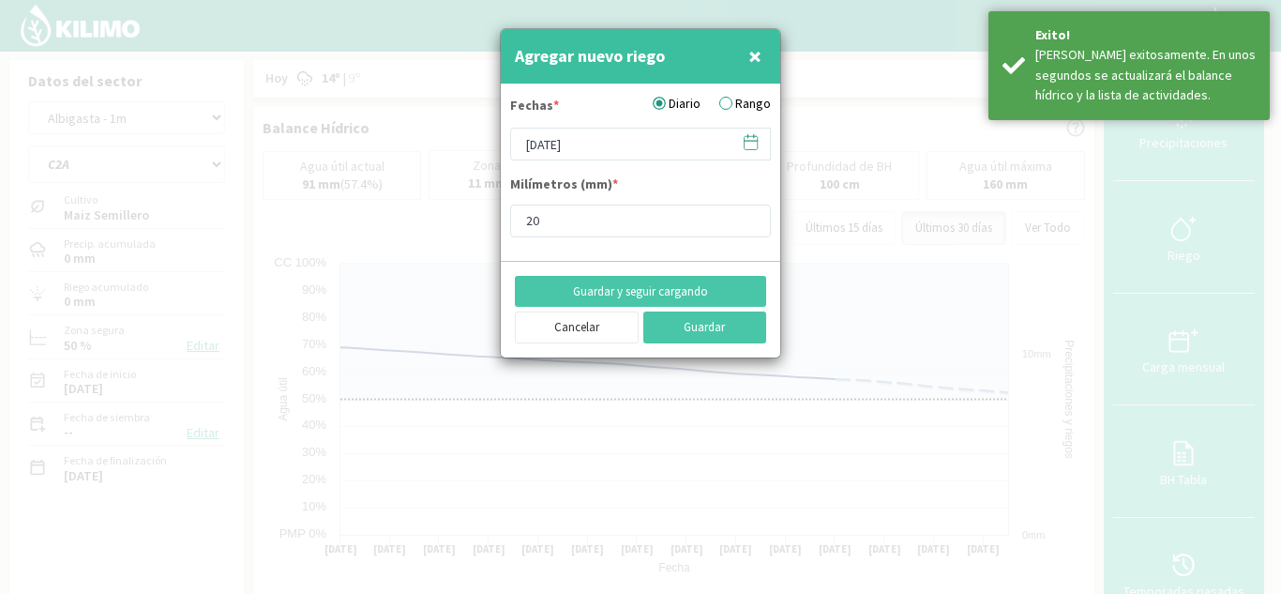
type input "0"
drag, startPoint x: 598, startPoint y: 225, endPoint x: 458, endPoint y: 209, distance: 140.7
click at [458, 209] on div "Agregar nuevo riego × Fechas * Diario Rango [DATE] Milímetros (mm) * 0 Guardar …" at bounding box center [640, 297] width 1281 height 594
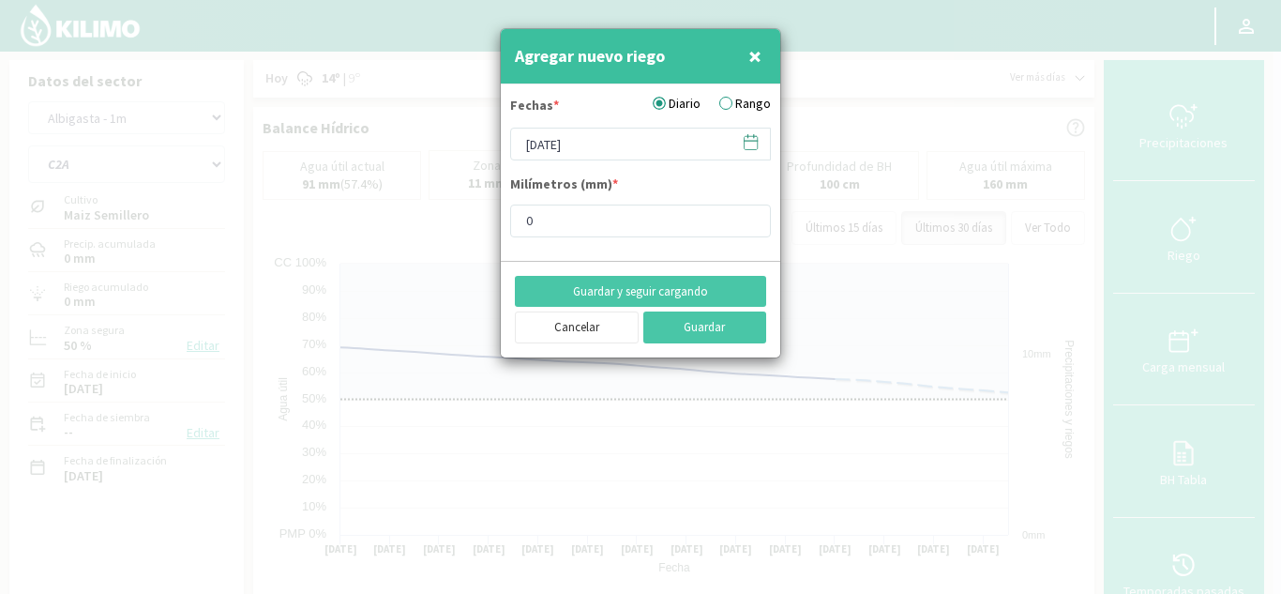
click at [752, 144] on icon at bounding box center [751, 142] width 18 height 18
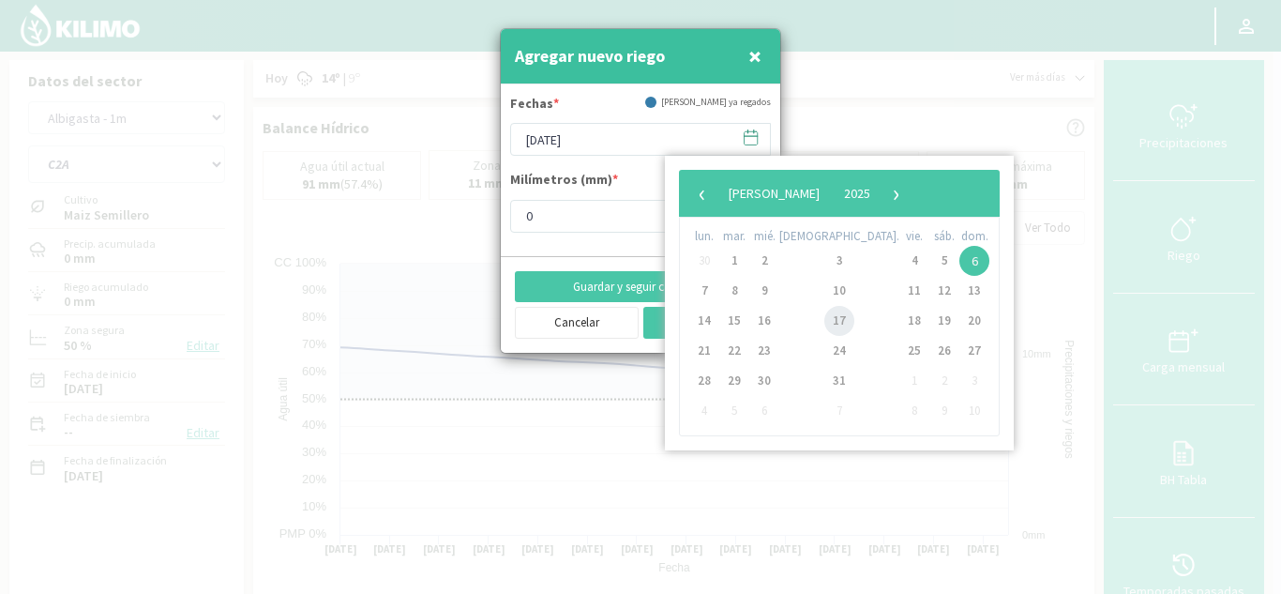
click at [825, 325] on span "17" at bounding box center [840, 321] width 30 height 30
type input "[DATE]"
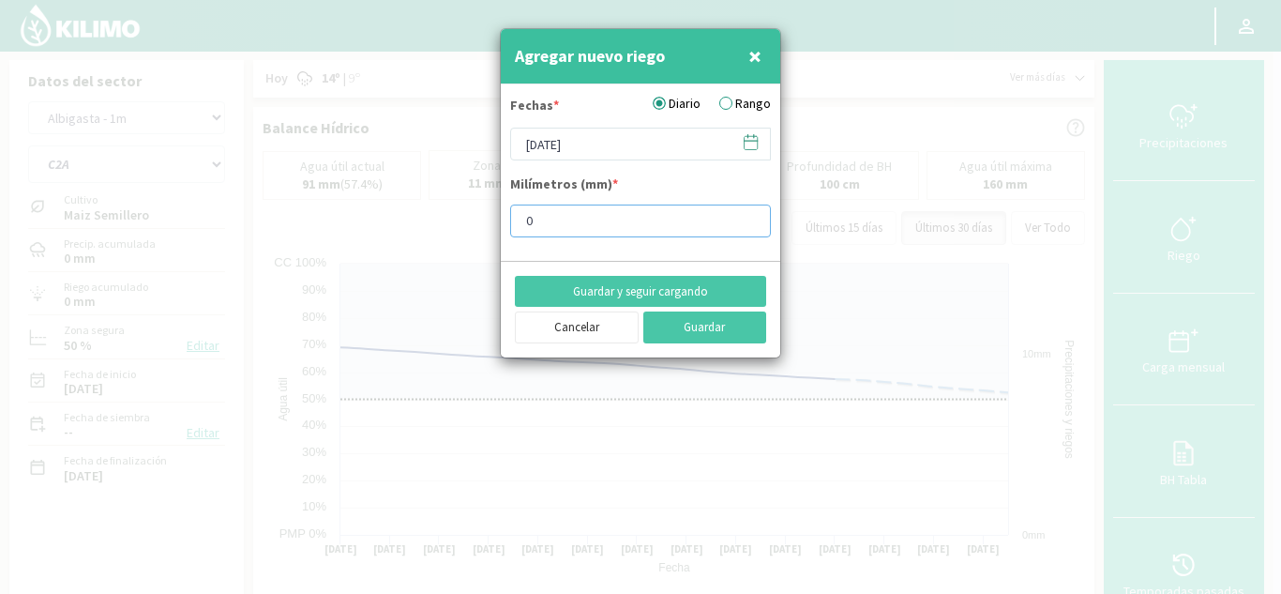
drag, startPoint x: 382, startPoint y: 172, endPoint x: 320, endPoint y: 163, distance: 62.5
click at [320, 163] on div "Agregar nuevo riego × Fechas * Diario Rango [DATE] Milímetros (mm) * 0 Guardar …" at bounding box center [640, 297] width 1281 height 594
click at [631, 292] on button "Guardar y seguir cargando" at bounding box center [640, 292] width 251 height 32
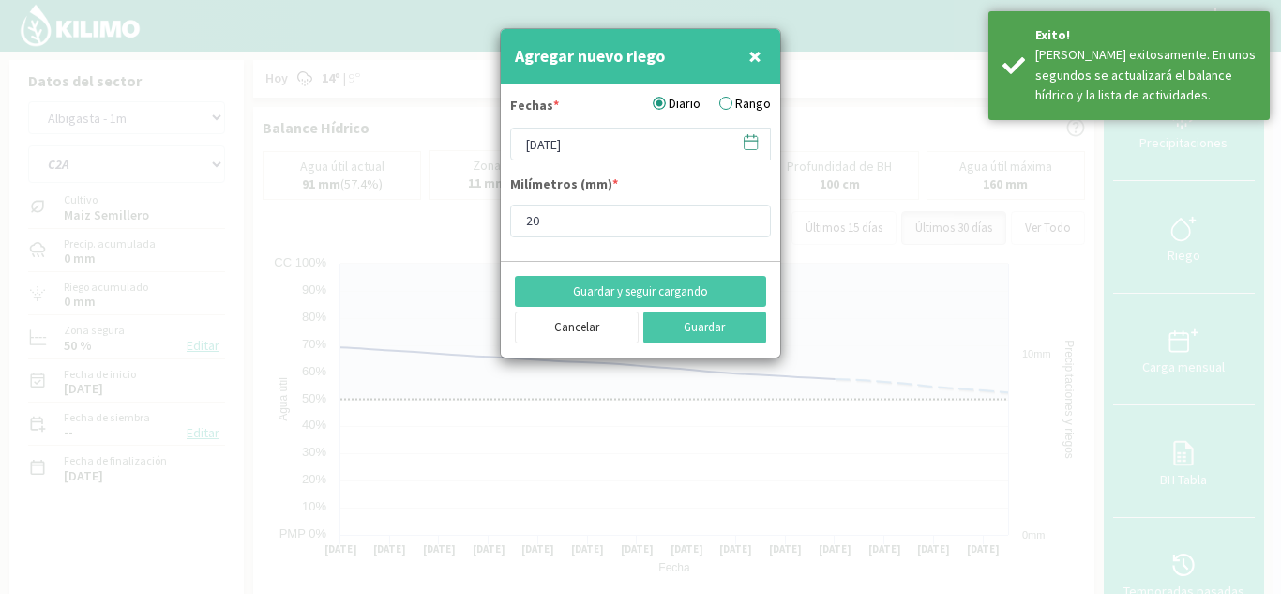
type input "0"
click at [750, 143] on icon at bounding box center [751, 142] width 18 height 18
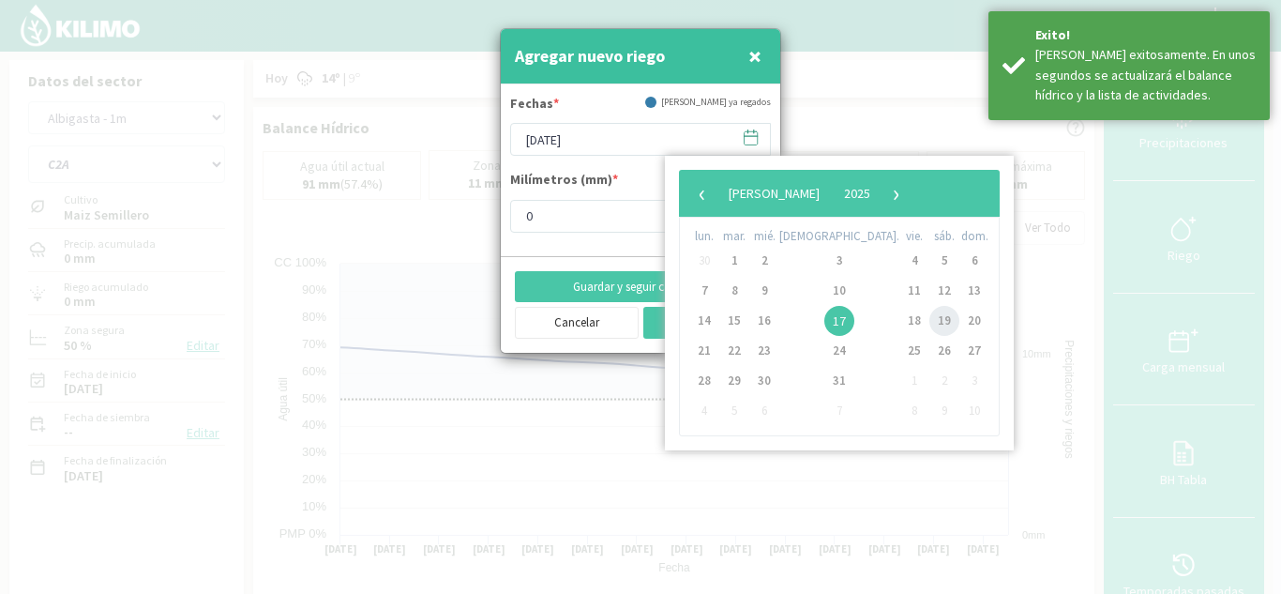
click at [930, 318] on span "19" at bounding box center [945, 321] width 30 height 30
type input "[DATE]"
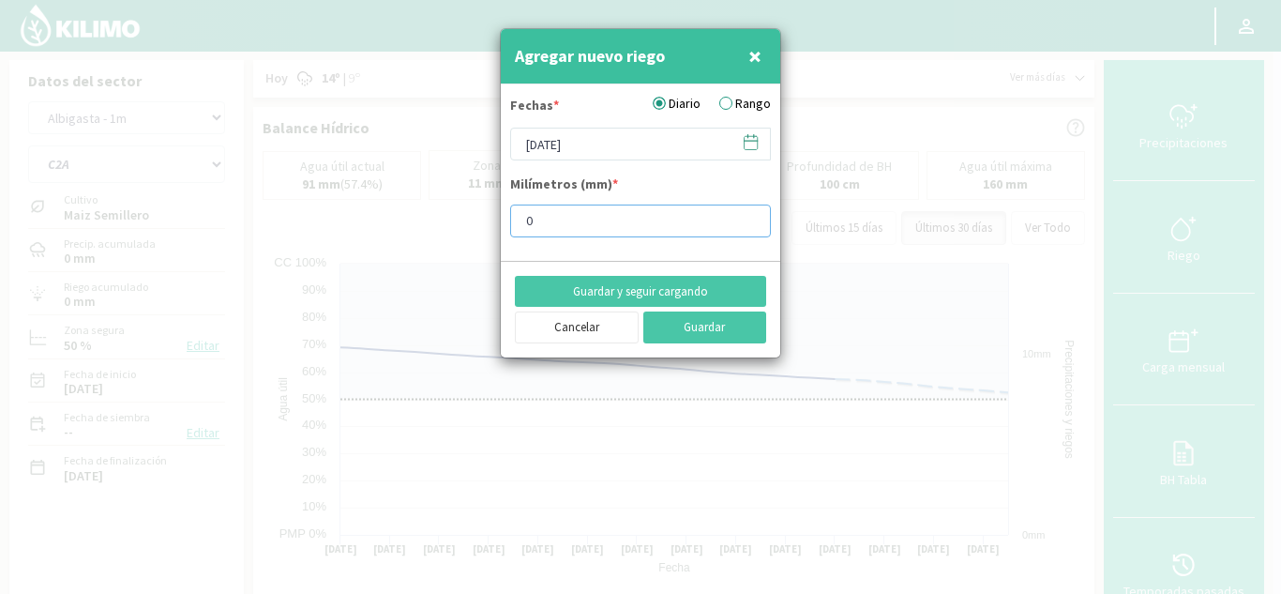
drag, startPoint x: 675, startPoint y: 229, endPoint x: 268, endPoint y: 197, distance: 408.4
click at [272, 199] on div "Agregar nuevo riego × Fechas * Diario Rango [DATE] Milímetros (mm) * 0 Guardar …" at bounding box center [640, 297] width 1281 height 594
click at [613, 281] on button "Guardar y seguir cargando" at bounding box center [640, 292] width 251 height 32
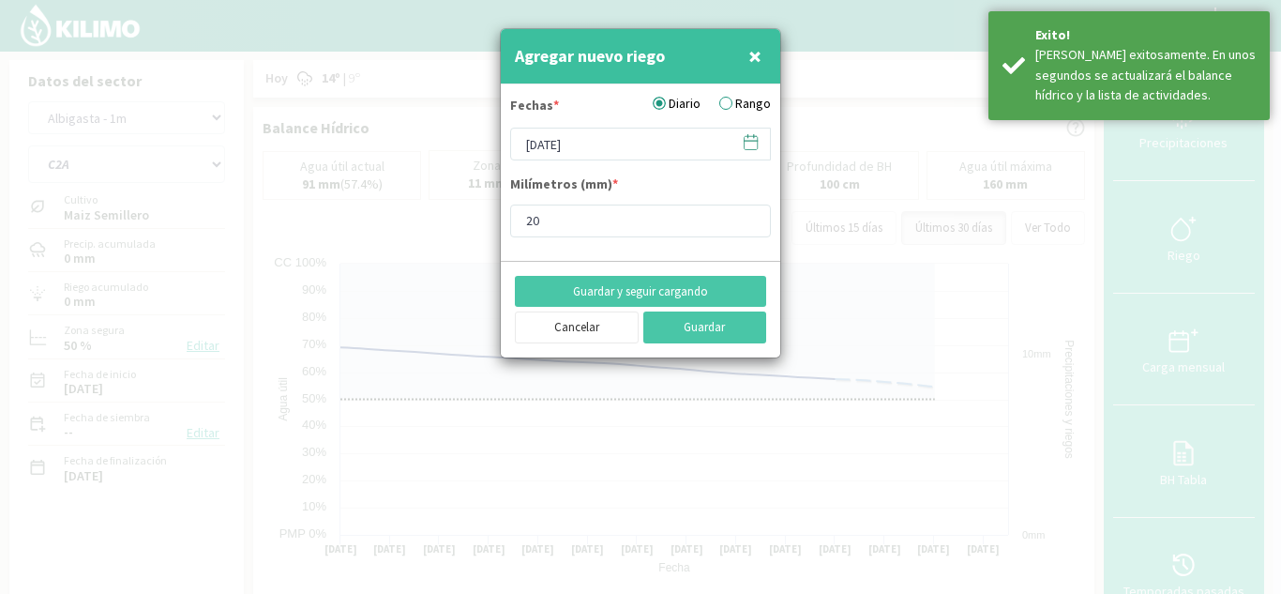
type input "0"
click at [746, 141] on icon at bounding box center [751, 141] width 13 height 0
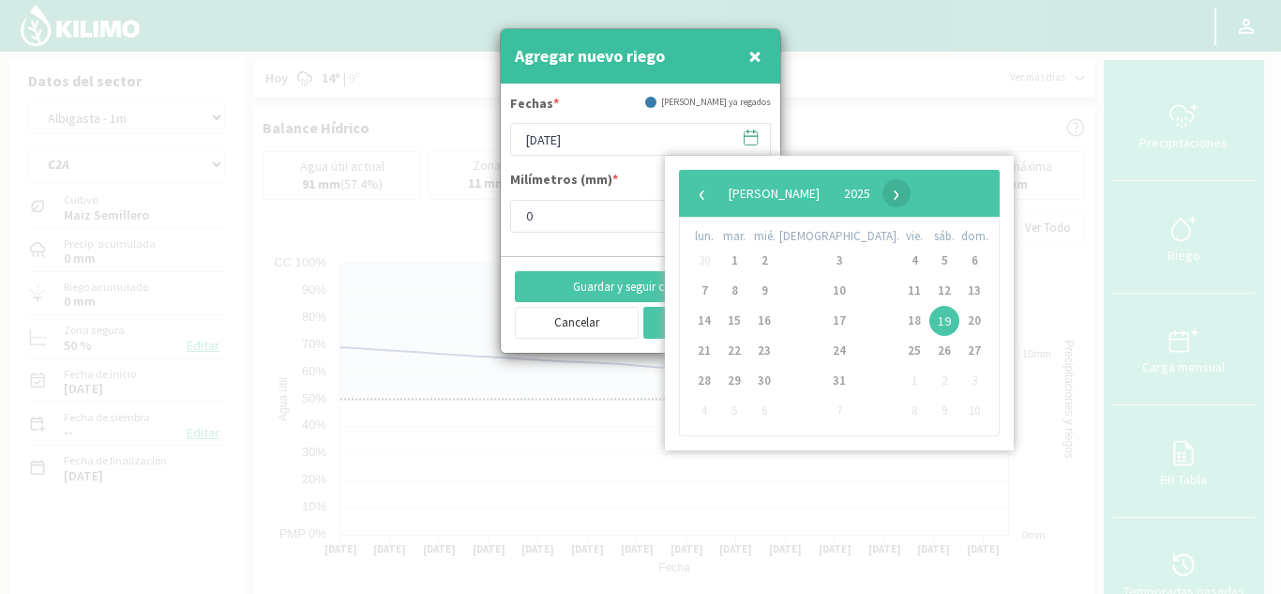
click at [911, 196] on span "›" at bounding box center [897, 193] width 28 height 28
click at [900, 262] on span "1" at bounding box center [915, 261] width 30 height 30
type input "[DATE]"
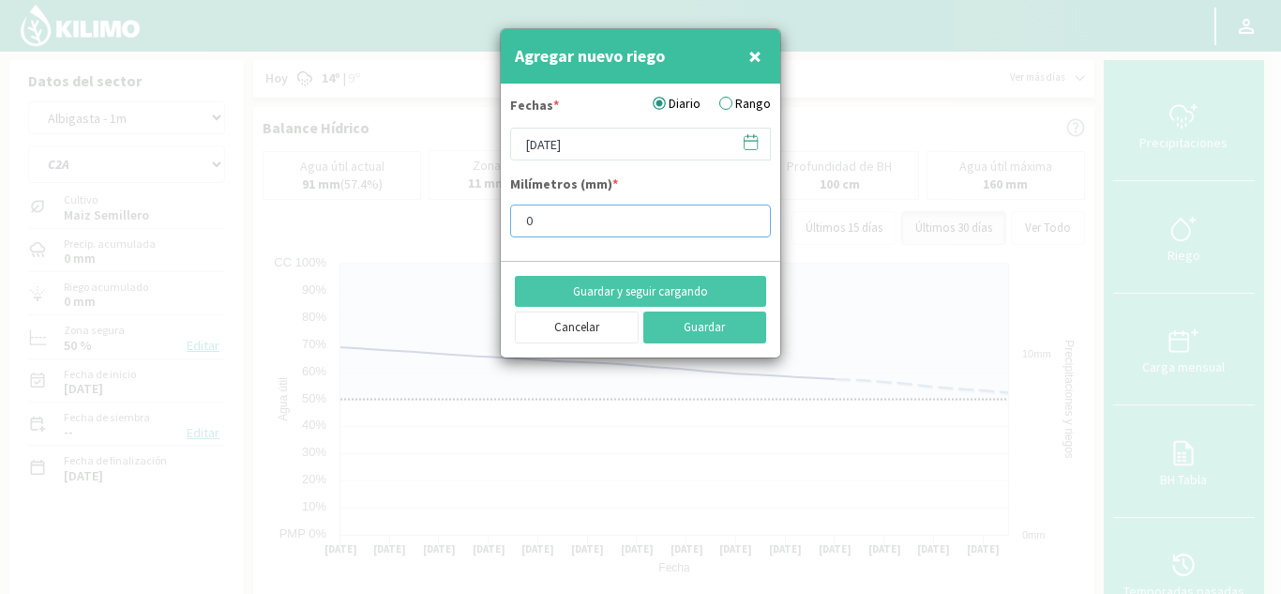
drag, startPoint x: 577, startPoint y: 222, endPoint x: 383, endPoint y: 192, distance: 196.5
click at [395, 194] on div "Agregar nuevo riego × Fechas * Diario Rango [DATE] Milímetros (mm) * 0 Guardar …" at bounding box center [640, 297] width 1281 height 594
type input "20"
drag, startPoint x: 637, startPoint y: 293, endPoint x: 650, endPoint y: 316, distance: 26.9
click at [638, 294] on button "Guardar y seguir cargando" at bounding box center [640, 292] width 251 height 32
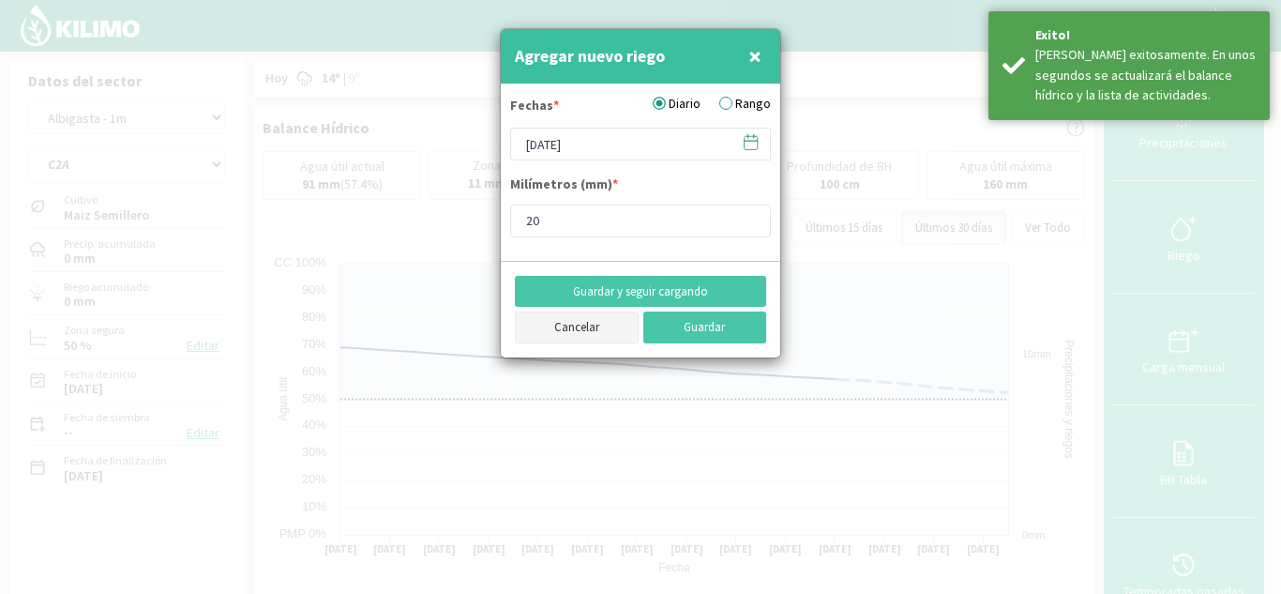
click at [584, 337] on button "Cancelar" at bounding box center [577, 327] width 124 height 32
type input "[DATE]"
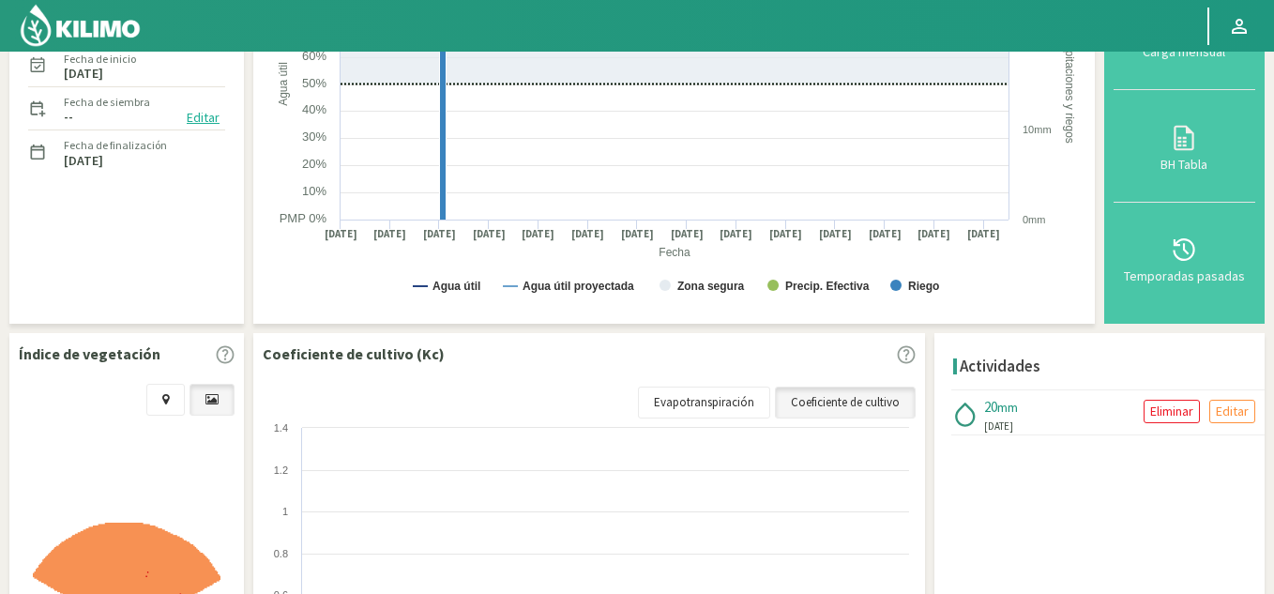
scroll to position [331, 0]
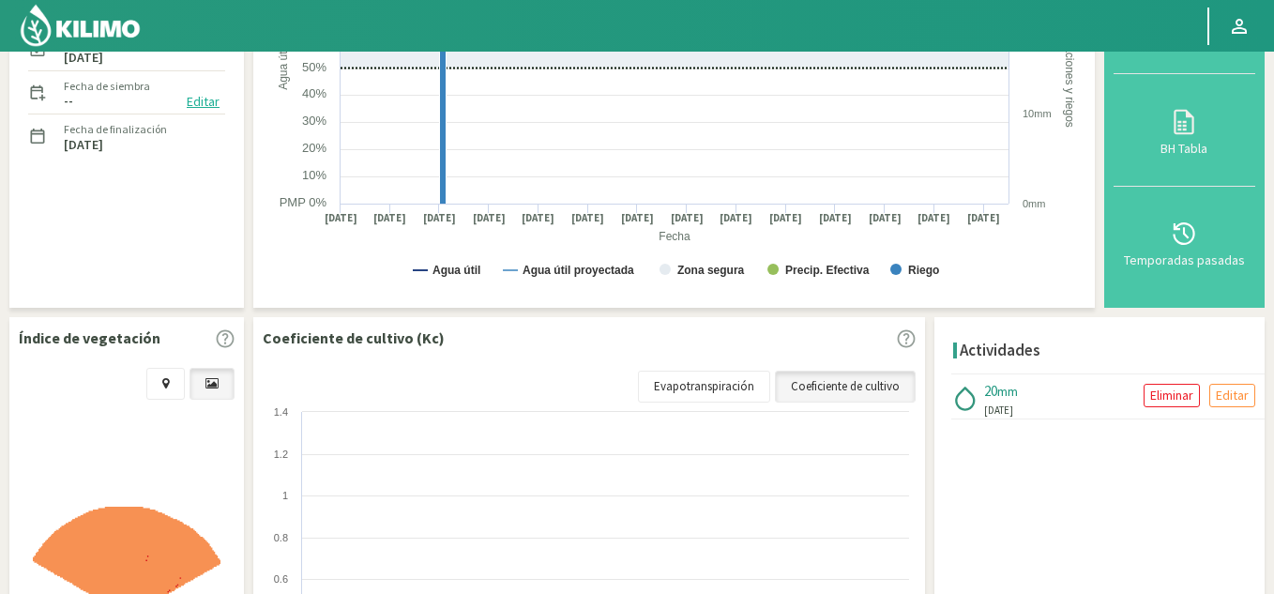
click at [1047, 506] on div "Actividades 20 mm [DATE] Eliminar Editar × Cancelar Eliminar × Fecha* Cancelar …" at bounding box center [1099, 568] width 330 height 502
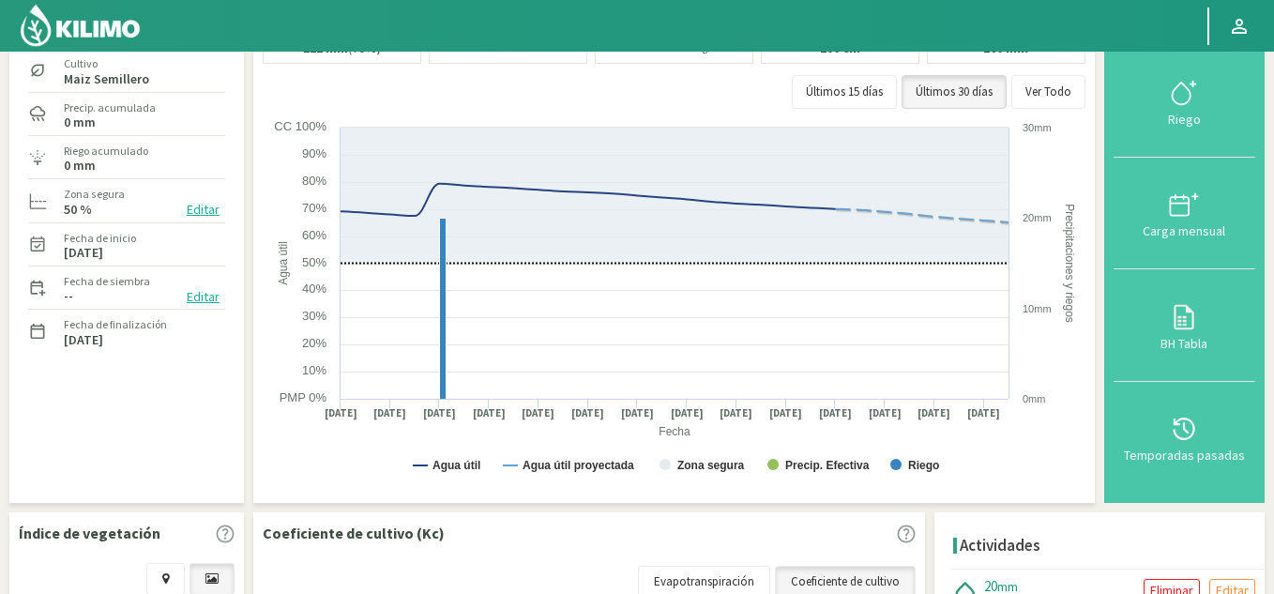
scroll to position [237, 0]
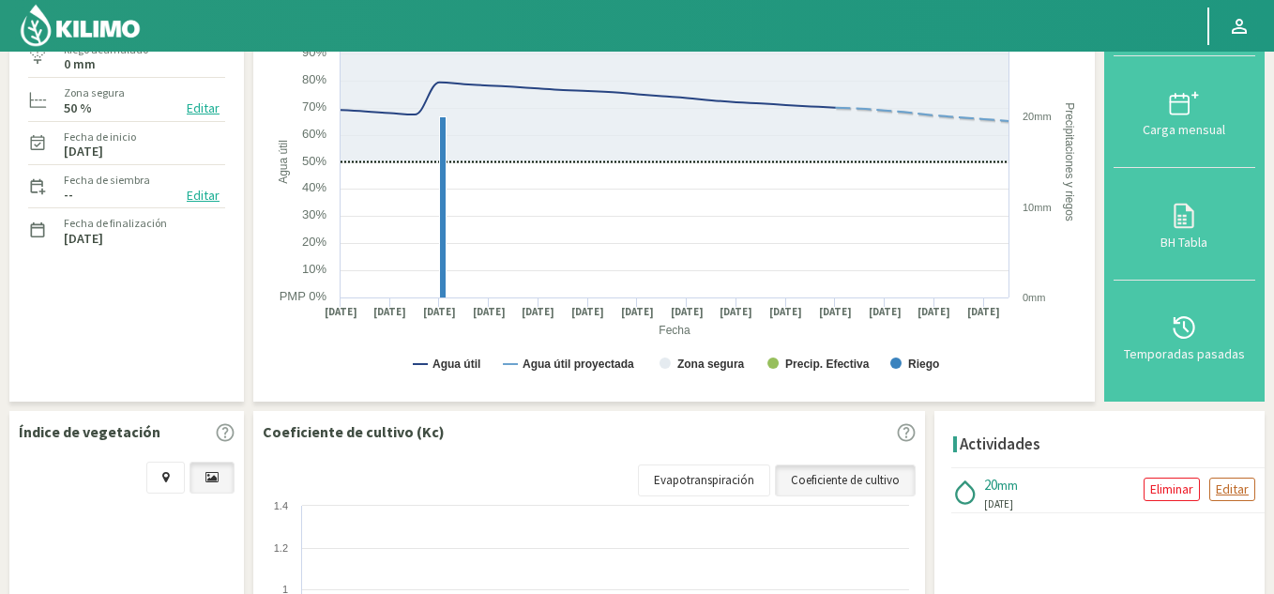
click at [1231, 493] on p "Editar" at bounding box center [1232, 489] width 33 height 22
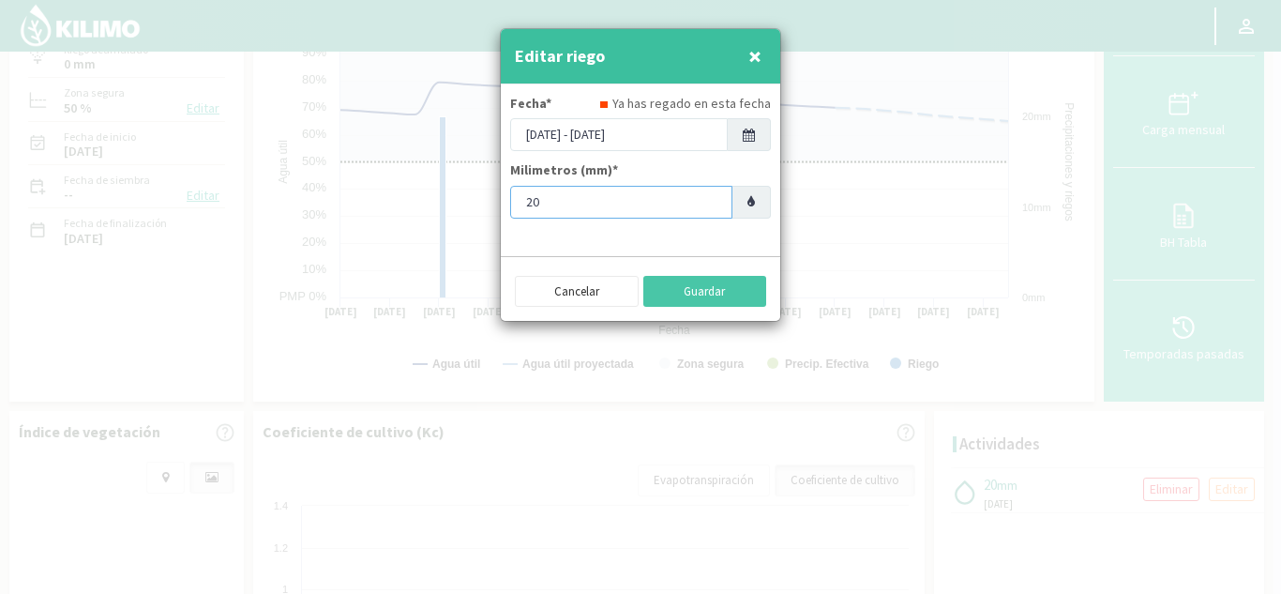
drag, startPoint x: 598, startPoint y: 208, endPoint x: 352, endPoint y: 184, distance: 247.0
click at [352, 184] on div "Editar riego × Fecha* Ya has regado en esta fecha [DATE] - [DATE] Milimetros (m…" at bounding box center [640, 297] width 1281 height 594
type input "10"
click at [702, 290] on button "Guardar" at bounding box center [705, 292] width 124 height 32
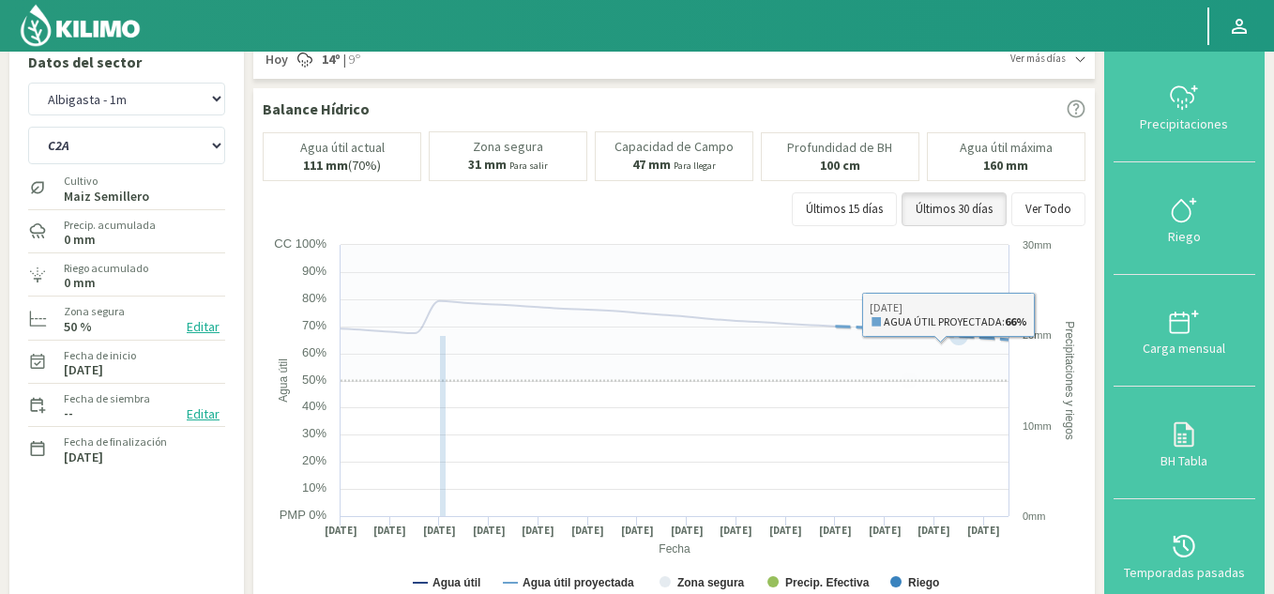
scroll to position [0, 0]
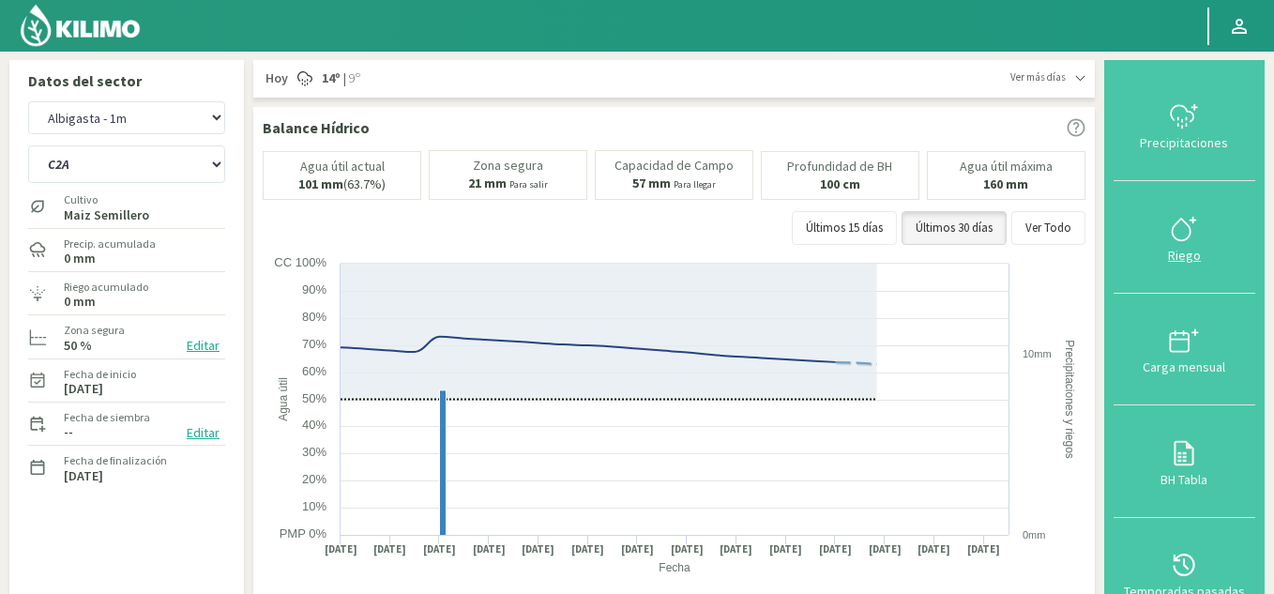
click at [1182, 257] on div "Riego" at bounding box center [1184, 255] width 130 height 13
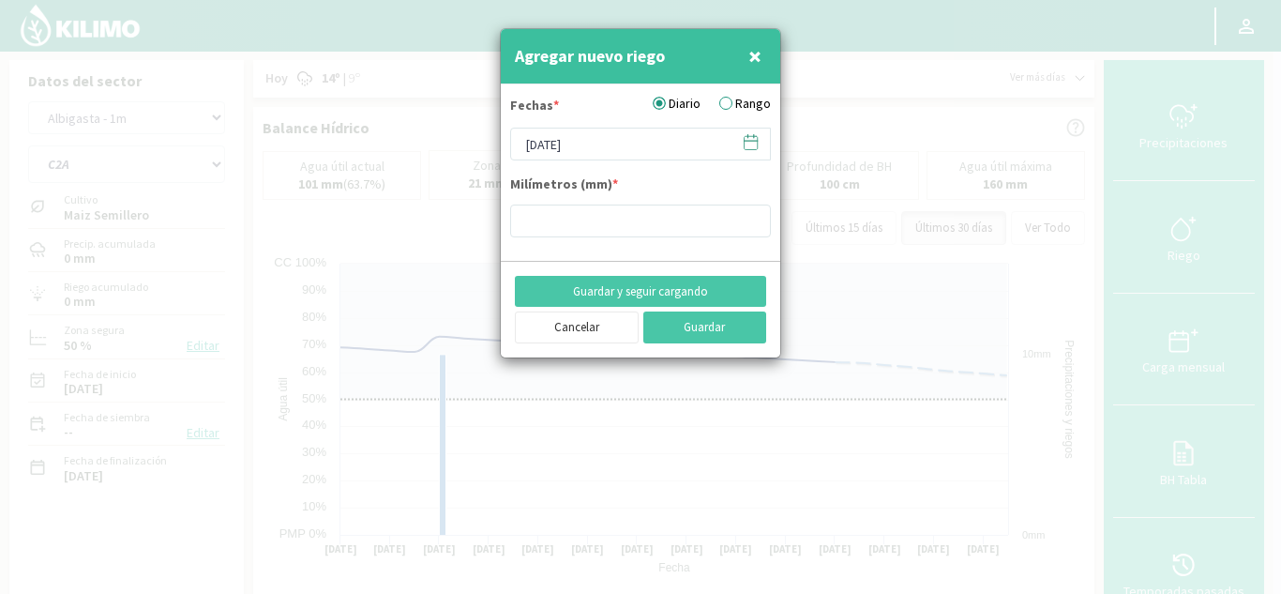
type input "10"
click at [749, 140] on icon at bounding box center [751, 142] width 18 height 18
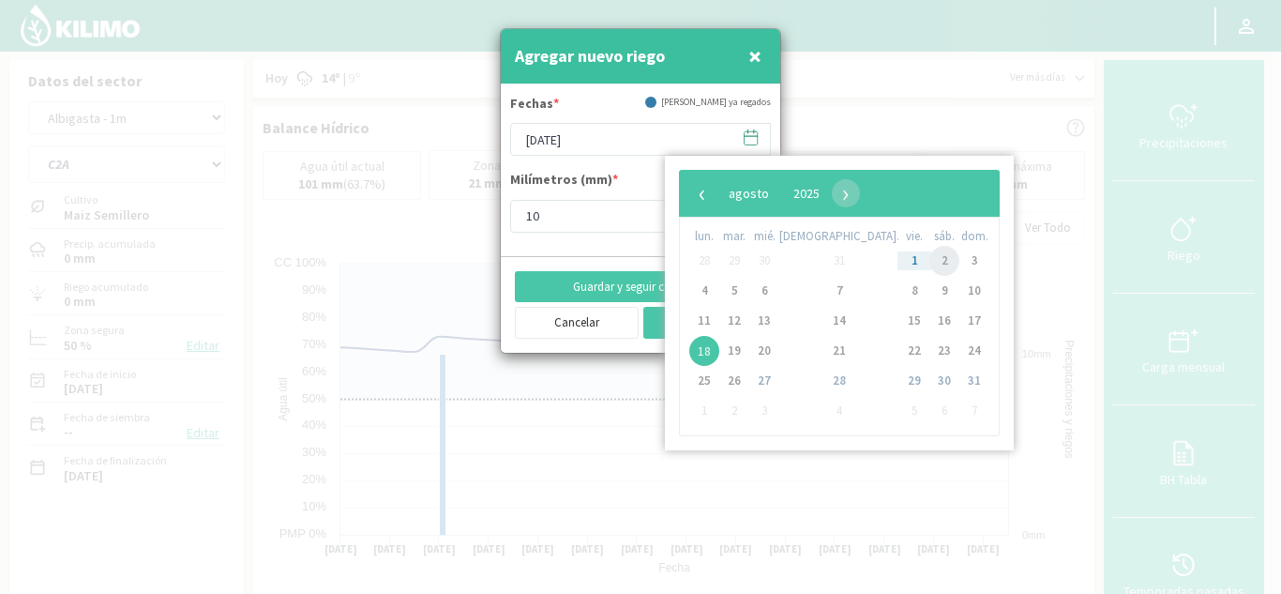
click at [930, 264] on span "2" at bounding box center [945, 261] width 30 height 30
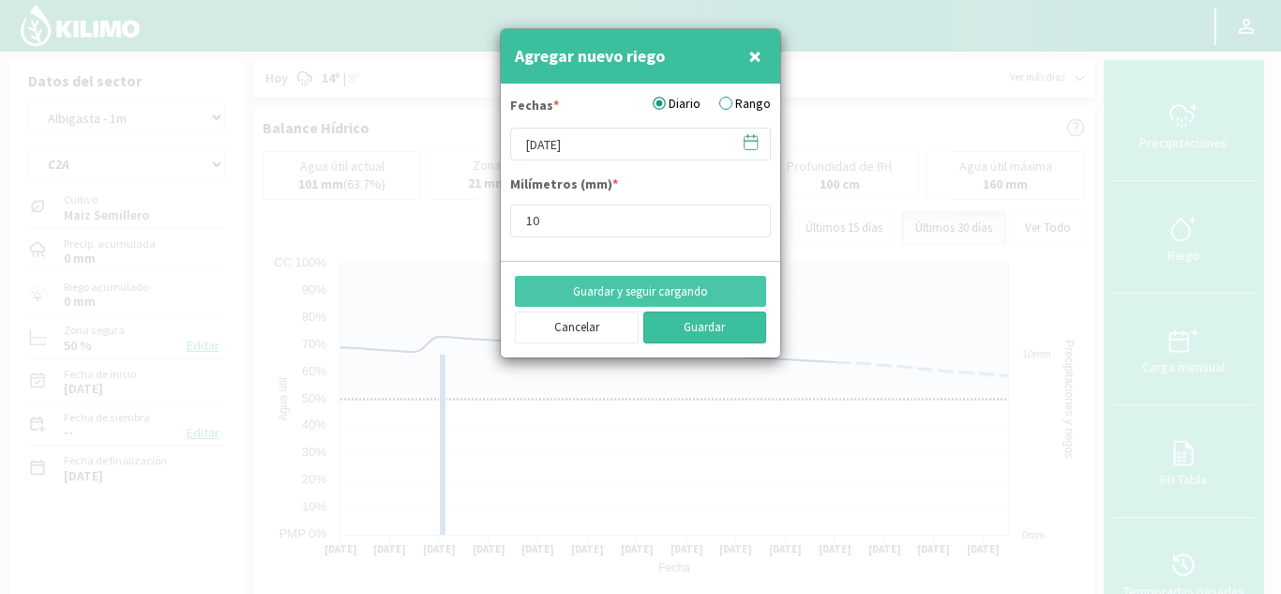
click at [704, 328] on button "Guardar" at bounding box center [705, 327] width 124 height 32
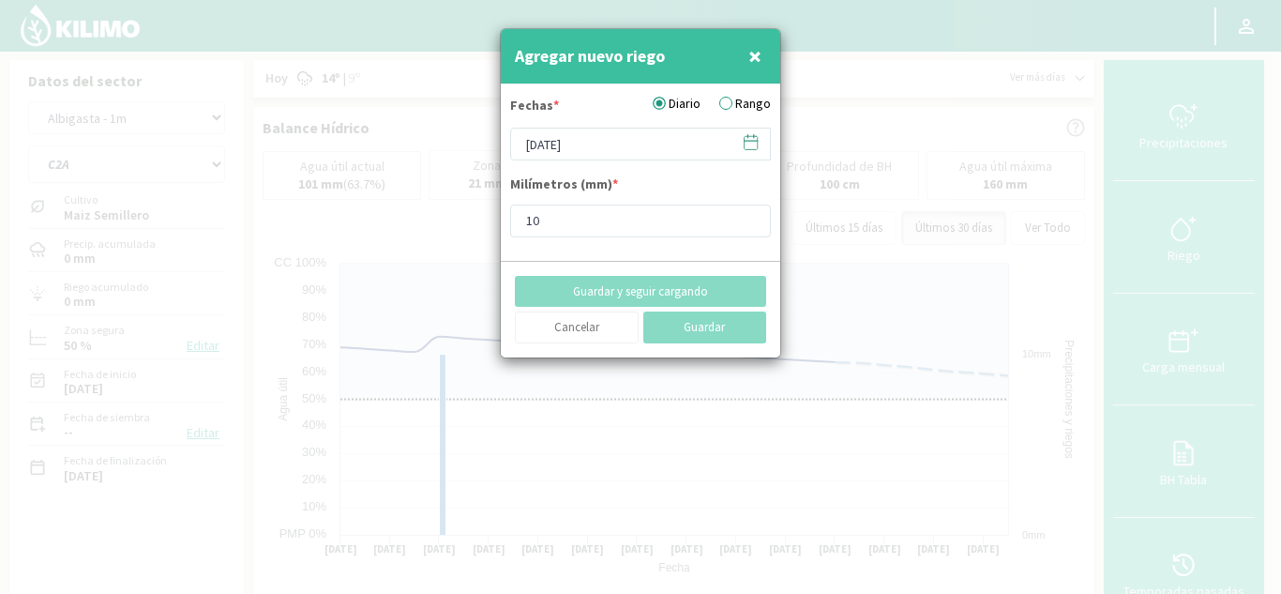
type input "[DATE]"
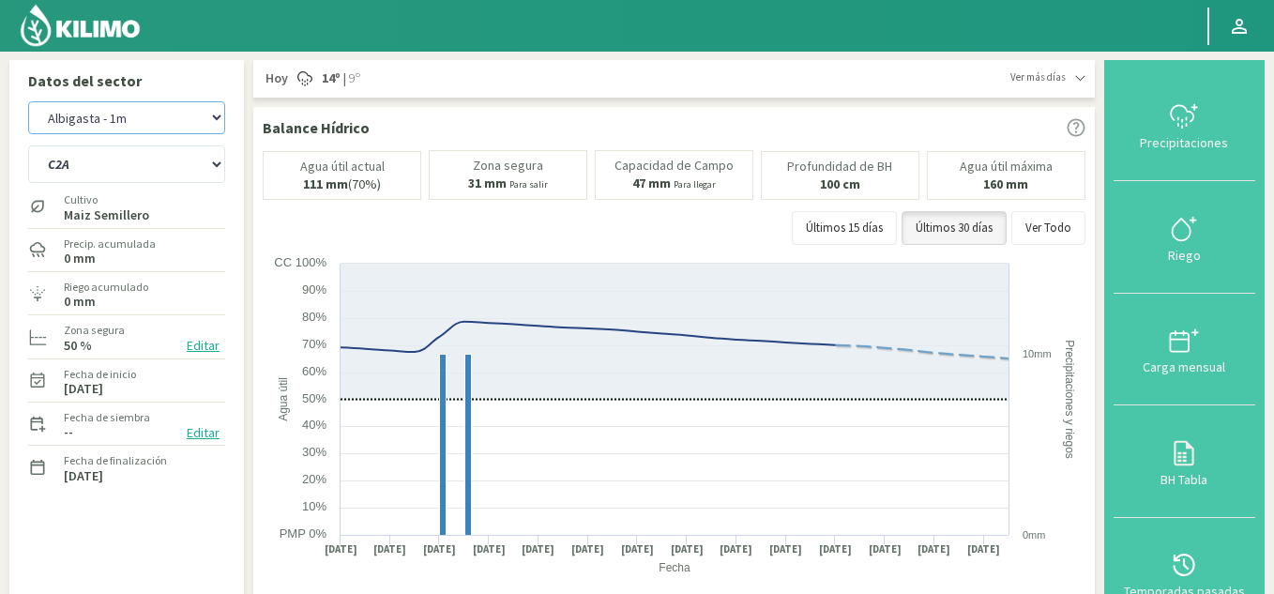
click at [132, 124] on select "Albigasta - 1m Albigasta - 2m" at bounding box center [126, 117] width 197 height 33
click at [213, 541] on div "Albigasta - 1m Albigasta - 2m C1 SUR C2A C2 SUR C3A C4A Cultivo Maiz Semillero …" at bounding box center [126, 372] width 197 height 551
click at [145, 127] on select "Albigasta - 1m Albigasta - 2m" at bounding box center [126, 117] width 197 height 33
click at [28, 101] on select "Albigasta - 1m Albigasta - 2m" at bounding box center [126, 117] width 197 height 33
drag, startPoint x: 121, startPoint y: 170, endPoint x: 128, endPoint y: 180, distance: 12.2
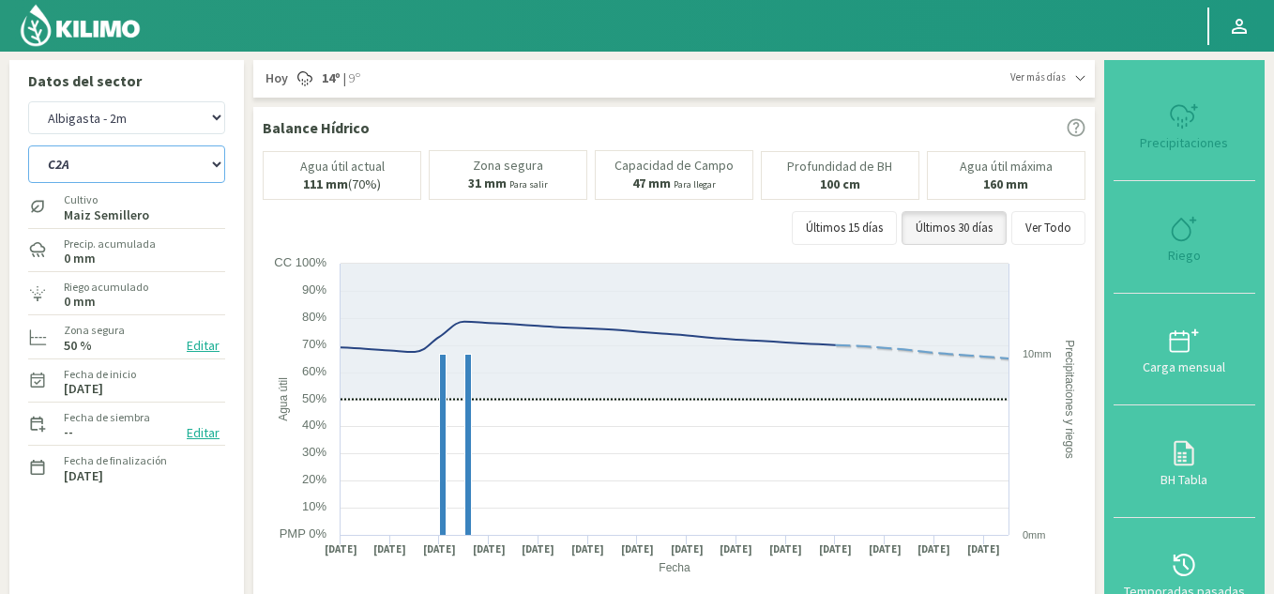
click at [121, 170] on select "C1 SUR C2A C2 SUR C3A C4A" at bounding box center [126, 164] width 197 height 38
select select "3: Object"
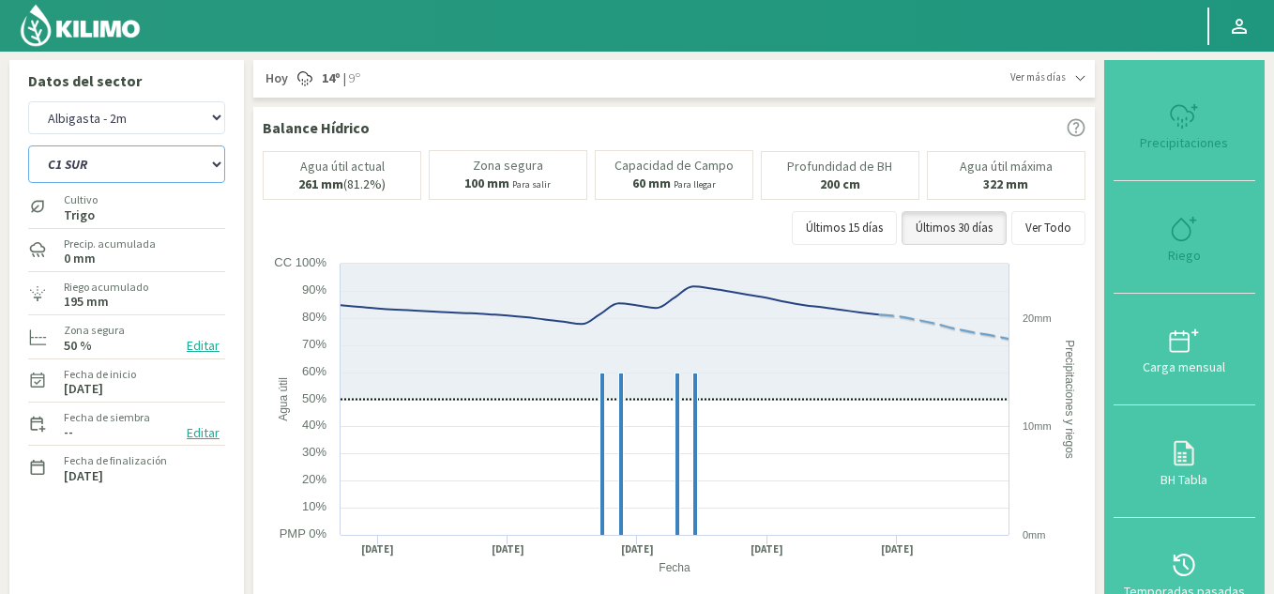
select select "6: Object"
click at [28, 145] on select "C1 SUR C2A C2 SUR C3A C4A" at bounding box center [126, 164] width 197 height 38
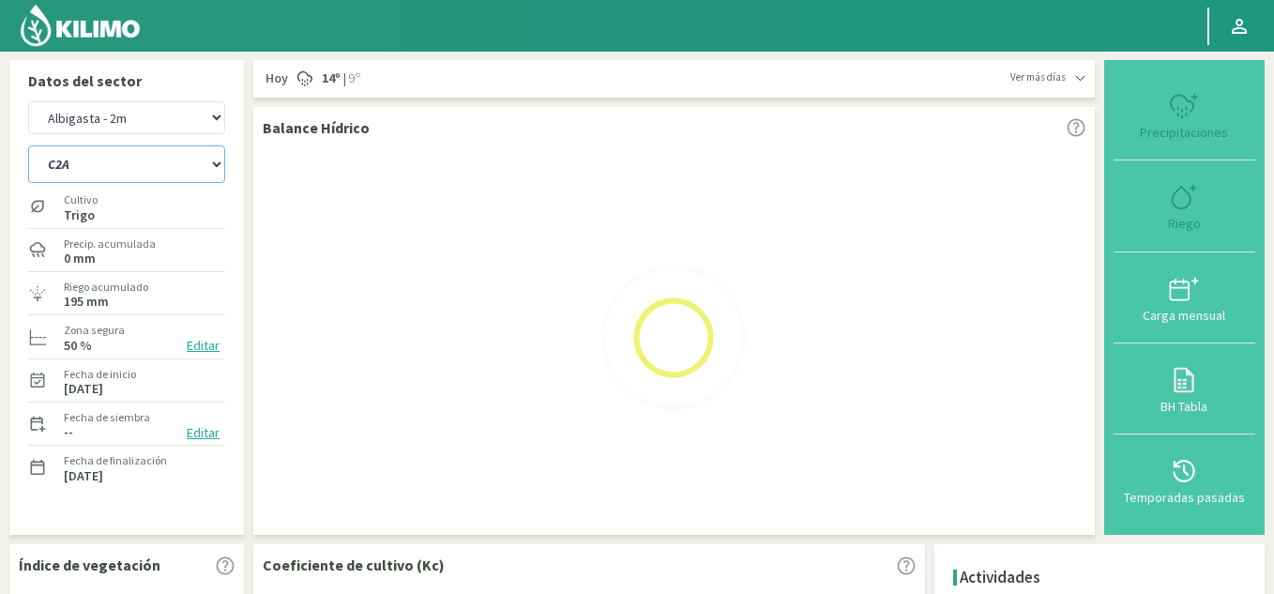
select select "5: Object"
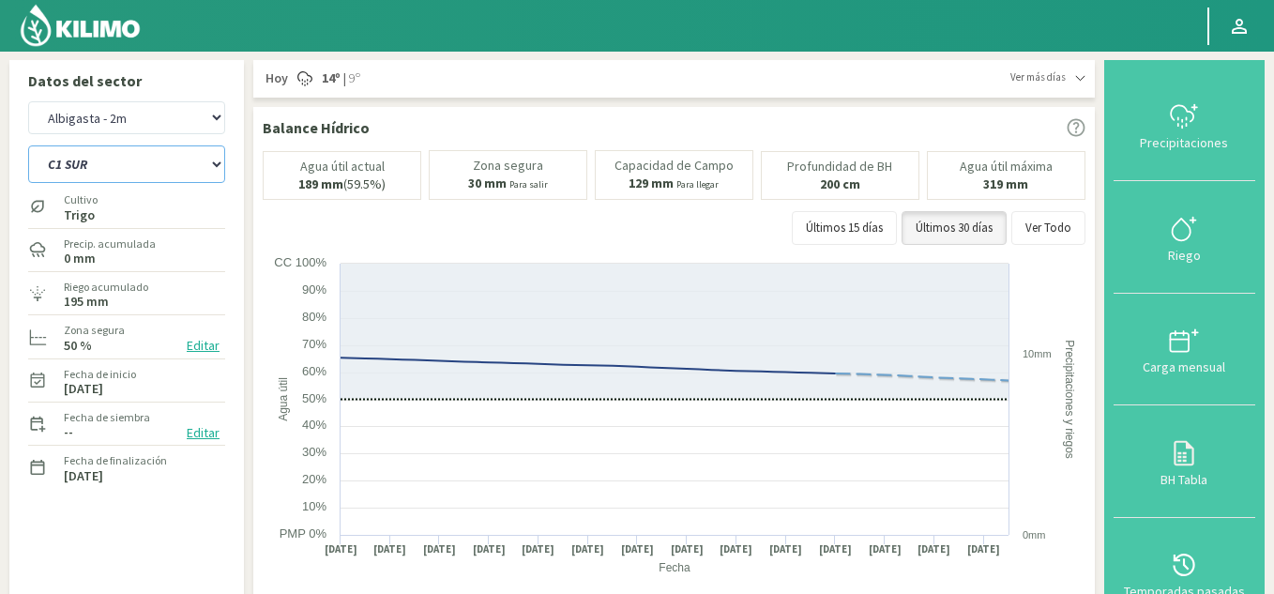
select select "11: Object"
click at [1193, 262] on div "Riego" at bounding box center [1184, 255] width 130 height 13
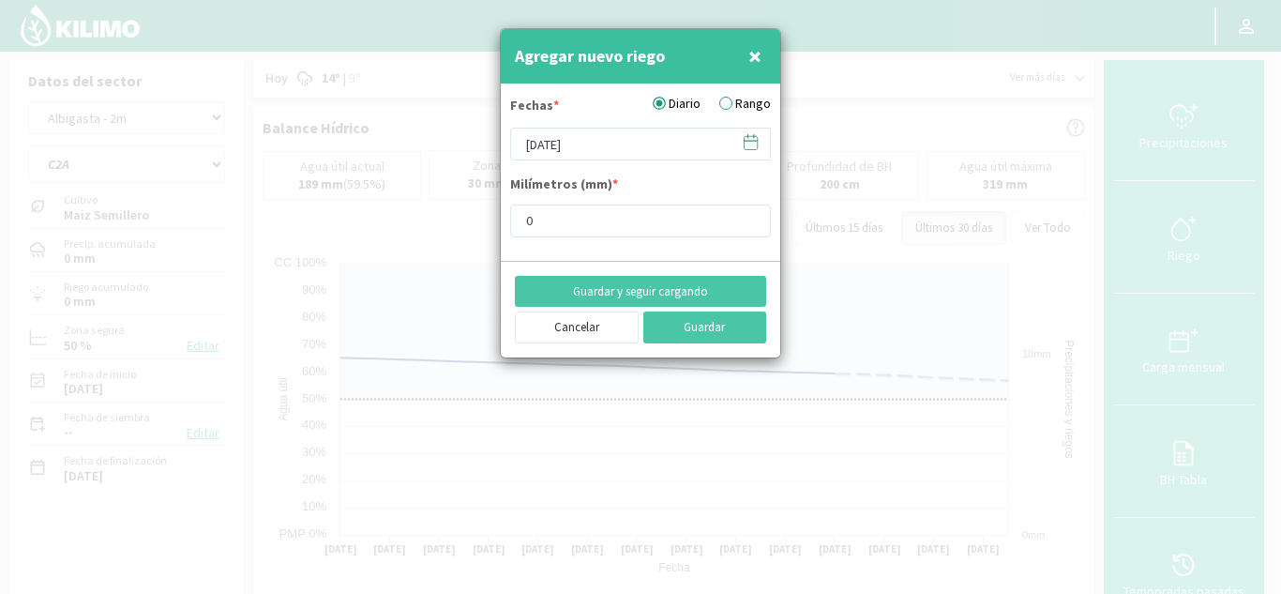
click at [752, 147] on icon at bounding box center [751, 142] width 18 height 18
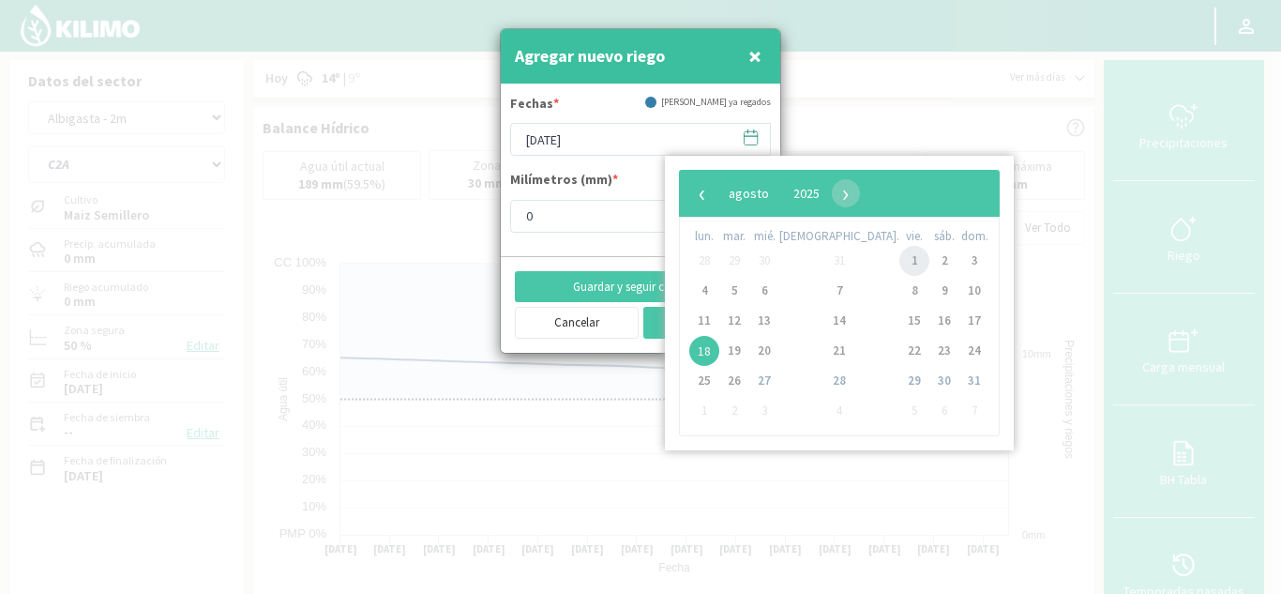
click at [900, 255] on span "1" at bounding box center [915, 261] width 30 height 30
type input "[DATE]"
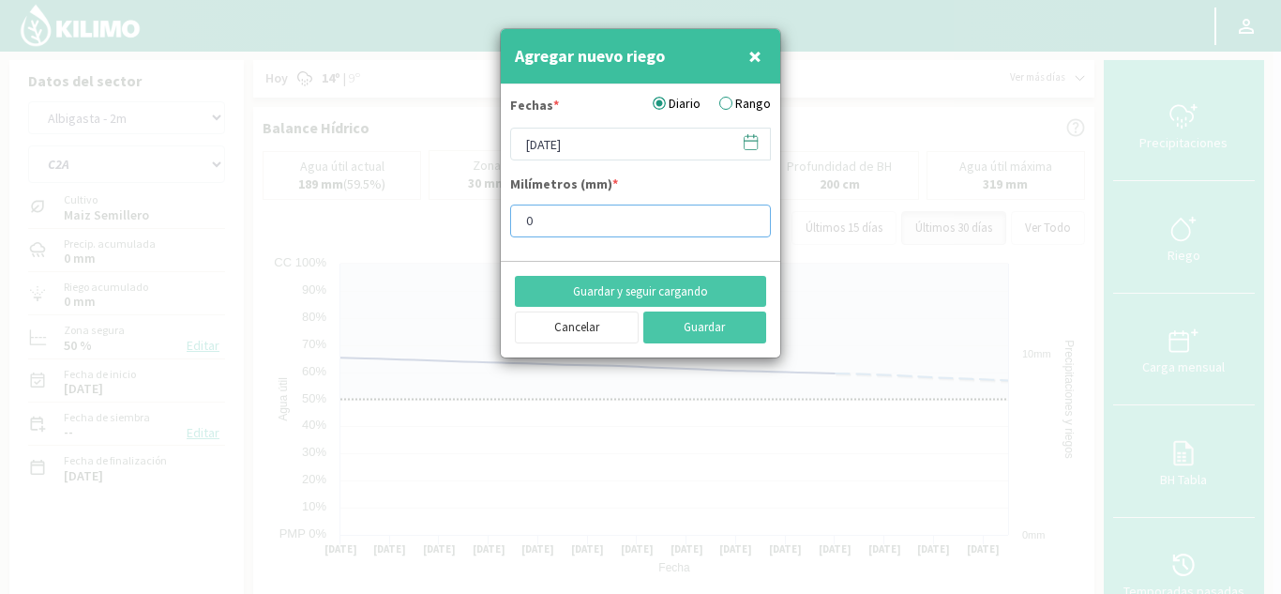
drag, startPoint x: 368, startPoint y: 232, endPoint x: 279, endPoint y: 217, distance: 90.4
click at [292, 220] on div "Agregar nuevo riego × Fechas * Diario Rango [DATE] Milímetros (mm) * 0 Guardar …" at bounding box center [640, 297] width 1281 height 594
type input "20"
click at [730, 331] on button "Guardar" at bounding box center [705, 327] width 124 height 32
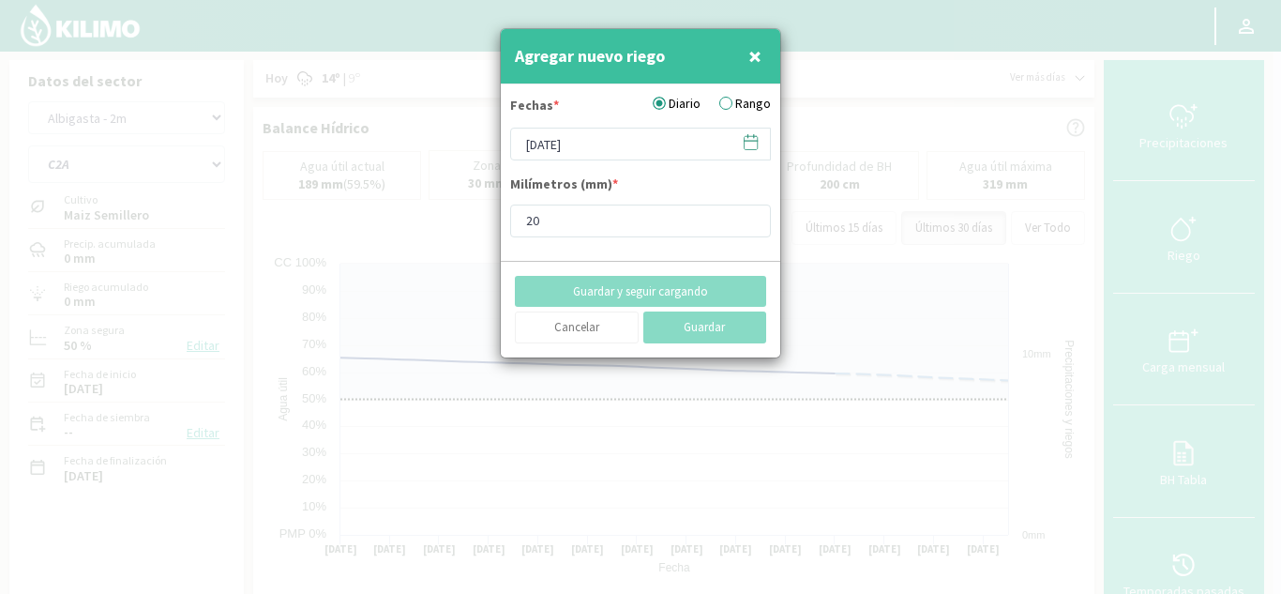
type input "[DATE]"
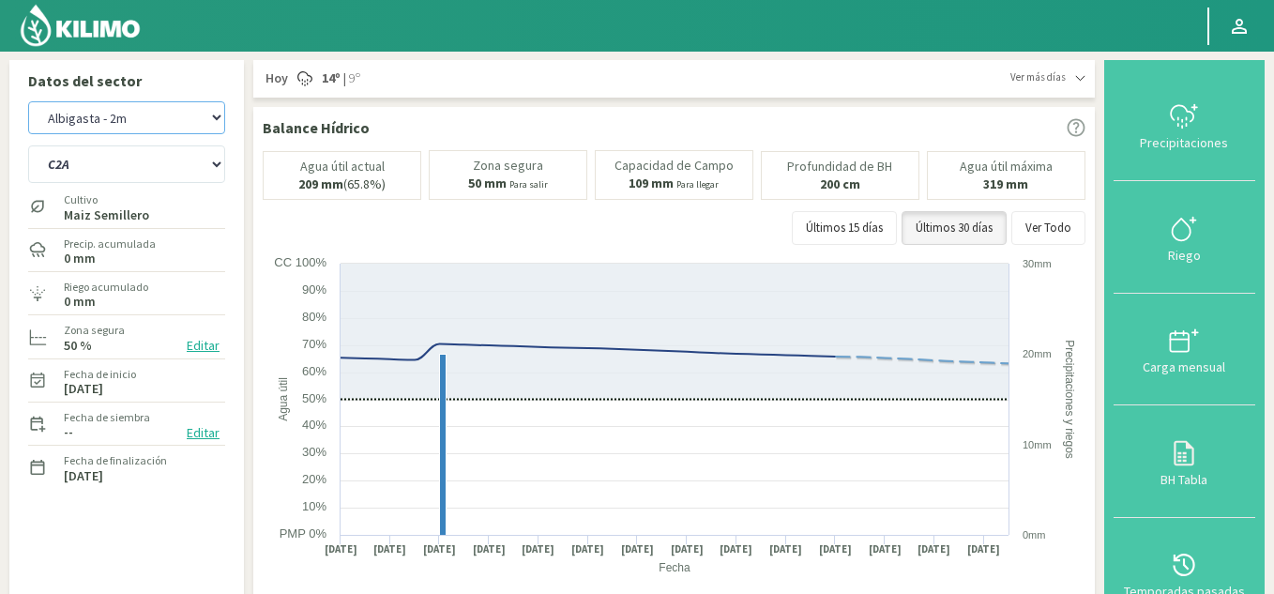
click at [127, 118] on select "Albigasta - 1m Albigasta - 2m" at bounding box center [126, 117] width 197 height 33
click at [28, 101] on select "Albigasta - 1m Albigasta - 2m" at bounding box center [126, 117] width 197 height 33
click at [132, 159] on select "C1 SUR C2A C2 SUR C3A C4A" at bounding box center [126, 164] width 197 height 38
click at [28, 145] on select "C1 SUR C2A C2 SUR C3A C4A" at bounding box center [126, 164] width 197 height 38
select select "6: Object"
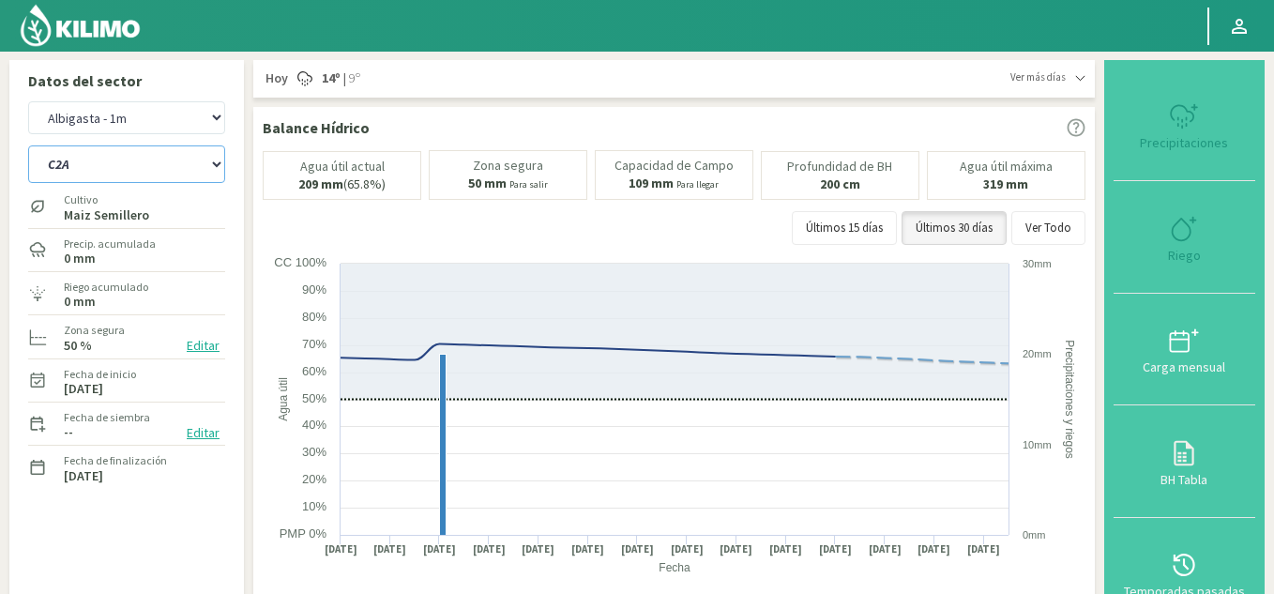
select select "16: Object"
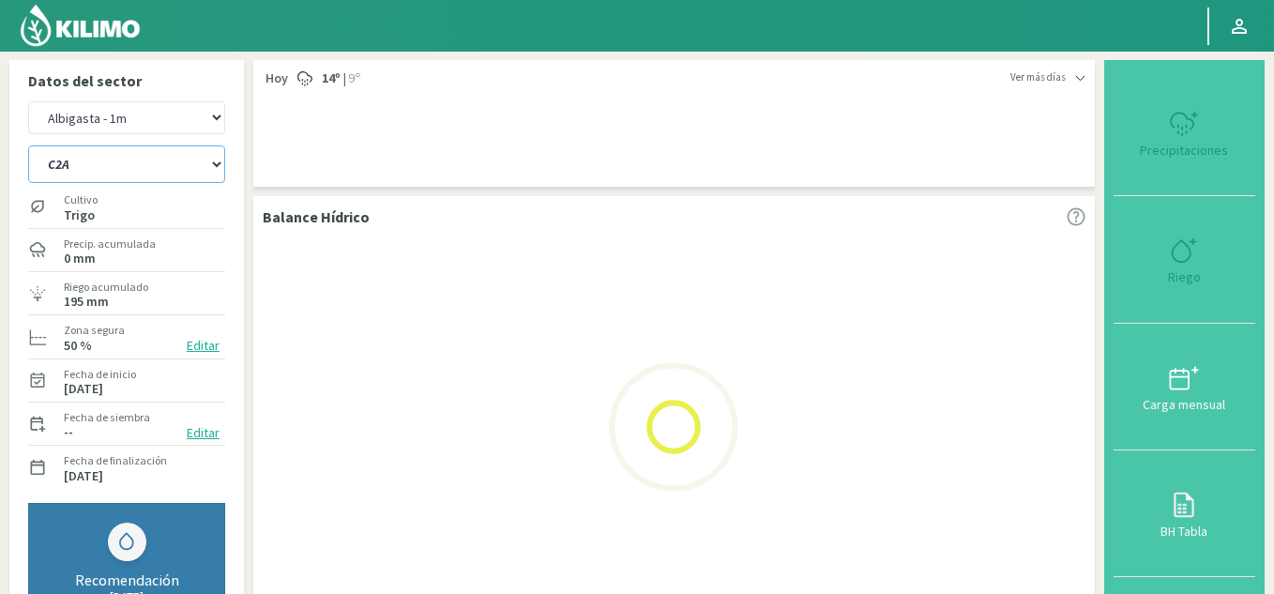
select select "8: Object"
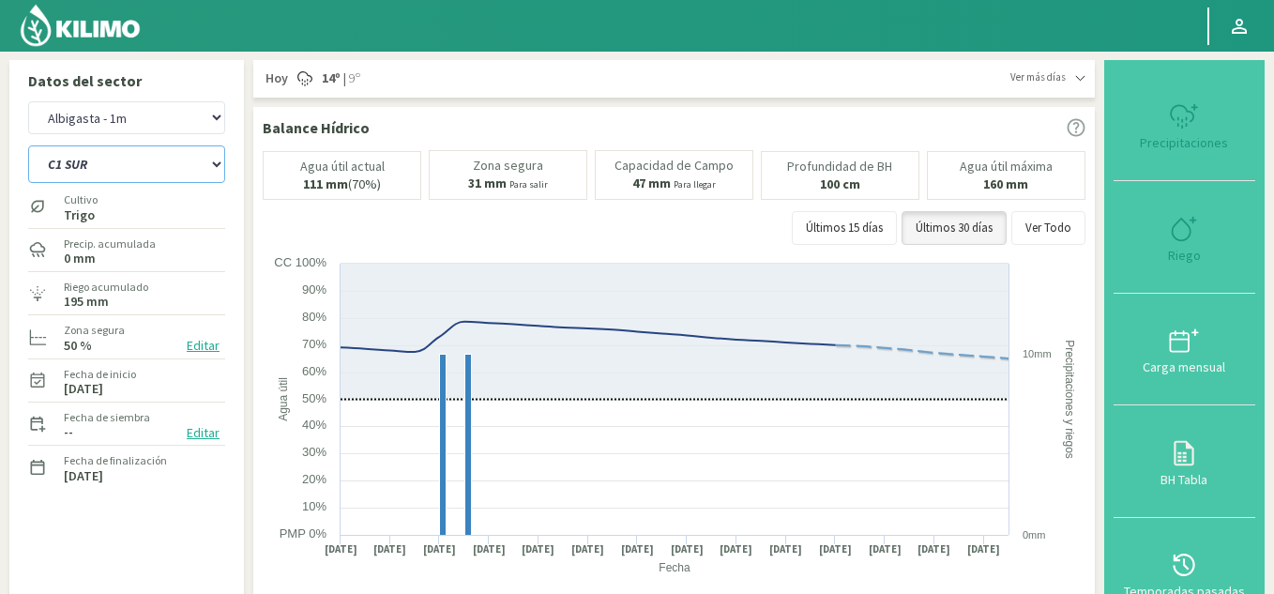
select select "21: Object"
click at [746, 244] on div "Últimos 15 [PERSON_NAME] Últimos 30 [PERSON_NAME] Ver Todo" at bounding box center [674, 228] width 823 height 34
click at [186, 548] on div "Albigasta - 1m Albigasta - 2m C1 SUR C2A C2 SUR C3A C4A Cultivo Maiz Semillero …" at bounding box center [126, 372] width 197 height 551
click at [94, 160] on select "C1 SUR C2A C2 SUR C3A C4A" at bounding box center [126, 164] width 197 height 38
click at [174, 120] on select "Albigasta - 1m Albigasta - 2m" at bounding box center [126, 117] width 197 height 33
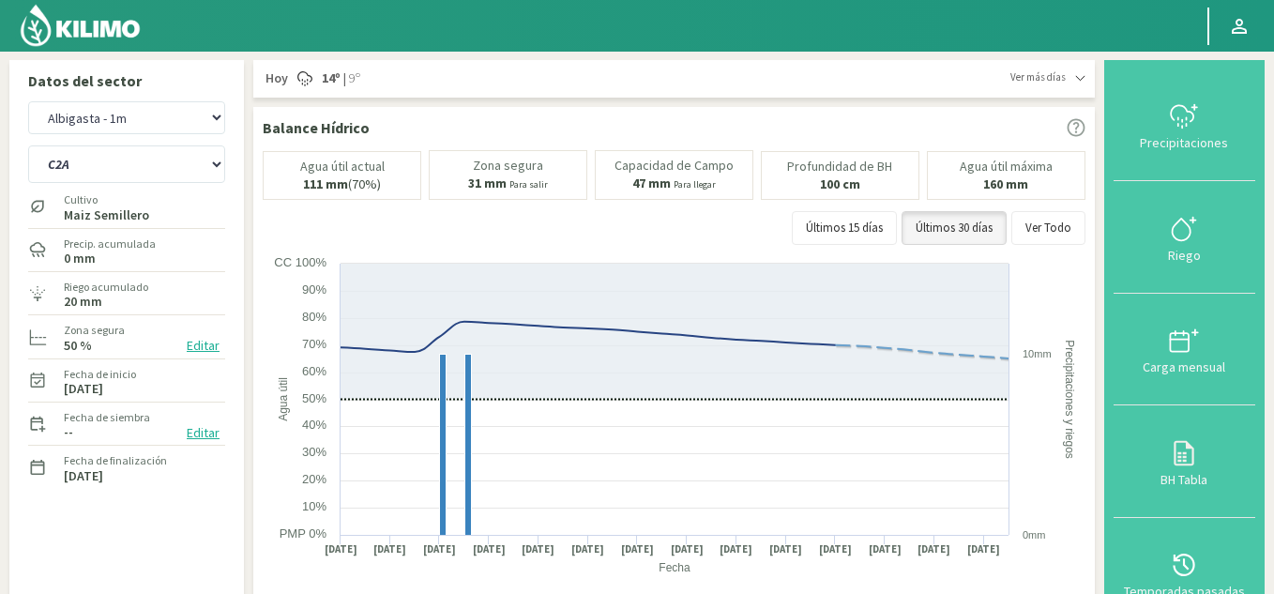
click at [204, 68] on div "Datos del sector Albigasta - 1m Albigasta - 2m C1 SUR C2A C2 SUR C3A C4A Cultiv…" at bounding box center [126, 349] width 235 height 579
click at [156, 121] on select "Albigasta - 1m Albigasta - 2m" at bounding box center [126, 117] width 197 height 33
click at [232, 232] on div "Albigasta - 1m Albigasta - 2m C1 SUR C2A C2 SUR C3A C4A Cultivo Maiz Semillero …" at bounding box center [127, 372] width 216 height 560
click at [103, 120] on select "Albigasta - 1m Albigasta - 2m" at bounding box center [126, 117] width 197 height 33
click at [28, 101] on select "Albigasta - 1m Albigasta - 2m" at bounding box center [126, 117] width 197 height 33
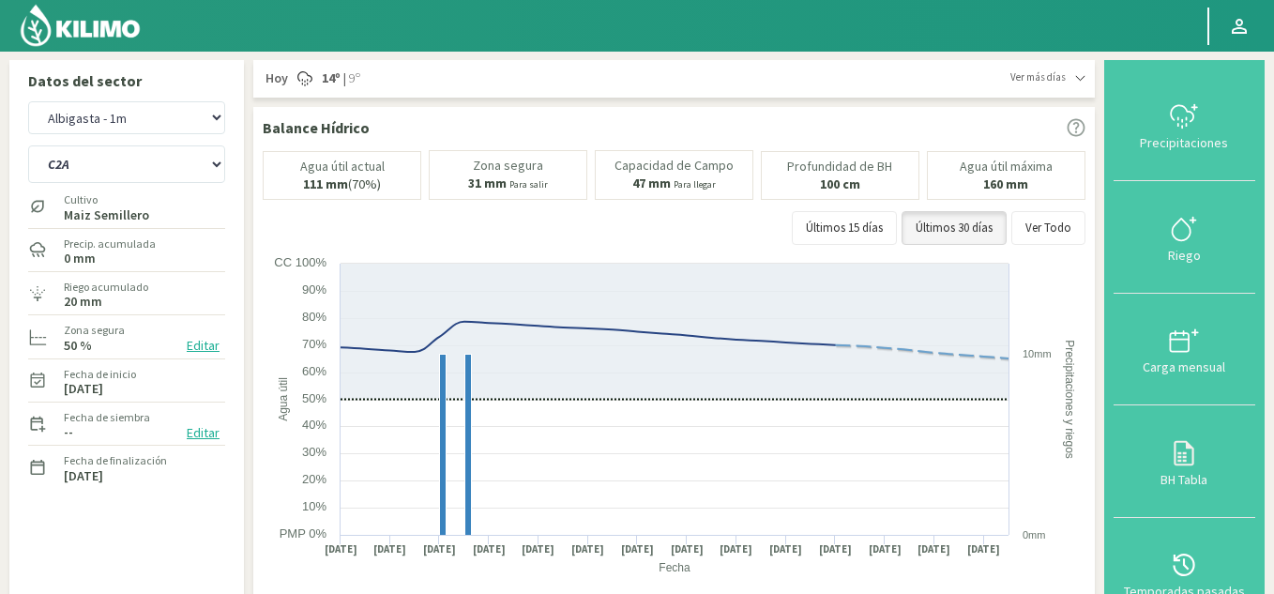
click at [106, 13] on img at bounding box center [80, 25] width 123 height 45
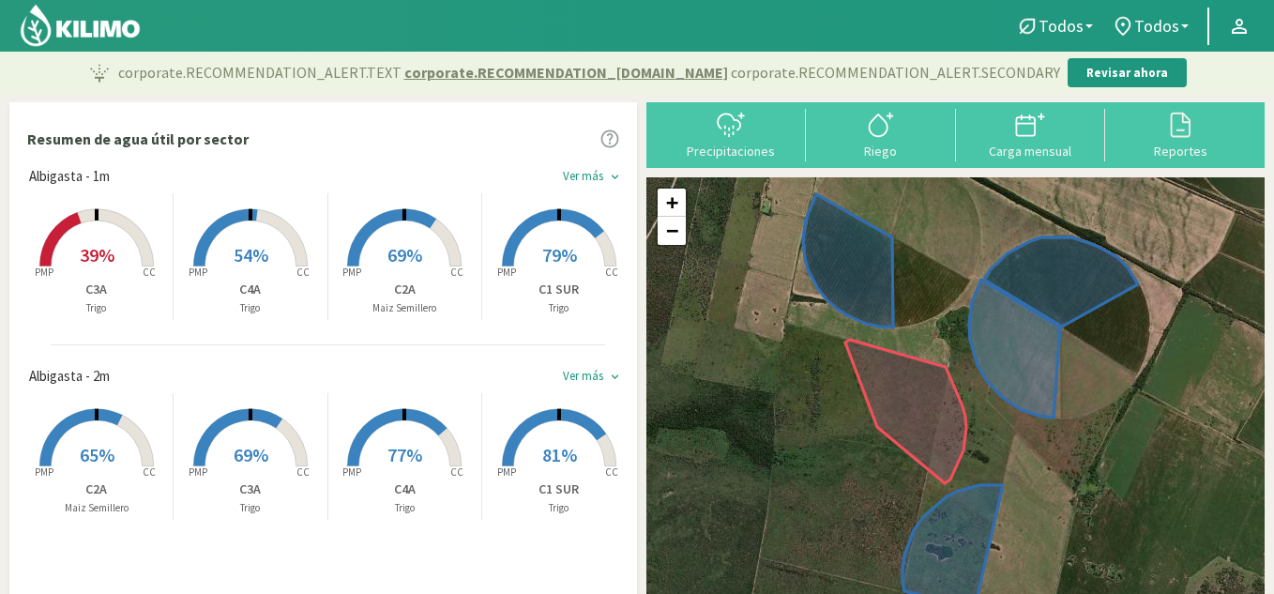
click at [610, 177] on div "keyboard_arrow_down" at bounding box center [615, 177] width 14 height 14
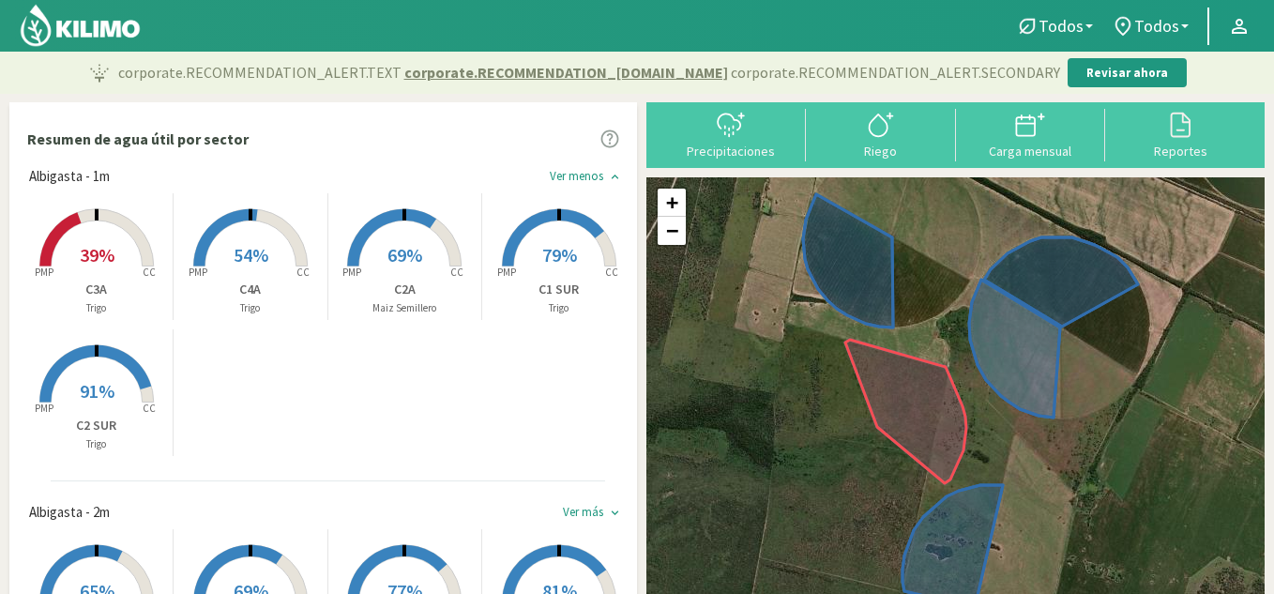
click at [105, 267] on rect at bounding box center [97, 268] width 150 height 150
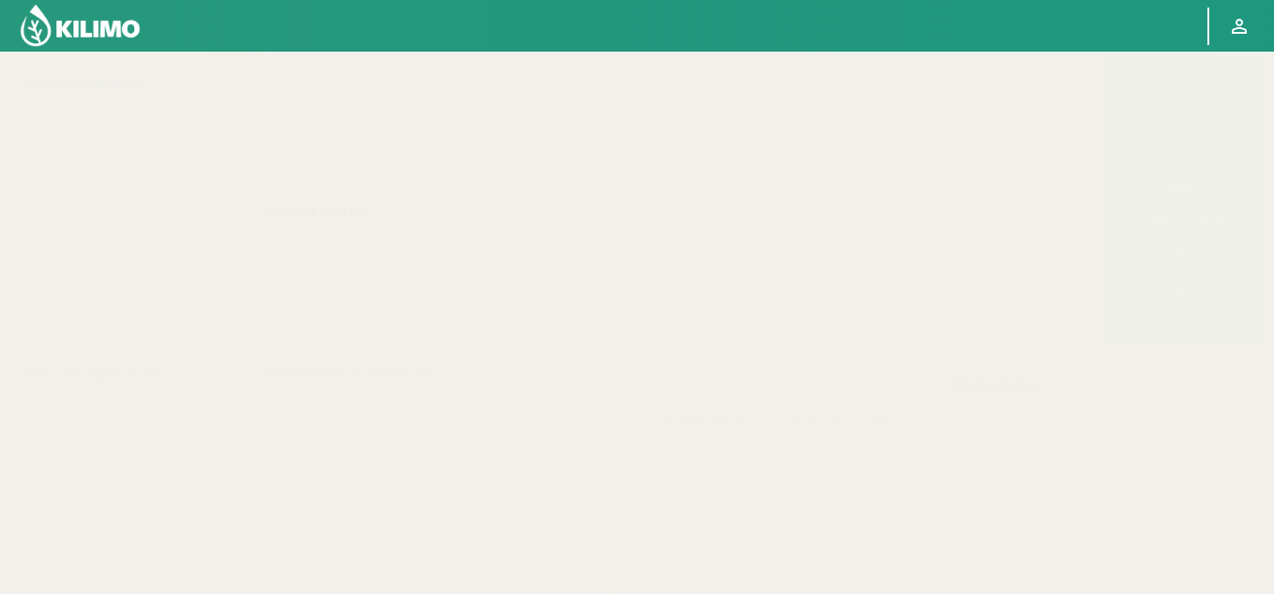
select select "3: Object"
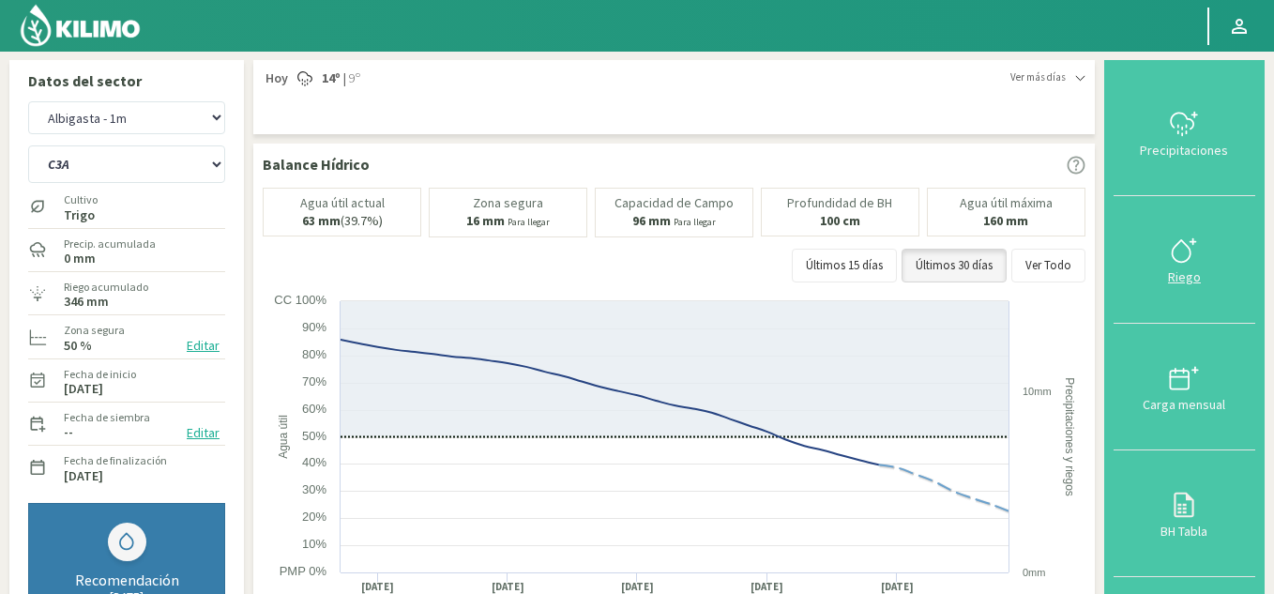
click at [1188, 252] on icon at bounding box center [1184, 250] width 30 height 30
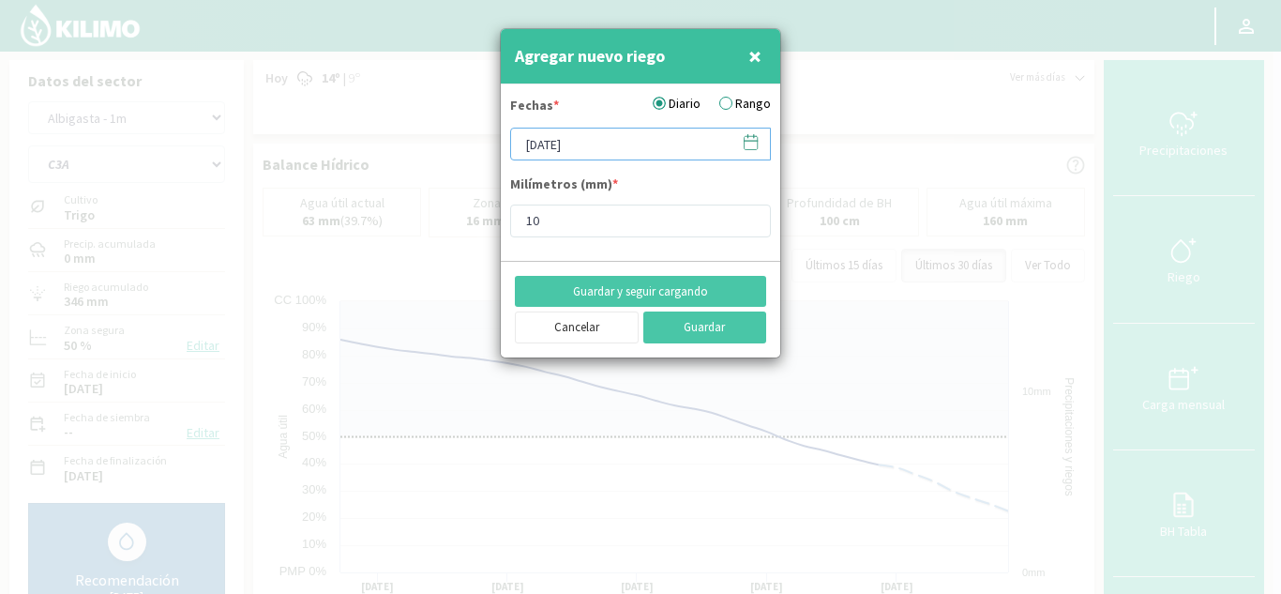
click at [529, 144] on input "[DATE]" at bounding box center [640, 144] width 261 height 33
click at [749, 145] on icon at bounding box center [751, 142] width 18 height 18
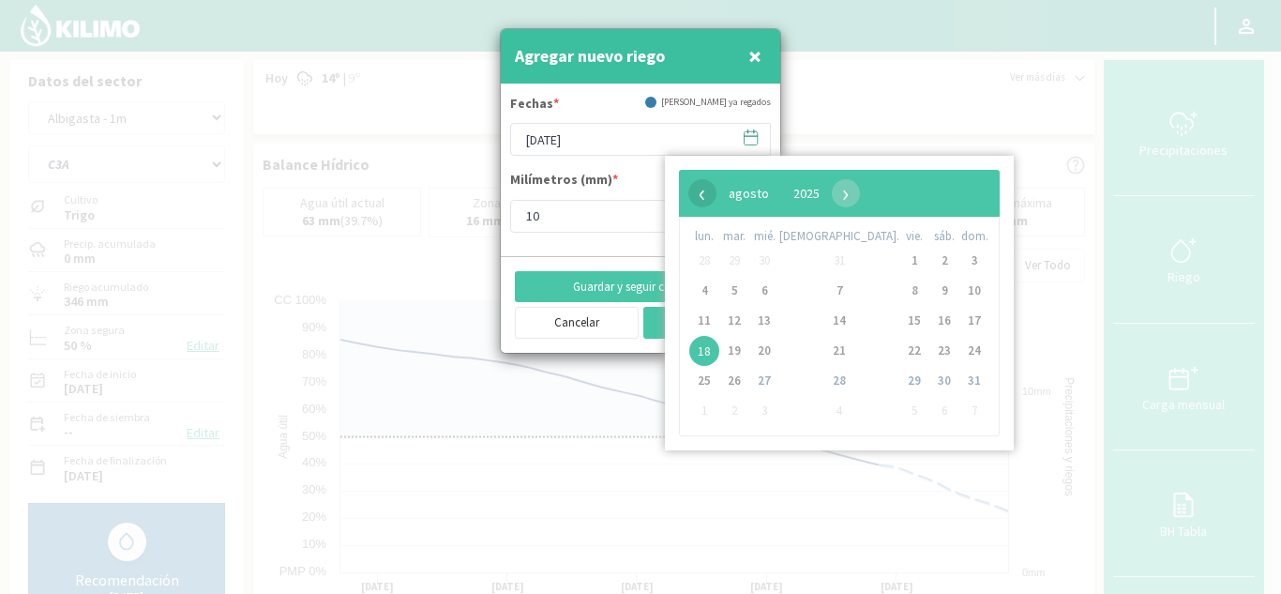
click at [694, 195] on span "‹" at bounding box center [703, 193] width 28 height 28
click at [930, 326] on span "19" at bounding box center [945, 321] width 30 height 30
type input "[DATE]"
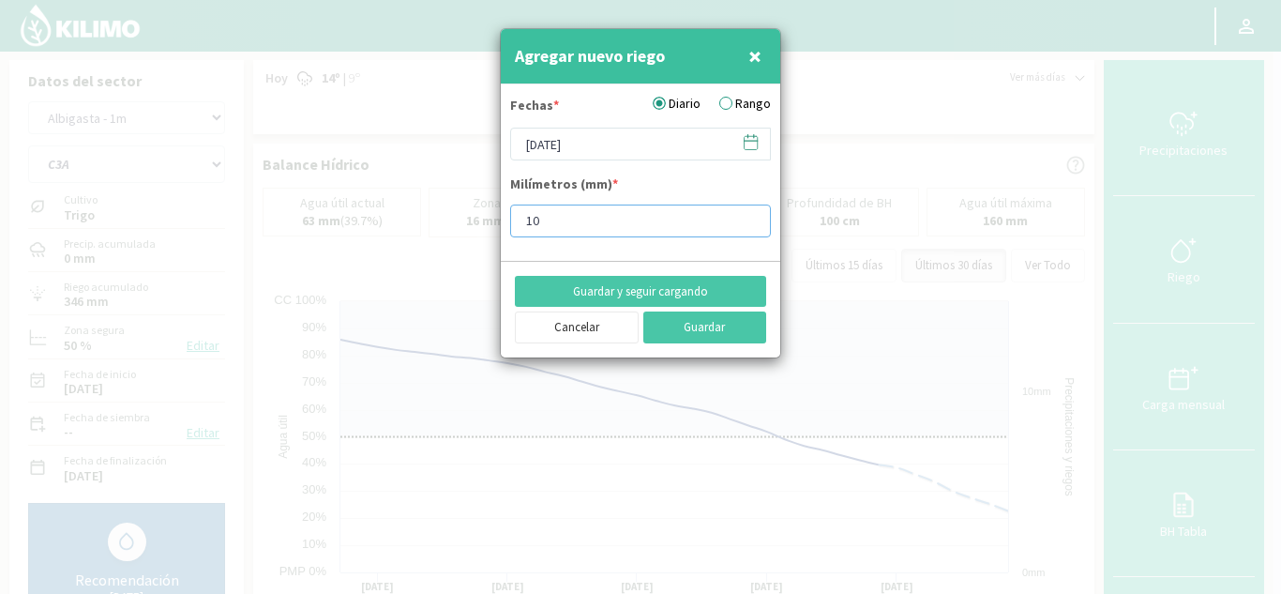
drag, startPoint x: 550, startPoint y: 222, endPoint x: 502, endPoint y: 220, distance: 47.9
click at [502, 220] on form "Fechas * Diario Rango [DATE] Milímetros (mm) * 10" at bounding box center [641, 172] width 280 height 176
type input "15"
click at [623, 287] on button "Guardar y seguir cargando" at bounding box center [640, 292] width 251 height 32
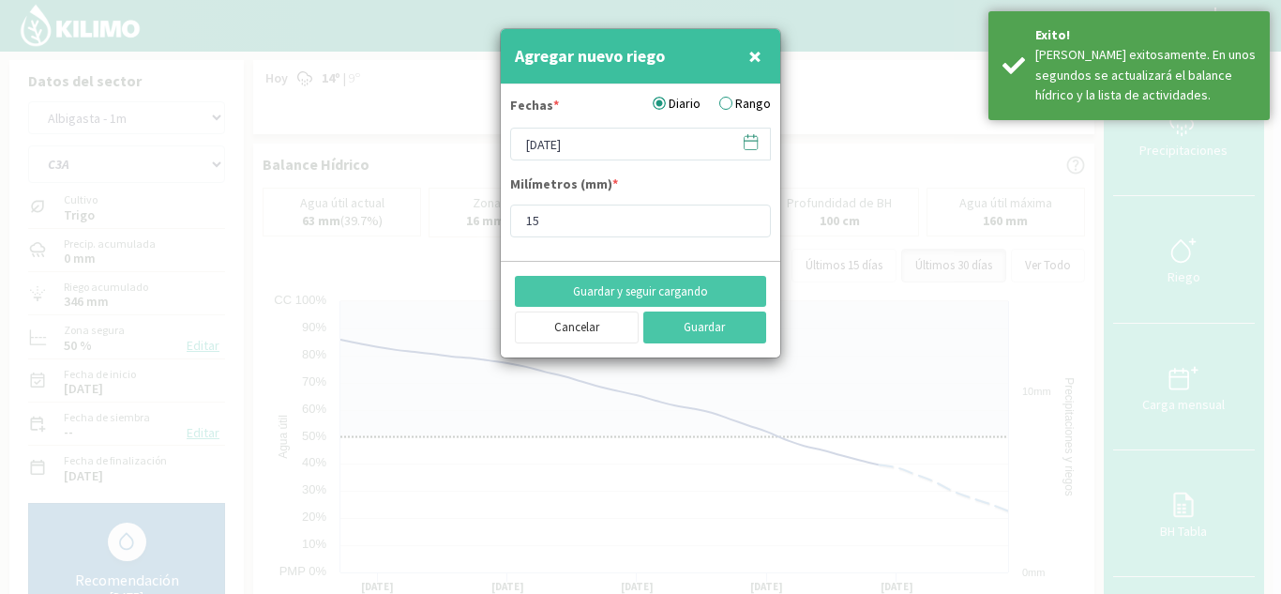
click at [746, 141] on icon at bounding box center [751, 142] width 18 height 18
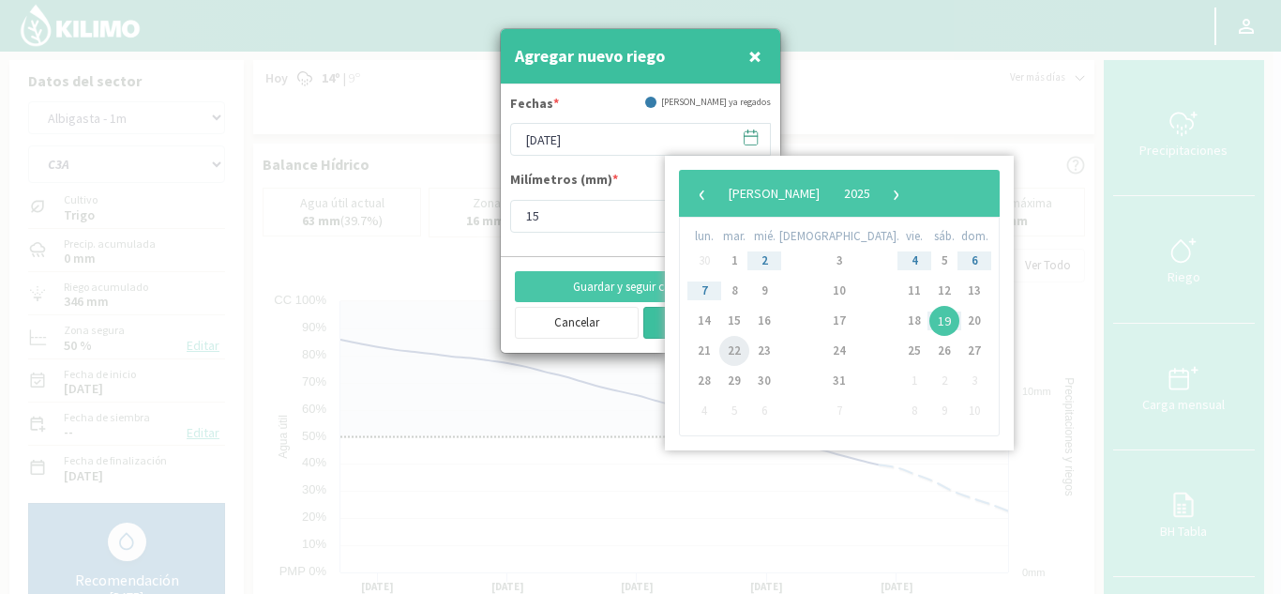
drag, startPoint x: 741, startPoint y: 349, endPoint x: 726, endPoint y: 342, distance: 16.4
click at [742, 349] on span "22" at bounding box center [734, 351] width 30 height 30
type input "[DATE]"
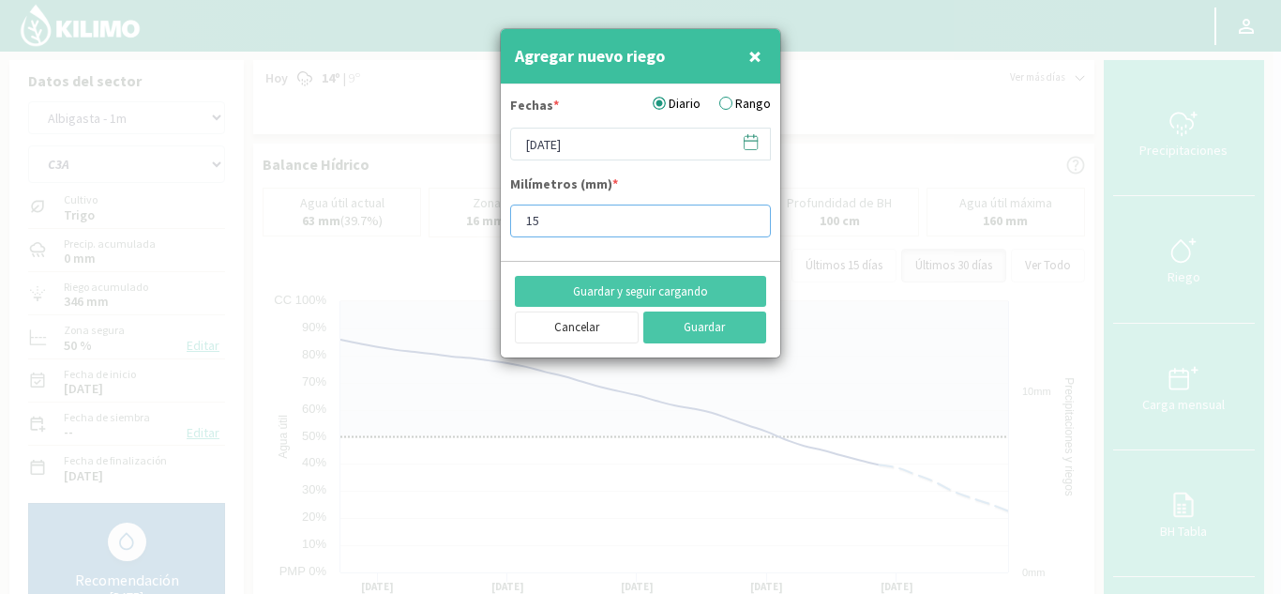
drag, startPoint x: 545, startPoint y: 215, endPoint x: 406, endPoint y: 215, distance: 138.8
click at [406, 215] on div "Agregar nuevo riego × Fechas * Diario Rango [DATE] Milímetros (mm) * 15 Guardar…" at bounding box center [640, 297] width 1281 height 594
type input "10"
click at [612, 290] on button "Guardar y seguir cargando" at bounding box center [640, 292] width 251 height 32
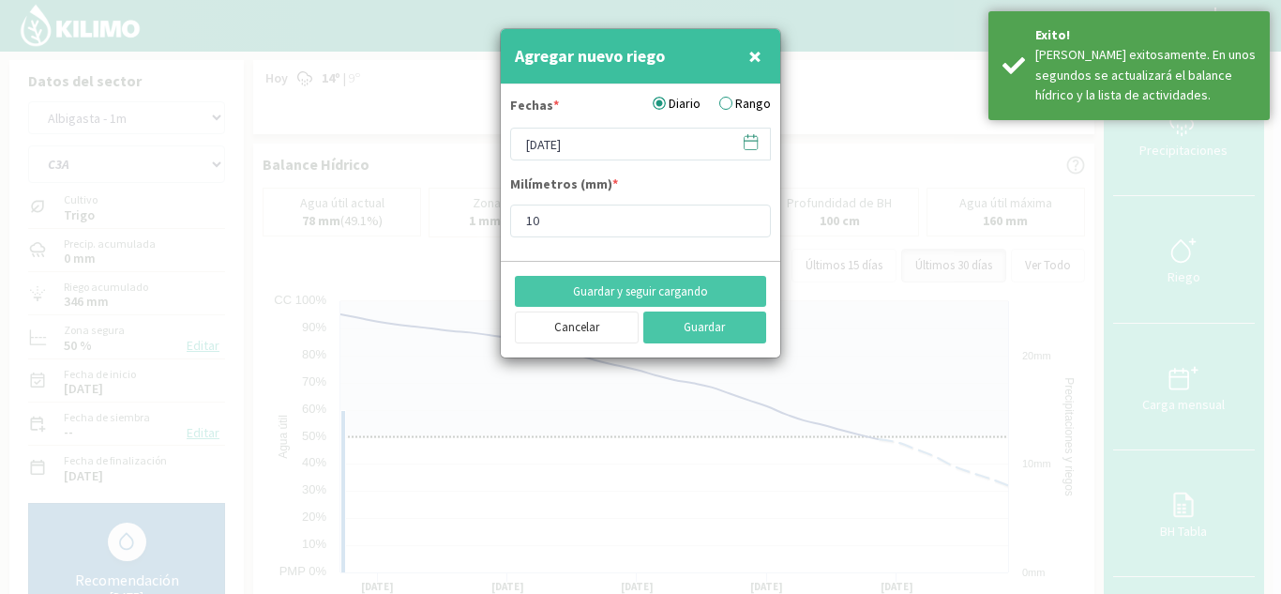
click at [750, 144] on icon at bounding box center [751, 142] width 18 height 18
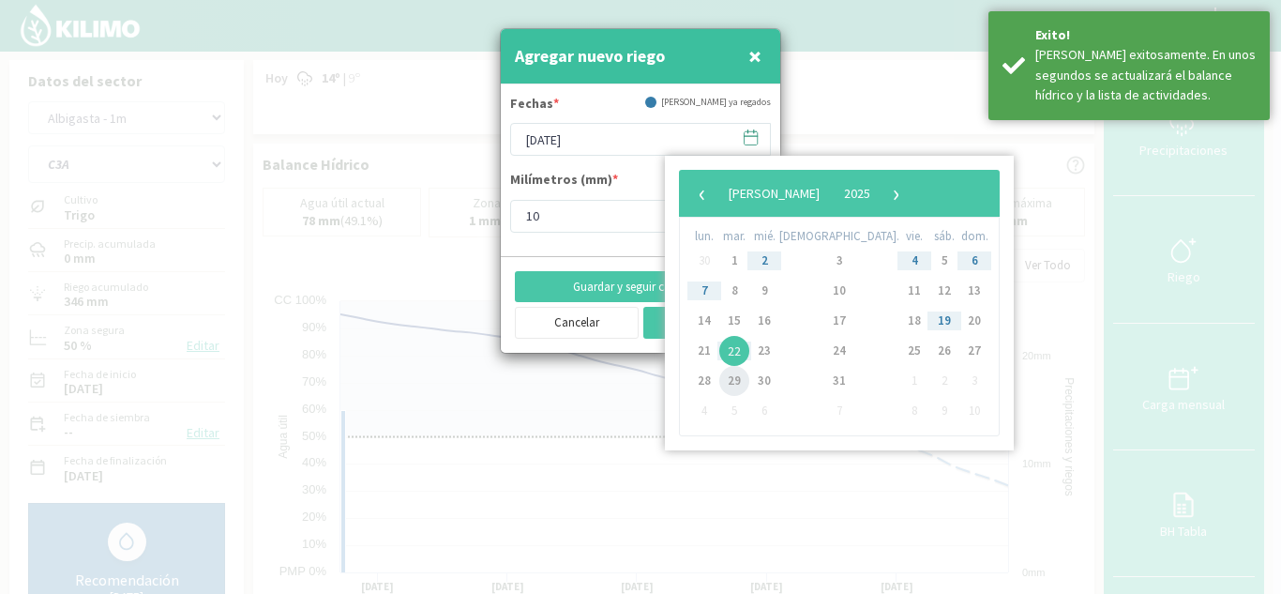
click at [741, 378] on span "29" at bounding box center [734, 381] width 30 height 30
type input "[DATE]"
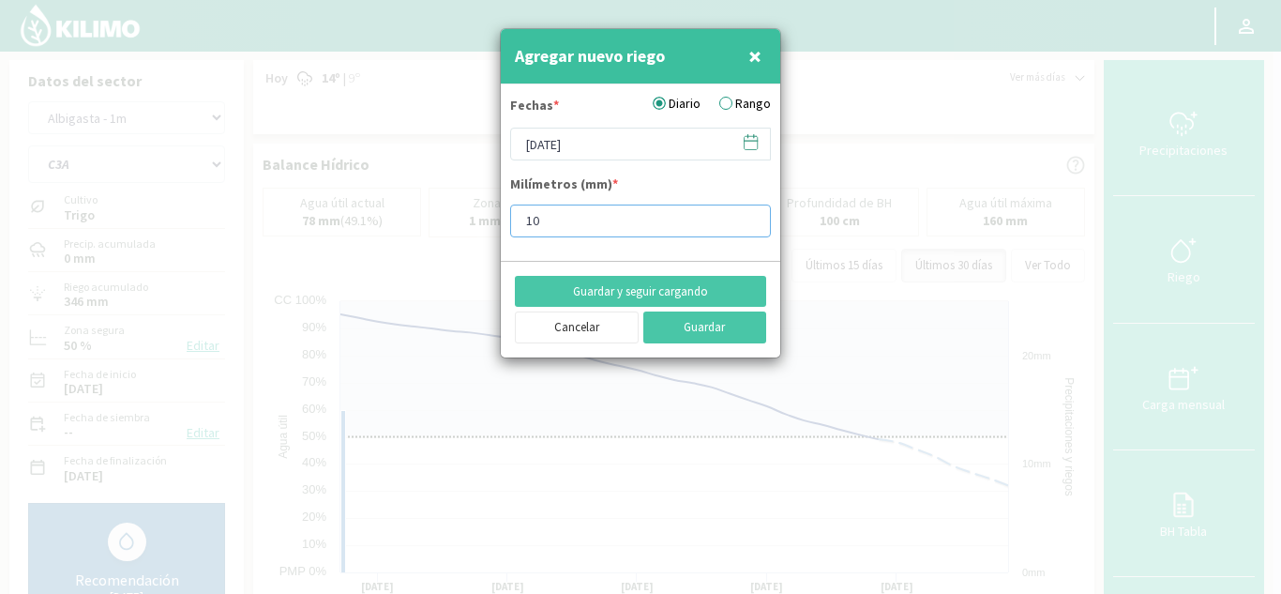
drag, startPoint x: 553, startPoint y: 217, endPoint x: 440, endPoint y: 205, distance: 114.1
click at [474, 218] on div "Agregar nuevo riego × Fechas * Diario Rango [DATE] Milímetros (mm) * 10 Guardar…" at bounding box center [640, 297] width 1281 height 594
type input "20"
click at [628, 278] on button "Guardar y seguir cargando" at bounding box center [640, 292] width 251 height 32
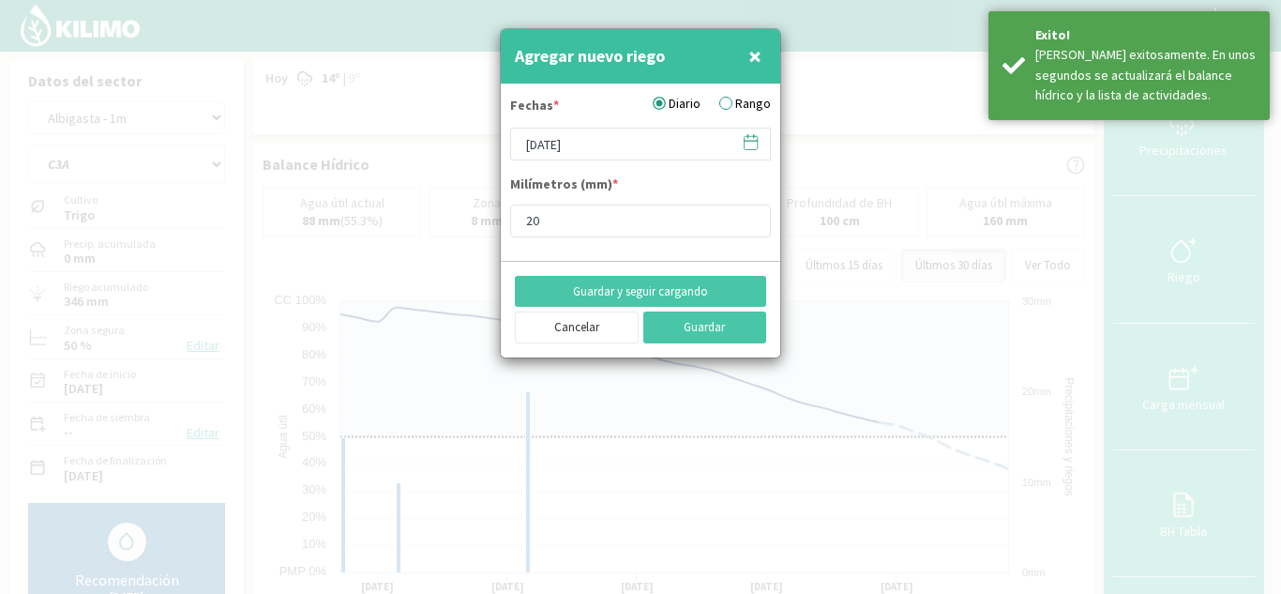
click at [757, 143] on icon at bounding box center [751, 142] width 18 height 18
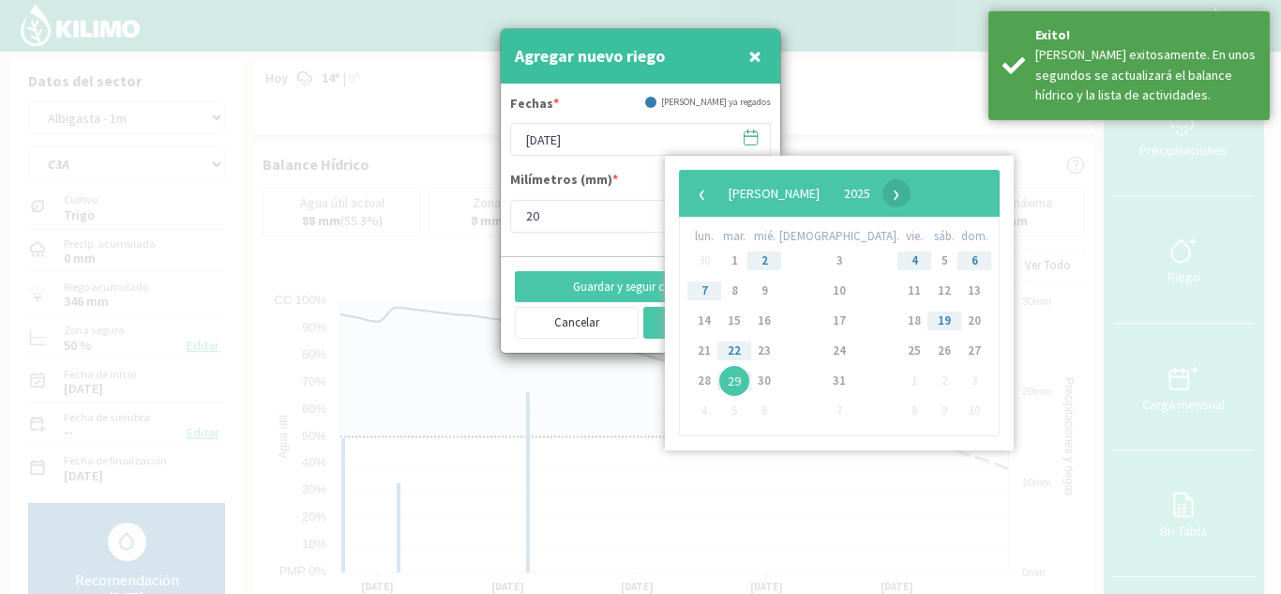
click at [911, 199] on span "›" at bounding box center [897, 193] width 28 height 28
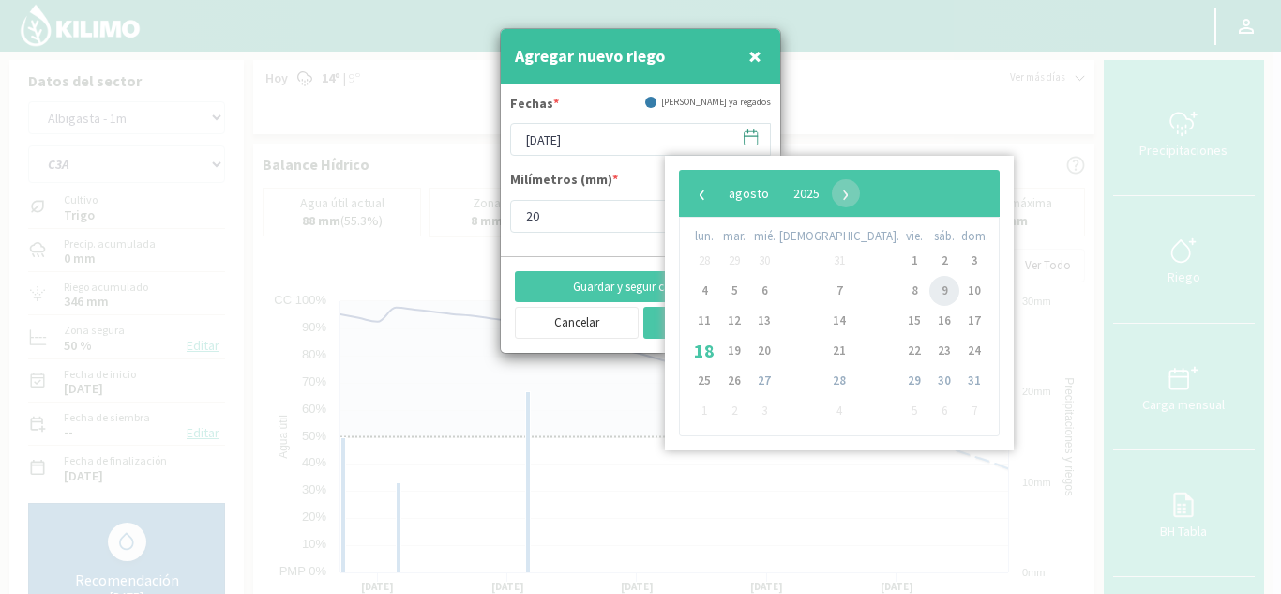
click at [930, 295] on span "9" at bounding box center [945, 291] width 30 height 30
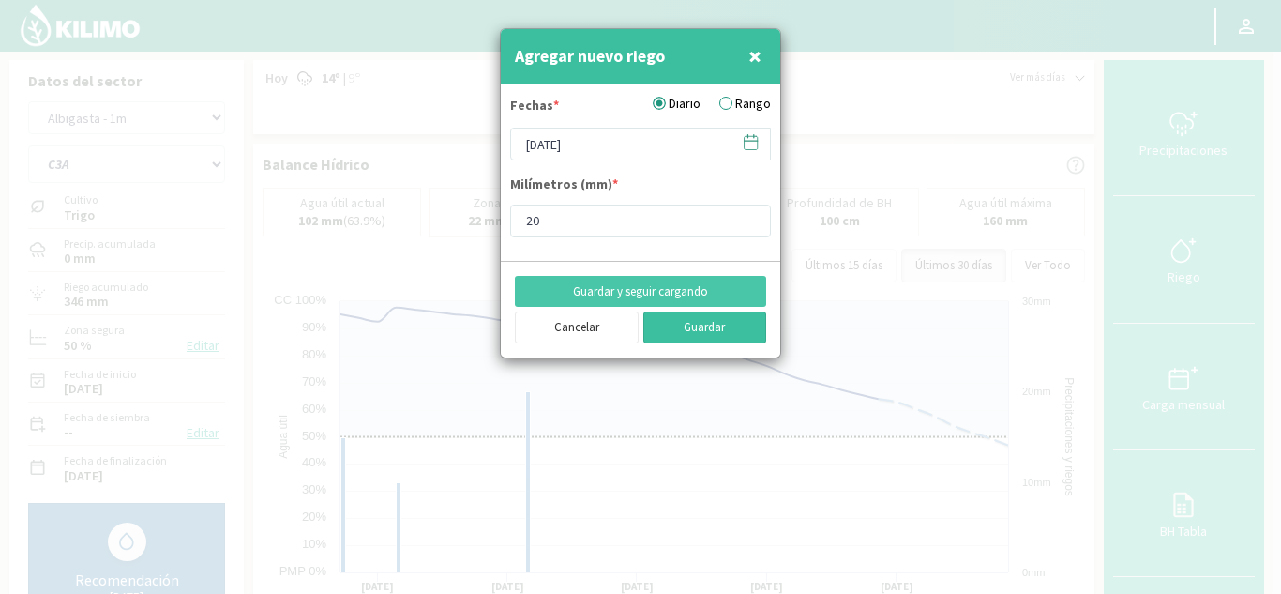
click at [707, 324] on button "Guardar" at bounding box center [705, 327] width 124 height 32
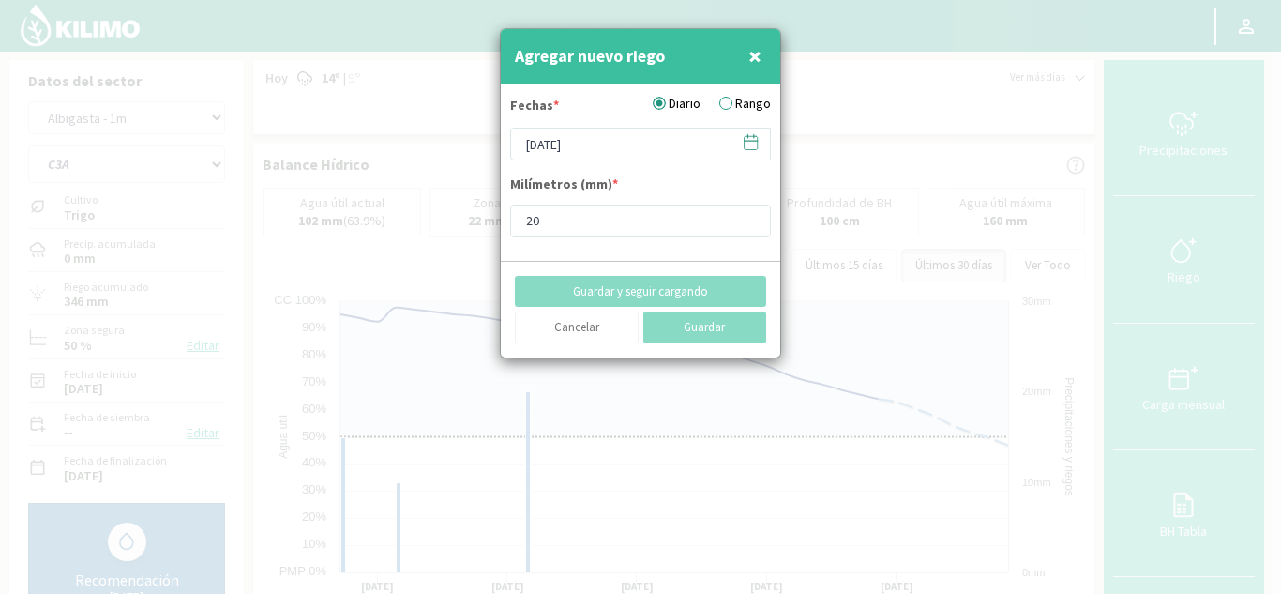
type input "[DATE]"
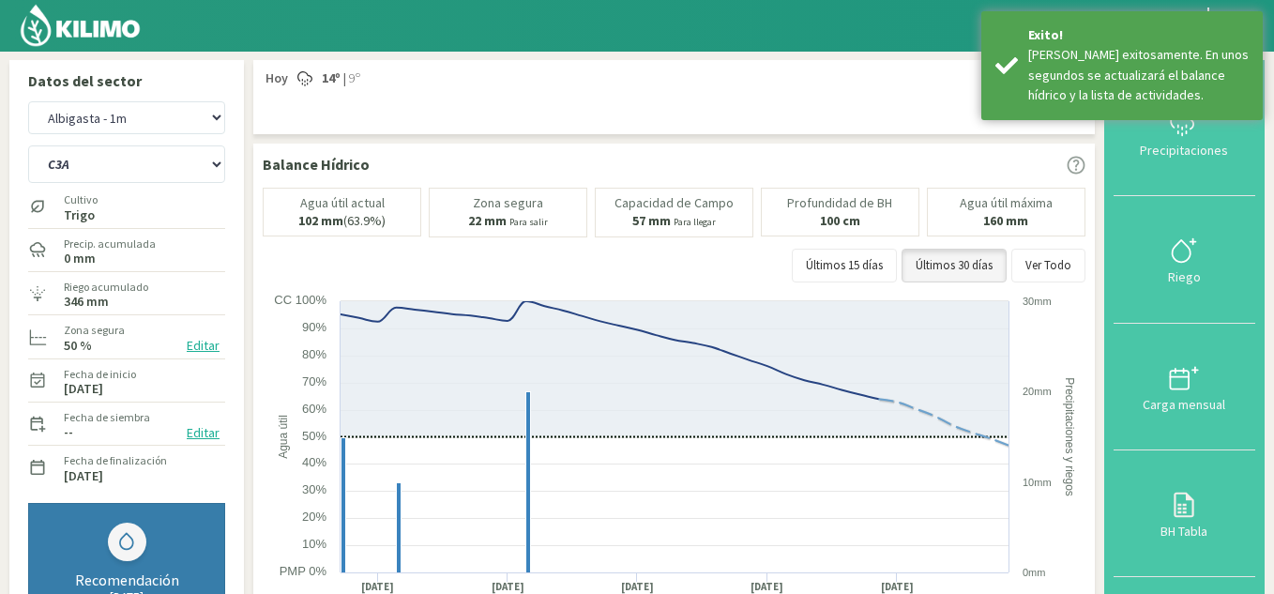
click at [234, 198] on div "Albigasta - 1m Albigasta - 2m C1 SUR C2A C2 SUR C3A C4A Cultivo [PERSON_NAME] P…" at bounding box center [127, 409] width 216 height 634
click at [128, 126] on select "Albigasta - 1m Albigasta - 2m" at bounding box center [126, 117] width 197 height 33
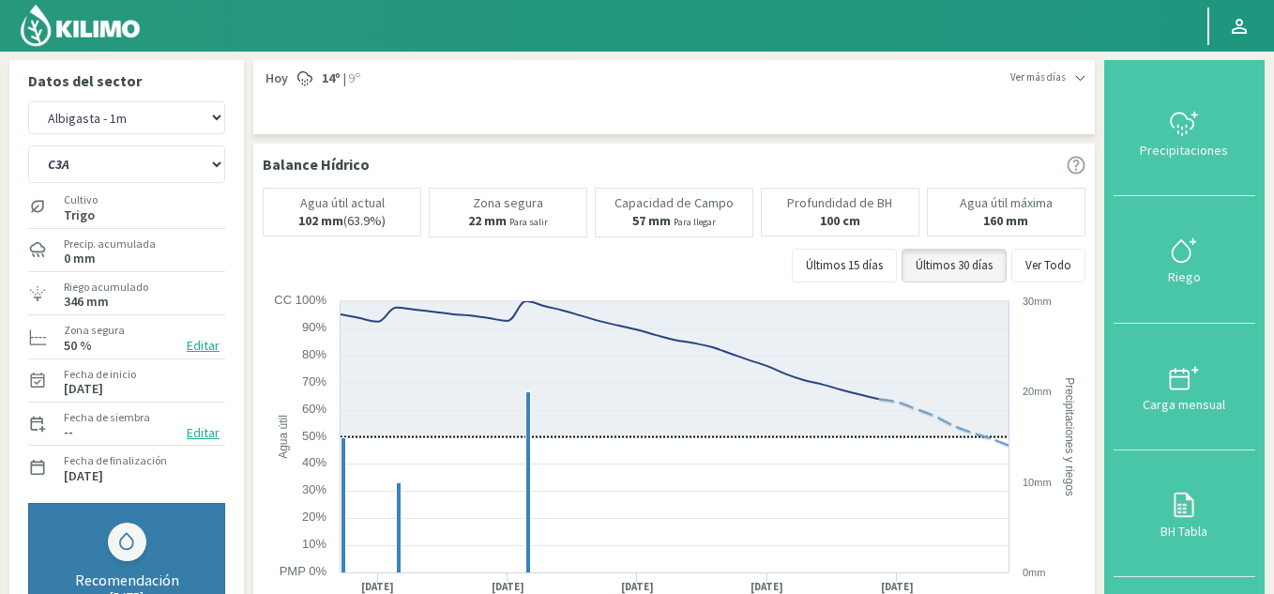
click at [235, 223] on div "Datos del sector Albigasta - 1m Albigasta - 2m C1 SUR C2A C2 SUR C3A C4A Cultiv…" at bounding box center [126, 386] width 235 height 653
drag, startPoint x: 92, startPoint y: 115, endPoint x: 126, endPoint y: 133, distance: 38.2
click at [92, 114] on select "Albigasta - 1m Albigasta - 2m" at bounding box center [126, 117] width 197 height 33
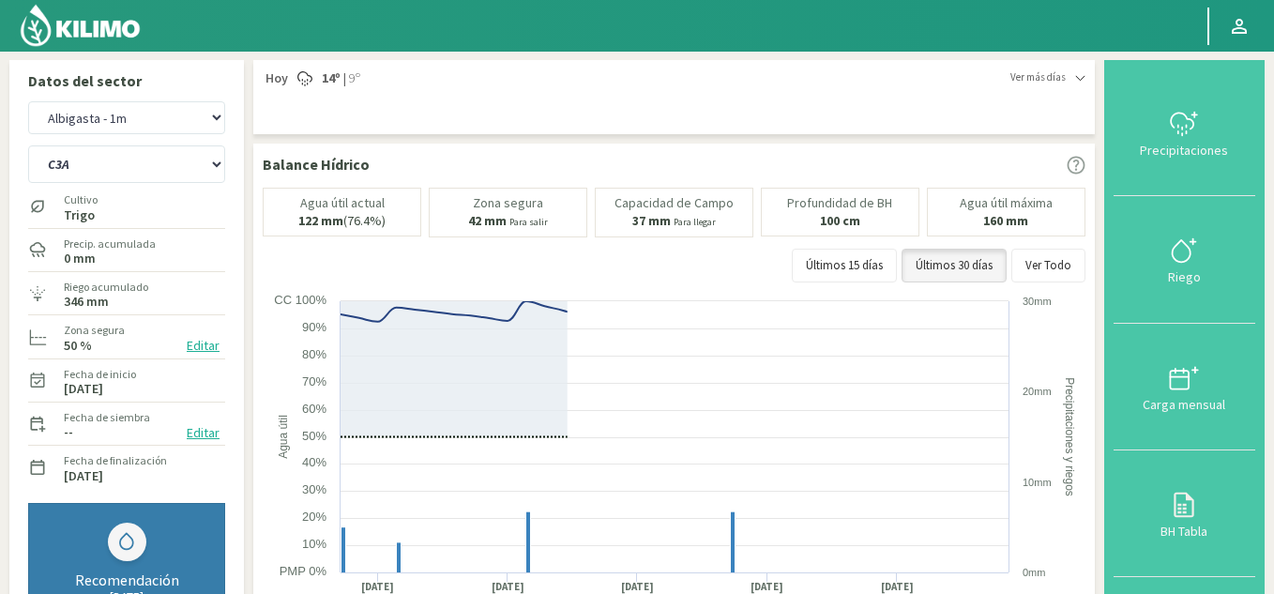
click at [241, 229] on div "Datos del sector Albigasta - 1m Albigasta - 2m C1 SUR C2A C2 SUR C3A C4A Cultiv…" at bounding box center [126, 386] width 235 height 653
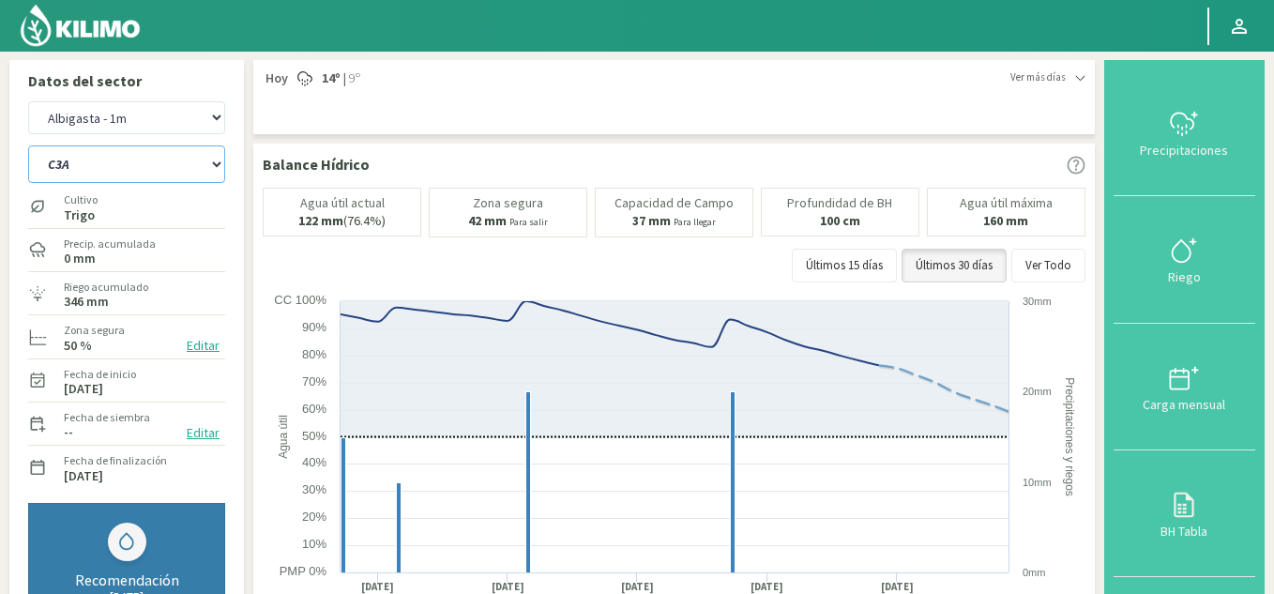
click at [123, 159] on select "C1 SUR C2A C2 SUR C3A C4A" at bounding box center [126, 164] width 197 height 38
click at [123, 132] on select "Albigasta - 1m Albigasta - 2m" at bounding box center [126, 117] width 197 height 33
click at [28, 101] on select "Albigasta - 1m Albigasta - 2m" at bounding box center [126, 117] width 197 height 33
click at [114, 123] on select "Albigasta - 1m Albigasta - 2m" at bounding box center [126, 117] width 197 height 33
select select "3: Object"
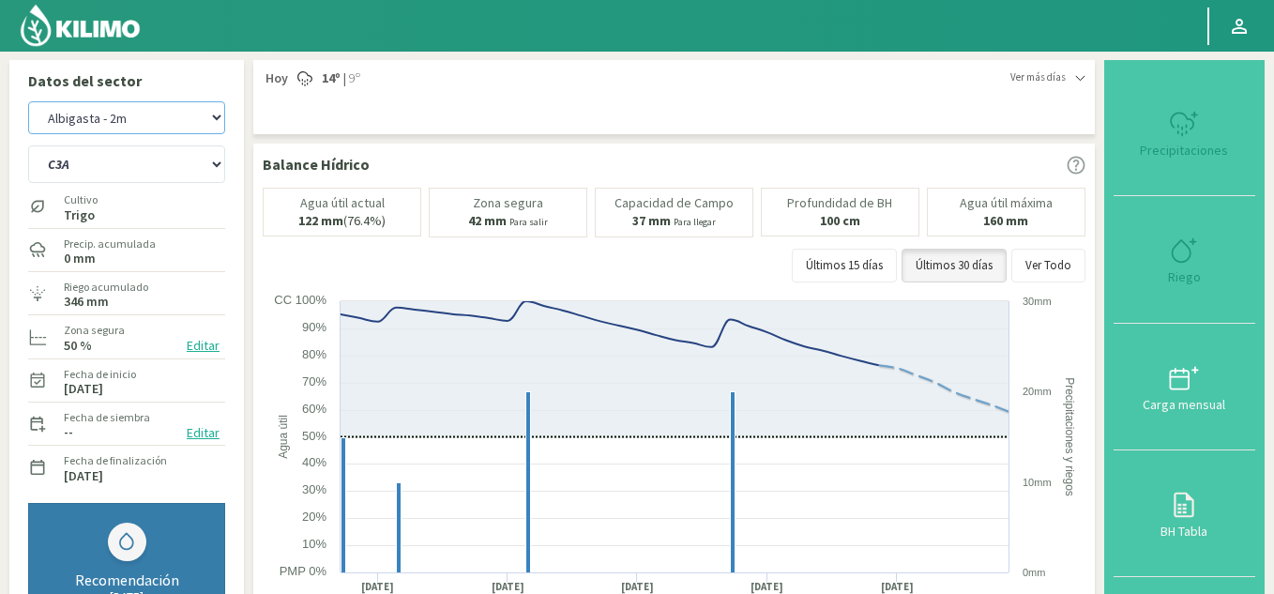
select select "5: Object"
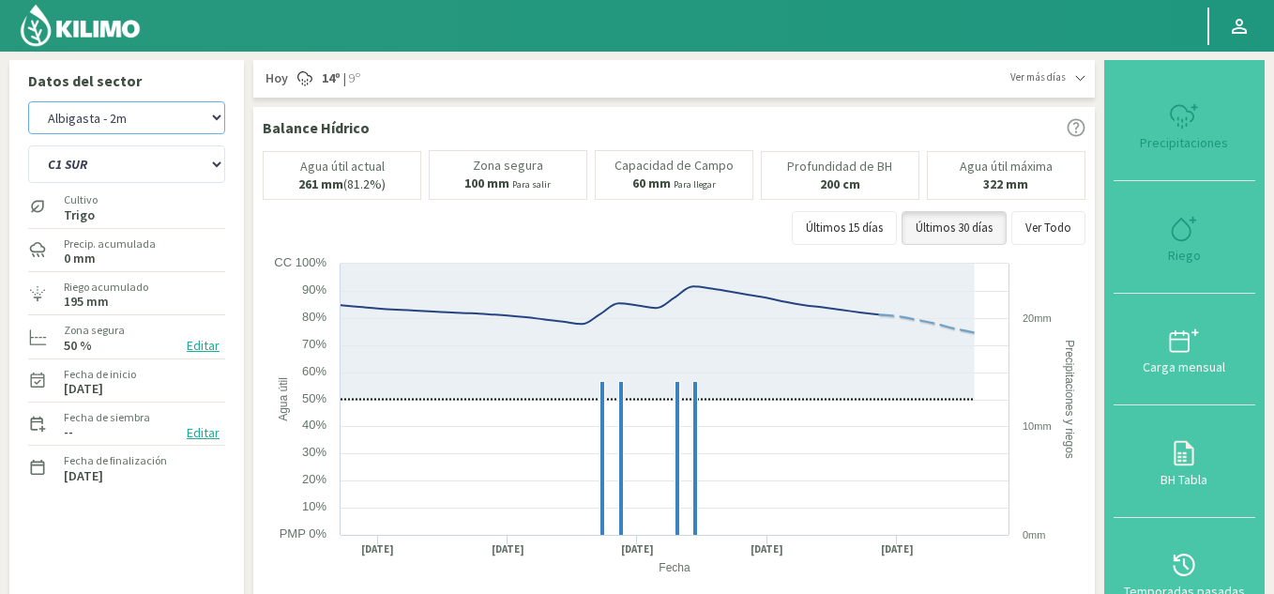
select select "2: Object"
click at [28, 101] on select "Albigasta - 1m Albigasta - 2m" at bounding box center [126, 117] width 197 height 33
click at [146, 166] on select "C1 SUR C2A C2 SUR C3A C4A" at bounding box center [126, 164] width 197 height 38
select select "8: Object"
click at [28, 145] on select "C1 SUR C2A C2 SUR C3A C4A" at bounding box center [126, 164] width 197 height 38
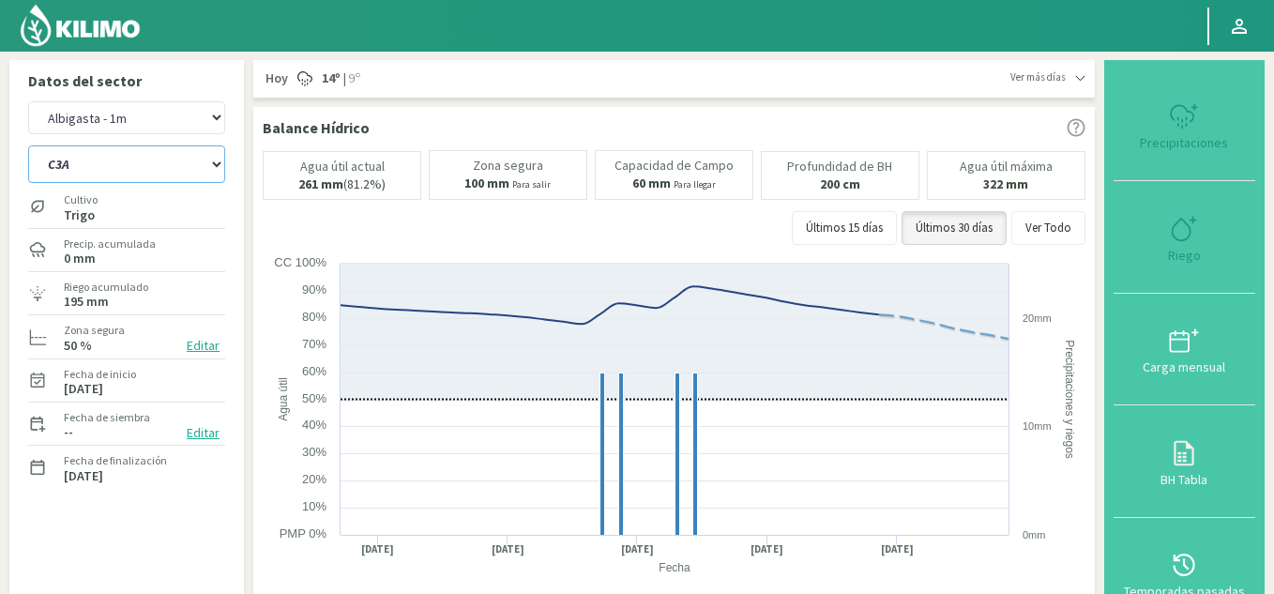
select select "4: Object"
select select "10: Object"
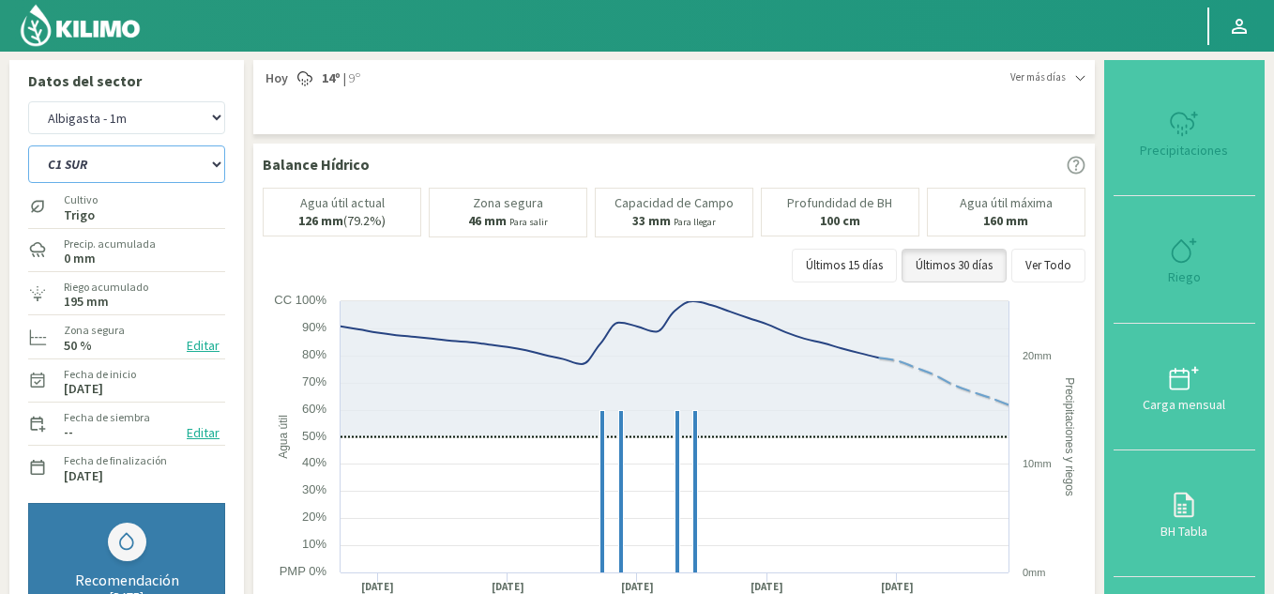
select select "6: Object"
click at [143, 169] on select "C1 SUR C2A C2 SUR C3A C4A" at bounding box center [126, 164] width 197 height 38
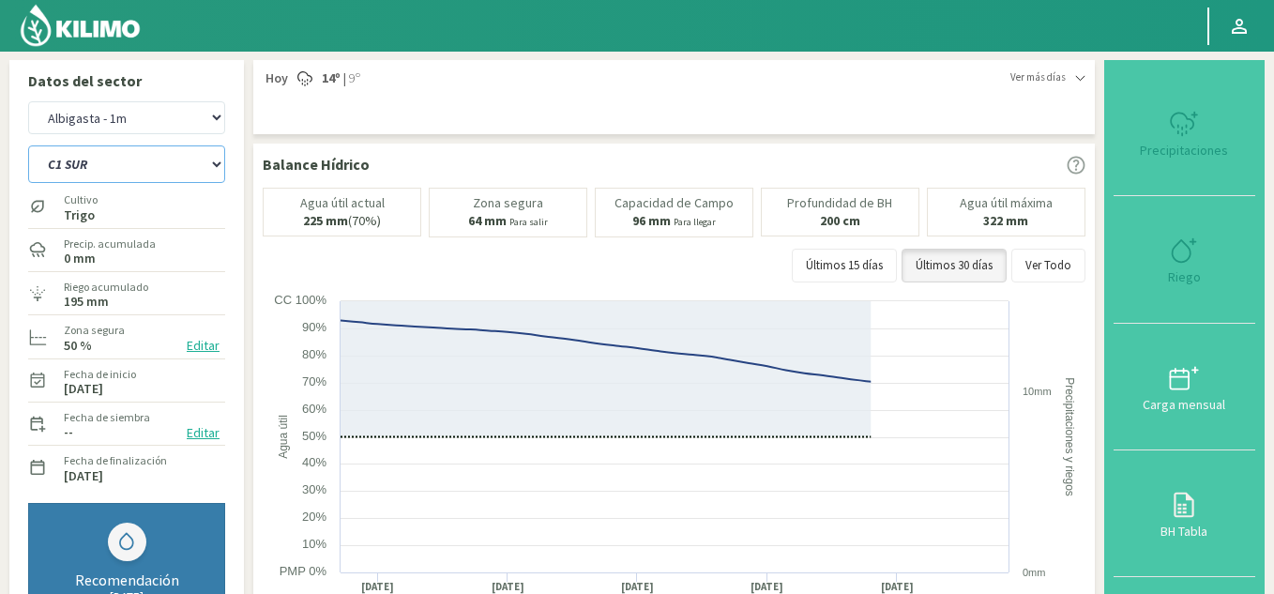
select select "18: Object"
click at [28, 145] on select "C1 SUR C2A C2 SUR C3A C4A" at bounding box center [126, 164] width 197 height 38
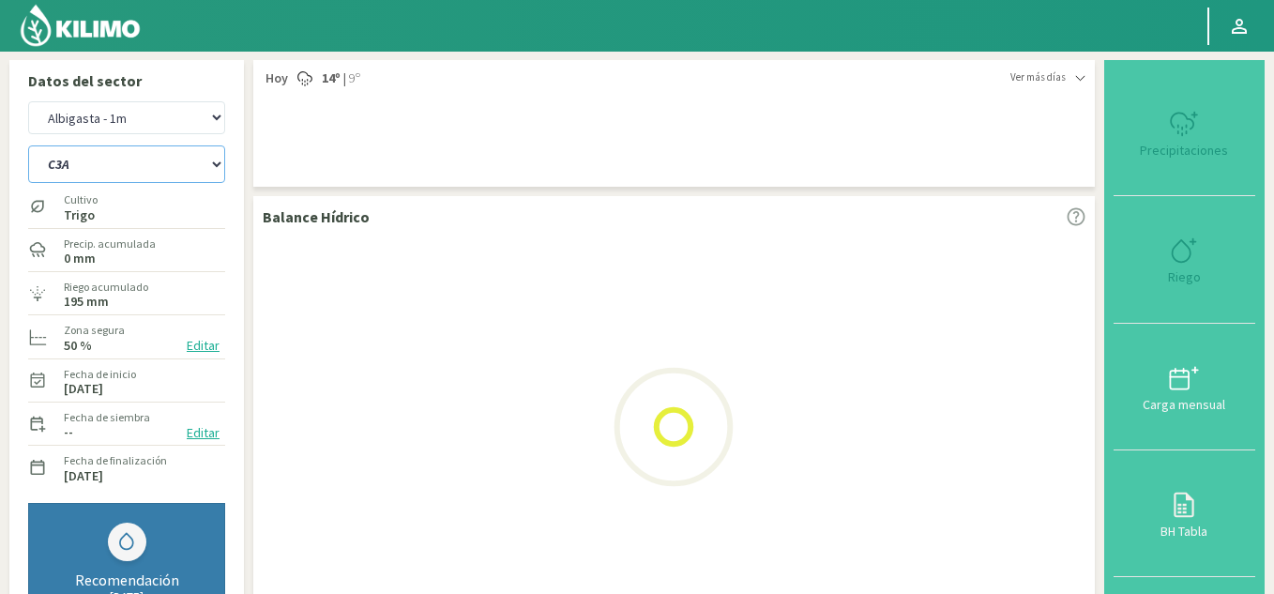
select select "8: Object"
select select "23: Object"
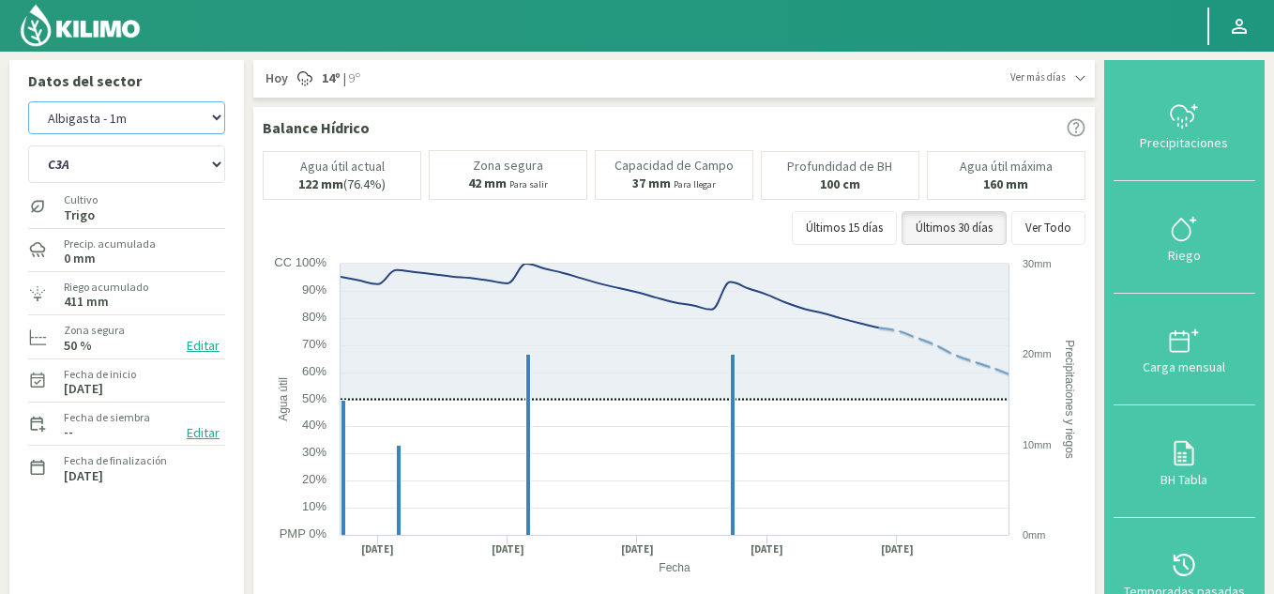
click at [141, 122] on select "Albigasta - 1m Albigasta - 2m" at bounding box center [126, 117] width 197 height 33
click at [28, 101] on select "Albigasta - 1m Albigasta - 2m" at bounding box center [126, 117] width 197 height 33
select select "11: Object"
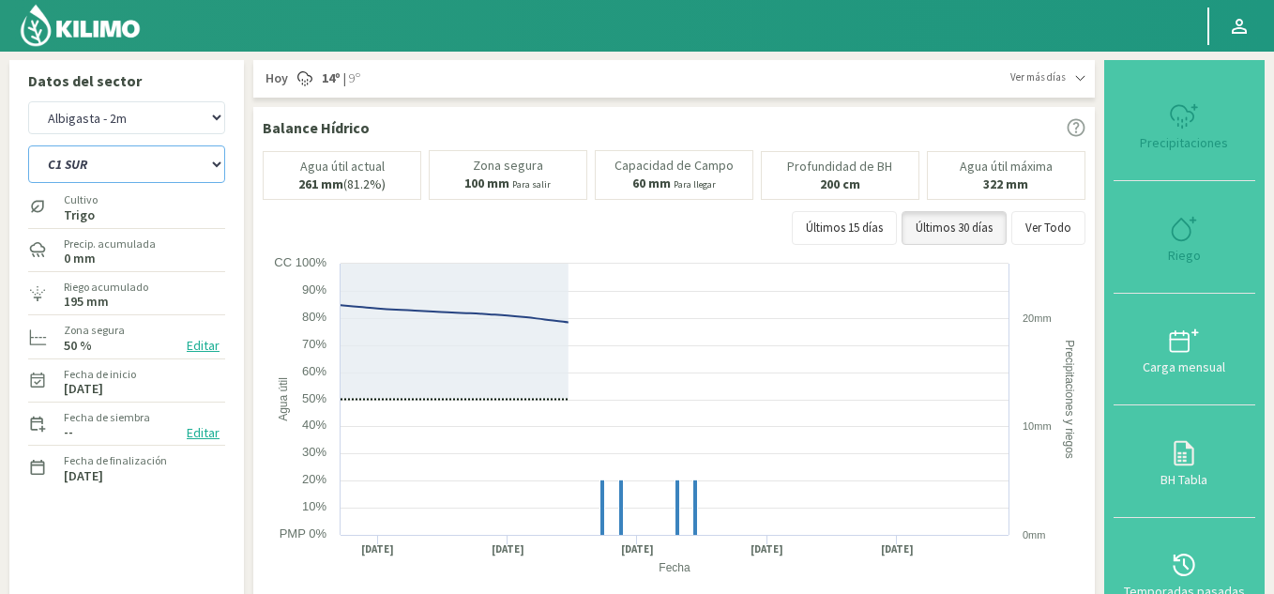
click at [161, 163] on select "C1 SUR C2A C2 SUR C3A C4A" at bounding box center [126, 164] width 197 height 38
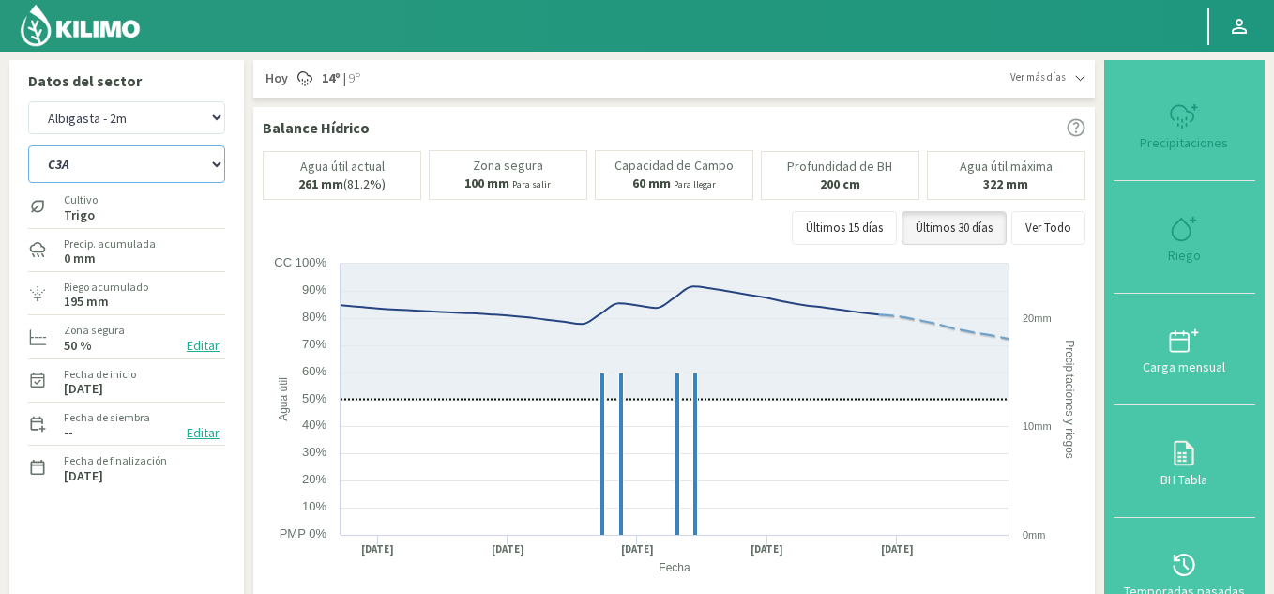
click at [28, 145] on select "C1 SUR C2A C2 SUR C3A C4A" at bounding box center [126, 164] width 197 height 38
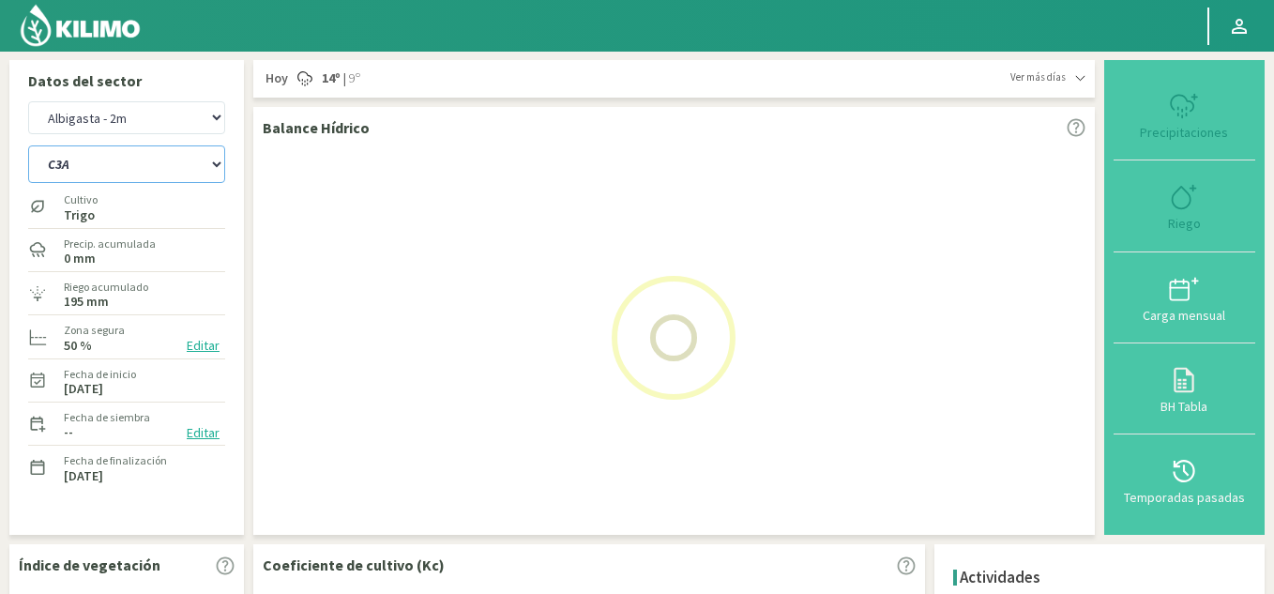
select select "25: Object"
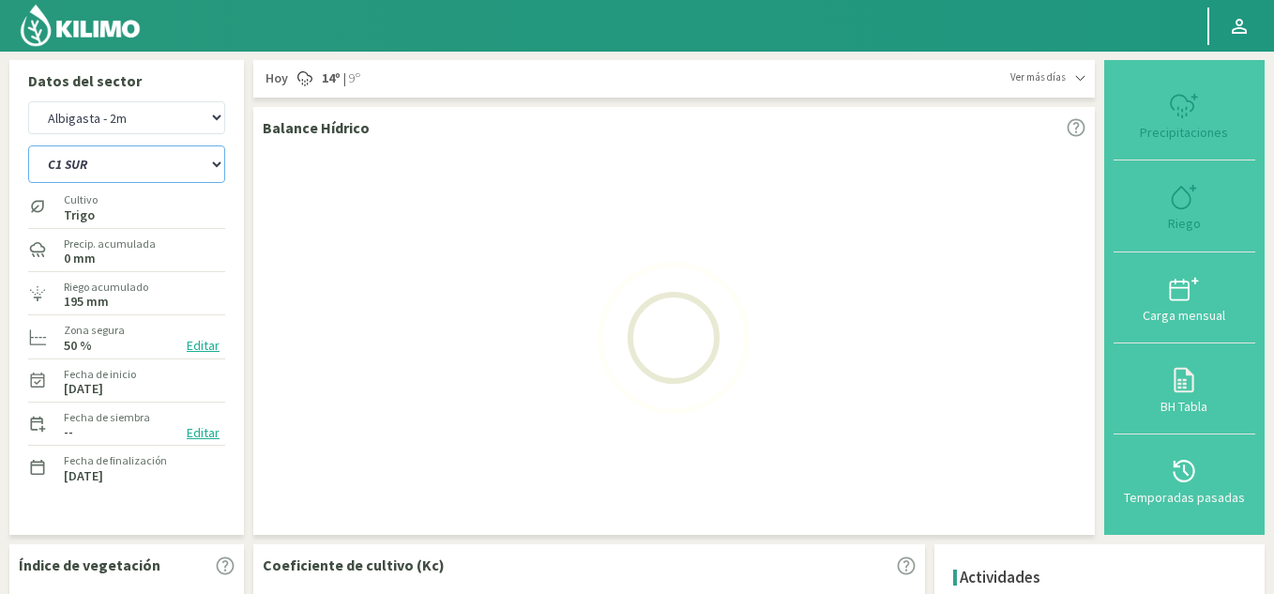
select select "13: Object"
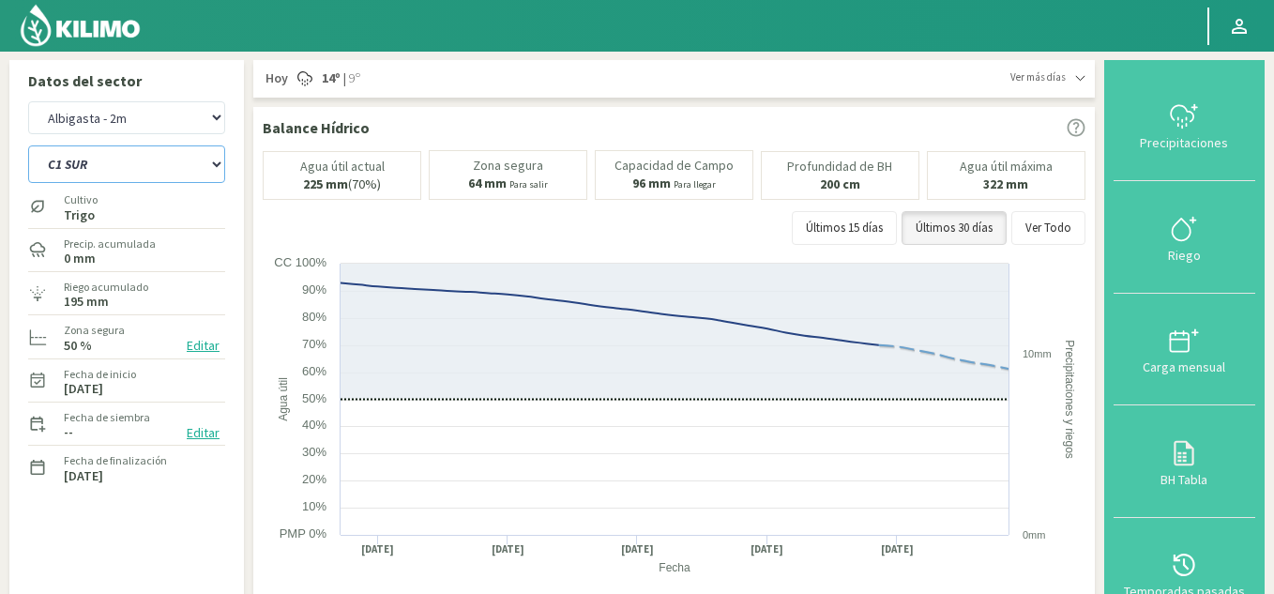
select select "33: Object"
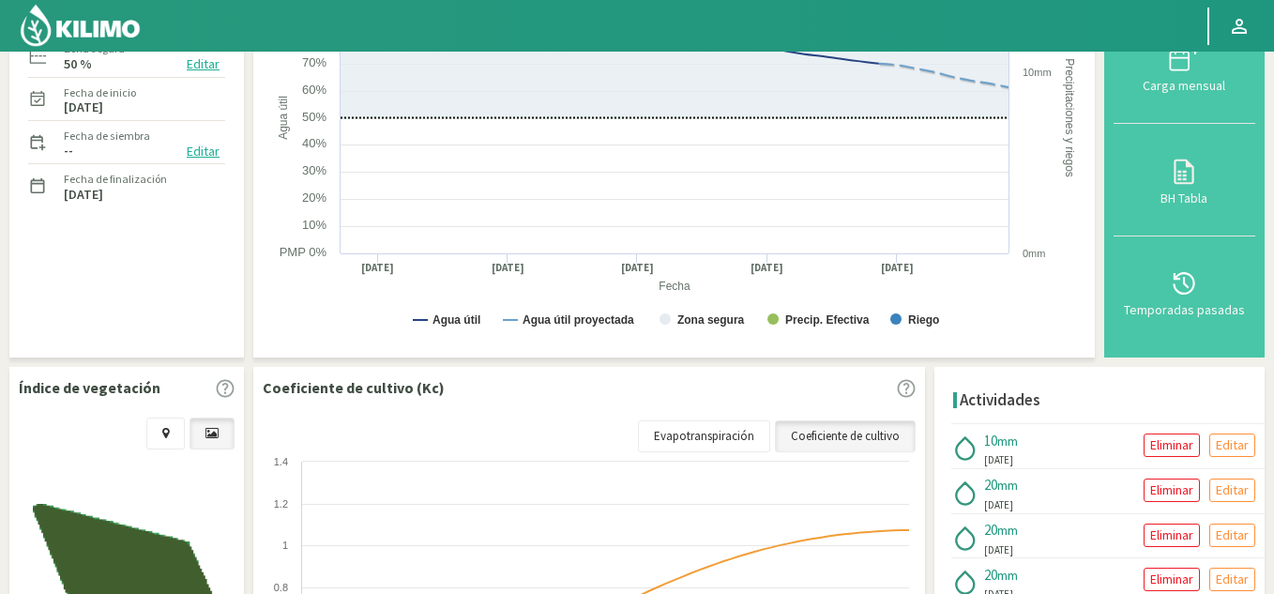
type input "10"
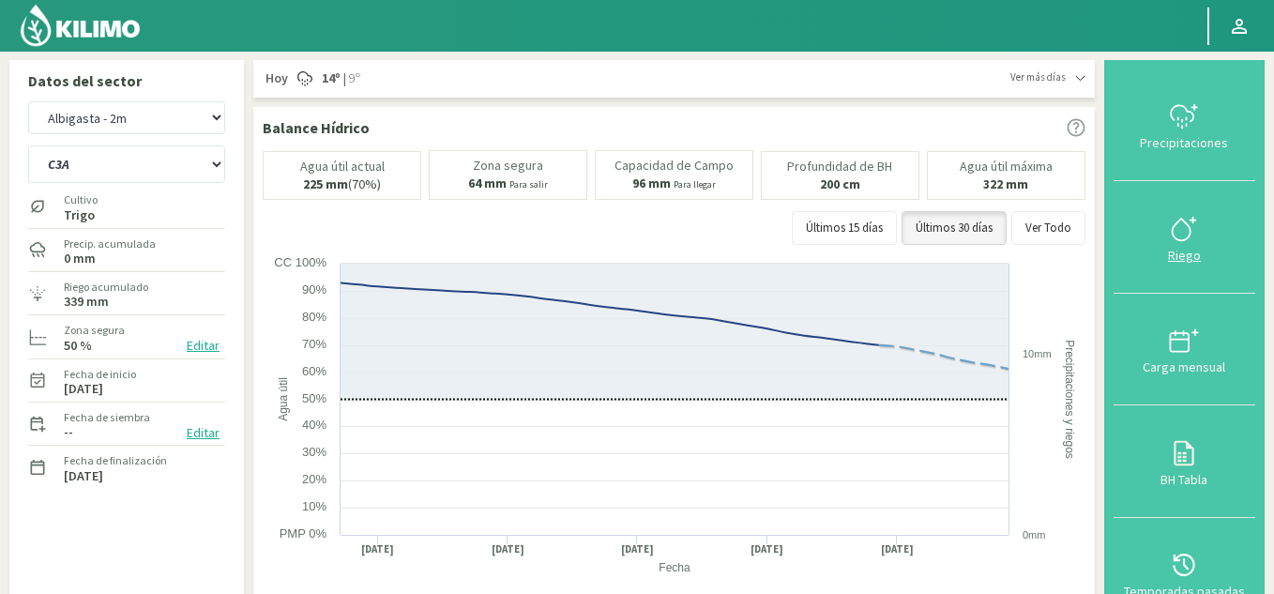
click at [1188, 250] on div "Riego" at bounding box center [1184, 255] width 130 height 13
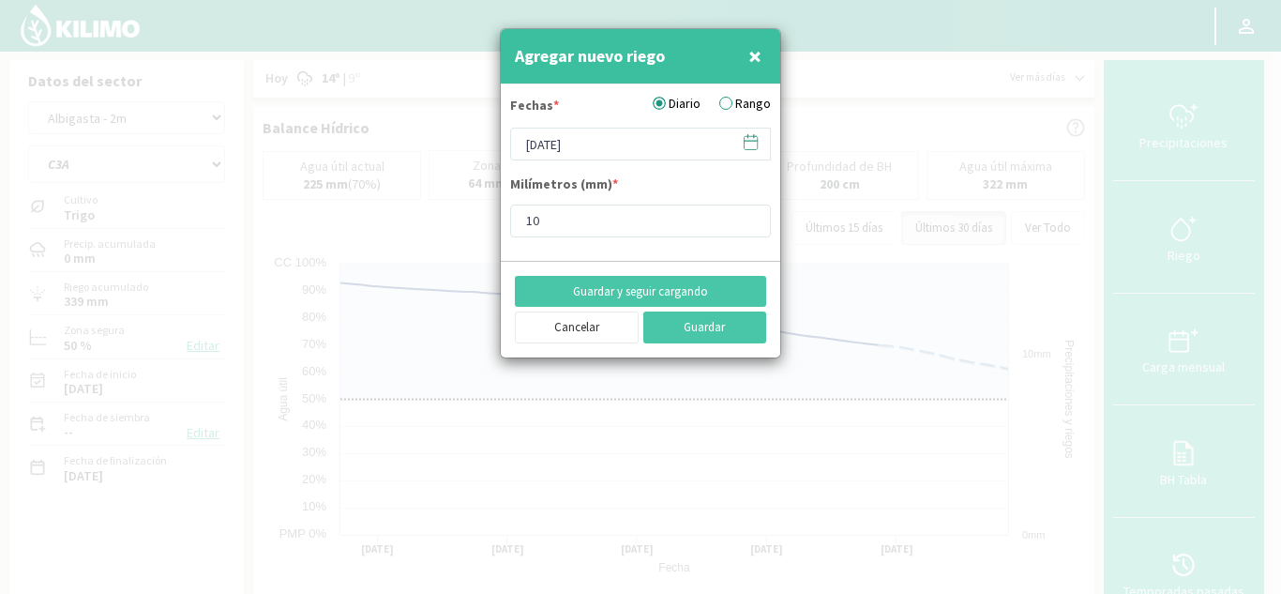
click at [755, 145] on icon at bounding box center [751, 142] width 18 height 18
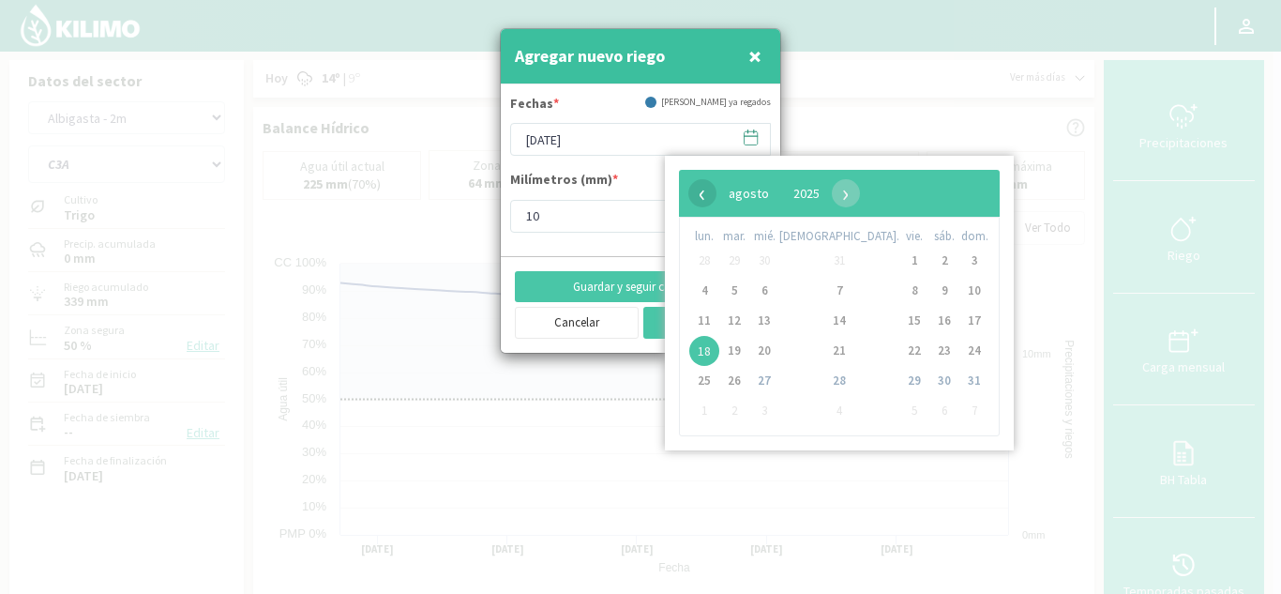
click at [696, 194] on span "‹" at bounding box center [703, 193] width 28 height 28
click at [930, 324] on span "19" at bounding box center [945, 321] width 30 height 30
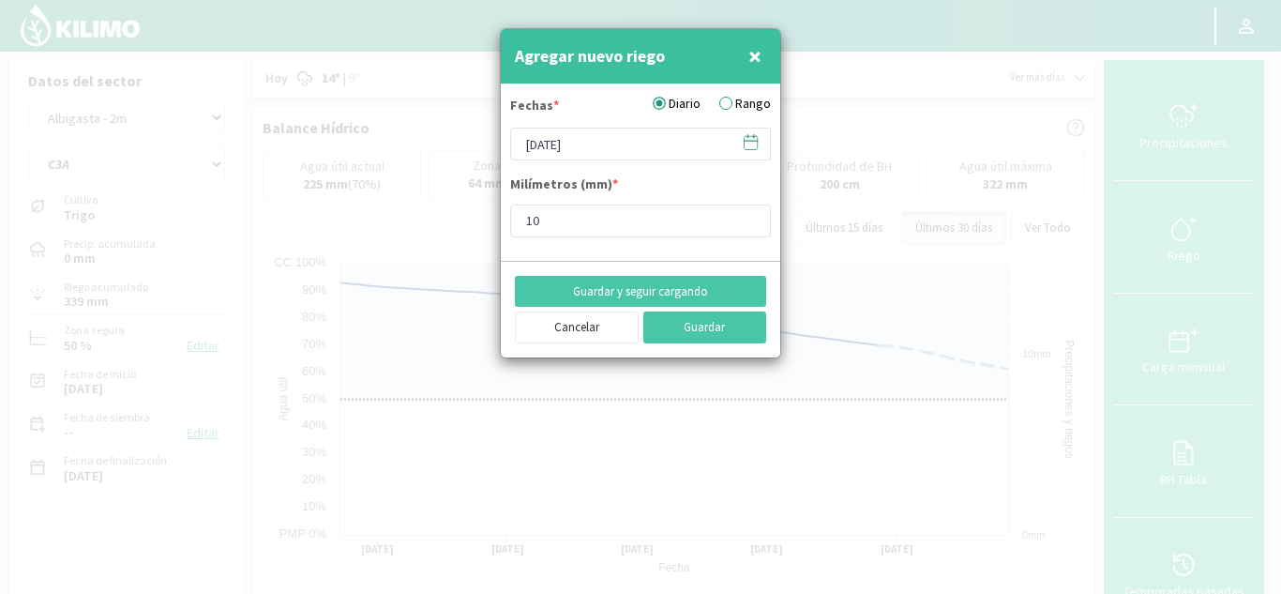
type input "[DATE]"
drag, startPoint x: 621, startPoint y: 217, endPoint x: 325, endPoint y: 179, distance: 298.8
click at [325, 179] on div "Agregar nuevo riego × Fechas * Diario Rango [DATE] Milímetros (mm) * 10 Guardar…" at bounding box center [640, 297] width 1281 height 594
type input "0"
type input "15"
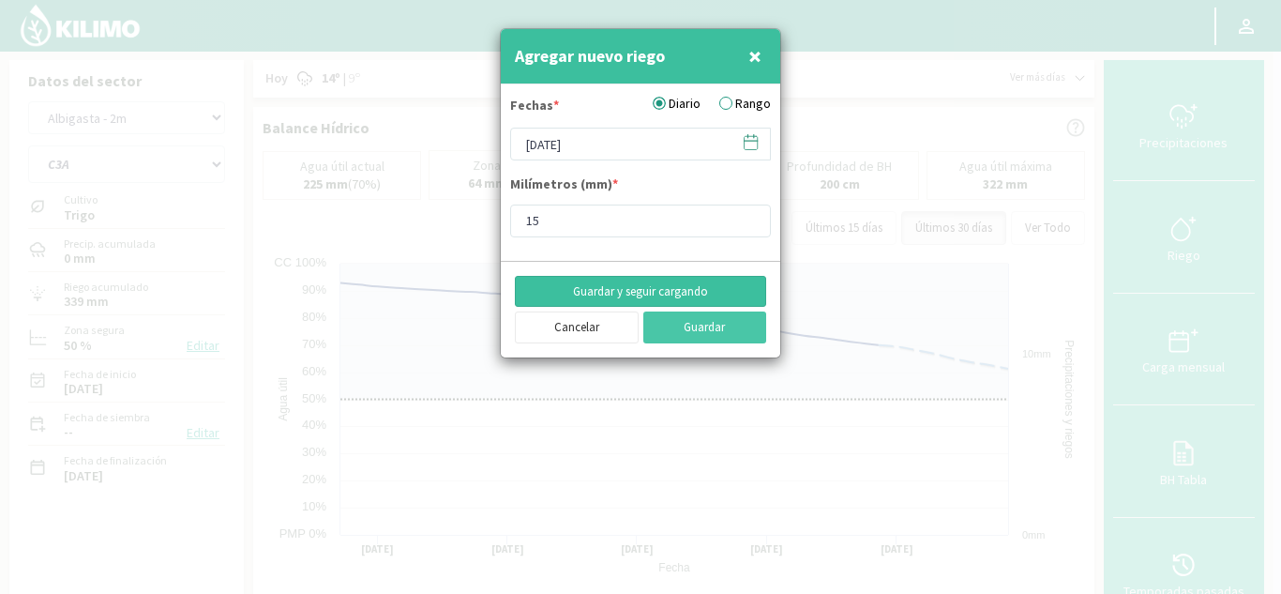
click at [674, 290] on button "Guardar y seguir cargando" at bounding box center [640, 292] width 251 height 32
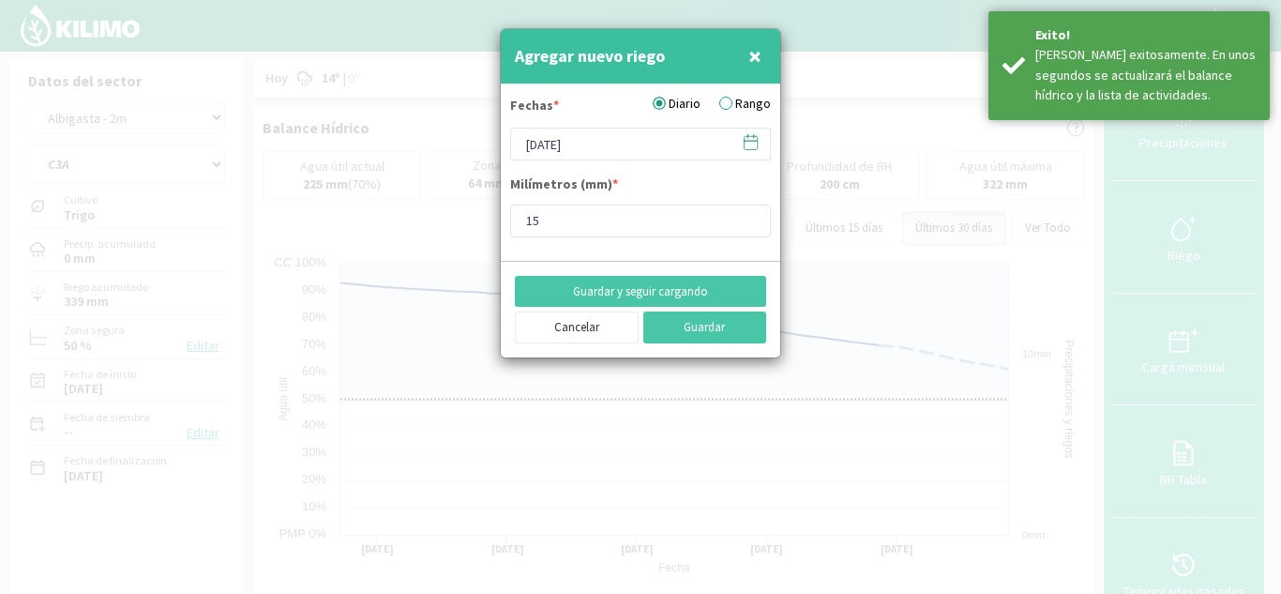
click at [747, 138] on icon at bounding box center [751, 142] width 18 height 18
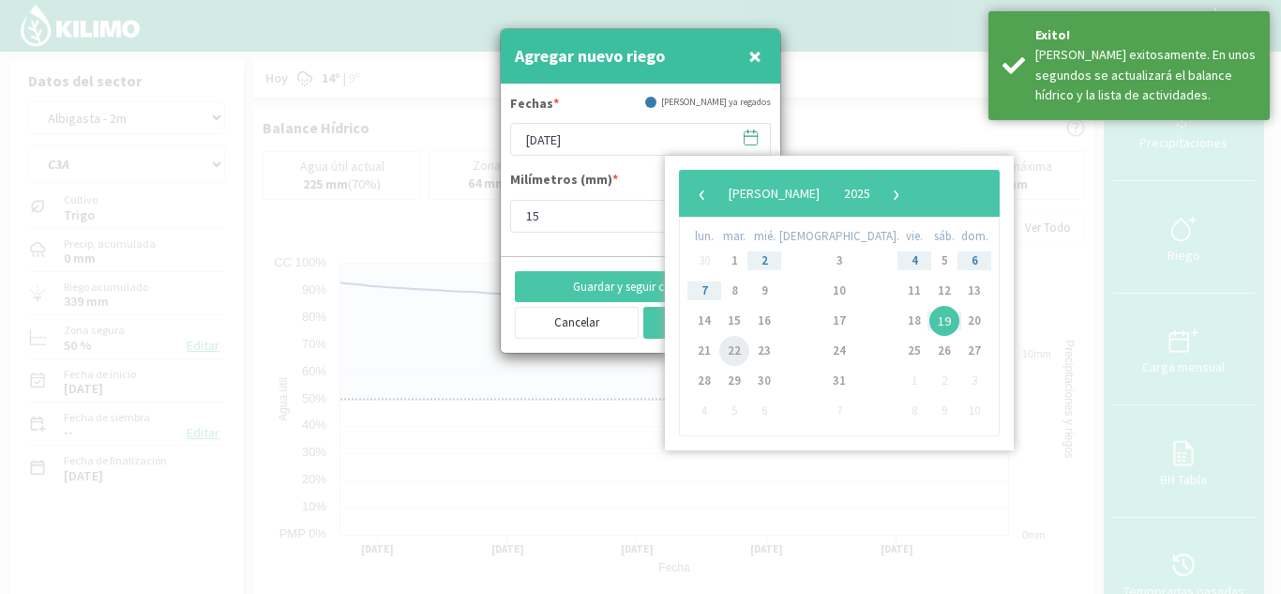
click at [737, 347] on span "22" at bounding box center [734, 351] width 30 height 30
type input "[DATE]"
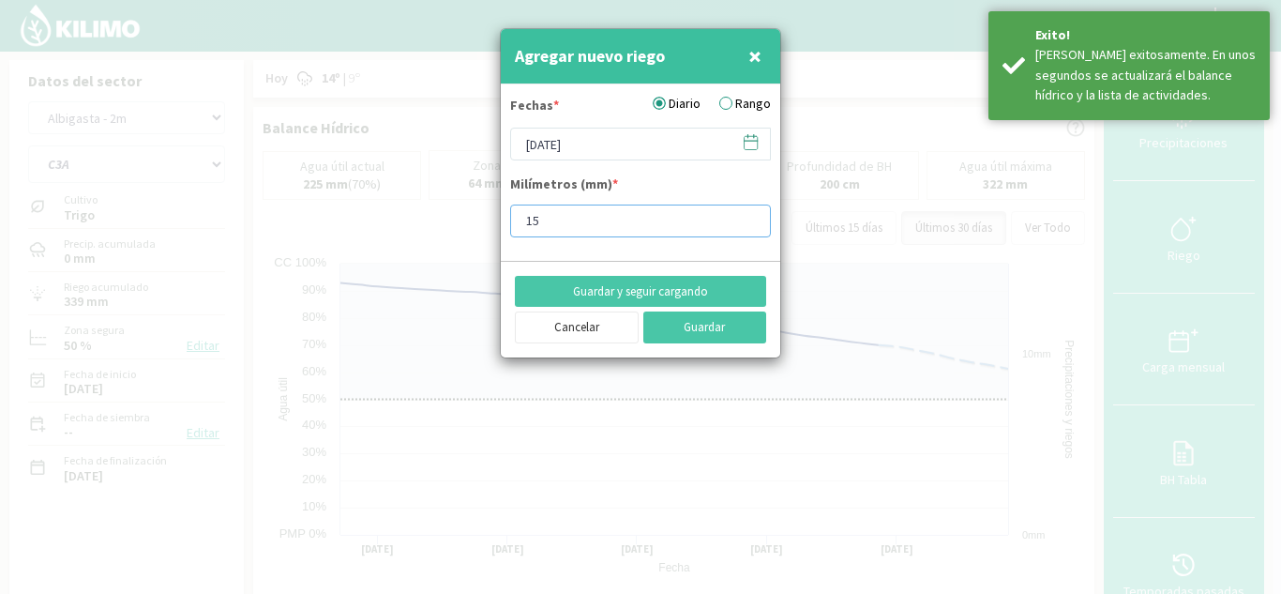
drag, startPoint x: 618, startPoint y: 225, endPoint x: 295, endPoint y: 189, distance: 325.6
click at [296, 189] on div "Agregar nuevo riego × Fechas * Diario Rango [DATE] Milímetros (mm) * 15 Guardar…" at bounding box center [640, 297] width 1281 height 594
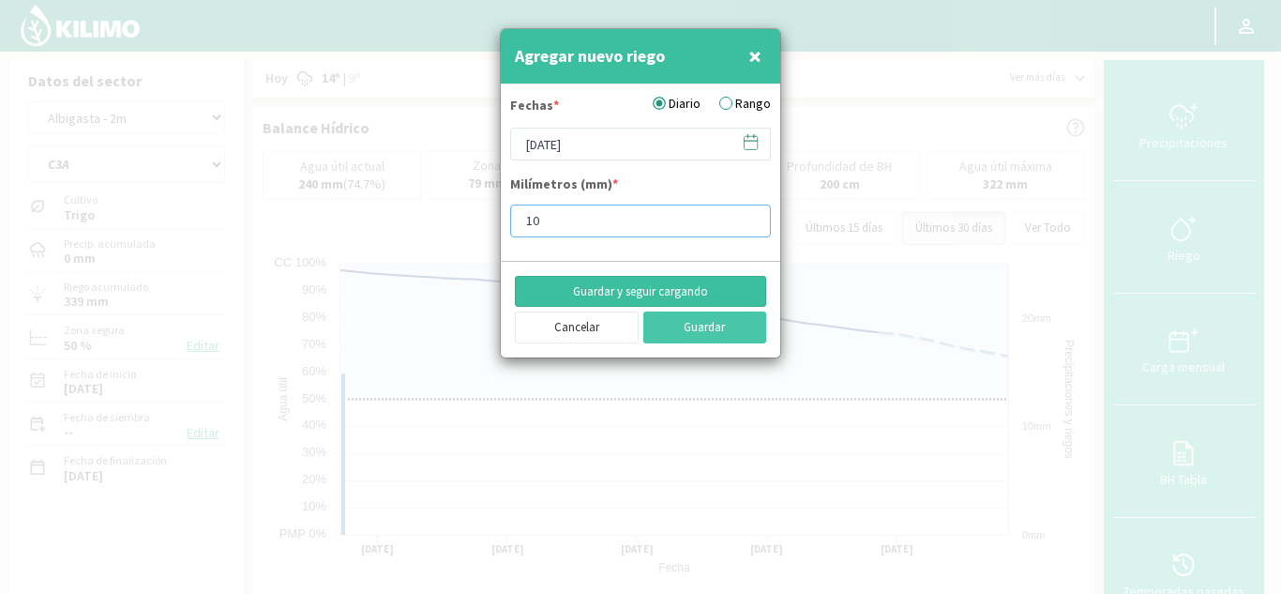
type input "10"
click at [633, 286] on button "Guardar y seguir cargando" at bounding box center [640, 292] width 251 height 32
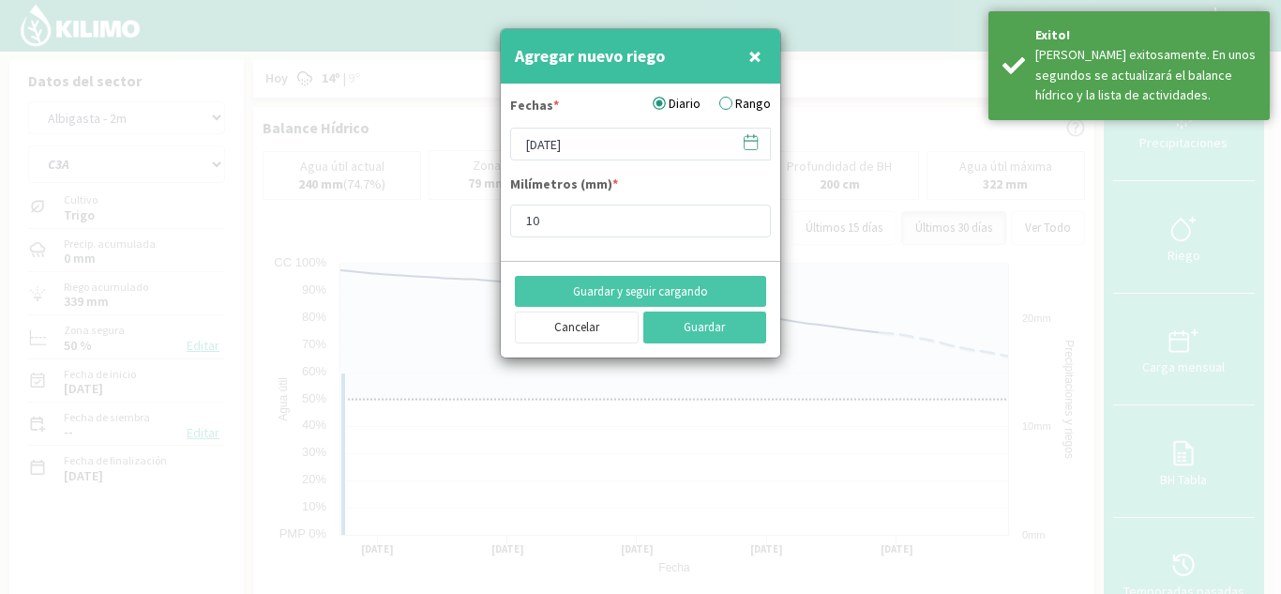
click at [752, 145] on icon at bounding box center [751, 142] width 18 height 18
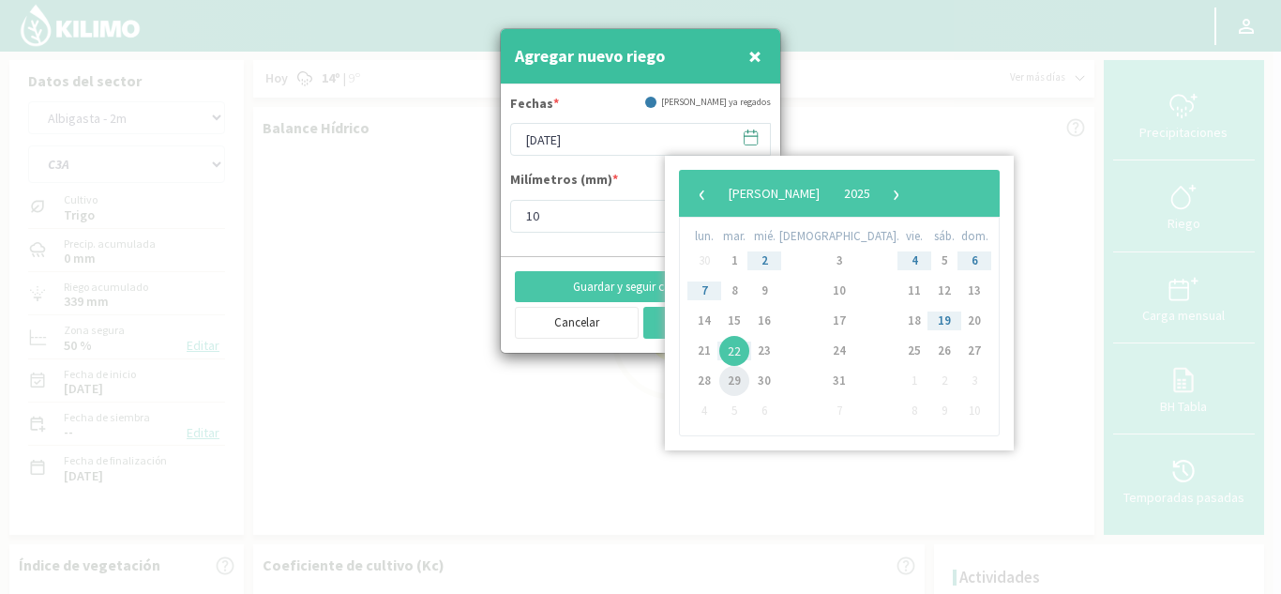
click at [737, 380] on span "29" at bounding box center [734, 381] width 30 height 30
type input "[DATE]"
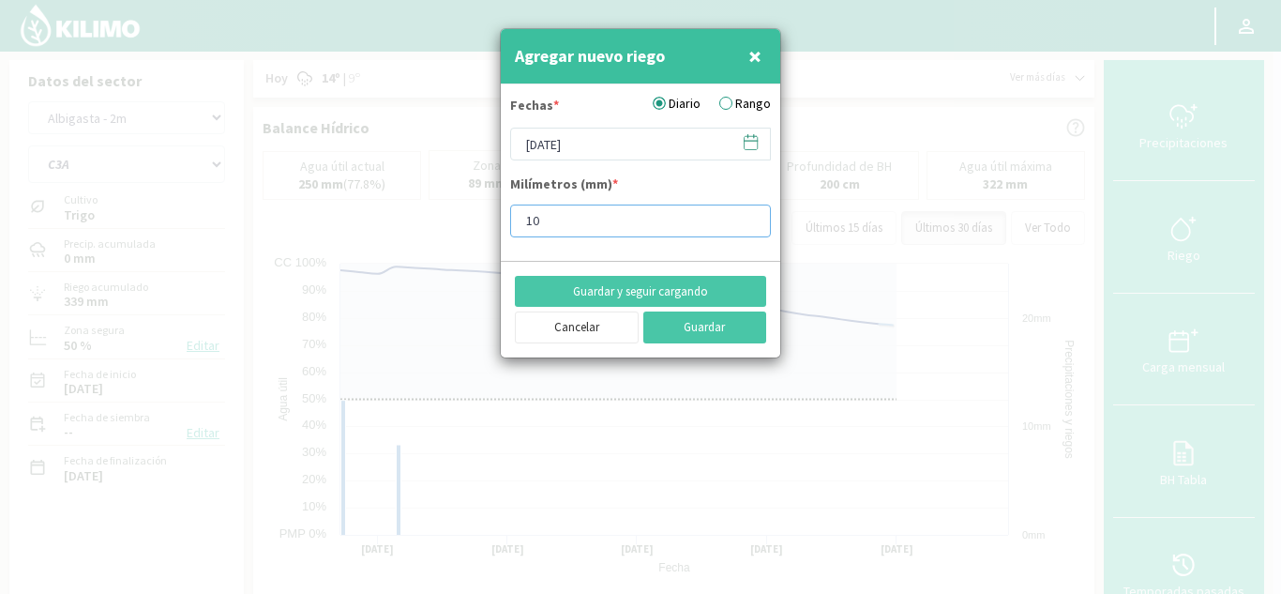
drag, startPoint x: 636, startPoint y: 224, endPoint x: 362, endPoint y: 199, distance: 275.1
click at [362, 199] on div "Agregar nuevo riego × Fechas * Diario Rango [DATE] Milímetros (mm) * 10 Guardar…" at bounding box center [640, 297] width 1281 height 594
type input "20"
click at [670, 289] on button "Guardar y seguir cargando" at bounding box center [640, 292] width 251 height 32
click at [753, 143] on icon at bounding box center [751, 142] width 18 height 18
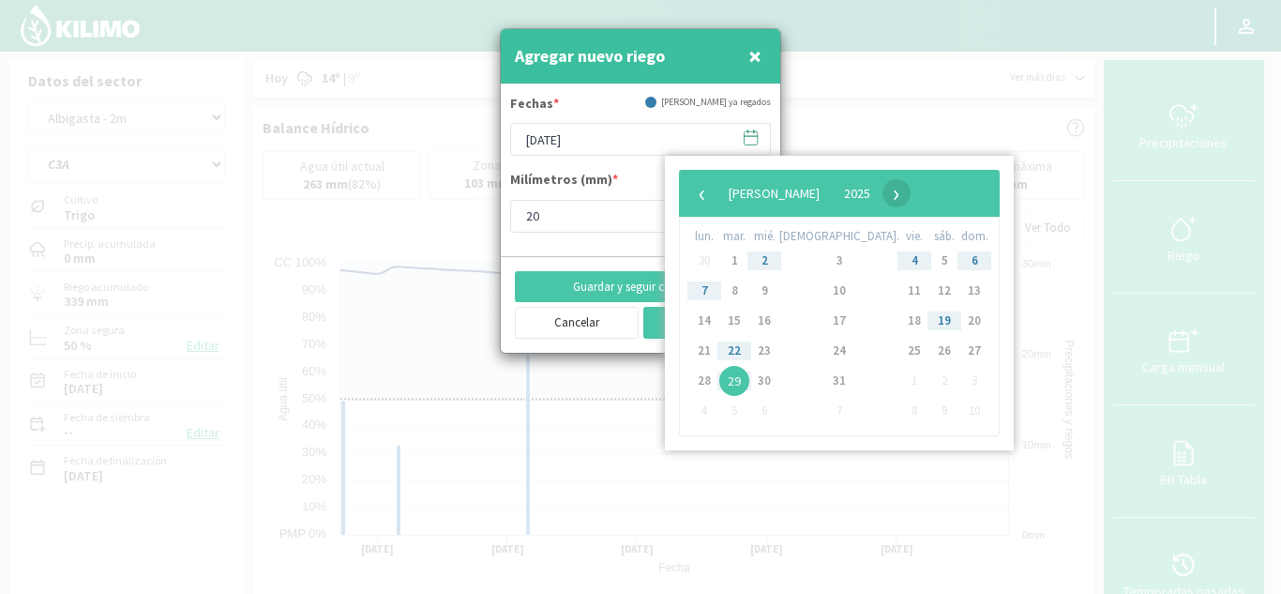
click at [911, 195] on span "›" at bounding box center [897, 193] width 28 height 28
click at [900, 265] on span "1" at bounding box center [915, 261] width 30 height 30
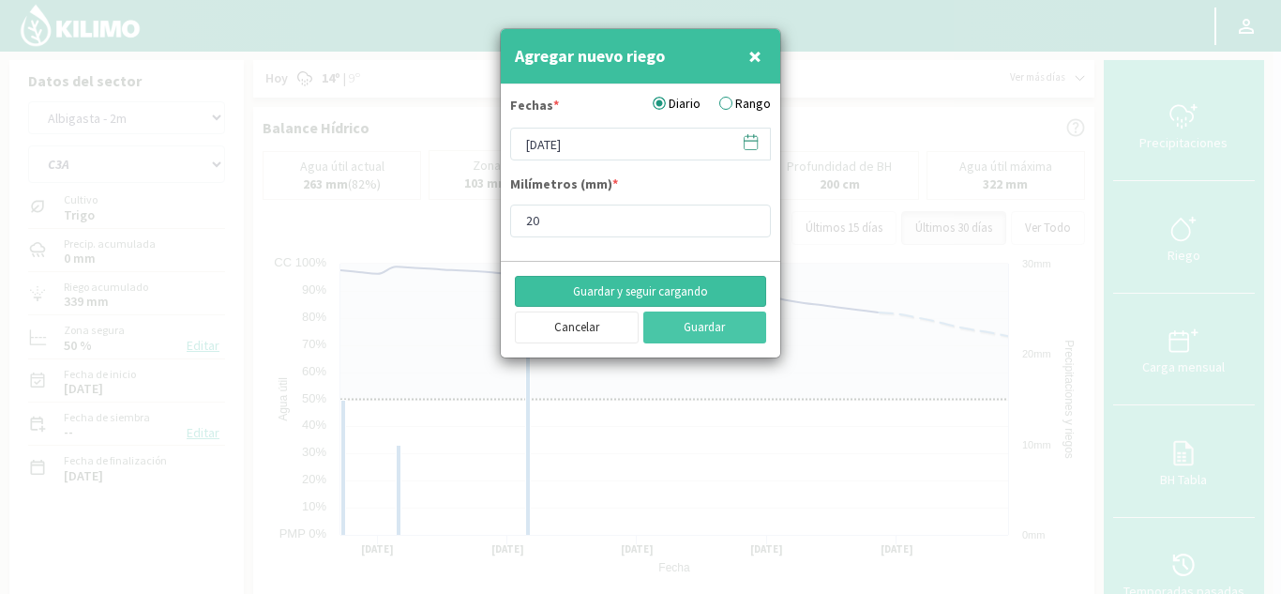
click at [668, 286] on button "Guardar y seguir cargando" at bounding box center [640, 292] width 251 height 32
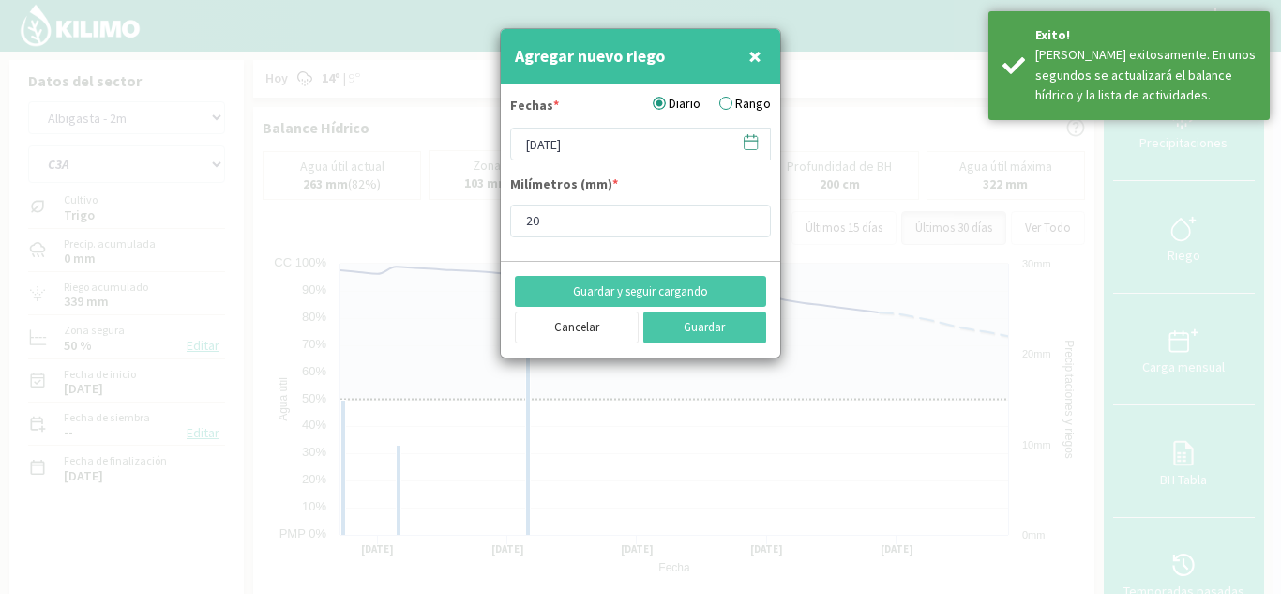
click at [748, 140] on icon at bounding box center [751, 142] width 18 height 18
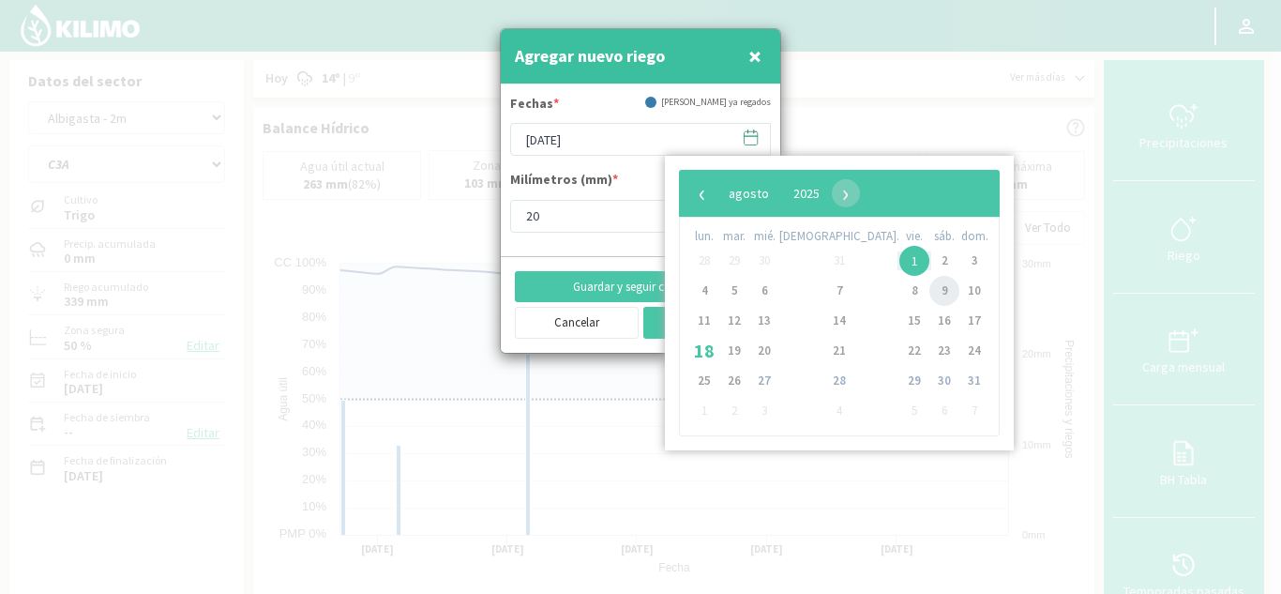
click at [930, 294] on span "9" at bounding box center [945, 291] width 30 height 30
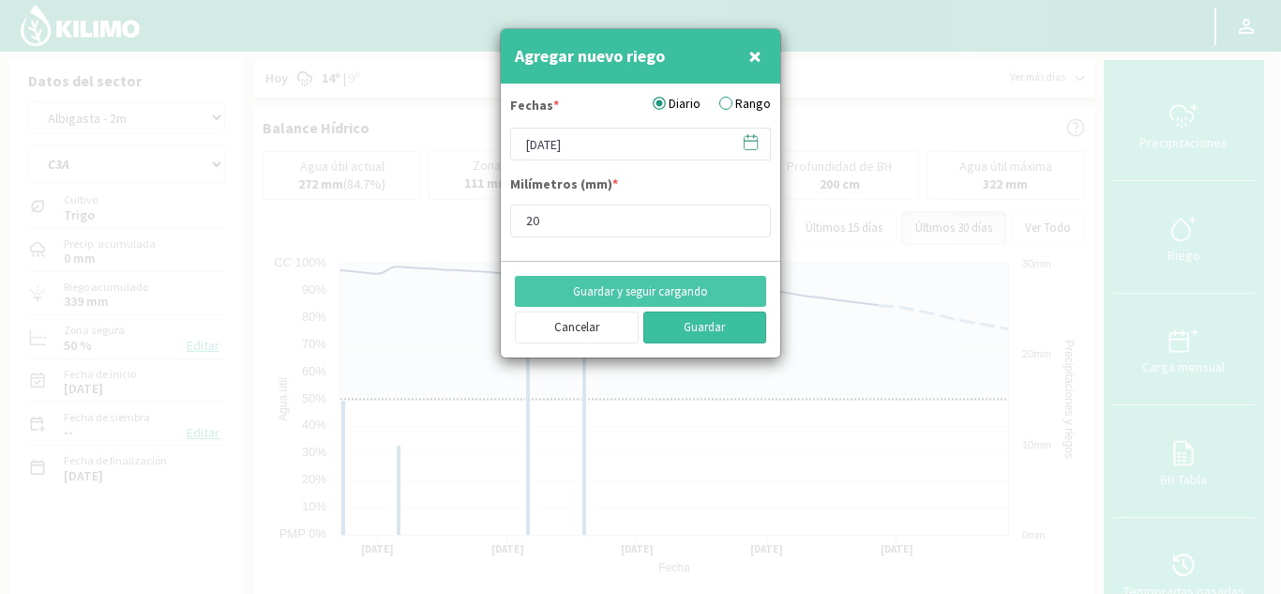
click at [694, 324] on button "Guardar" at bounding box center [705, 327] width 124 height 32
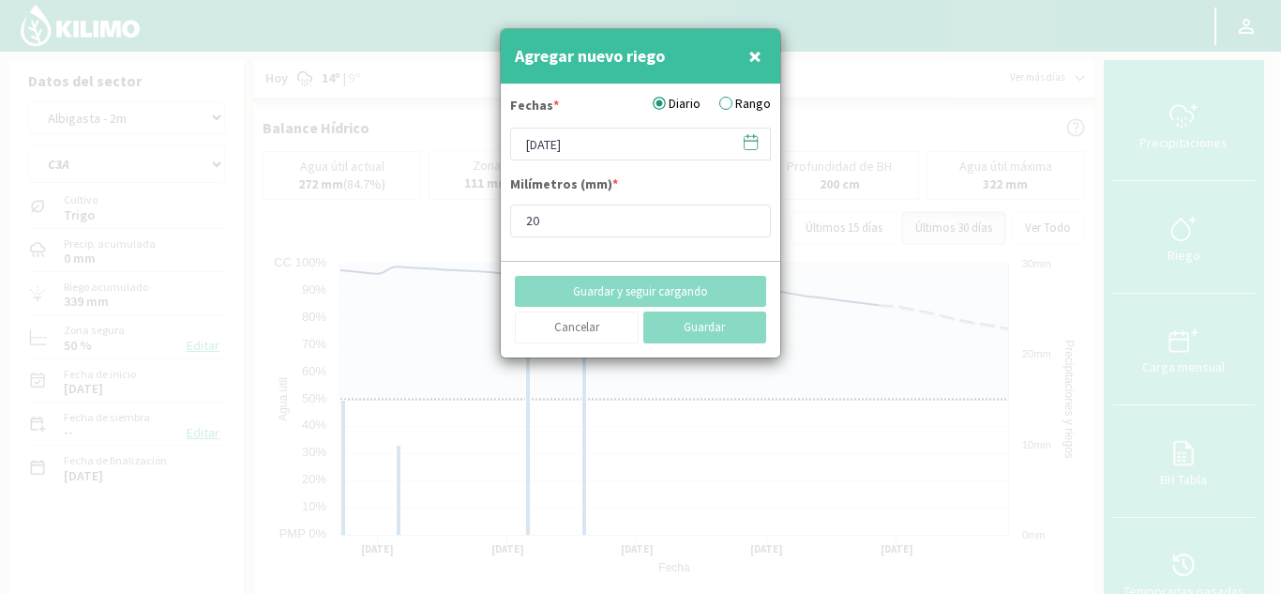
type input "[DATE]"
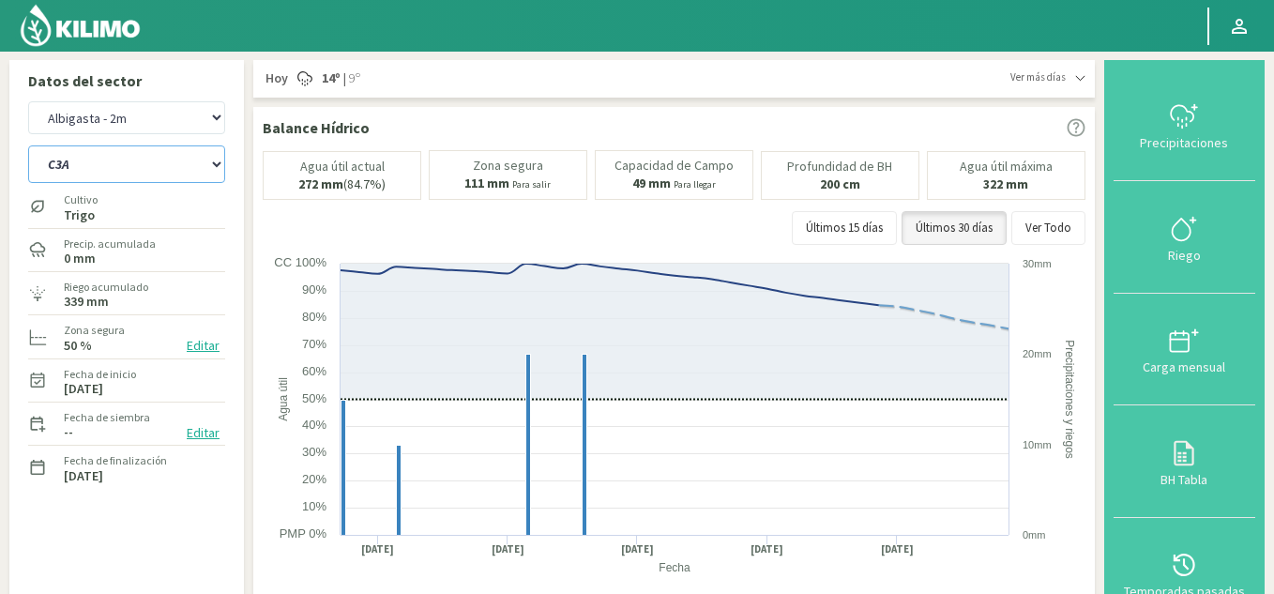
click at [125, 162] on select "C1 SUR C2A C2 SUR C3A C4A" at bounding box center [126, 164] width 197 height 38
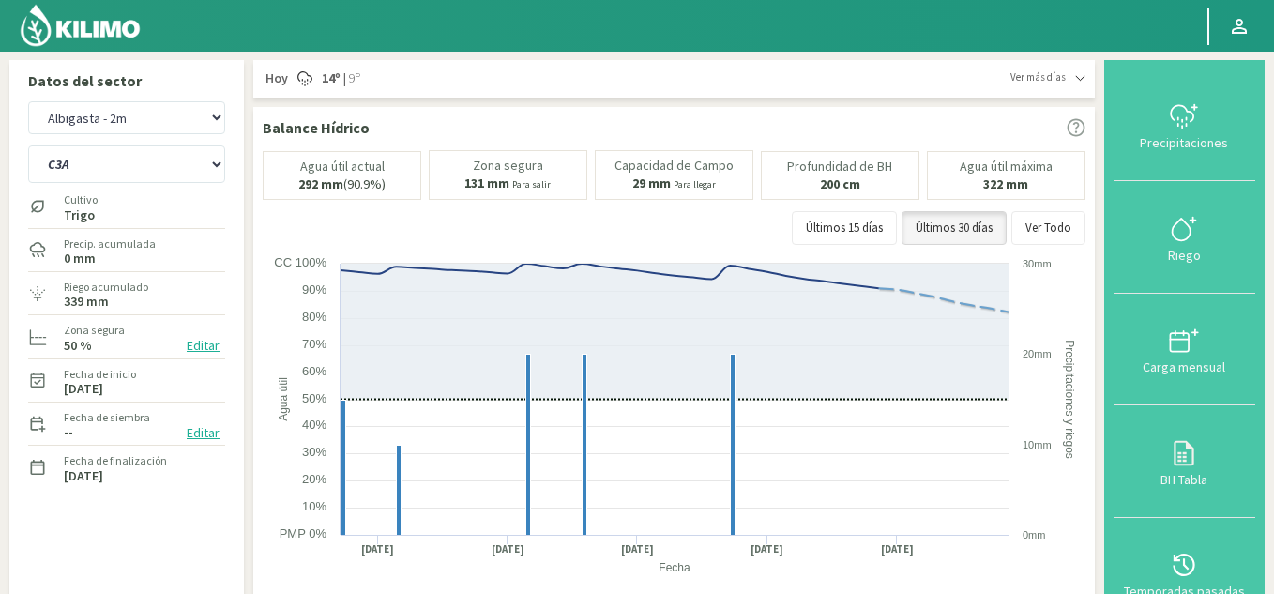
click at [263, 253] on div "Agua útil actual 292 mm (90.9%) [PERSON_NAME] 131 mm Para salir Capacidad [PERS…" at bounding box center [674, 202] width 823 height 104
click at [122, 154] on select "C1 SUR C2A C2 SUR C3A C4A" at bounding box center [126, 164] width 197 height 38
click at [28, 145] on select "C1 SUR C2A C2 SUR C3A C4A" at bounding box center [126, 164] width 197 height 38
click at [179, 126] on select "Albigasta - 1m Albigasta - 2m" at bounding box center [126, 117] width 197 height 33
click at [28, 101] on select "Albigasta - 1m Albigasta - 2m" at bounding box center [126, 117] width 197 height 33
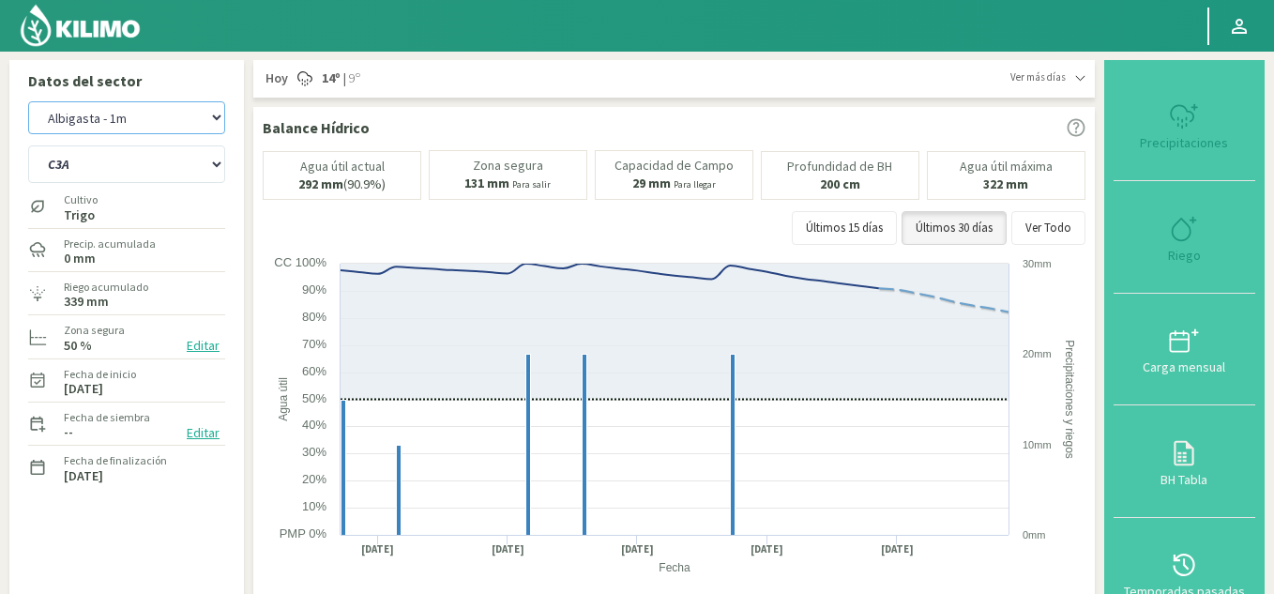
select select "14: Object"
select select "35: Object"
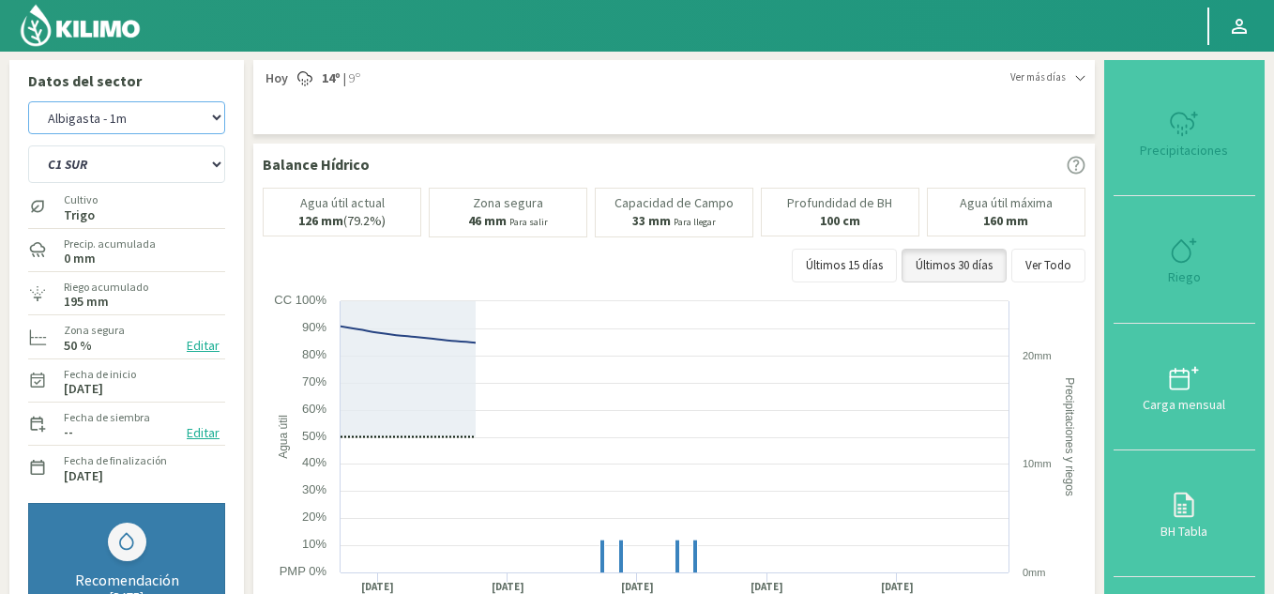
click at [158, 121] on select "Albigasta - 1m Albigasta - 2m" at bounding box center [126, 117] width 197 height 33
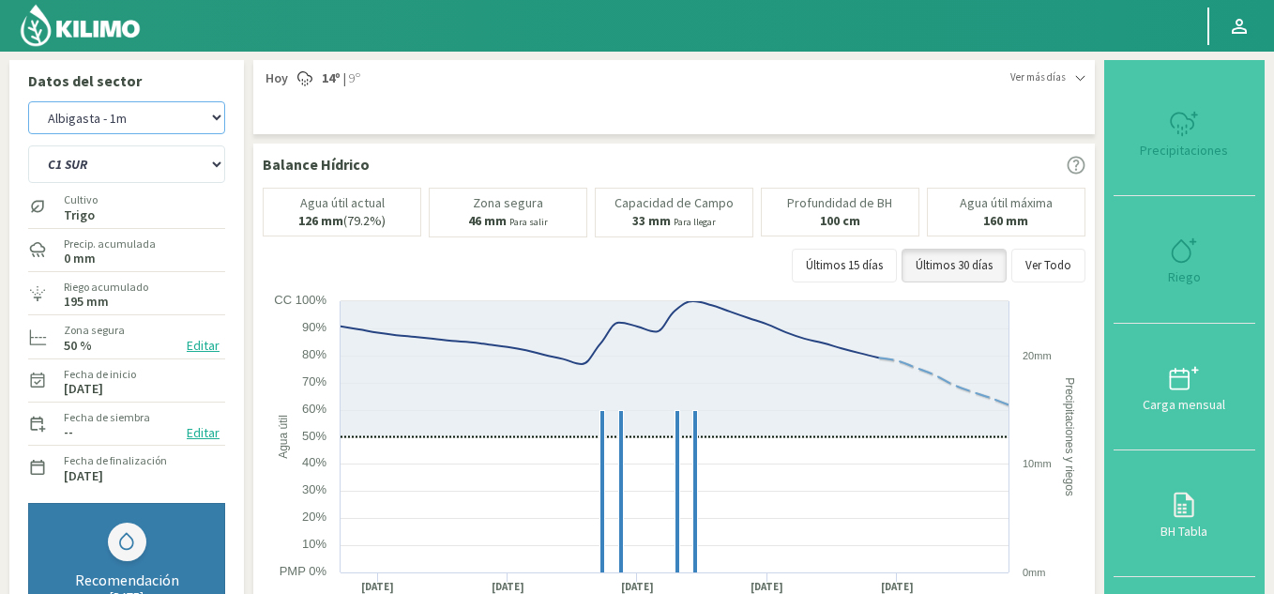
select select "15: Object"
click at [28, 101] on select "Albigasta - 1m Albigasta - 2m" at bounding box center [126, 117] width 197 height 33
click at [145, 162] on select "C1 SUR C2A C2 SUR C3A C4A" at bounding box center [126, 164] width 197 height 38
click at [28, 145] on select "C1 SUR C2A C2 SUR C3A C4A" at bounding box center [126, 164] width 197 height 38
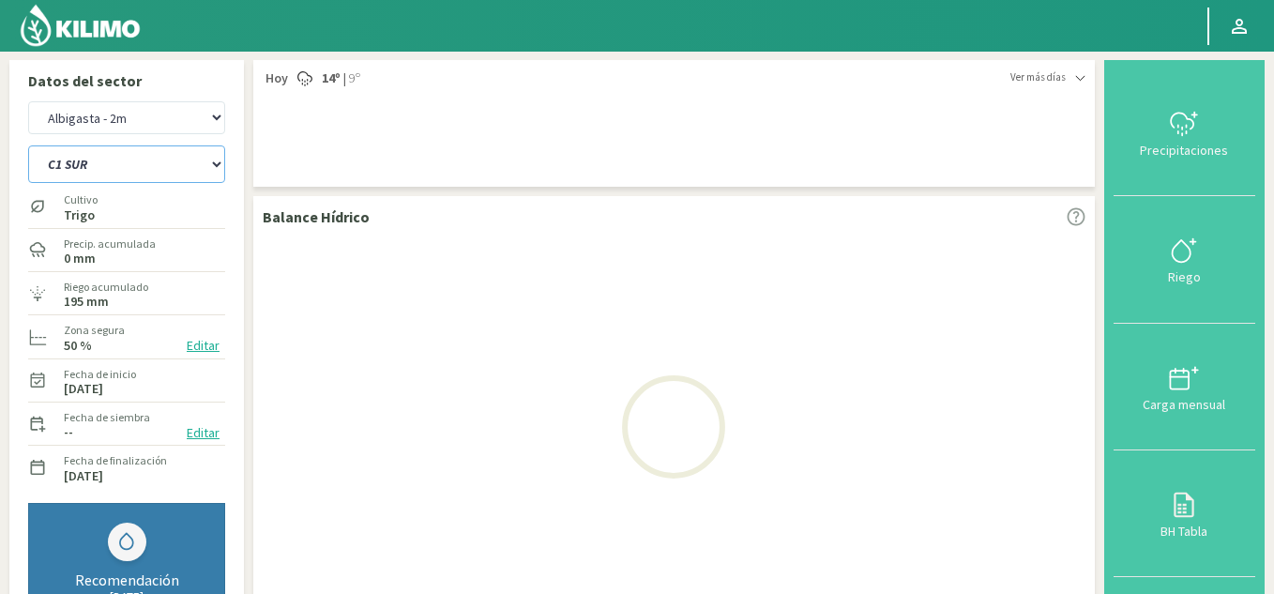
click at [143, 177] on select "C1 SUR C2A C2 SUR C3A C4A" at bounding box center [126, 164] width 197 height 38
select select "42: Object"
click at [28, 145] on select "C1 SUR C2A C2 SUR C3A C4A" at bounding box center [126, 164] width 197 height 38
select select "17: Object"
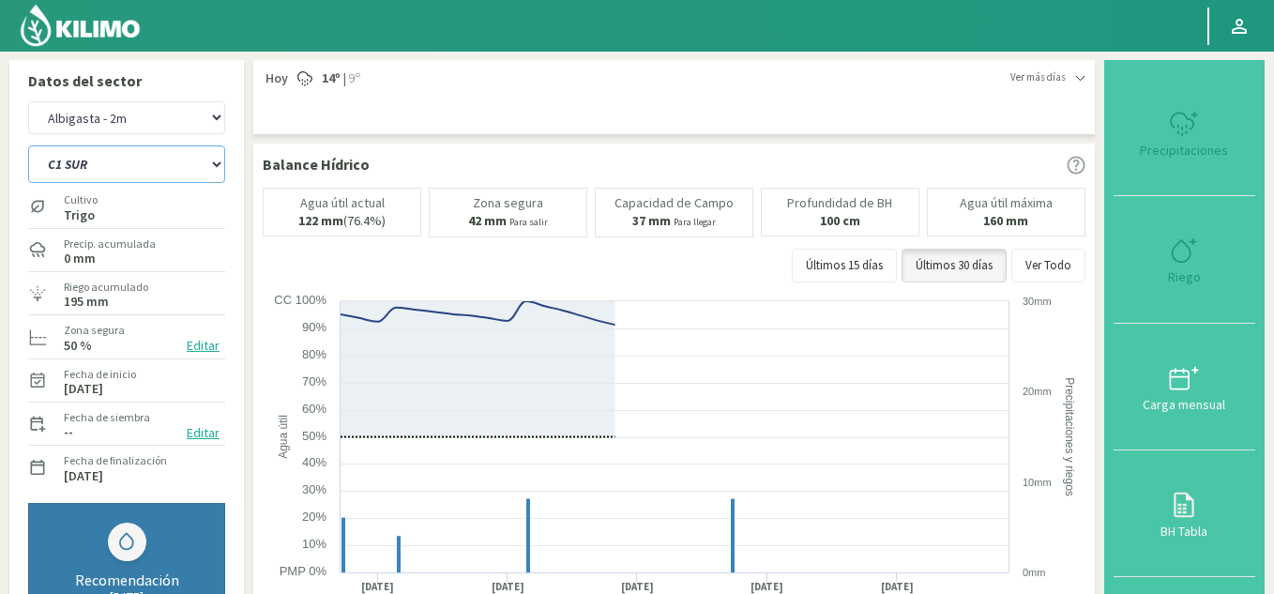
drag, startPoint x: 113, startPoint y: 172, endPoint x: 105, endPoint y: 182, distance: 12.8
click at [113, 172] on select "C1 SUR C2A C2 SUR C3A C4A" at bounding box center [126, 164] width 197 height 38
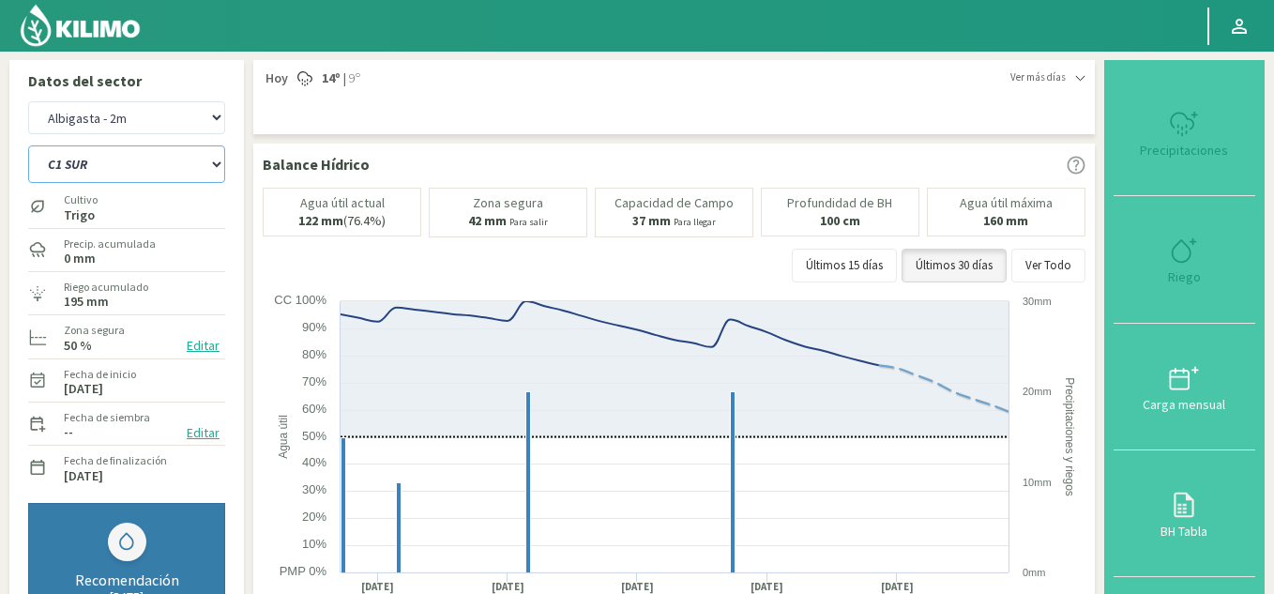
select select "48: Object"
click at [28, 145] on select "C1 SUR C2A C2 SUR C3A C4A" at bounding box center [126, 164] width 197 height 38
select select "19: Object"
select select "50: Object"
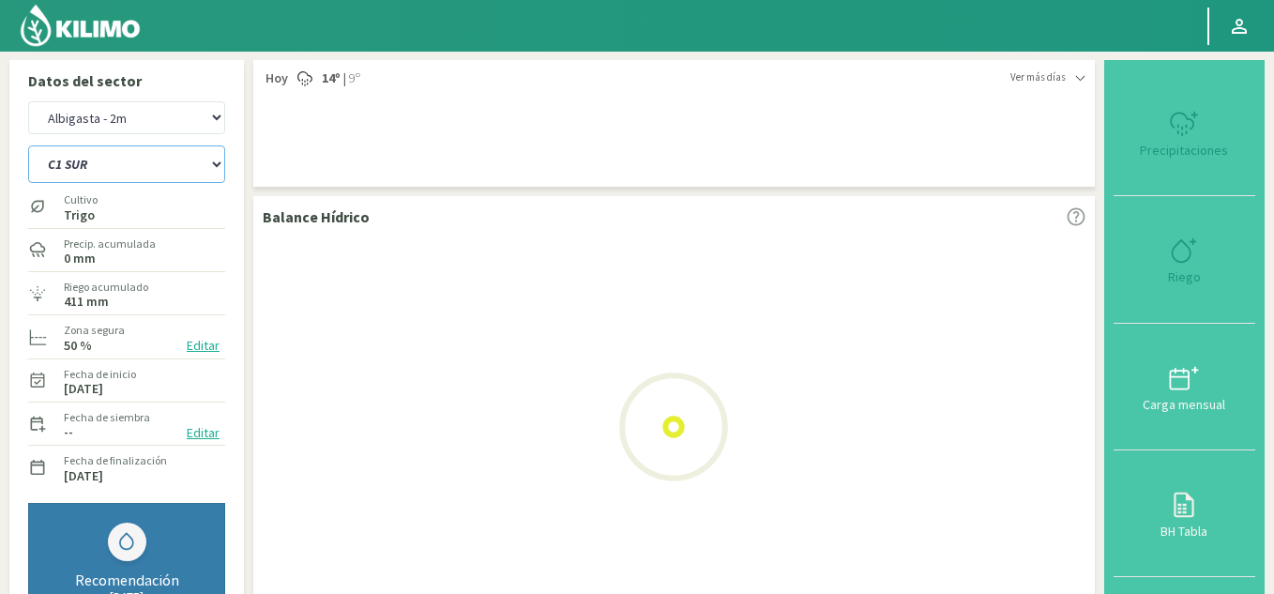
select select "21: Object"
select select "57: Object"
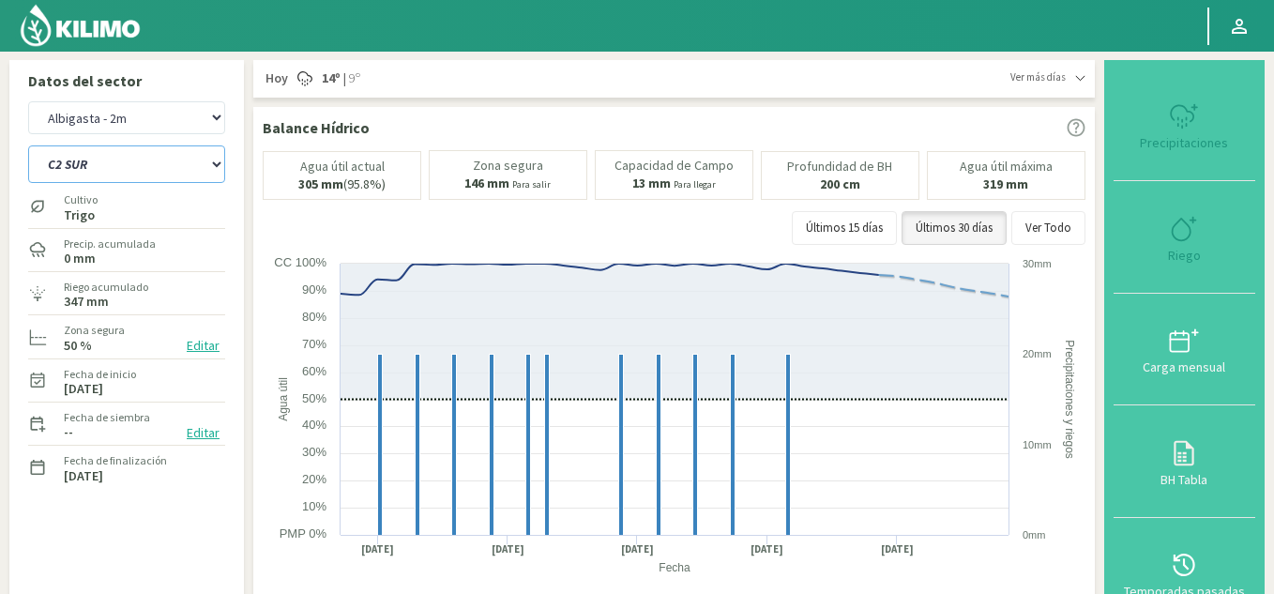
select select "23: Object"
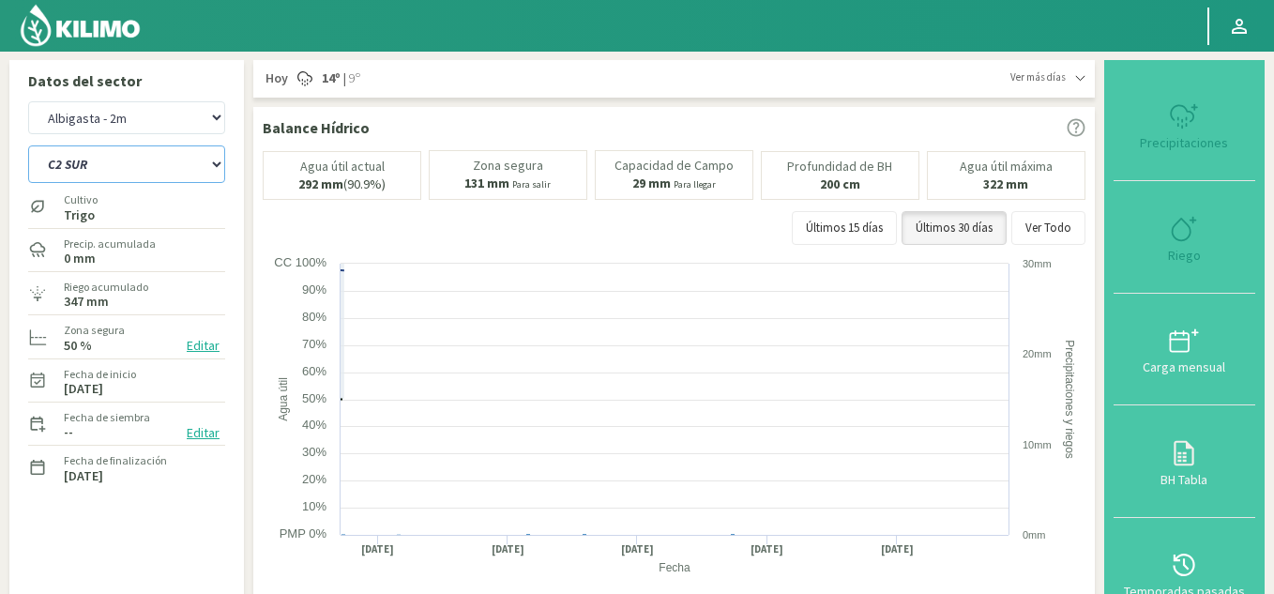
select select "63: Object"
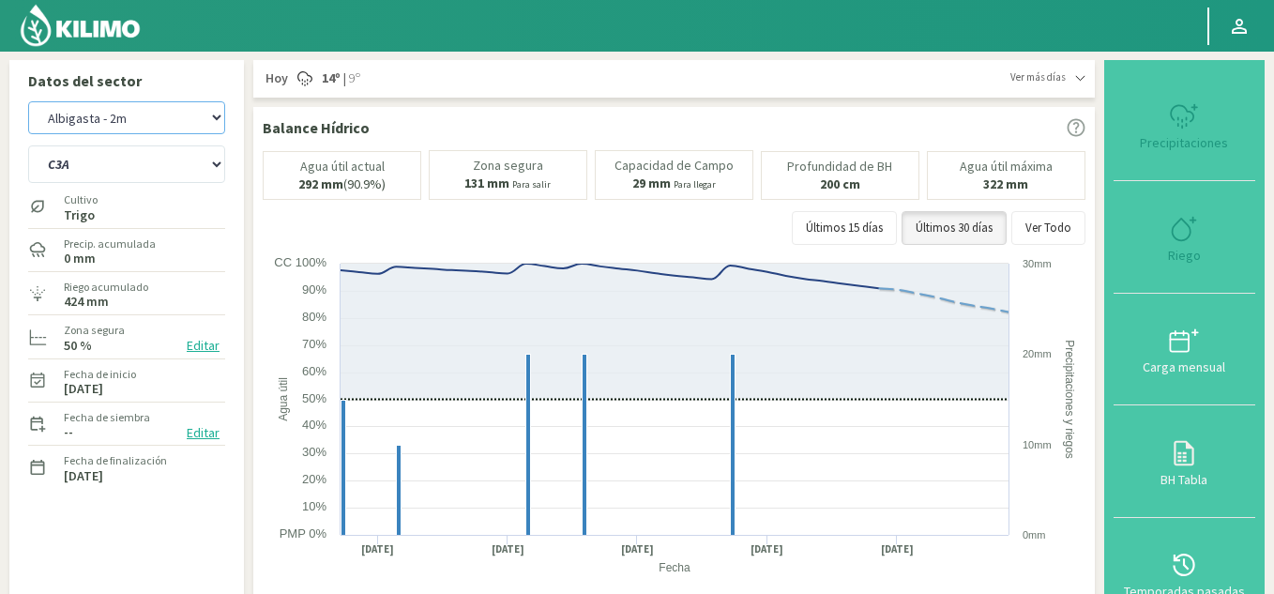
click at [152, 125] on select "Albigasta - 1m Albigasta - 2m" at bounding box center [126, 117] width 197 height 33
click at [28, 101] on select "Albigasta - 1m Albigasta - 2m" at bounding box center [126, 117] width 197 height 33
click at [176, 164] on select "C1 SUR C2A C2 SUR C3A C4A" at bounding box center [126, 164] width 197 height 38
click at [28, 145] on select "C1 SUR C2A C2 SUR C3A C4A" at bounding box center [126, 164] width 197 height 38
select select "24: Object"
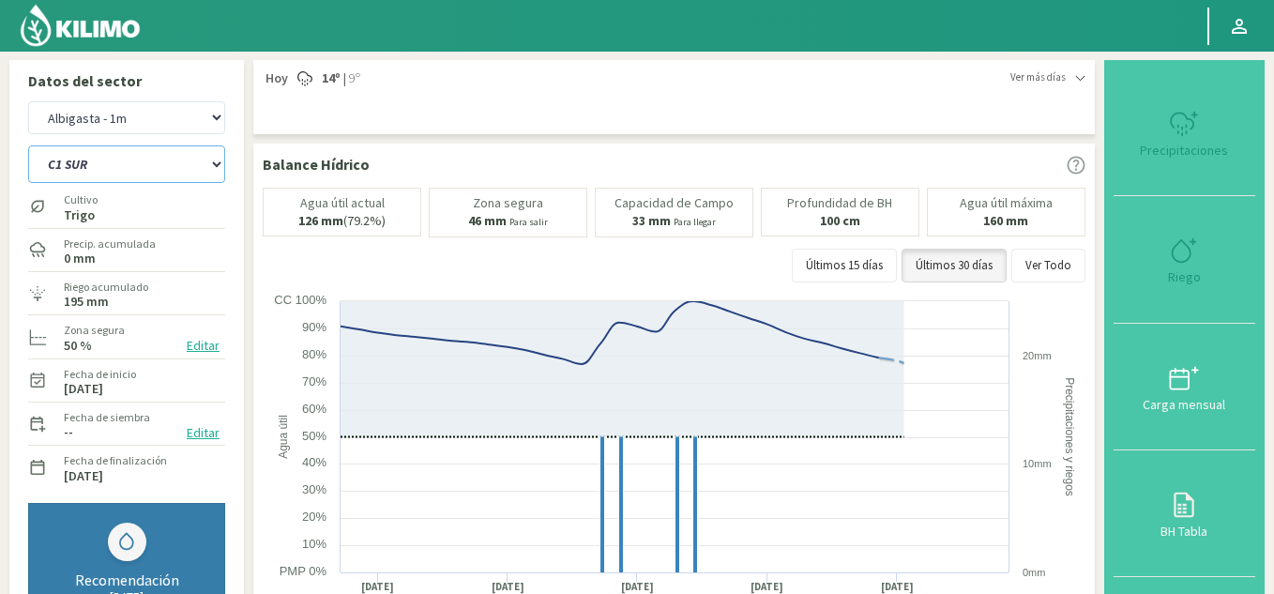
click at [179, 164] on select "C1 SUR C2A C2 SUR C3A C4A" at bounding box center [126, 164] width 197 height 38
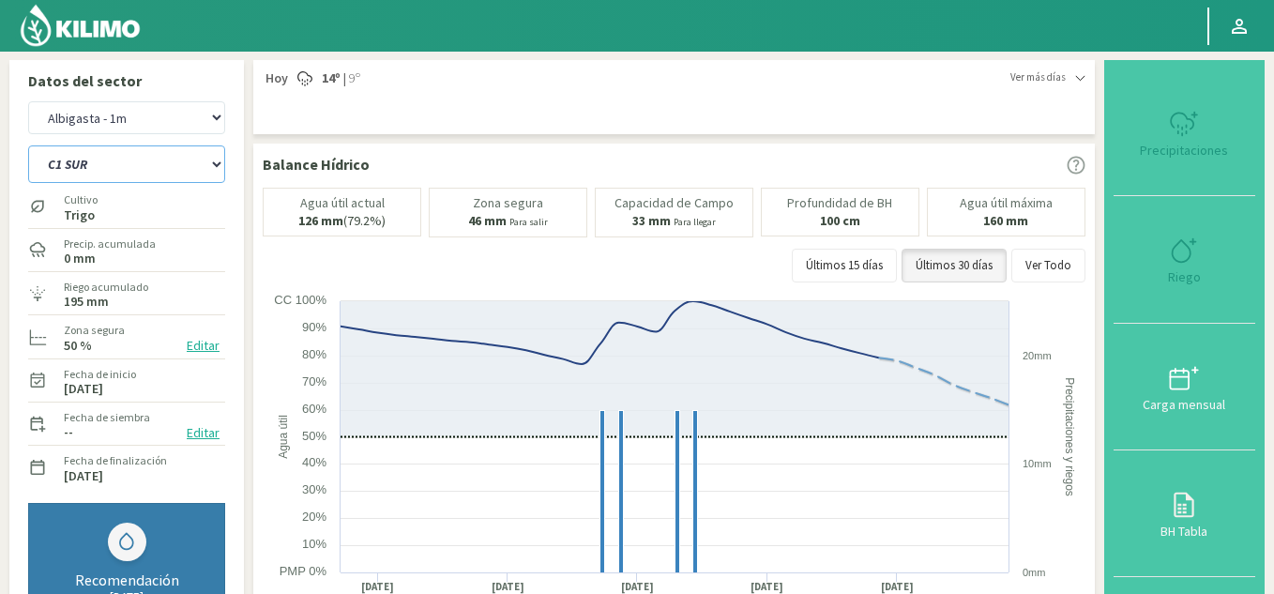
select select "68: Object"
click at [28, 145] on select "C1 SUR C2A C2 SUR C3A C4A" at bounding box center [126, 164] width 197 height 38
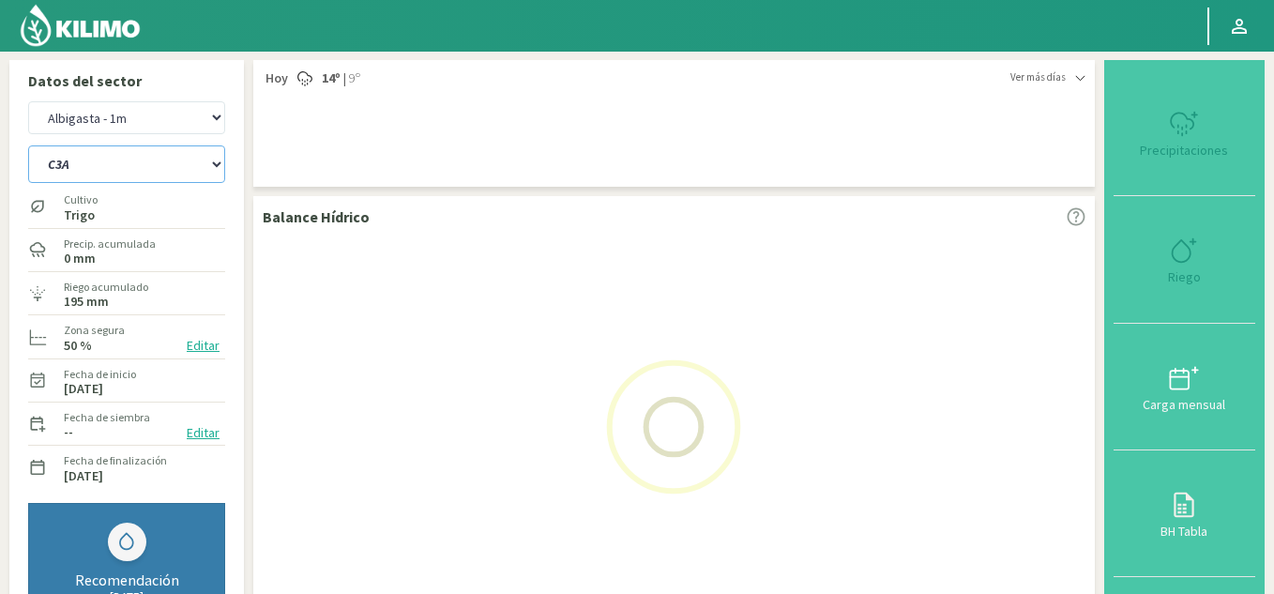
select select "26: Object"
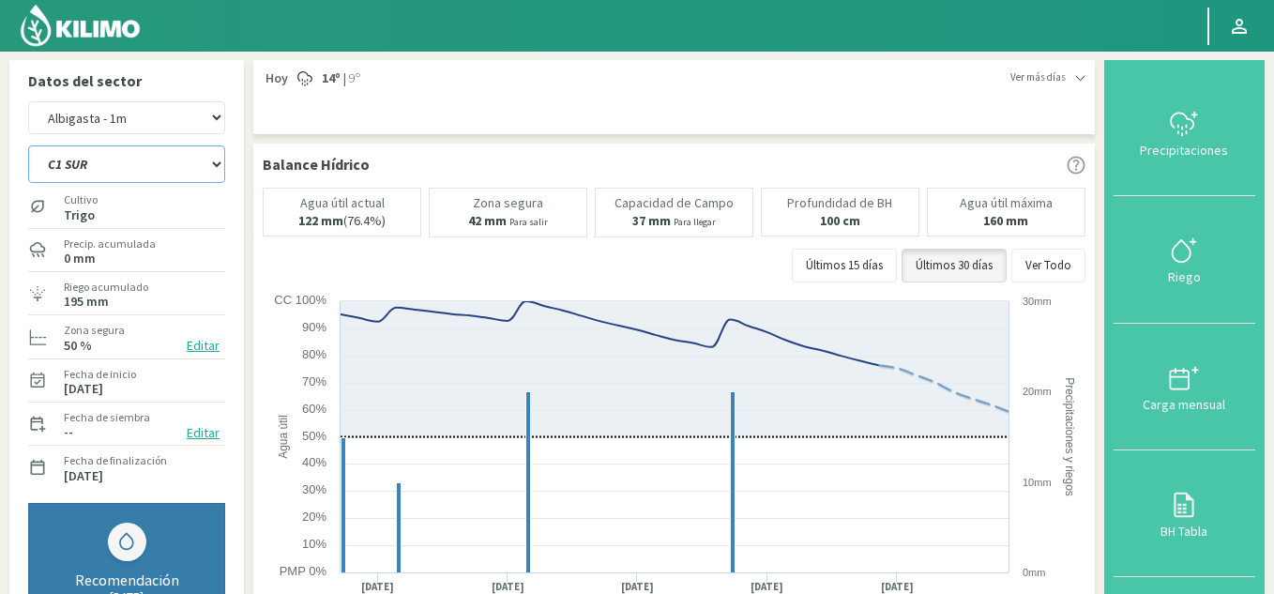
select select "73: Object"
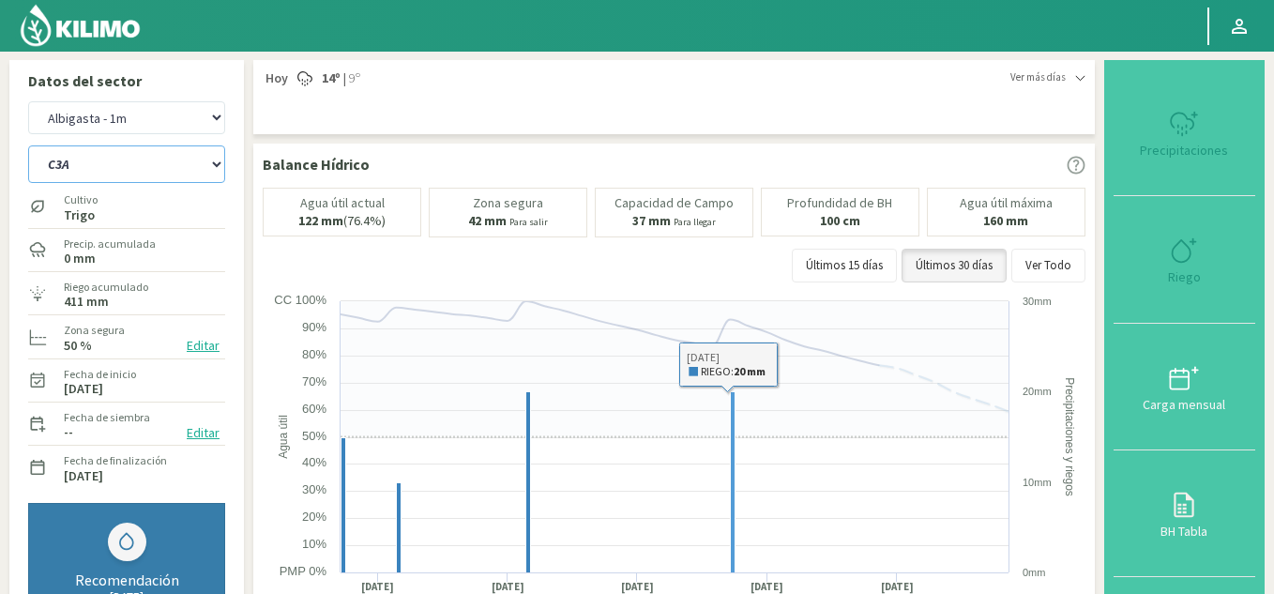
type input "20"
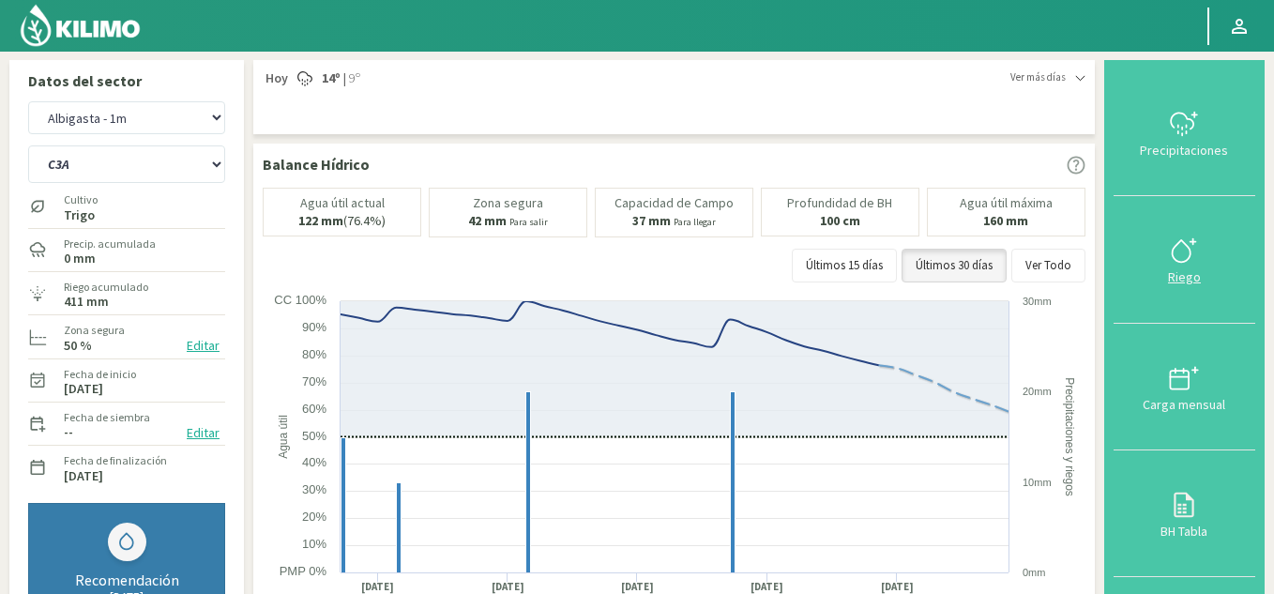
click at [1190, 276] on div "Riego" at bounding box center [1184, 276] width 130 height 13
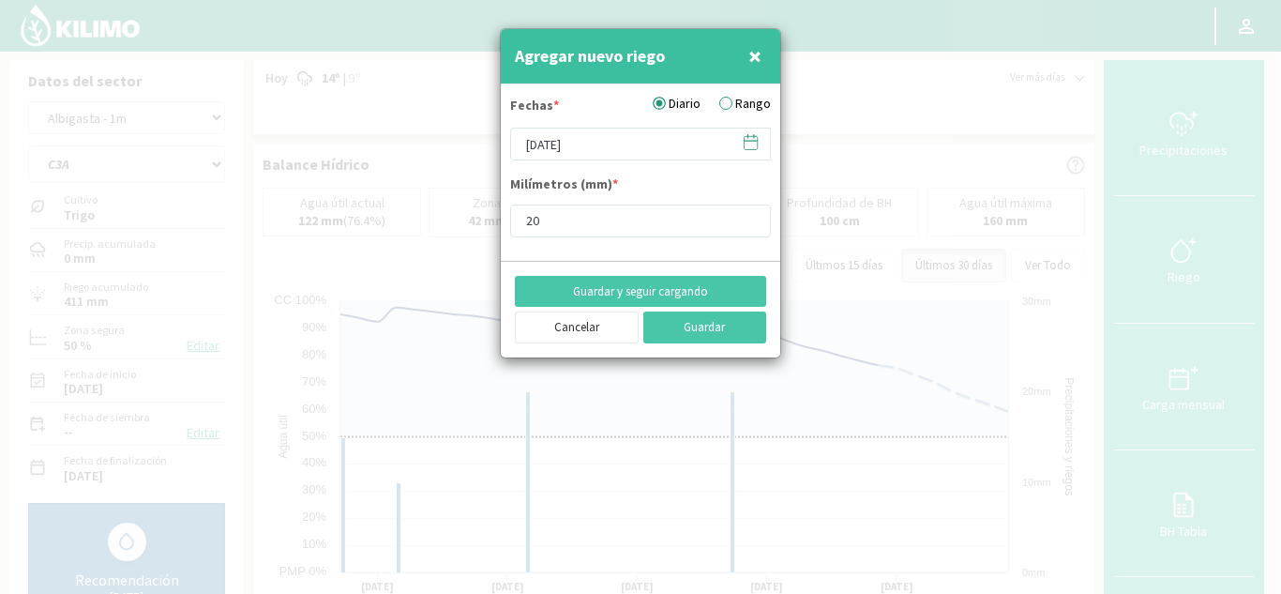
click at [755, 147] on icon at bounding box center [751, 142] width 18 height 18
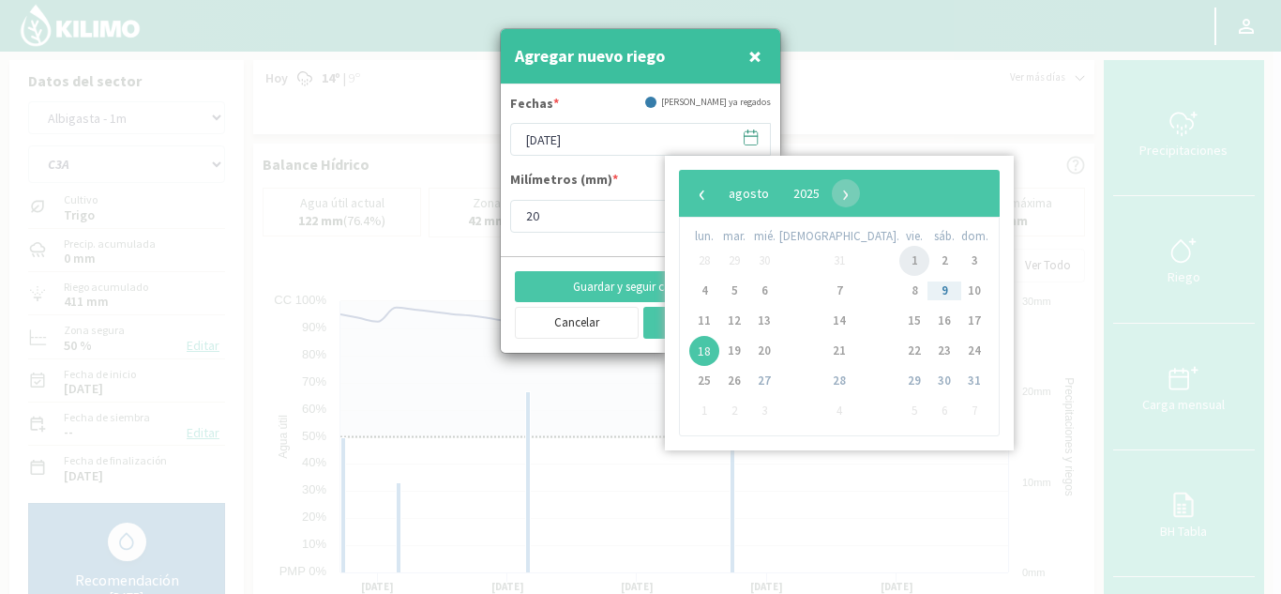
click at [900, 260] on span "1" at bounding box center [915, 261] width 30 height 30
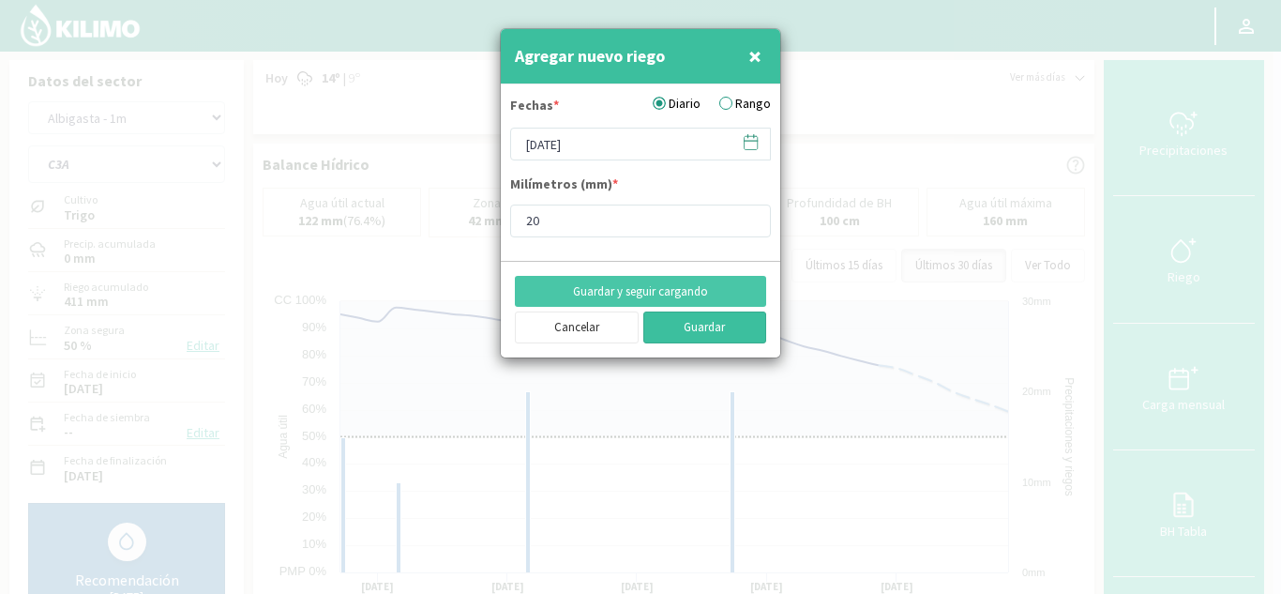
click at [706, 327] on button "Guardar" at bounding box center [705, 327] width 124 height 32
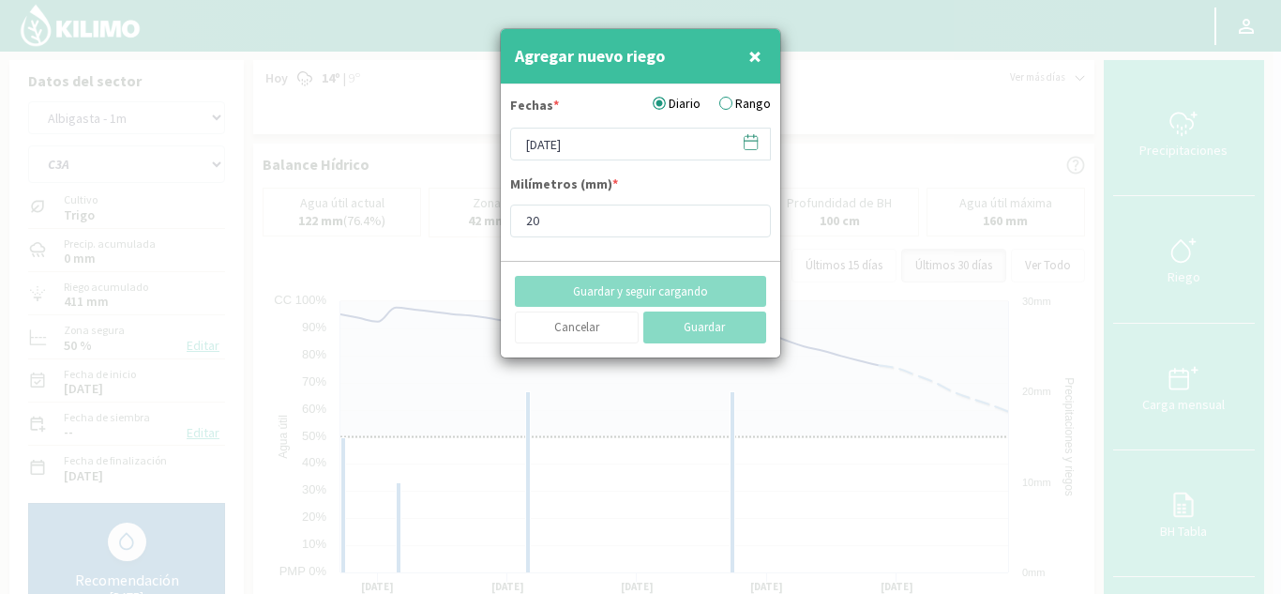
type input "[DATE]"
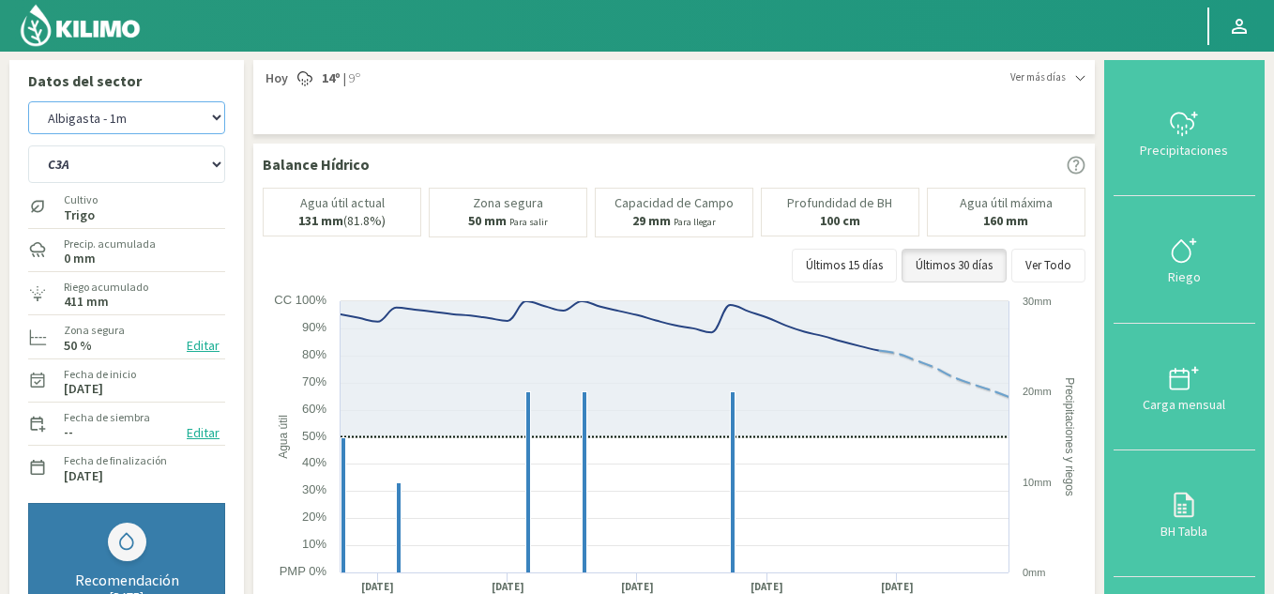
click at [135, 122] on select "Albigasta - 1m Albigasta - 2m" at bounding box center [126, 117] width 197 height 33
click at [28, 101] on select "Albigasta - 1m Albigasta - 2m" at bounding box center [126, 117] width 197 height 33
click at [125, 119] on select "Albigasta - 1m Albigasta - 2m" at bounding box center [126, 117] width 197 height 33
click at [28, 101] on select "Albigasta - 1m Albigasta - 2m" at bounding box center [126, 117] width 197 height 33
select select "28: Object"
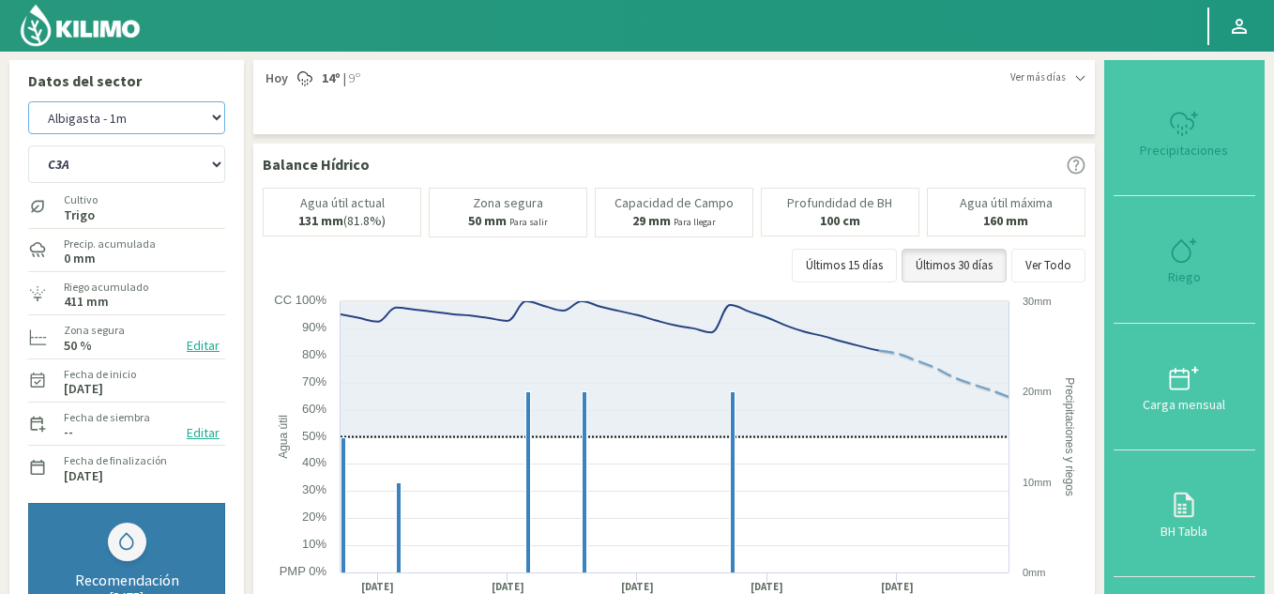
select select "78: Object"
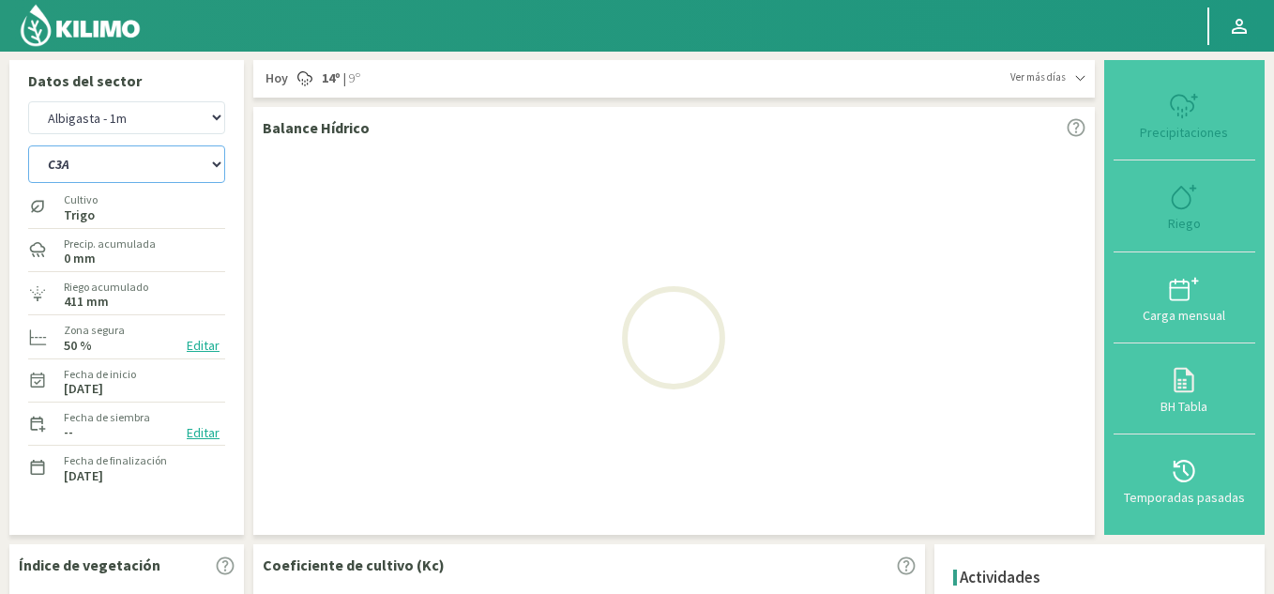
click at [133, 165] on select "C1 SUR C2A C2 SUR C3A C4A" at bounding box center [126, 164] width 197 height 38
click at [28, 145] on select "C1 SUR C2A C2 SUR C3A C4A" at bounding box center [126, 164] width 197 height 38
select select "30: Object"
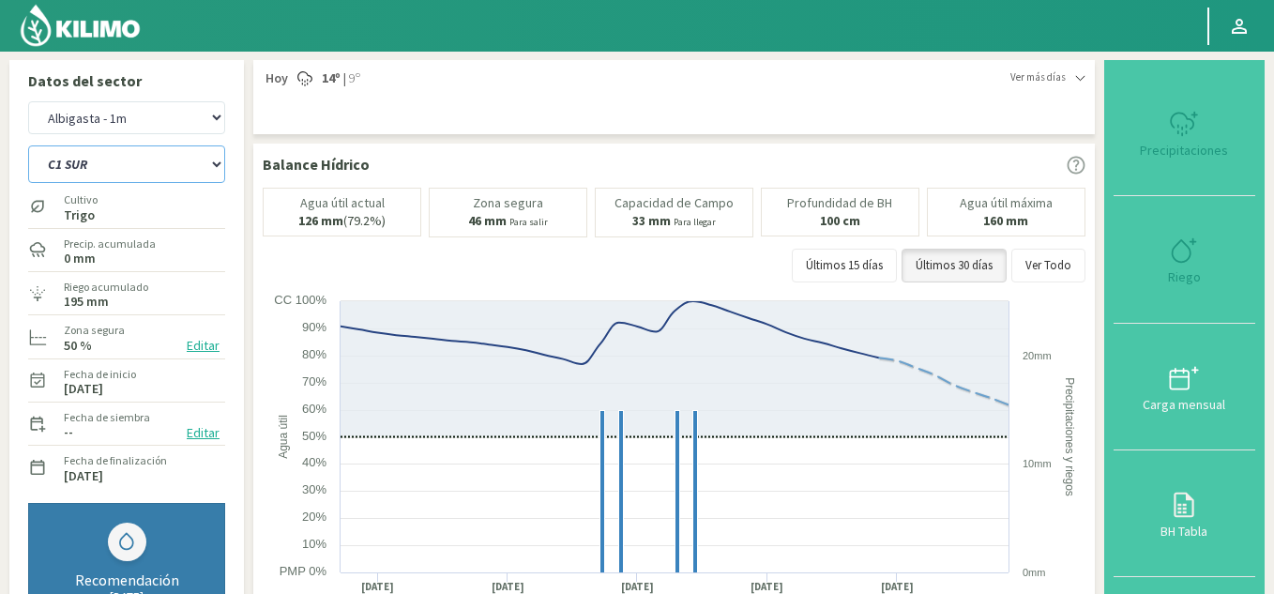
click at [142, 157] on select "C1 SUR C2A C2 SUR C3A C4A" at bounding box center [126, 164] width 197 height 38
select select "83: Object"
click at [28, 145] on select "C1 SUR C2A C2 SUR C3A C4A" at bounding box center [126, 164] width 197 height 38
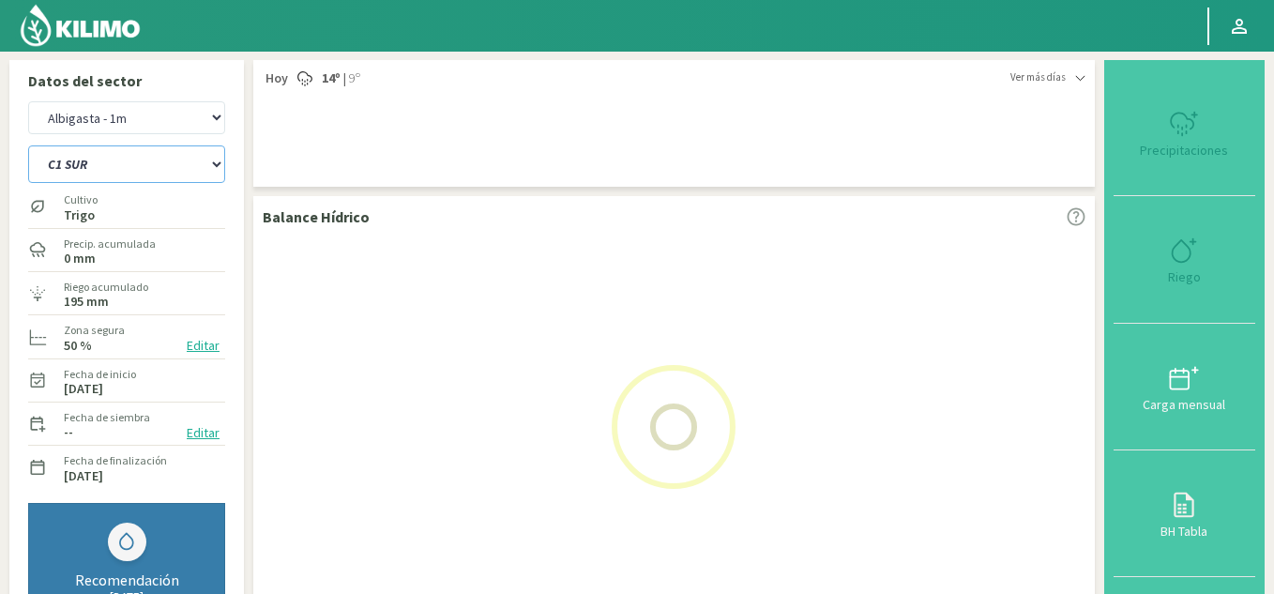
select select "32: Object"
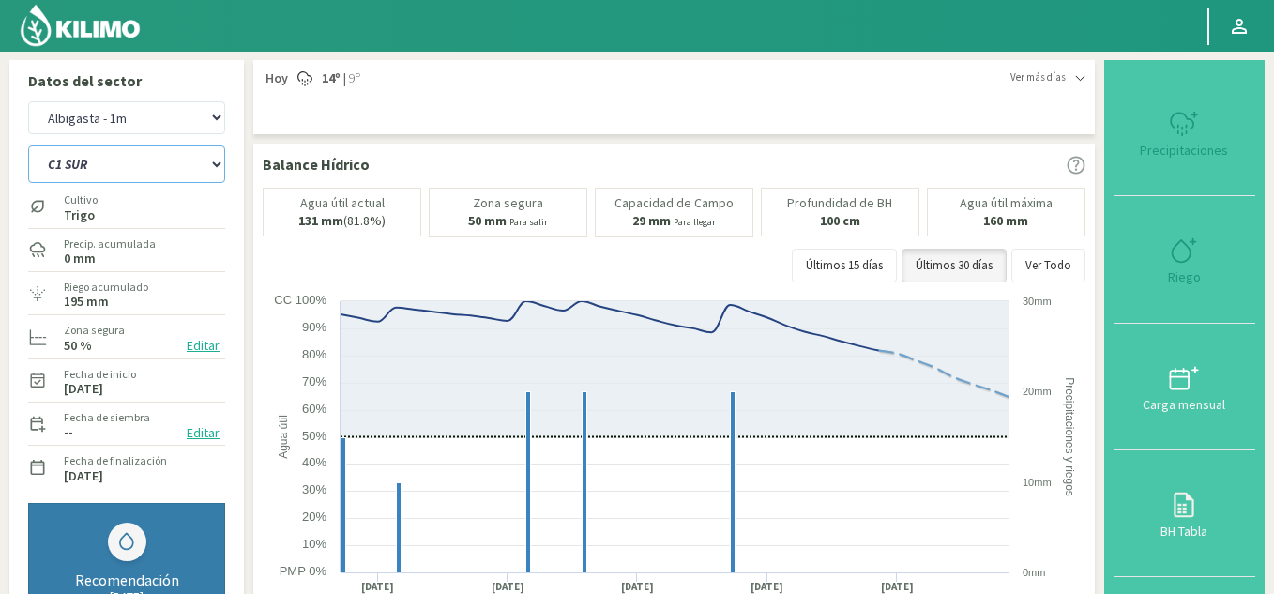
select select "88: Object"
click at [102, 28] on img at bounding box center [80, 25] width 123 height 45
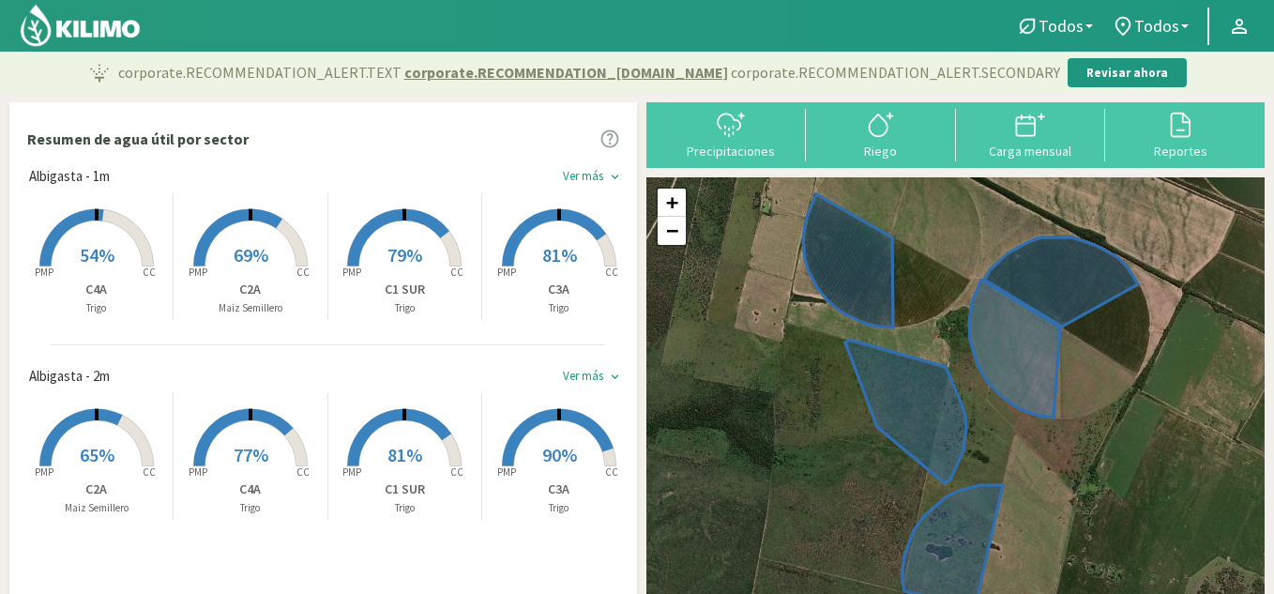
click at [583, 179] on div "Ver más" at bounding box center [583, 176] width 40 height 15
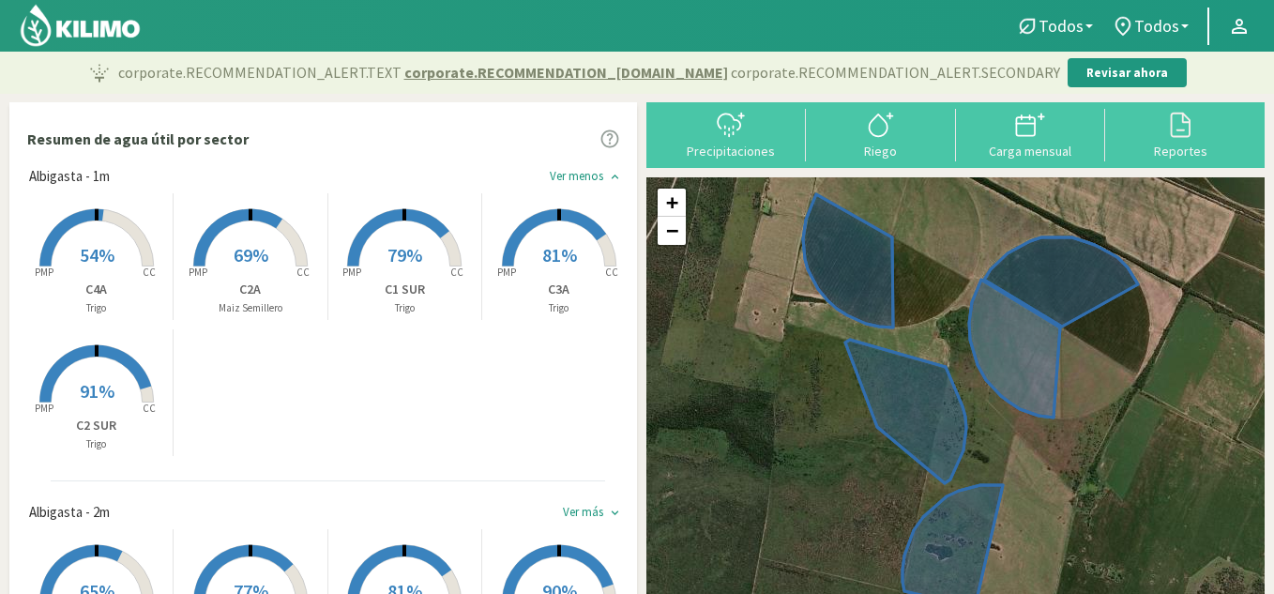
click at [77, 254] on rect at bounding box center [97, 268] width 150 height 150
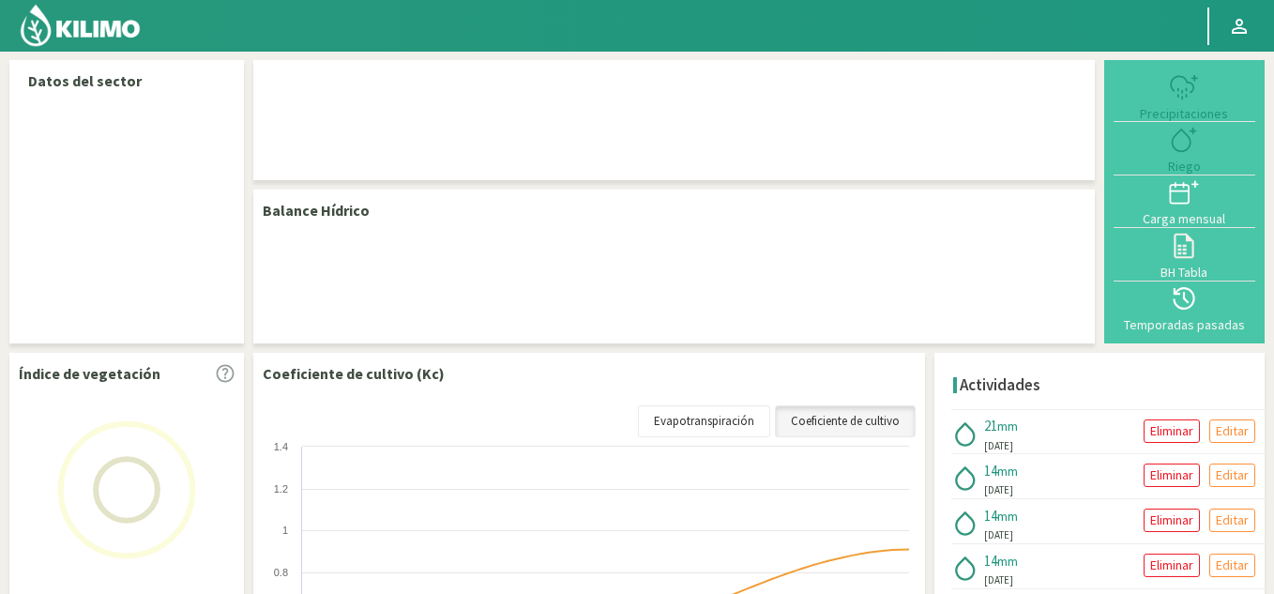
select select "4: Object"
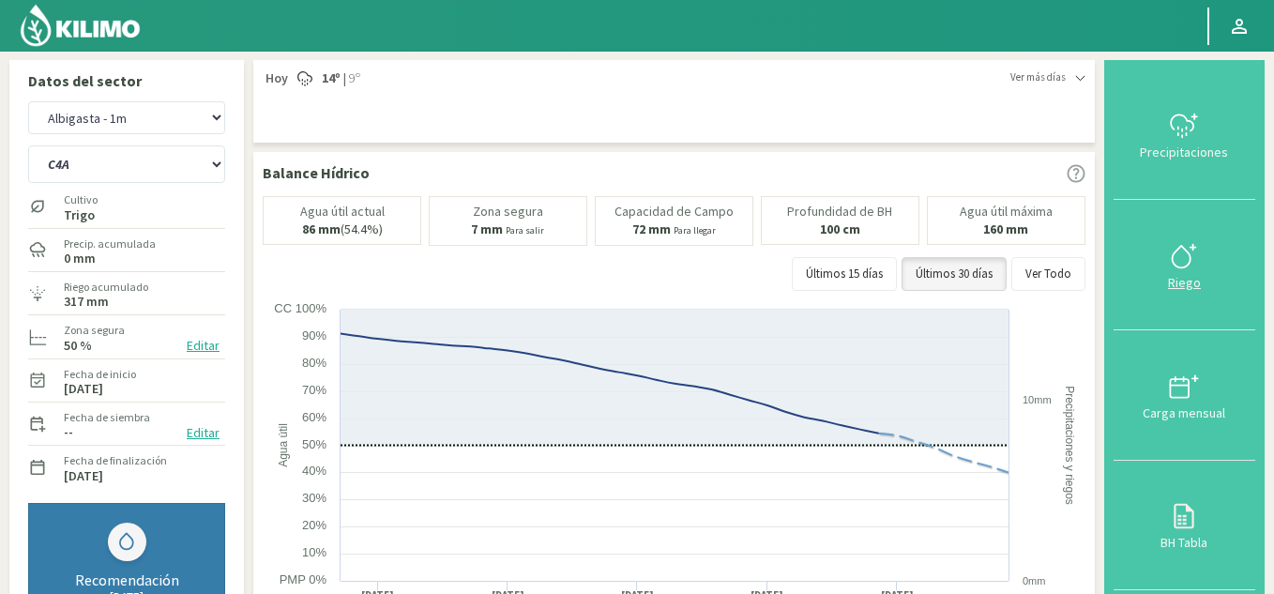
click at [1183, 265] on icon at bounding box center [1184, 256] width 30 height 30
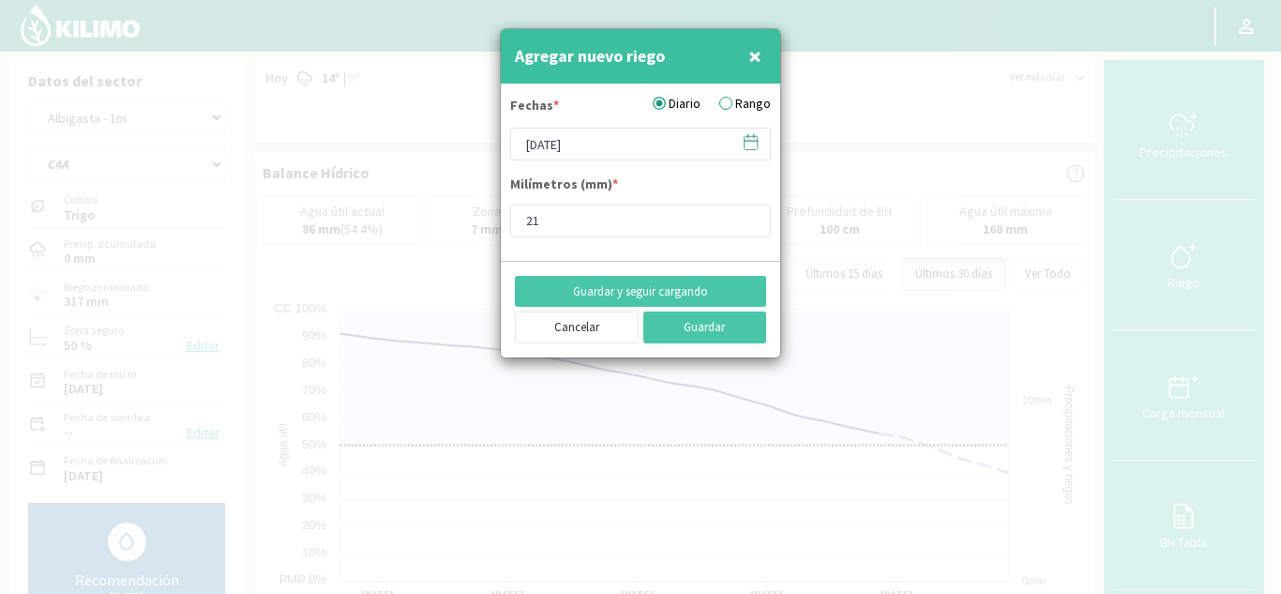
click at [749, 139] on icon at bounding box center [751, 142] width 18 height 18
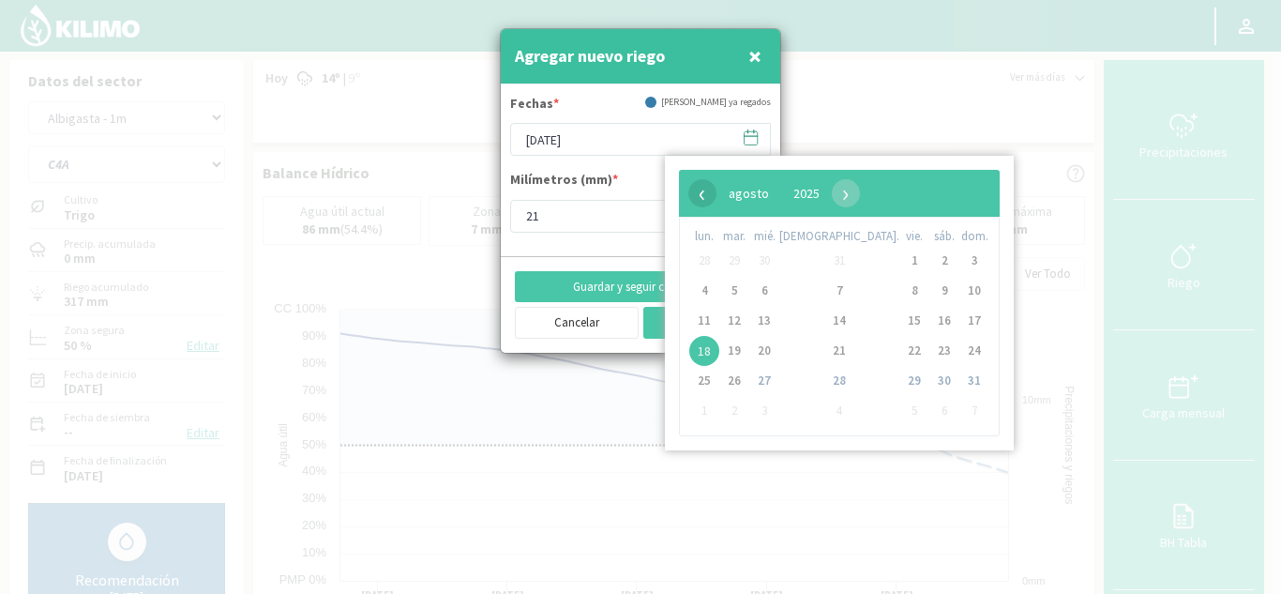
click at [705, 187] on span "‹" at bounding box center [703, 193] width 28 height 28
click at [767, 293] on span "9" at bounding box center [764, 291] width 30 height 30
type input "[DATE]"
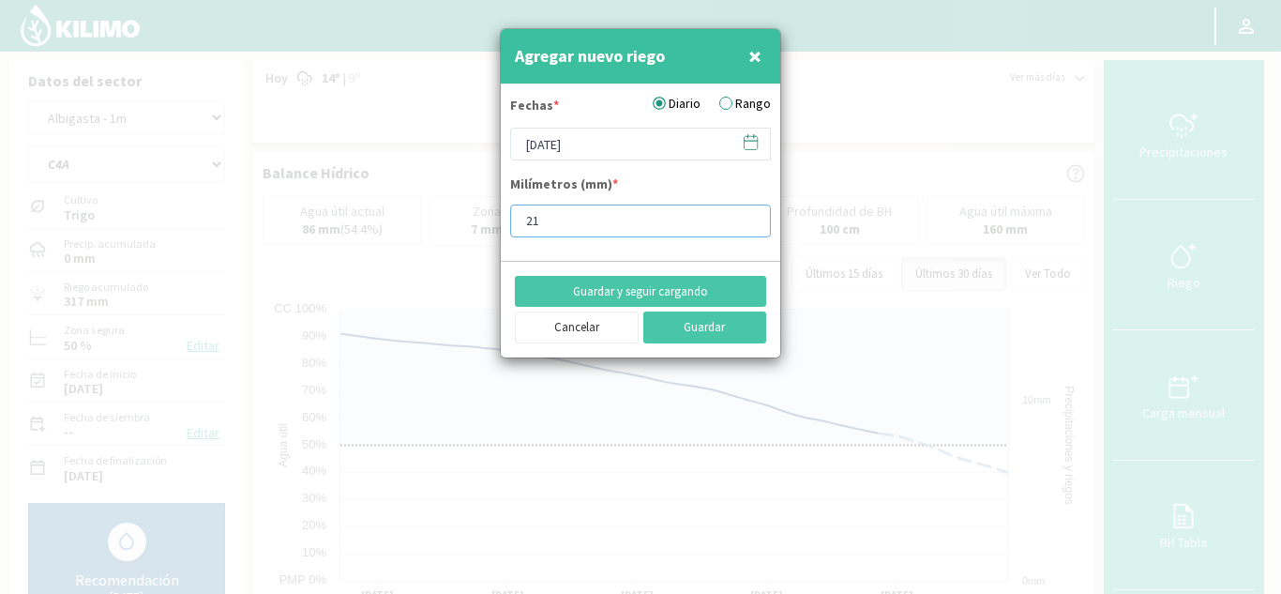
drag, startPoint x: 578, startPoint y: 210, endPoint x: 424, endPoint y: 200, distance: 154.2
click at [424, 200] on div "Agregar nuevo riego × Fechas * Diario Rango [DATE] Milímetros (mm) * 21 Guardar…" at bounding box center [640, 297] width 1281 height 594
type input "14"
click at [627, 294] on button "Guardar y seguir cargando" at bounding box center [640, 292] width 251 height 32
click at [745, 142] on icon at bounding box center [751, 142] width 18 height 18
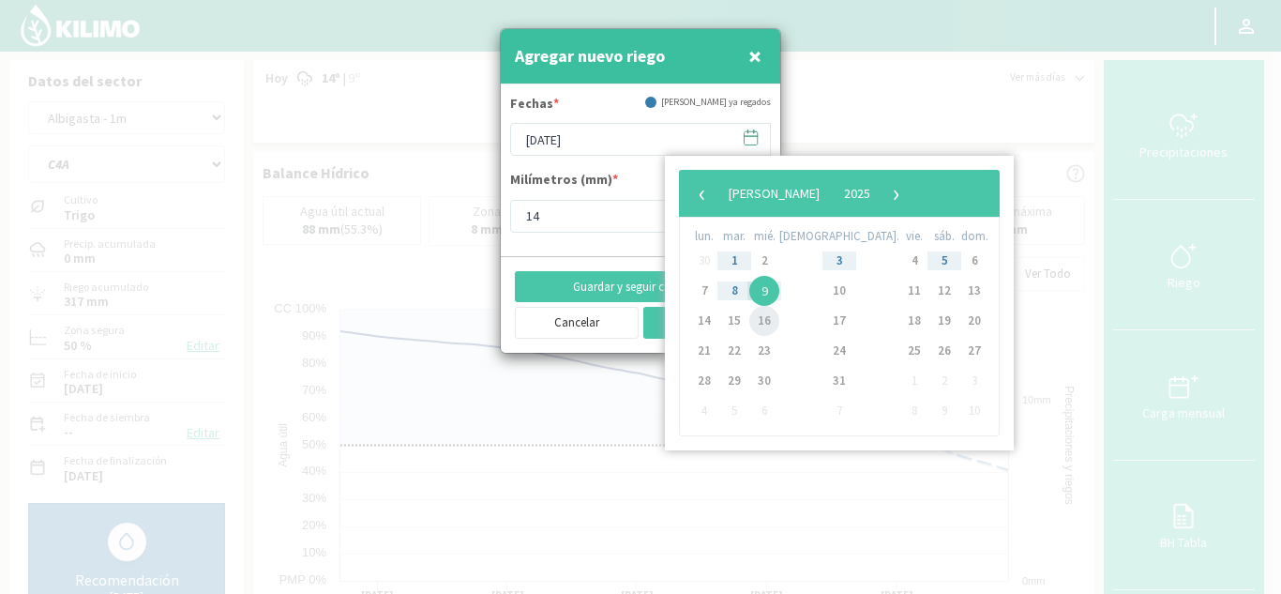
click at [780, 324] on span "16" at bounding box center [764, 321] width 30 height 30
type input "[DATE]"
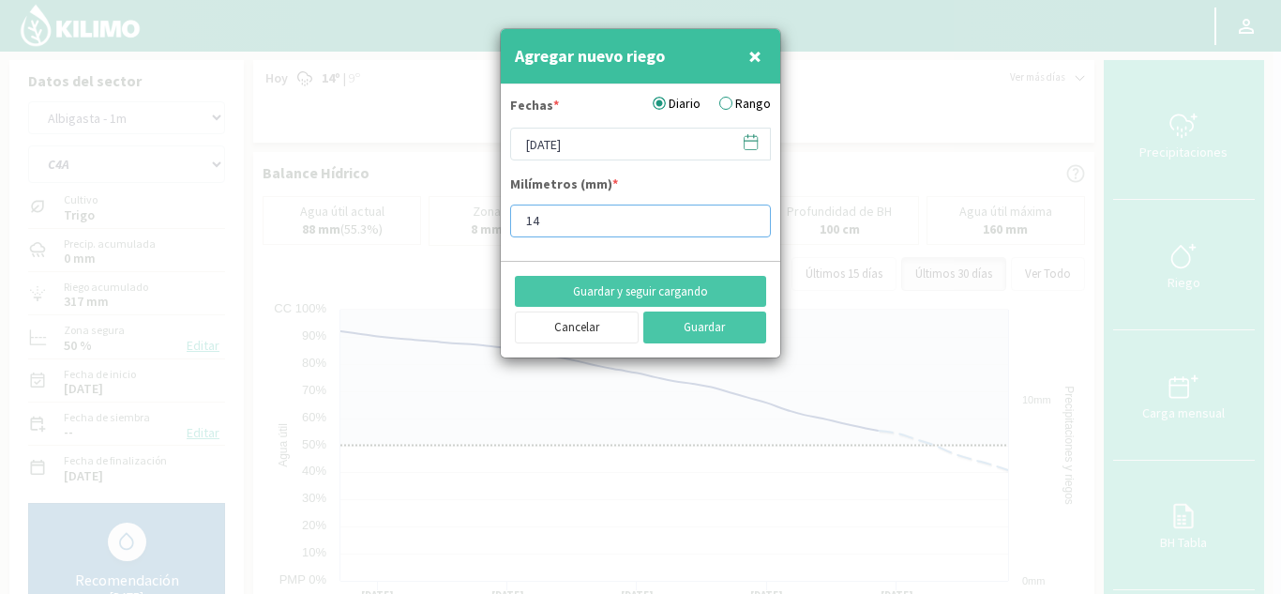
drag, startPoint x: 616, startPoint y: 229, endPoint x: 335, endPoint y: 215, distance: 281.8
click at [339, 215] on div "Agregar nuevo riego × Fechas * Diario Rango [DATE] Milímetros (mm) * 14 Guardar…" at bounding box center [640, 297] width 1281 height 594
type input "10"
click at [682, 289] on button "Guardar y seguir cargando" at bounding box center [640, 292] width 251 height 32
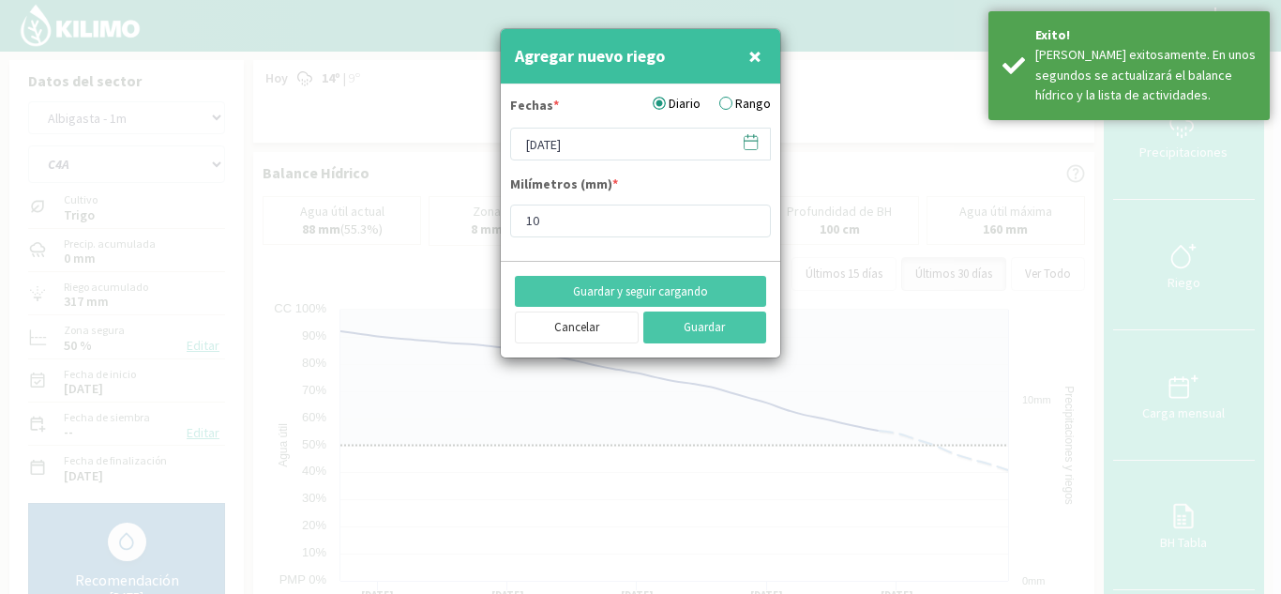
click at [749, 142] on icon at bounding box center [751, 142] width 18 height 18
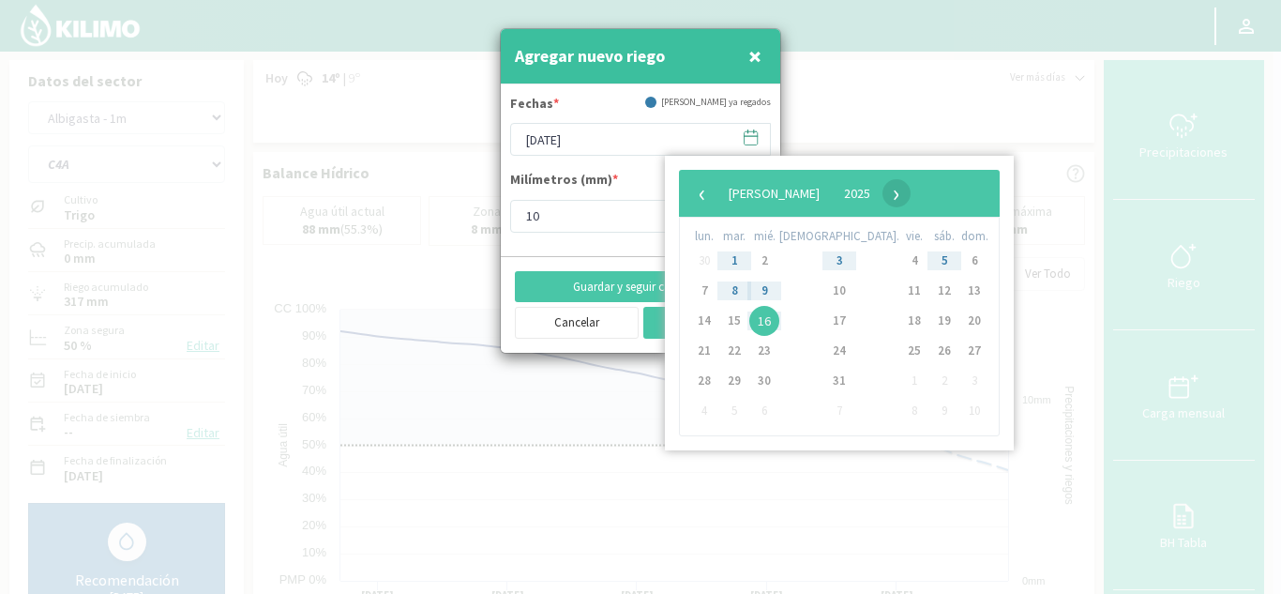
click at [911, 195] on span "›" at bounding box center [897, 193] width 28 height 28
click at [774, 293] on span "6" at bounding box center [764, 291] width 30 height 30
type input "[DATE]"
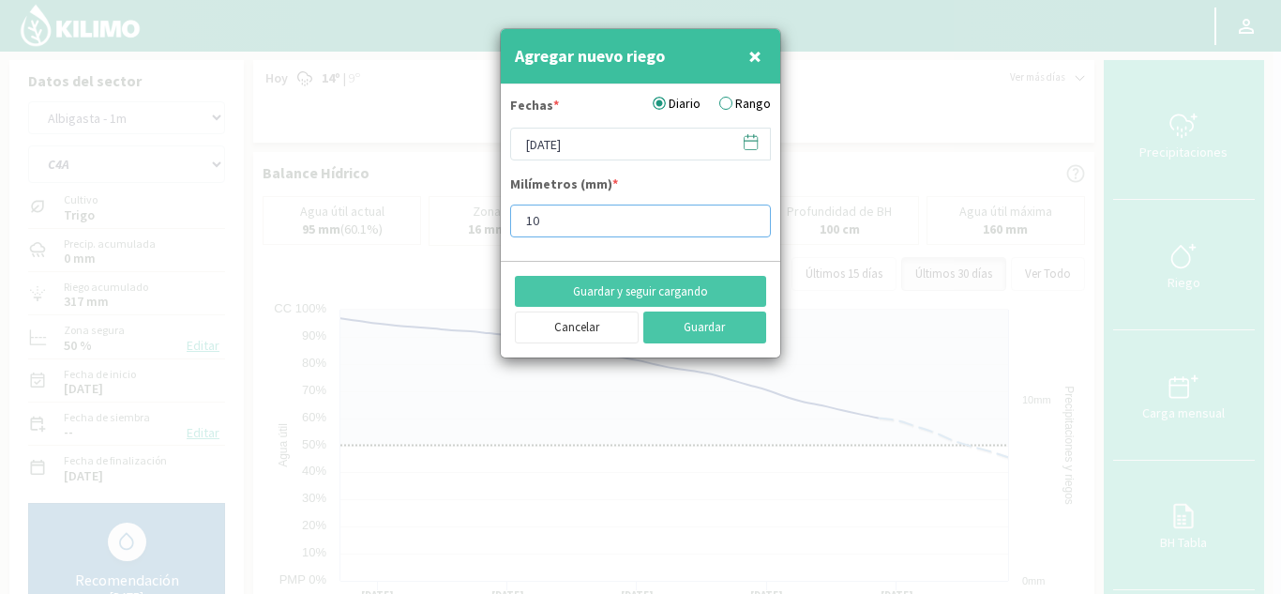
drag, startPoint x: 528, startPoint y: 231, endPoint x: 462, endPoint y: 226, distance: 66.8
click at [468, 230] on div "Agregar nuevo riego × Fechas * Diario Rango [DATE] Milímetros (mm) * 10 Guardar…" at bounding box center [640, 297] width 1281 height 594
type input "20"
click at [708, 318] on button "Guardar" at bounding box center [705, 327] width 124 height 32
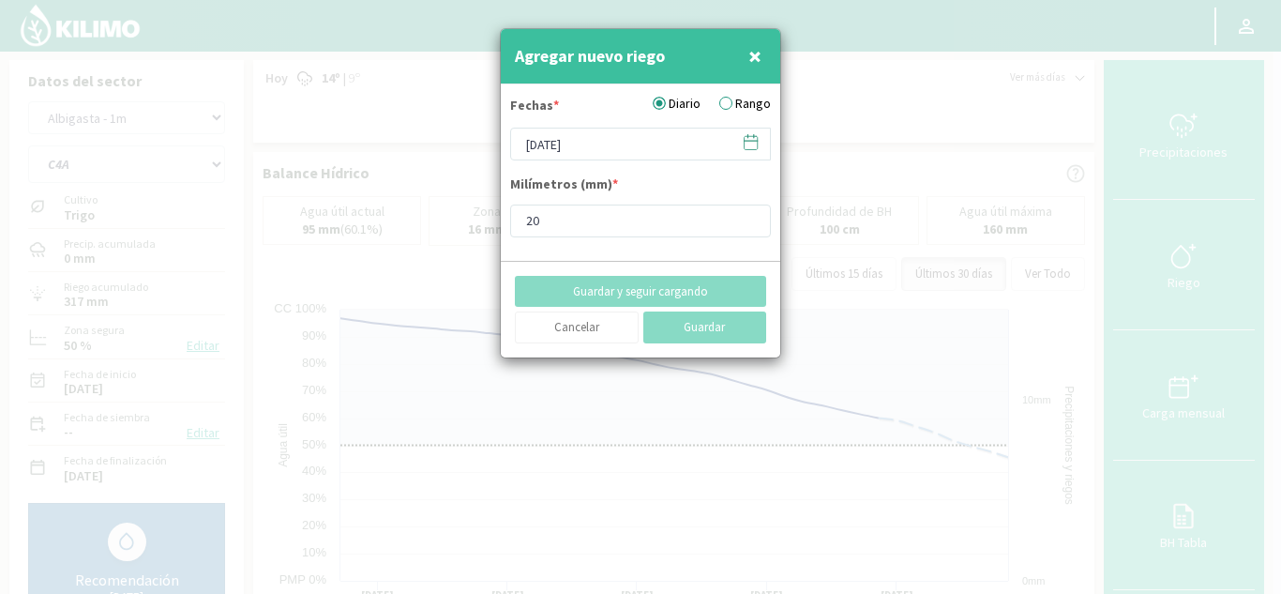
type input "[DATE]"
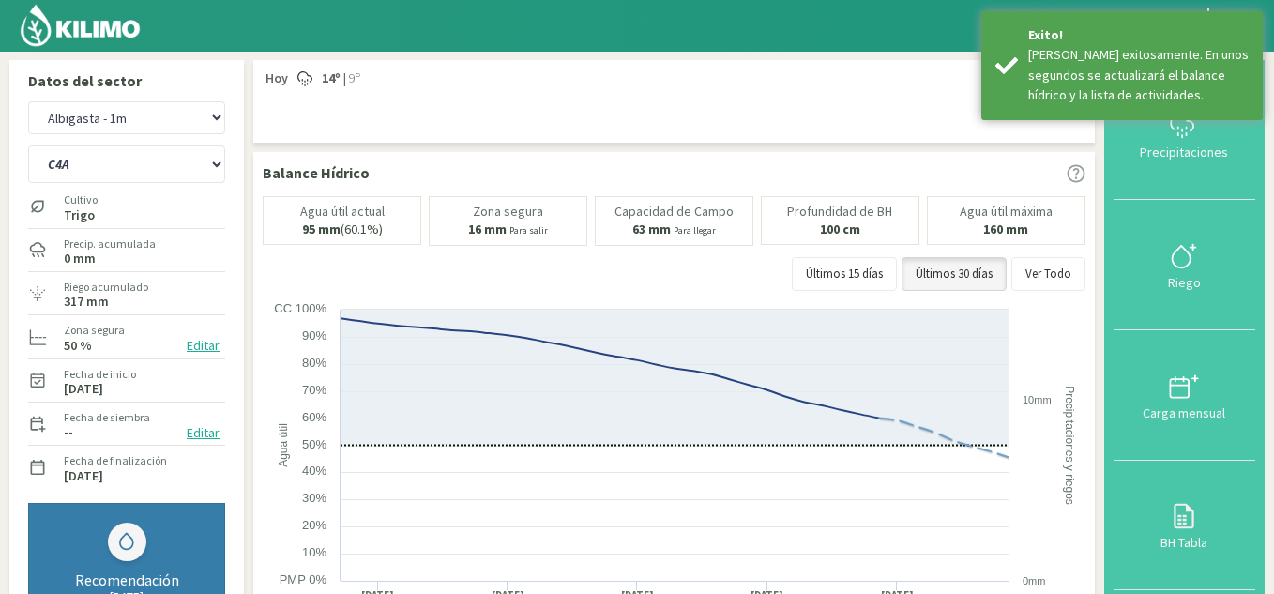
click at [268, 286] on div "Agua útil actual 95 mm (60.1%) [PERSON_NAME] 16 mm Para salir Capacidad [PERSON…" at bounding box center [674, 248] width 823 height 104
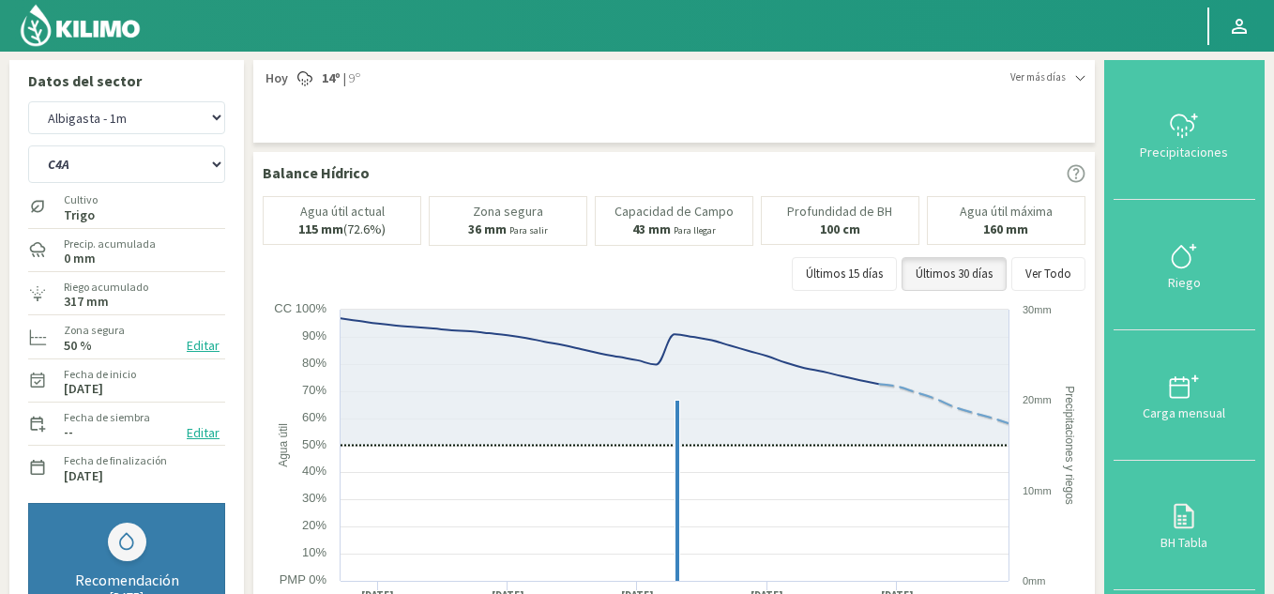
click at [142, 309] on div "Riego acumulado 317 mm" at bounding box center [106, 293] width 88 height 40
click at [137, 128] on select "Albigasta - 1m Albigasta - 2m" at bounding box center [126, 117] width 197 height 33
click at [28, 101] on select "Albigasta - 1m Albigasta - 2m" at bounding box center [126, 117] width 197 height 33
select select "3: Object"
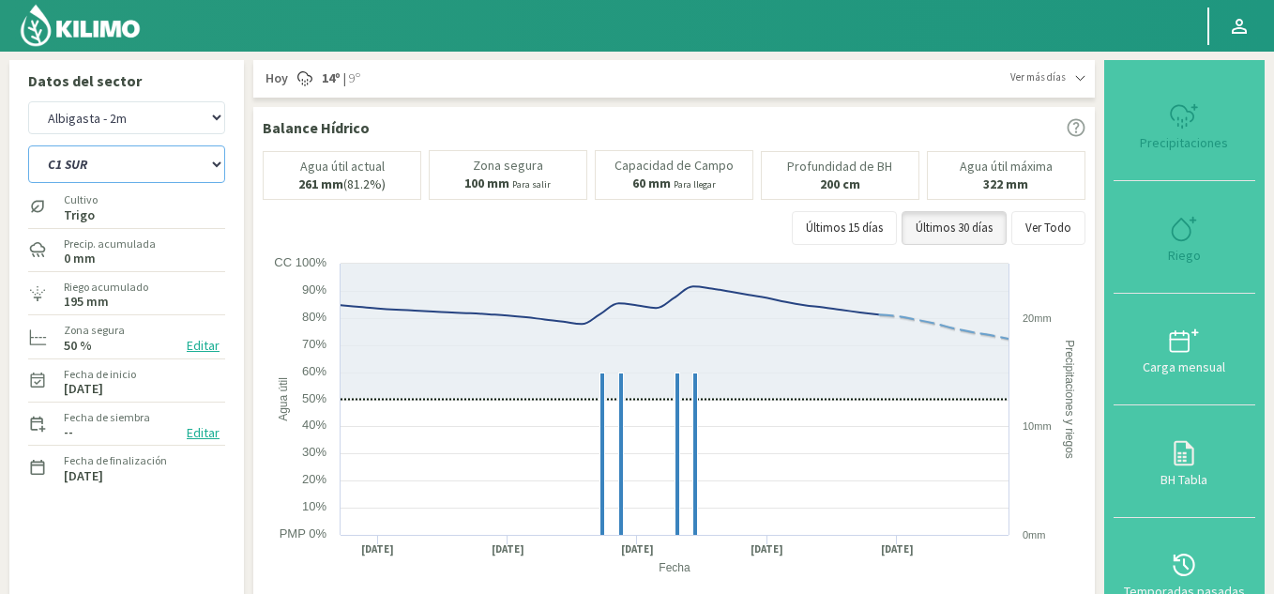
drag, startPoint x: 140, startPoint y: 172, endPoint x: 135, endPoint y: 180, distance: 9.7
click at [140, 172] on select "C1 SUR C2A C2 SUR C3A C4A" at bounding box center [126, 164] width 197 height 38
select select "9: Object"
click at [28, 145] on select "C1 SUR C2A C2 SUR C3A C4A" at bounding box center [126, 164] width 197 height 38
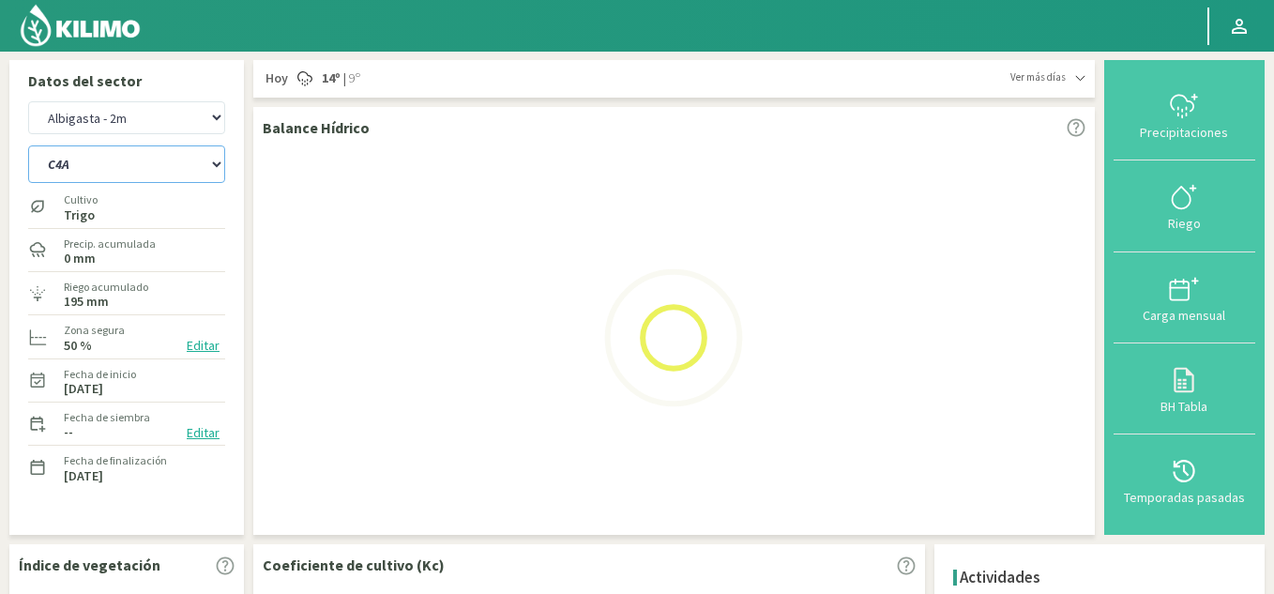
select select "5: Object"
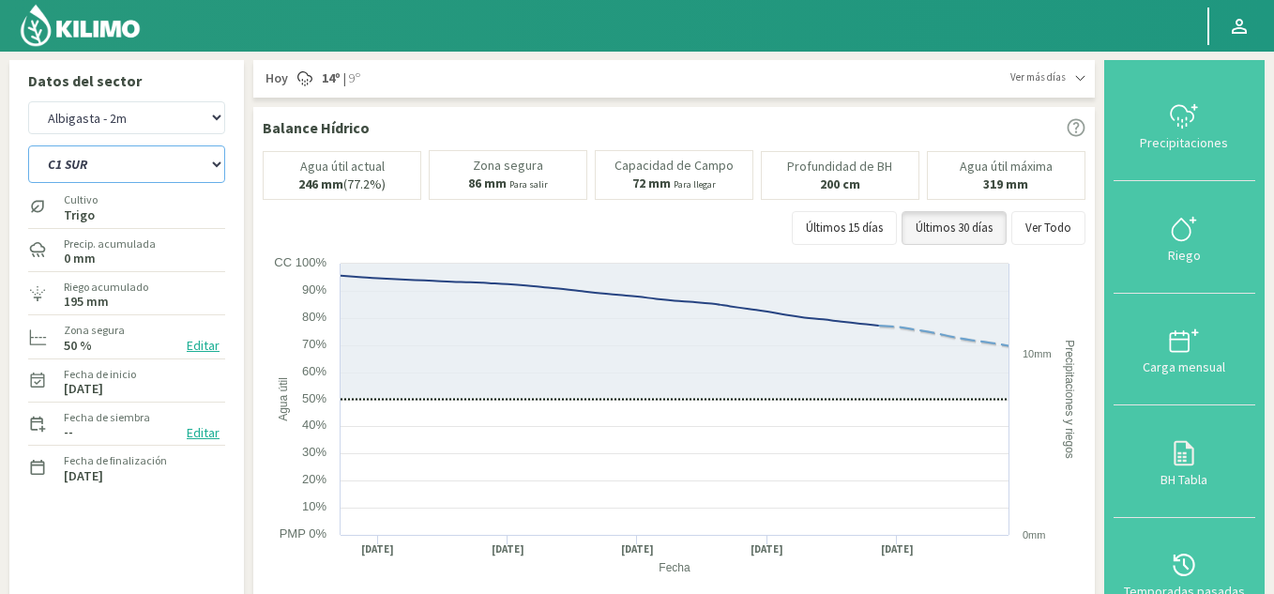
select select "14: Object"
click at [1175, 250] on div "Riego" at bounding box center [1184, 255] width 130 height 13
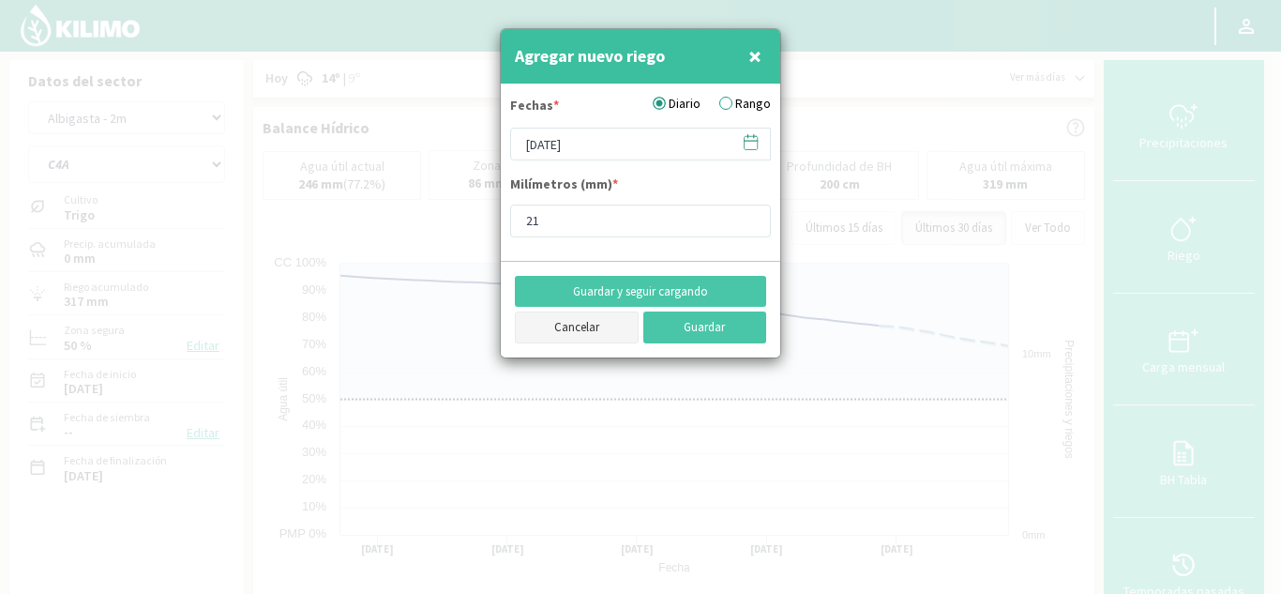
click at [570, 318] on button "Cancelar" at bounding box center [577, 327] width 124 height 32
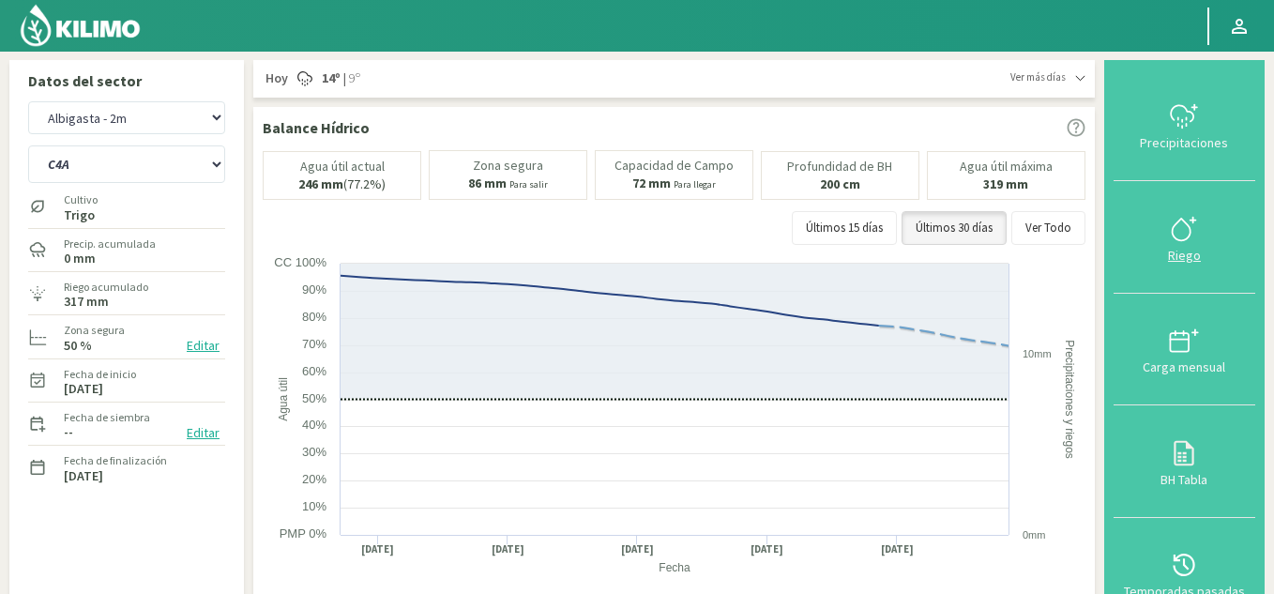
click at [1178, 233] on icon at bounding box center [1184, 229] width 30 height 30
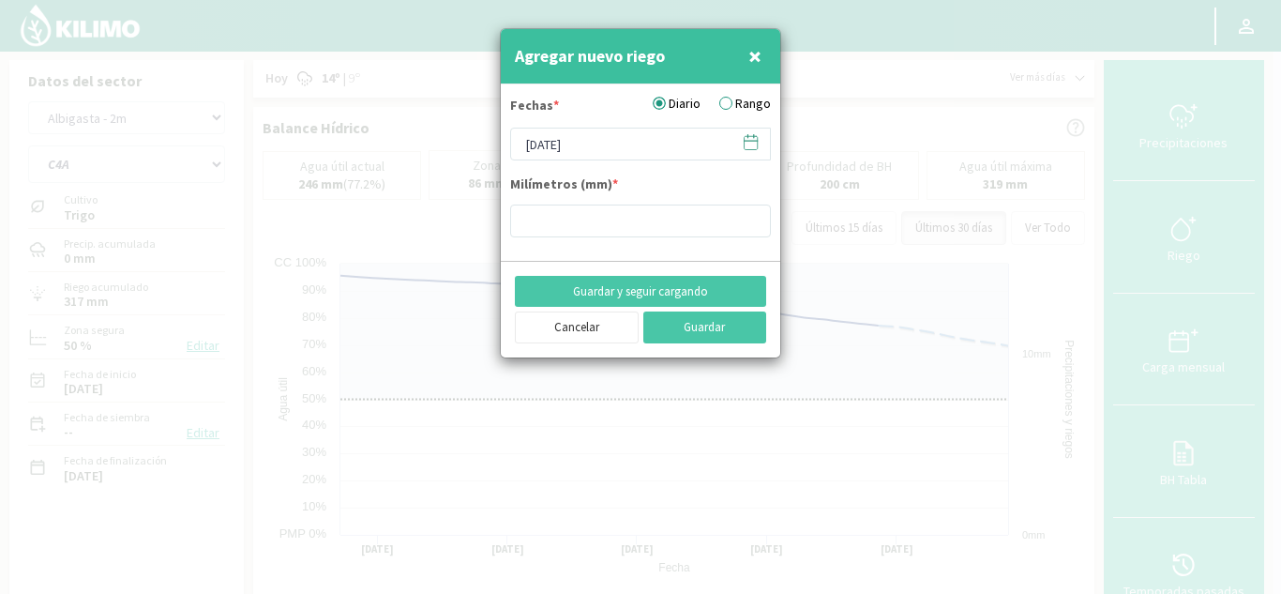
type input "21"
click at [586, 329] on button "Cancelar" at bounding box center [577, 327] width 124 height 32
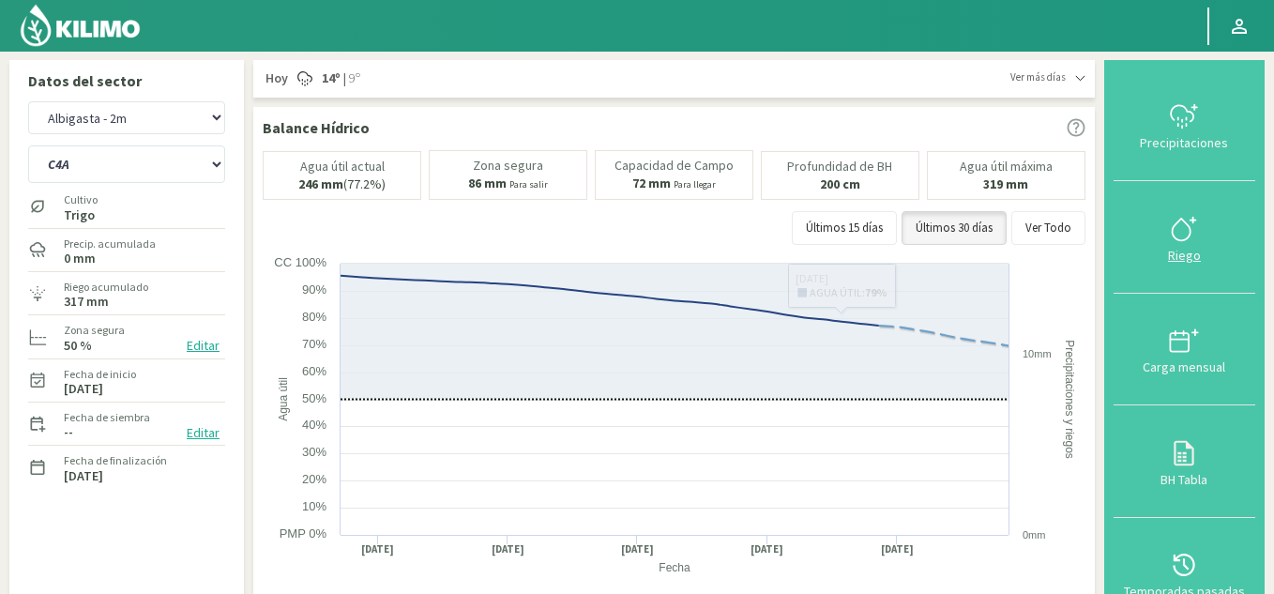
click at [1187, 255] on div "Riego" at bounding box center [1184, 255] width 130 height 13
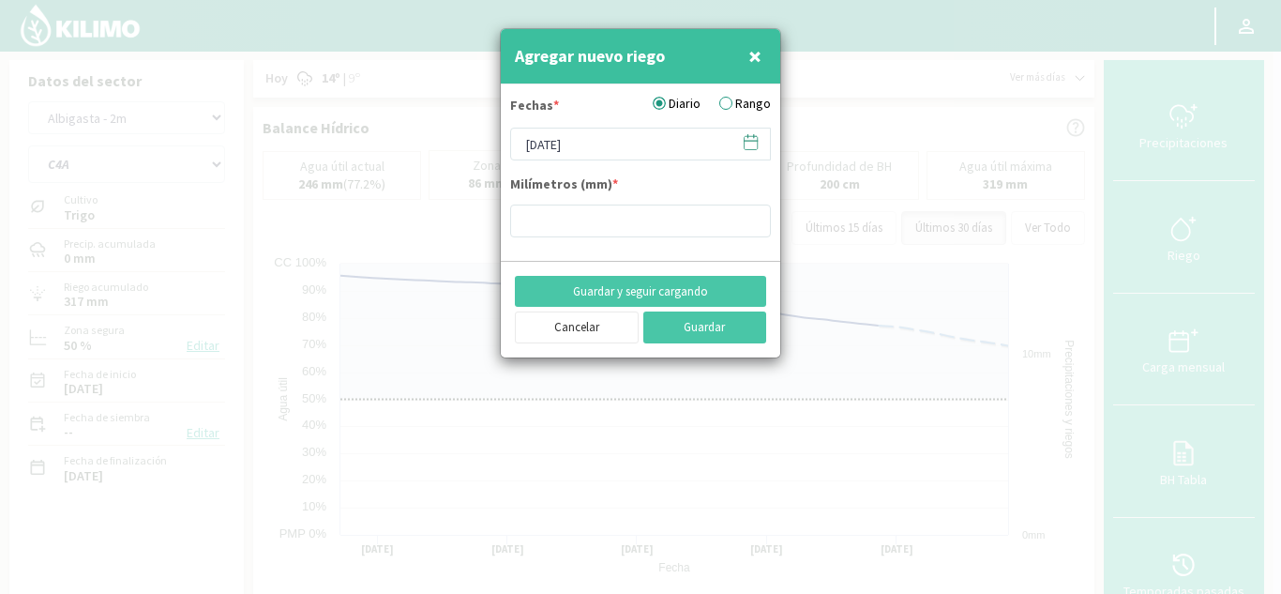
type input "21"
click at [740, 142] on span at bounding box center [742, 142] width 30 height 29
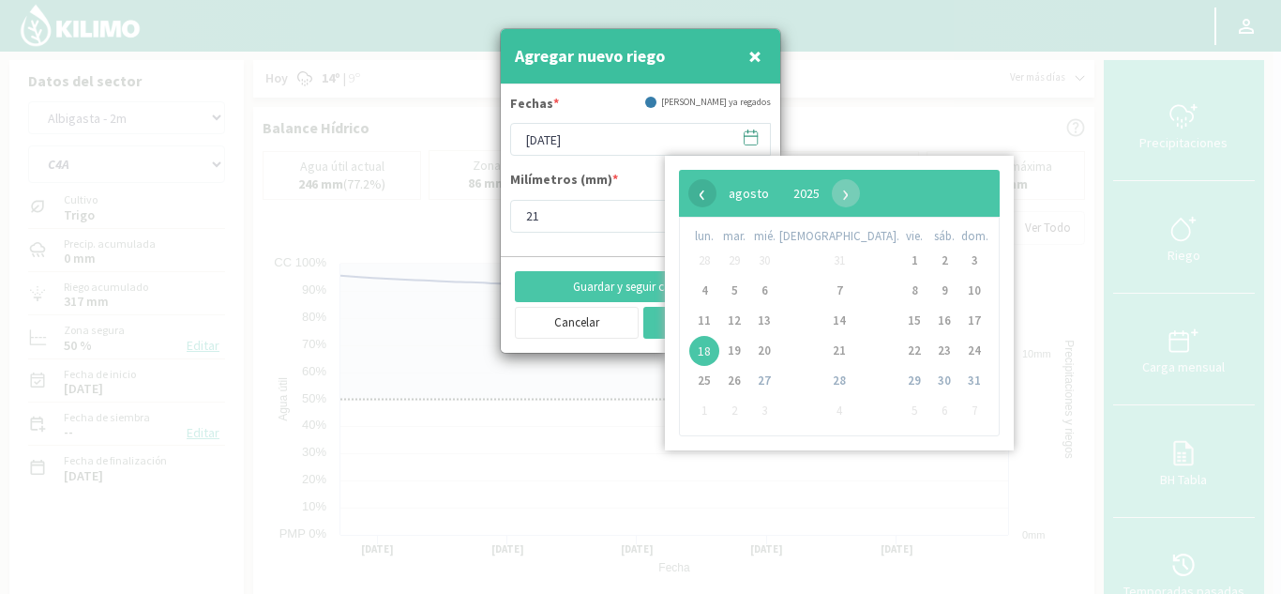
click at [696, 195] on span "‹" at bounding box center [703, 193] width 28 height 28
click at [780, 292] on span "9" at bounding box center [764, 291] width 30 height 30
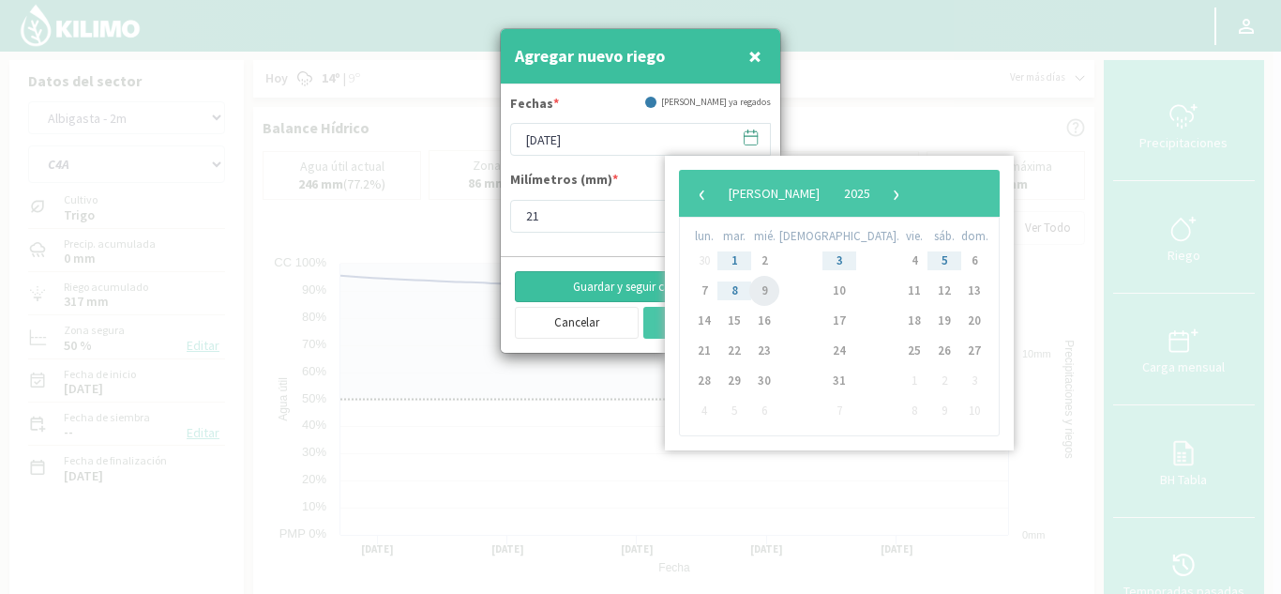
type input "[DATE]"
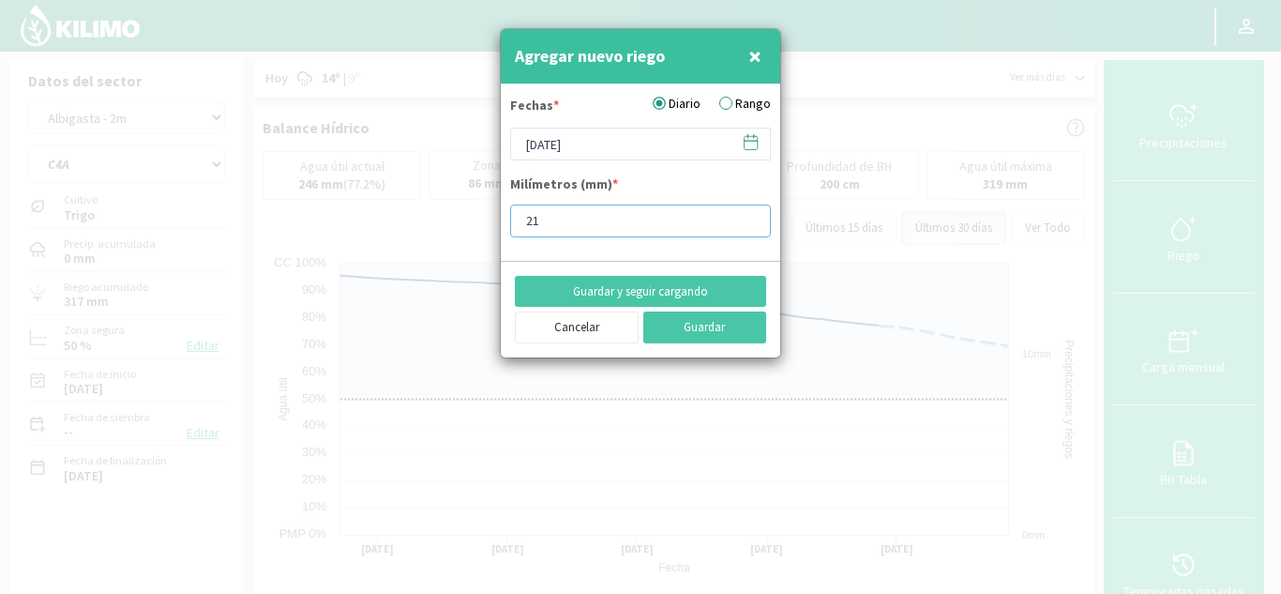
drag, startPoint x: 458, startPoint y: 226, endPoint x: 418, endPoint y: 219, distance: 40.1
click at [433, 226] on div "Agregar nuevo riego × Fechas * Diario Rango [DATE] Milímetros (mm) * 21 Guardar…" at bounding box center [640, 297] width 1281 height 594
type input "14"
click at [700, 293] on button "Guardar y seguir cargando" at bounding box center [640, 292] width 251 height 32
click at [754, 144] on icon at bounding box center [751, 142] width 18 height 18
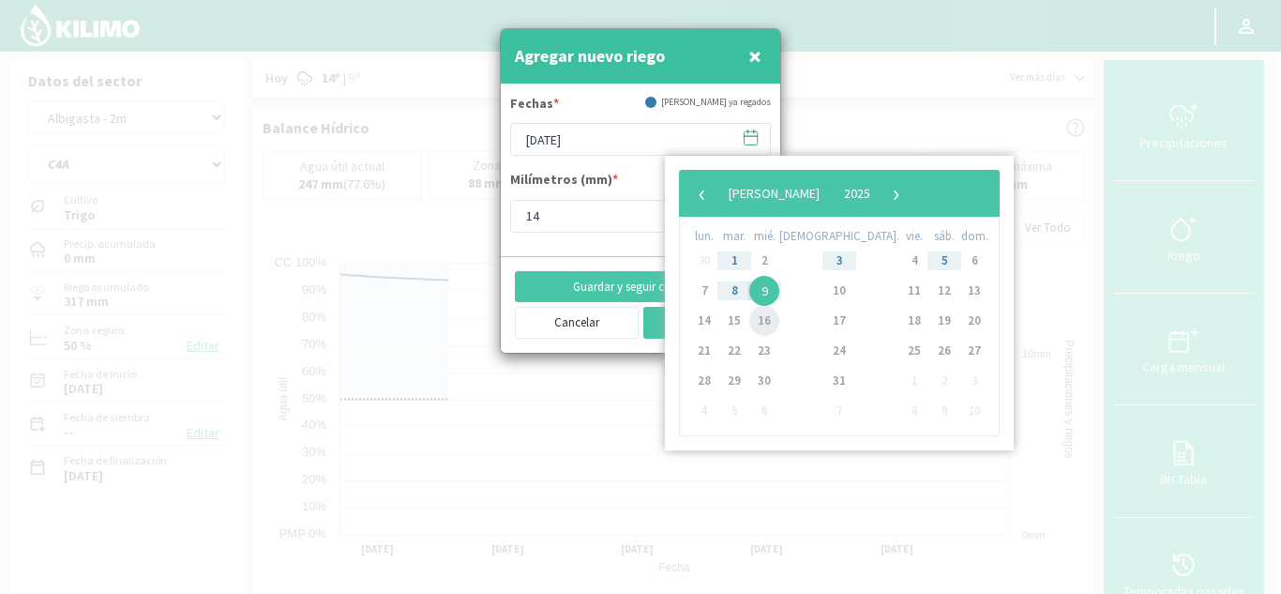
click at [771, 320] on span "16" at bounding box center [764, 321] width 30 height 30
type input "[DATE]"
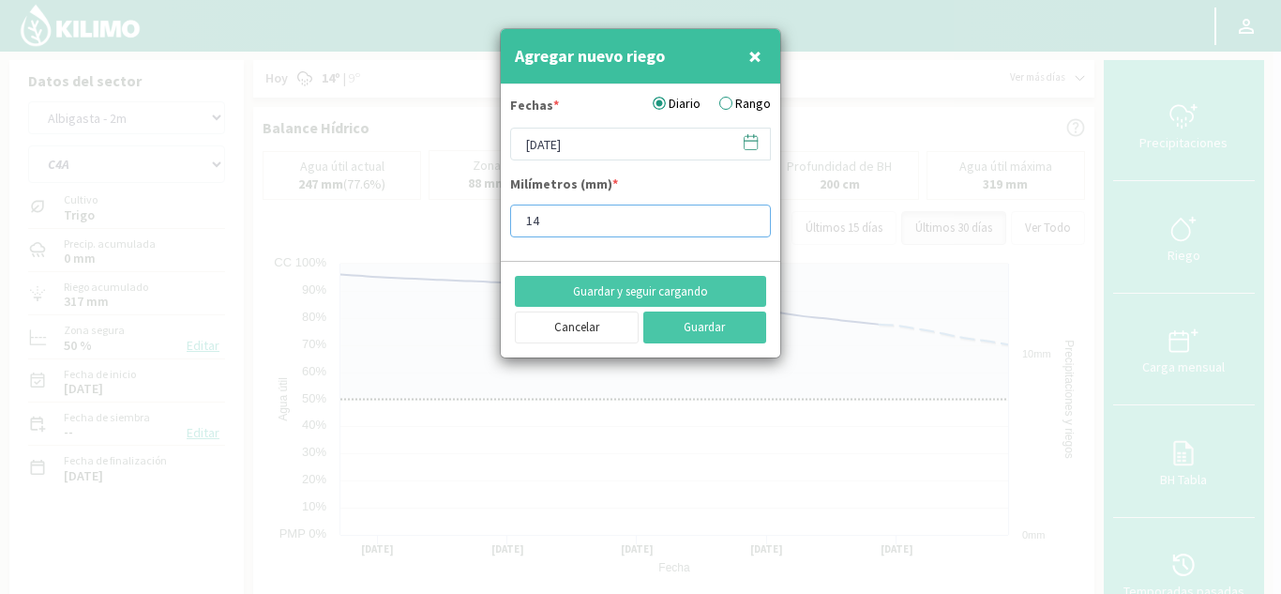
drag, startPoint x: 630, startPoint y: 227, endPoint x: 47, endPoint y: 146, distance: 589.0
click at [55, 147] on div "Agregar nuevo riego × Fechas * Diario Rango [DATE] Milímetros (mm) * 14 Guardar…" at bounding box center [640, 297] width 1281 height 594
type input "10"
click at [629, 279] on button "Guardar y seguir cargando" at bounding box center [640, 292] width 251 height 32
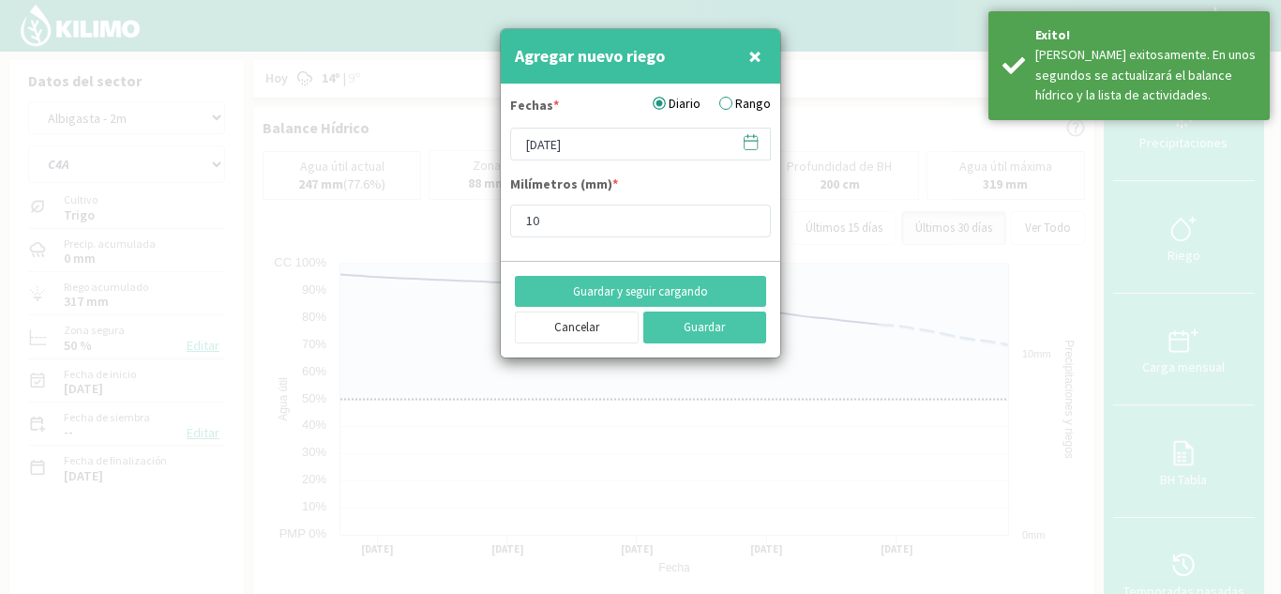
click at [753, 143] on icon at bounding box center [751, 142] width 18 height 18
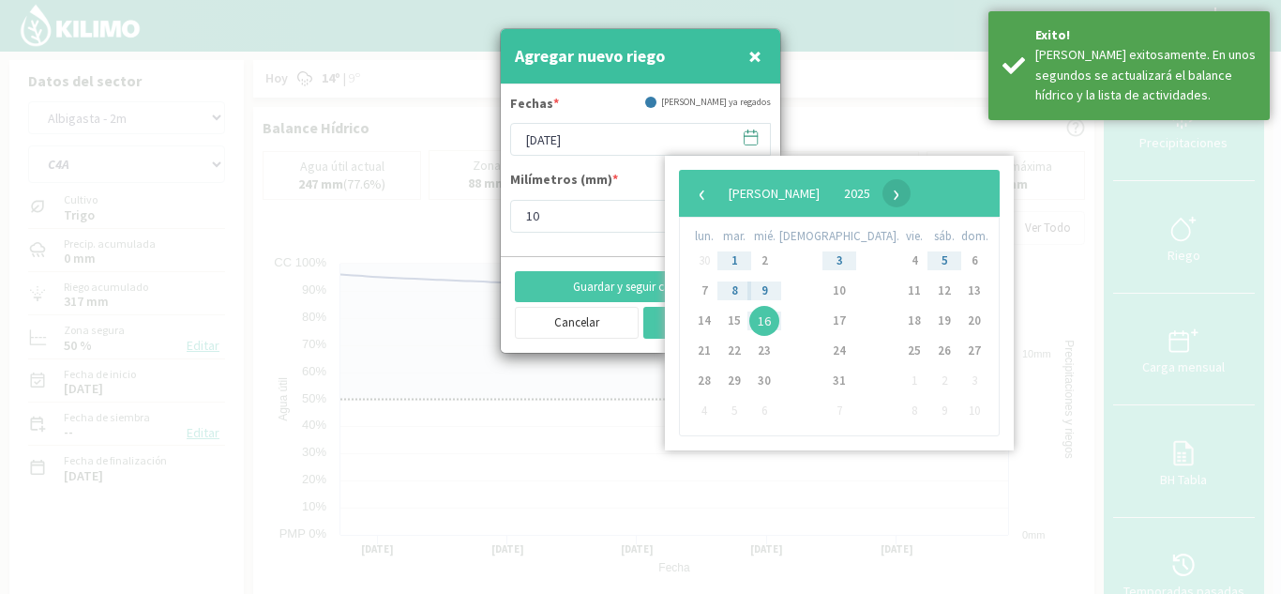
click at [911, 196] on span "›" at bounding box center [897, 193] width 28 height 28
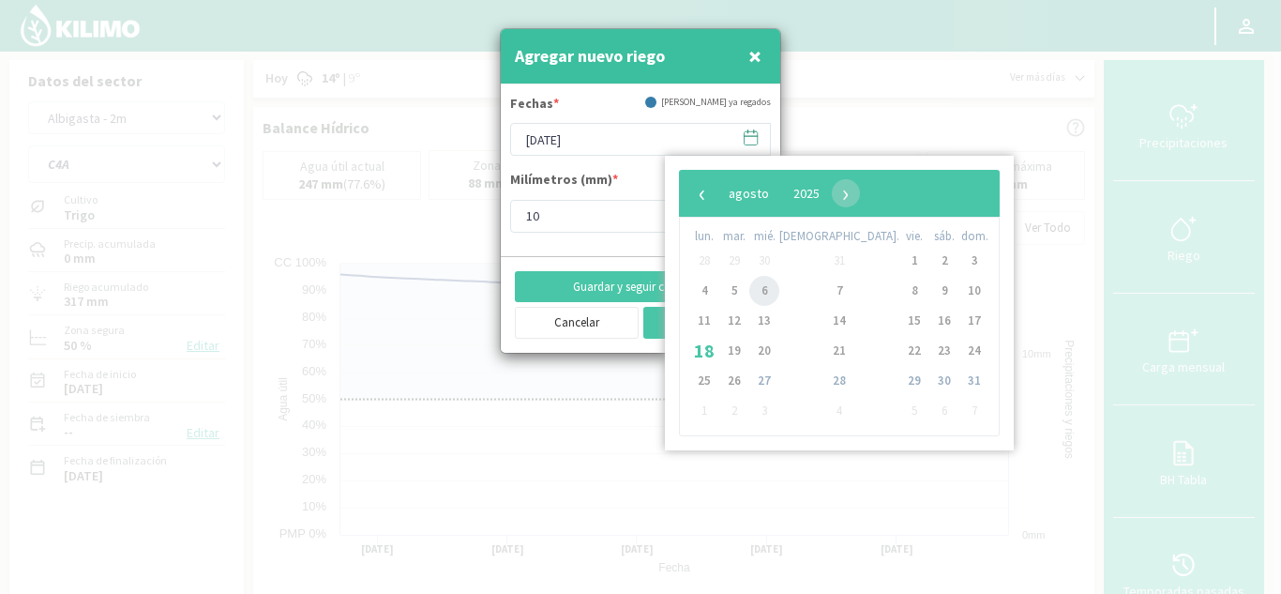
click at [779, 293] on span "6" at bounding box center [764, 291] width 30 height 30
type input "[DATE]"
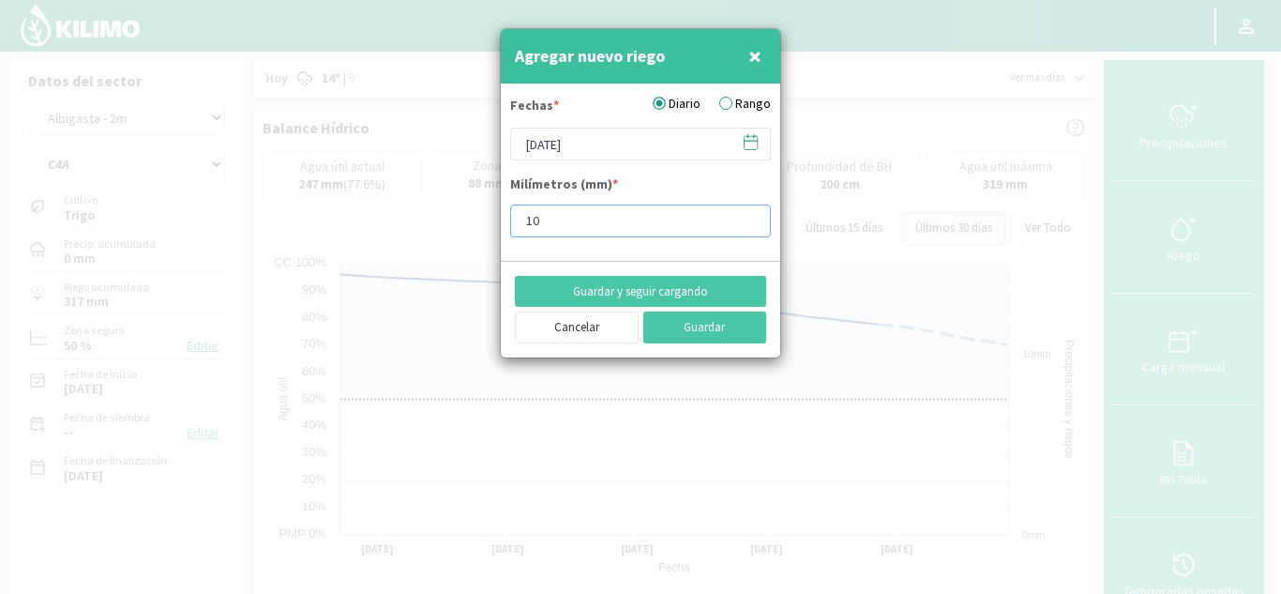
drag, startPoint x: 594, startPoint y: 216, endPoint x: 365, endPoint y: 210, distance: 228.9
click at [379, 213] on div "Agregar nuevo riego × Fechas * Diario Rango [DATE] Milímetros (mm) * 10 Guardar…" at bounding box center [640, 297] width 1281 height 594
type input "20"
click at [708, 328] on button "Guardar" at bounding box center [705, 327] width 124 height 32
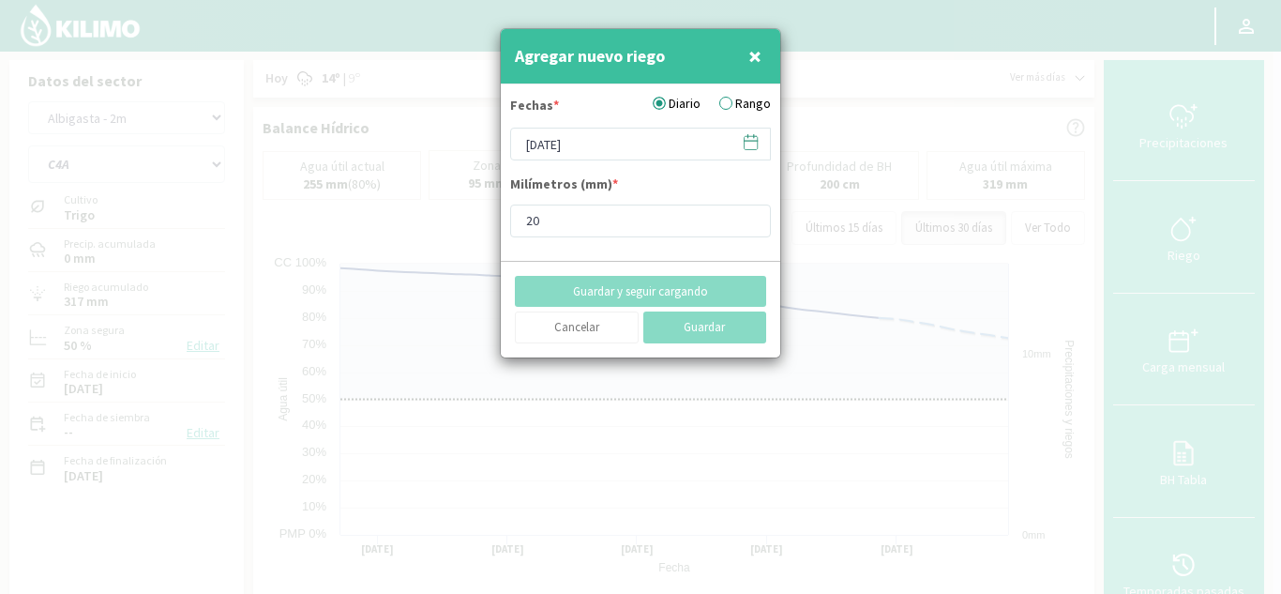
type input "[DATE]"
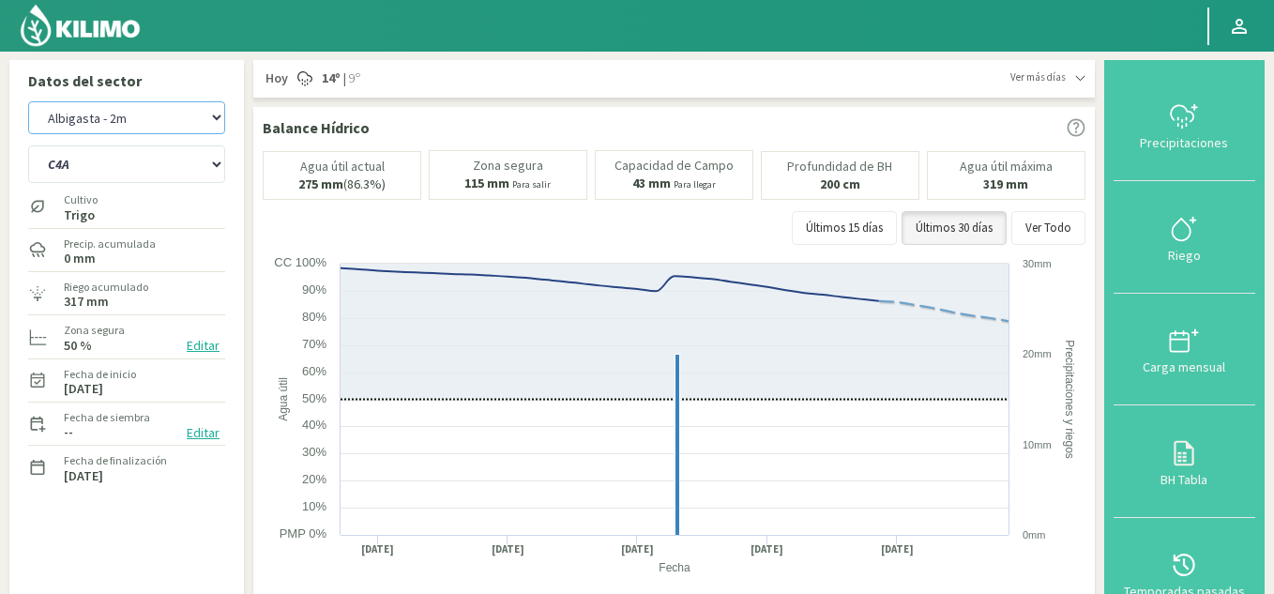
click at [159, 120] on select "Albigasta - 1m Albigasta - 2m" at bounding box center [126, 117] width 197 height 33
click at [28, 101] on select "Albigasta - 1m Albigasta - 2m" at bounding box center [126, 117] width 197 height 33
select select "6: Object"
select select "15: Object"
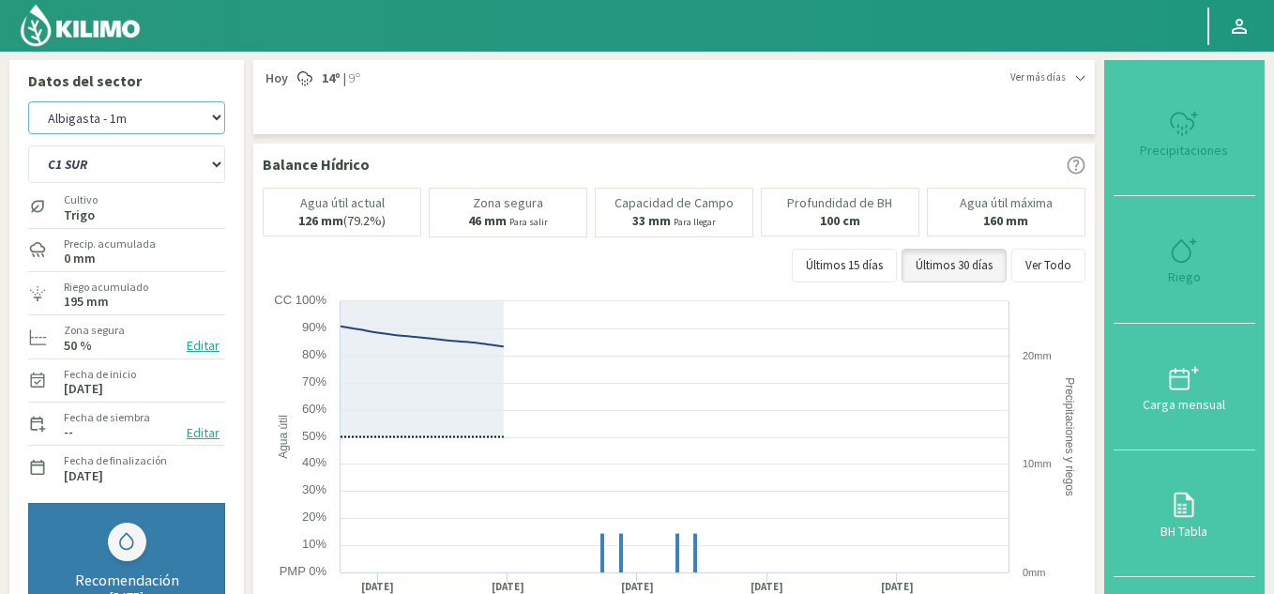
click at [155, 121] on select "Albigasta - 1m Albigasta - 2m" at bounding box center [126, 117] width 197 height 33
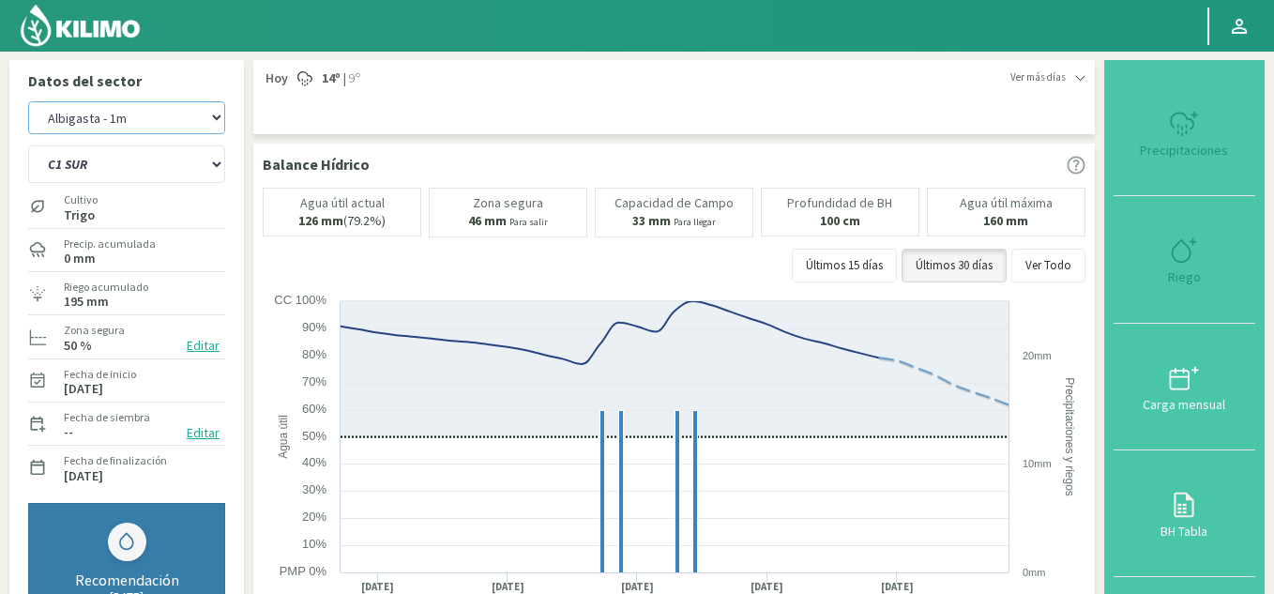
select select "7: Object"
click at [28, 101] on select "Albigasta - 1m Albigasta - 2m" at bounding box center [126, 117] width 197 height 33
click at [153, 155] on select "C1 SUR C2A C2 SUR C3A C4A" at bounding box center [126, 164] width 197 height 38
click at [28, 145] on select "C1 SUR C2A C2 SUR C3A C4A" at bounding box center [126, 164] width 197 height 38
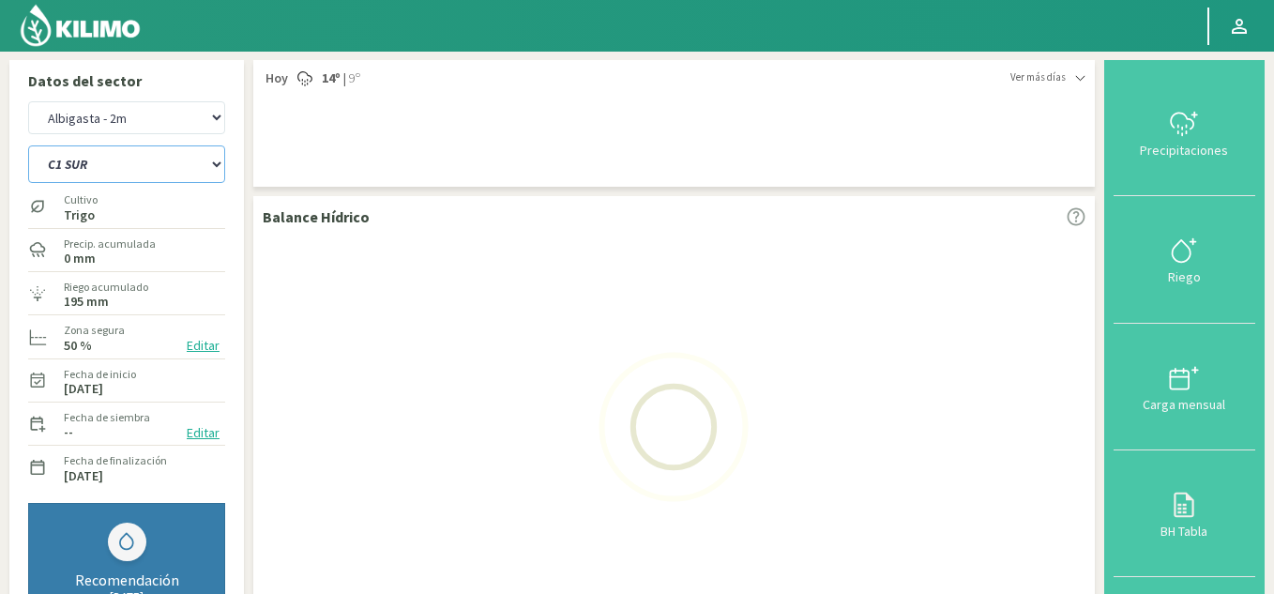
drag, startPoint x: 142, startPoint y: 172, endPoint x: 137, endPoint y: 180, distance: 9.7
click at [142, 172] on select "C1 SUR C2A C2 SUR C3A C4A" at bounding box center [126, 164] width 197 height 38
select select "24: Object"
click at [28, 145] on select "C1 SUR C2A C2 SUR C3A C4A" at bounding box center [126, 164] width 197 height 38
select select "9: Object"
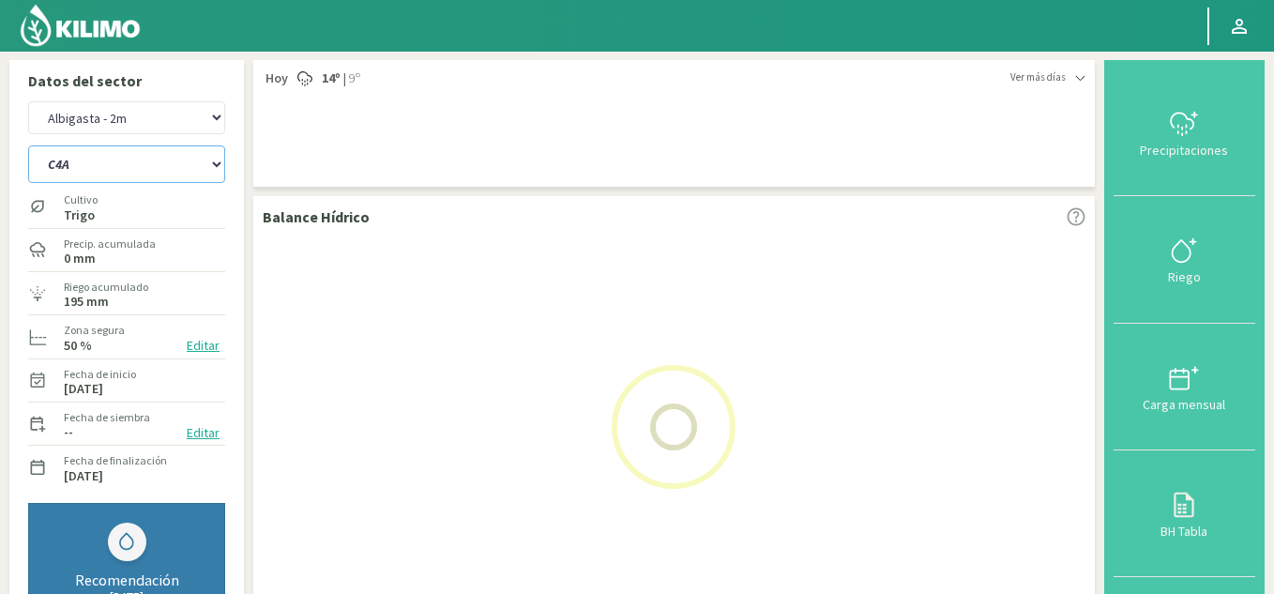
select select "25: Object"
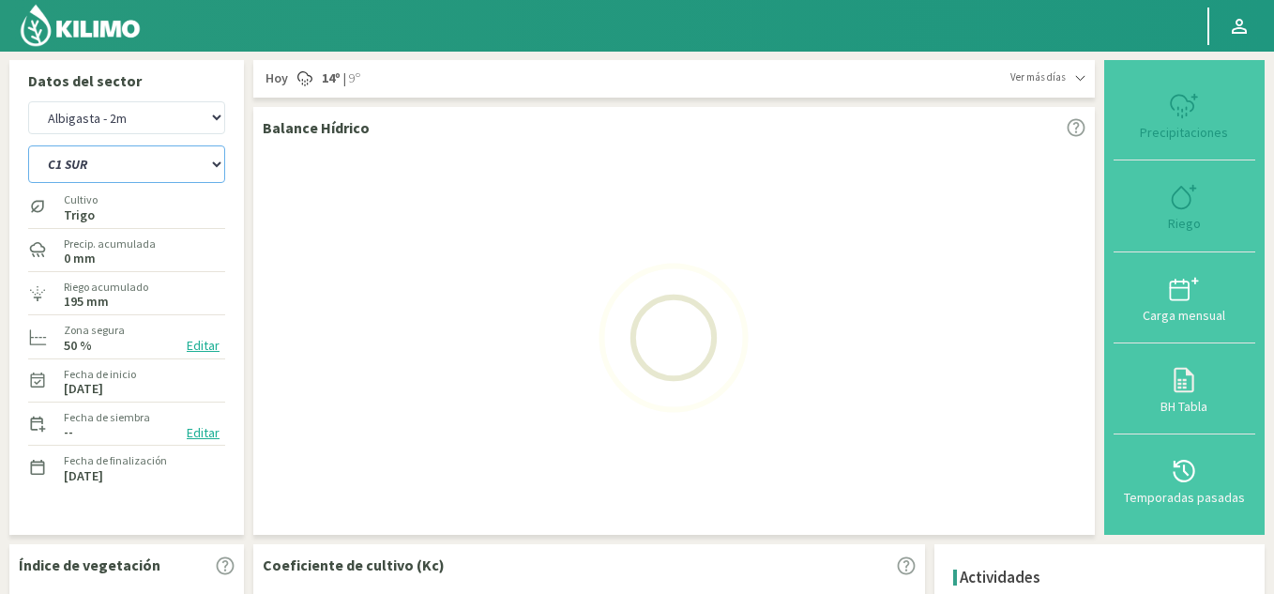
select select "11: Object"
select select "34: Object"
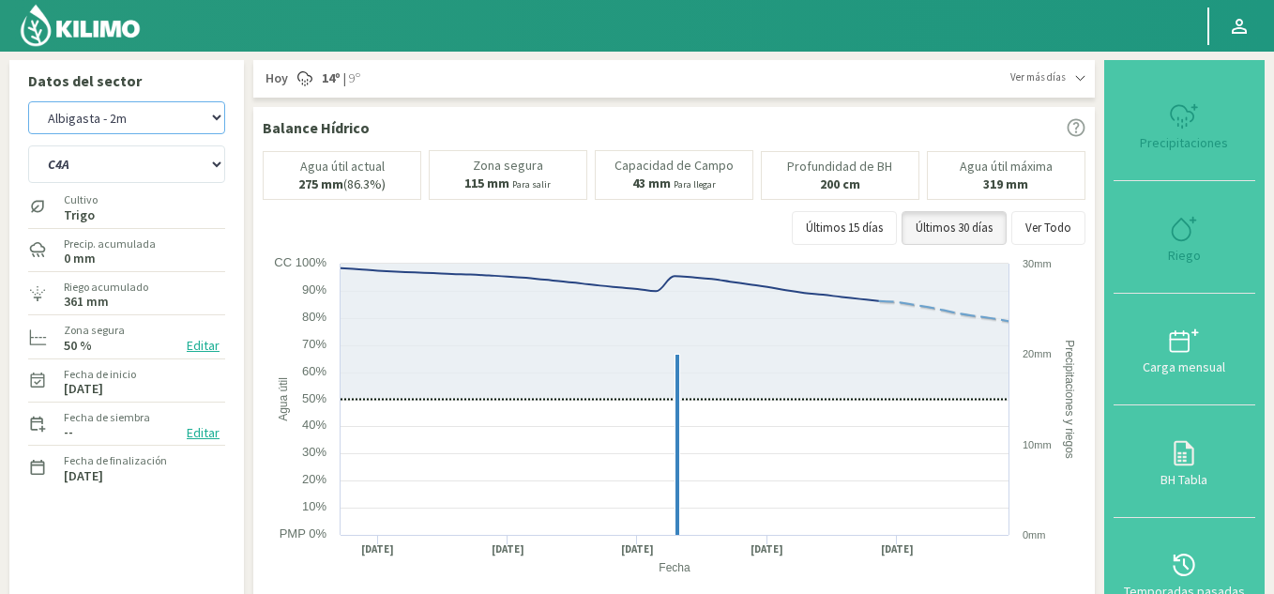
click at [174, 117] on select "Albigasta - 1m Albigasta - 2m" at bounding box center [126, 117] width 197 height 33
click at [28, 101] on select "Albigasta - 1m Albigasta - 2m" at bounding box center [126, 117] width 197 height 33
click at [186, 161] on select "C1 SUR C2A C2 SUR C3A C4A" at bounding box center [126, 164] width 197 height 38
click at [28, 145] on select "C1 SUR C2A C2 SUR C3A C4A" at bounding box center [126, 164] width 197 height 38
select select "12: Object"
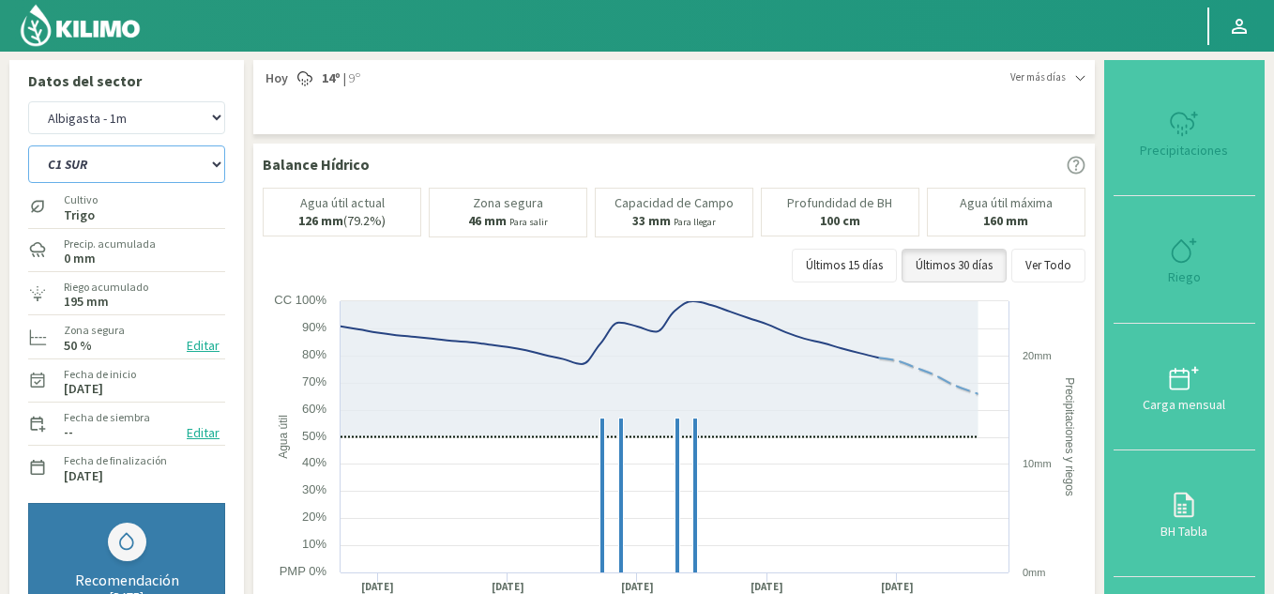
drag, startPoint x: 134, startPoint y: 160, endPoint x: 122, endPoint y: 164, distance: 12.8
click at [134, 160] on select "C1 SUR C2A C2 SUR C3A C4A" at bounding box center [126, 164] width 197 height 38
select select "39: Object"
click at [28, 145] on select "C1 SUR C2A C2 SUR C3A C4A" at bounding box center [126, 164] width 197 height 38
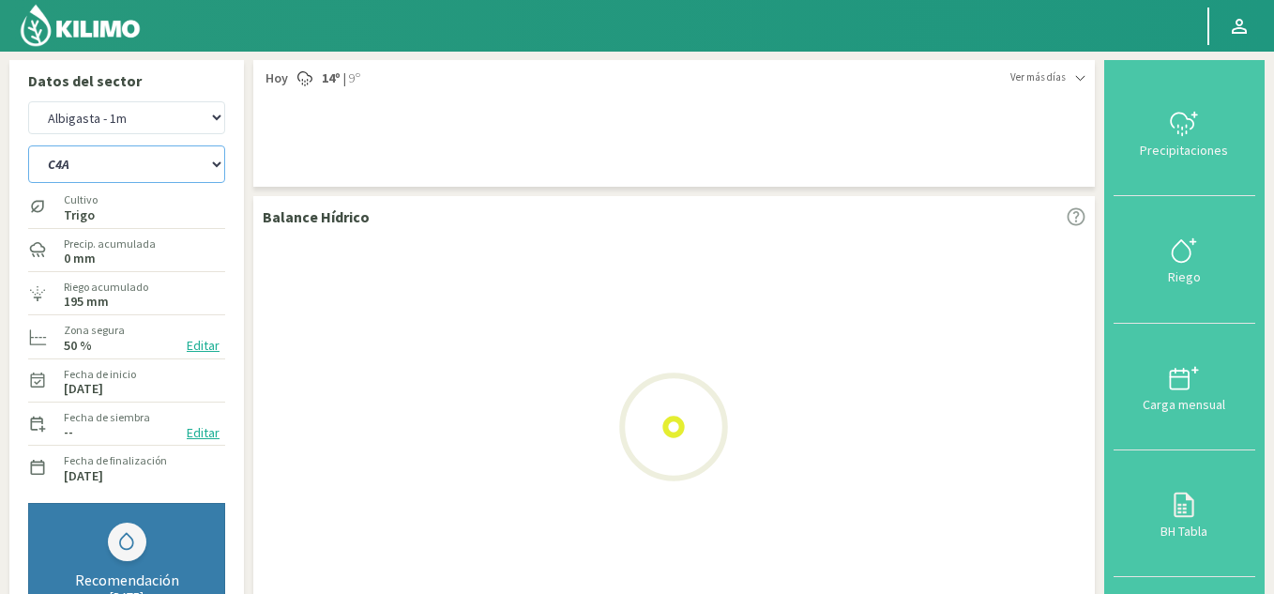
select select "14: Object"
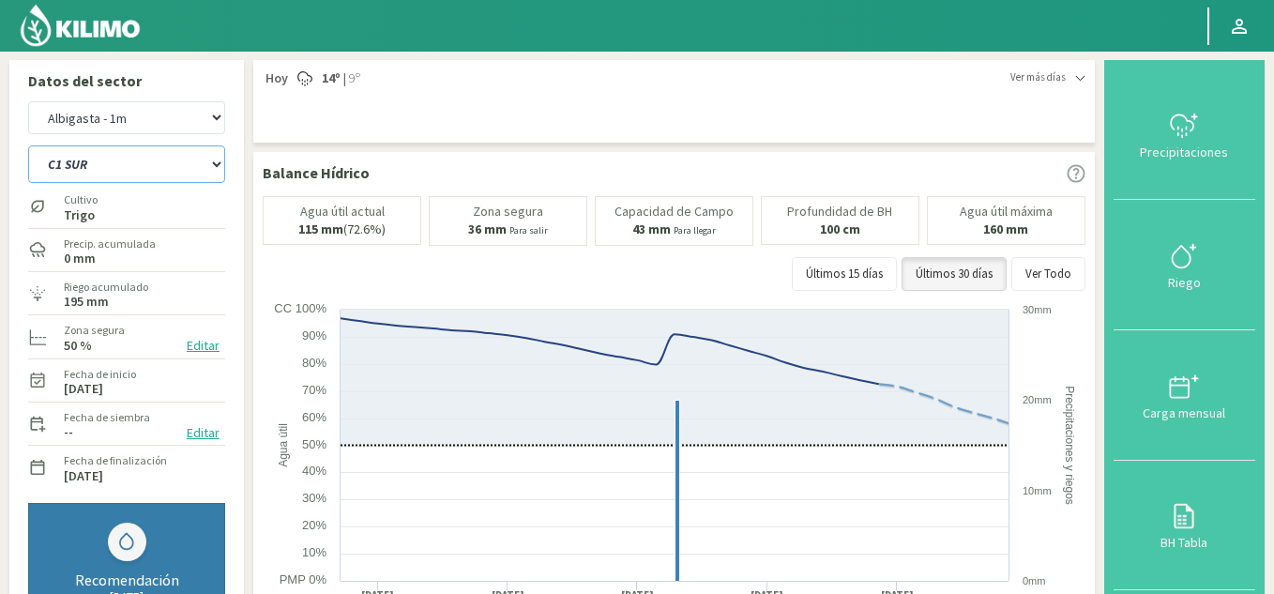
select select "44: Object"
